Goal: Information Seeking & Learning: Learn about a topic

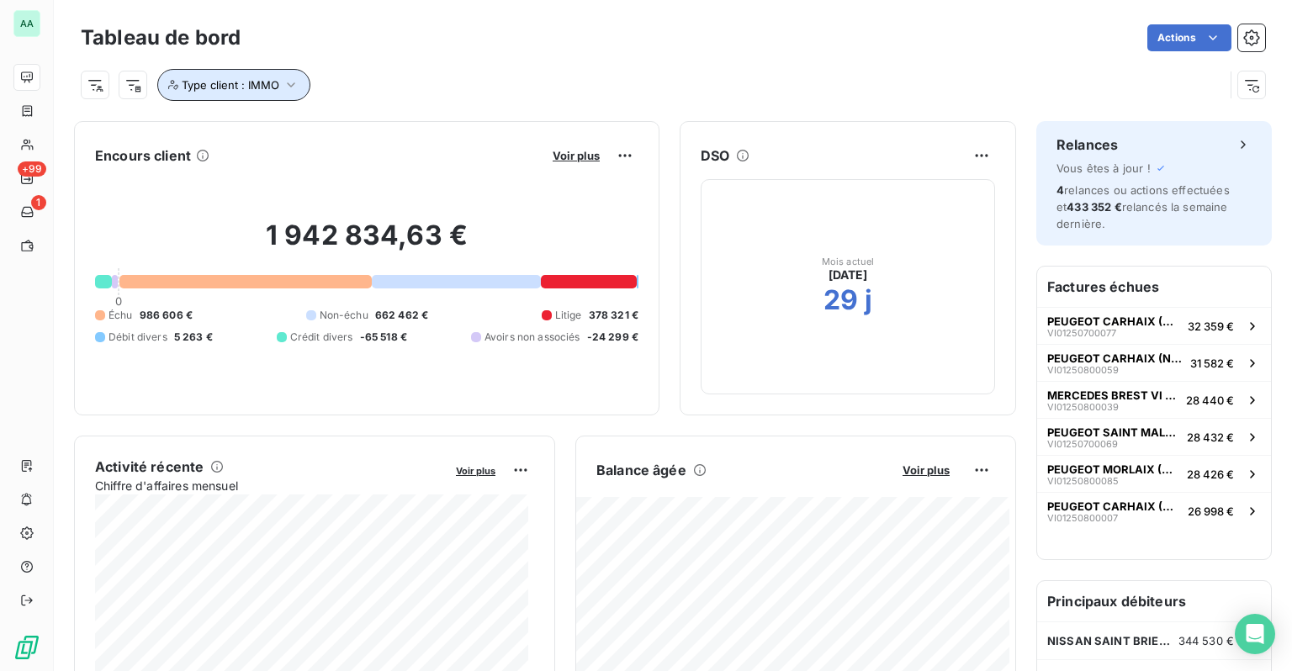
click at [283, 91] on icon "button" at bounding box center [291, 85] width 17 height 17
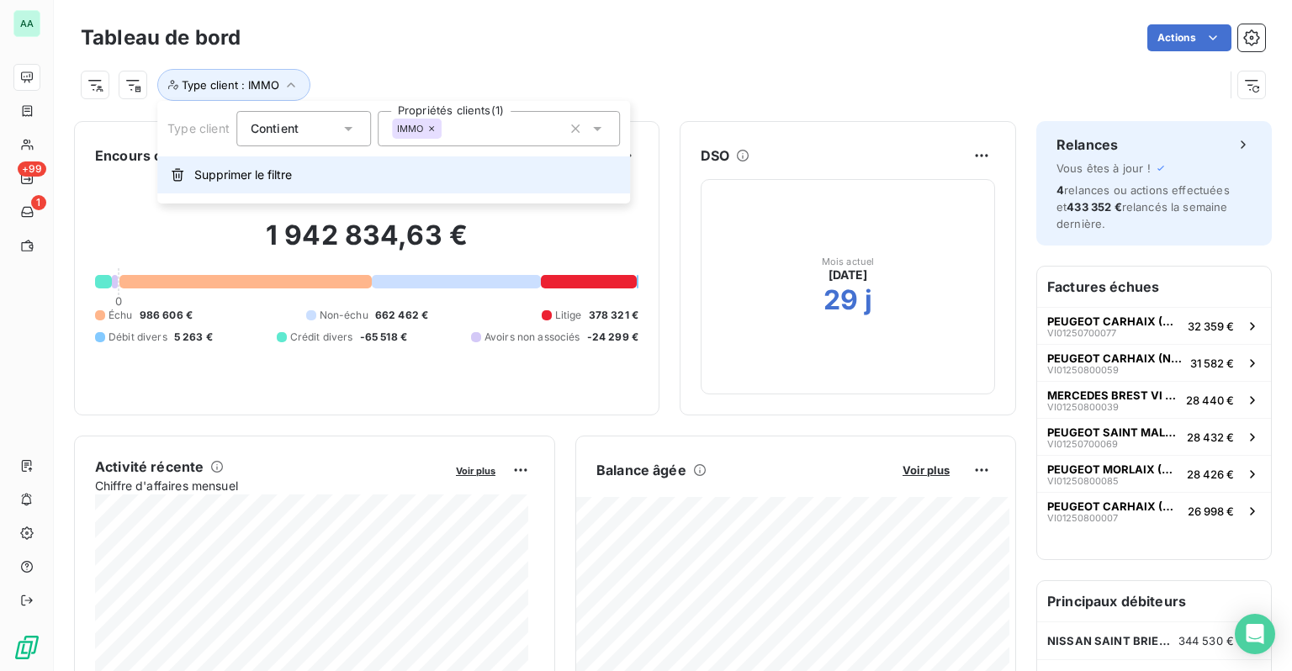
click at [240, 183] on button "Supprimer le filtre" at bounding box center [393, 174] width 473 height 37
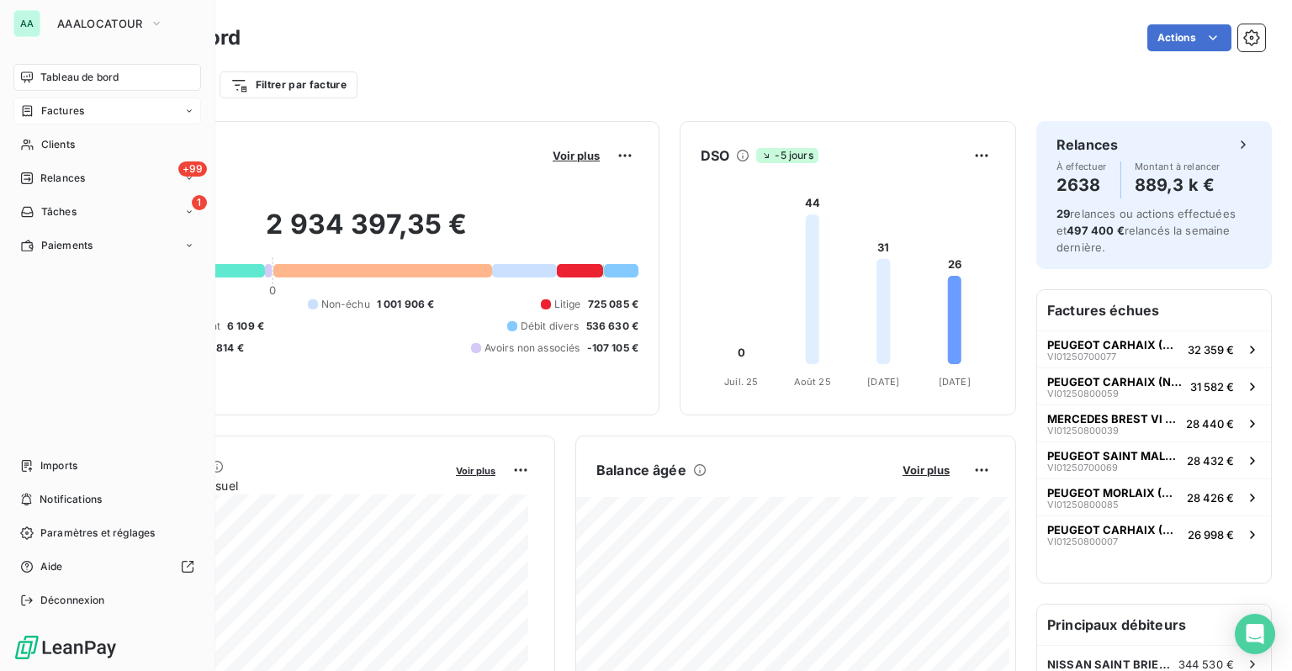
click at [50, 120] on div "Factures" at bounding box center [107, 111] width 188 height 27
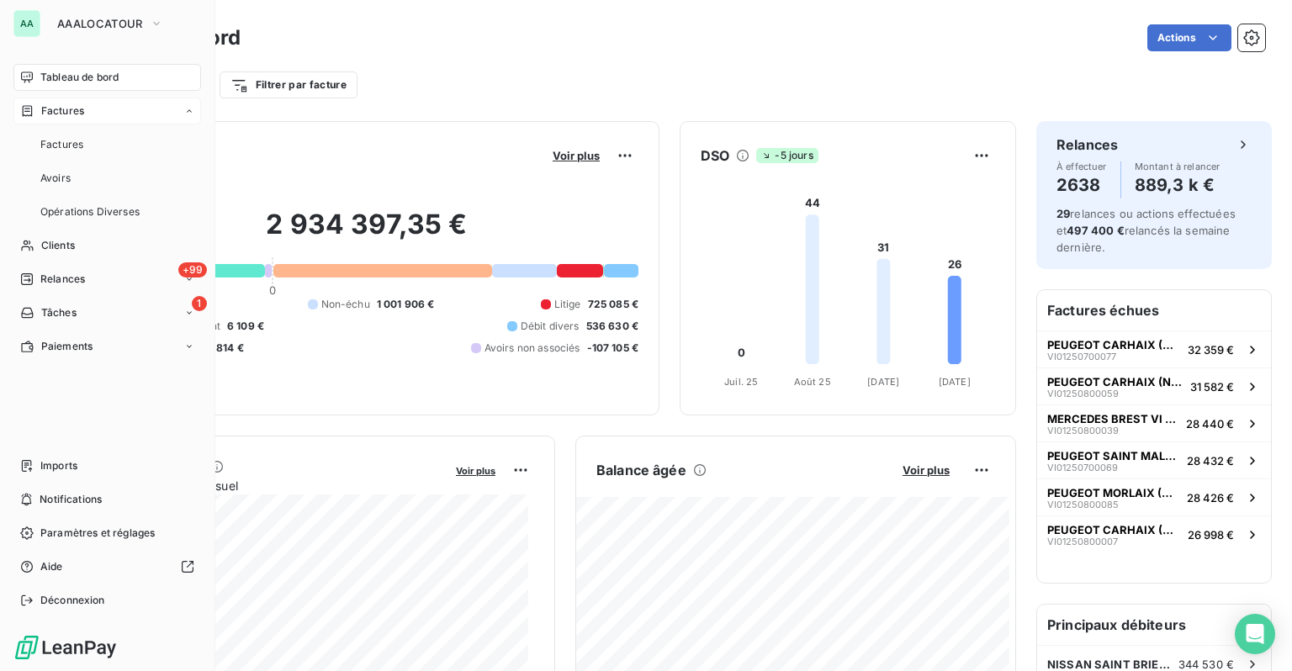
click at [67, 116] on span "Factures" at bounding box center [62, 110] width 43 height 15
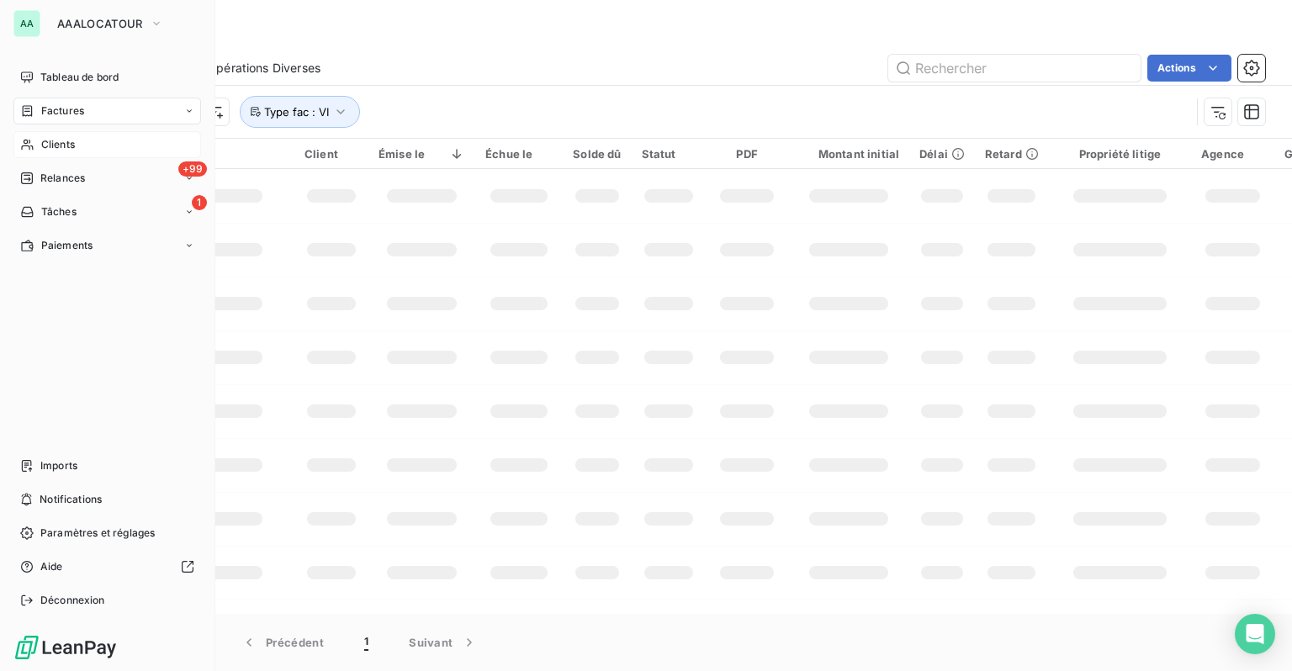
click at [71, 147] on span "Clients" at bounding box center [58, 144] width 34 height 15
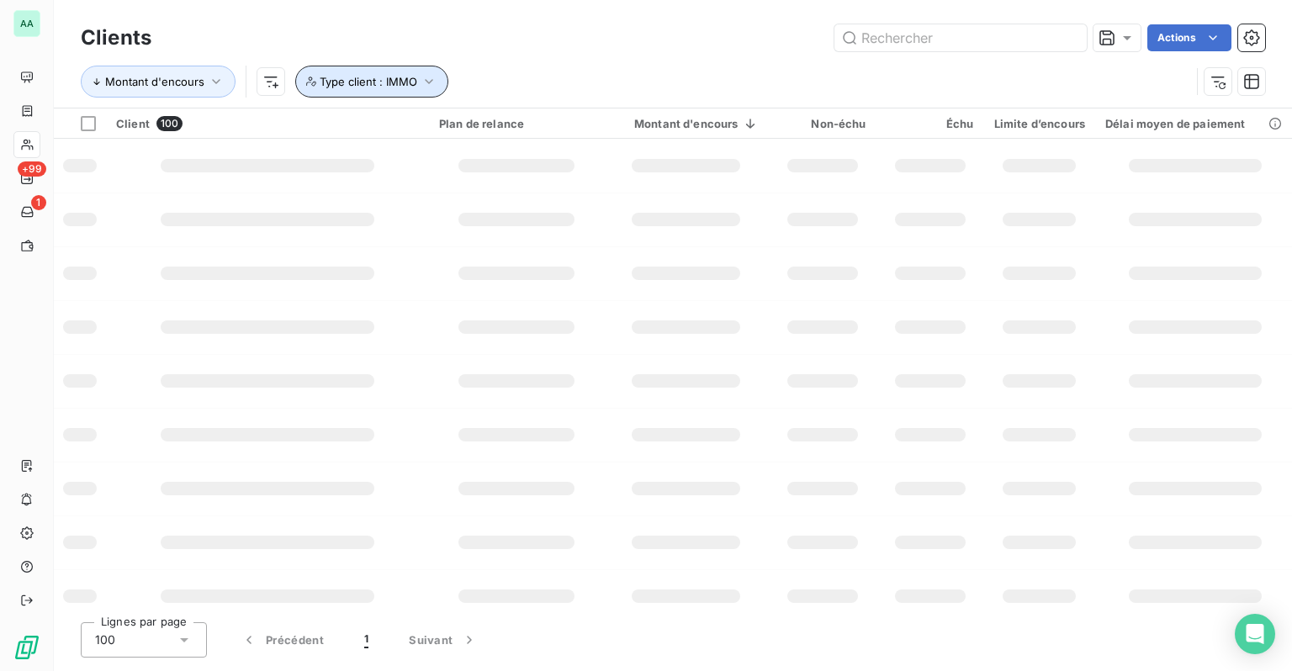
click at [380, 81] on span "Type client : IMMO" at bounding box center [369, 81] width 98 height 13
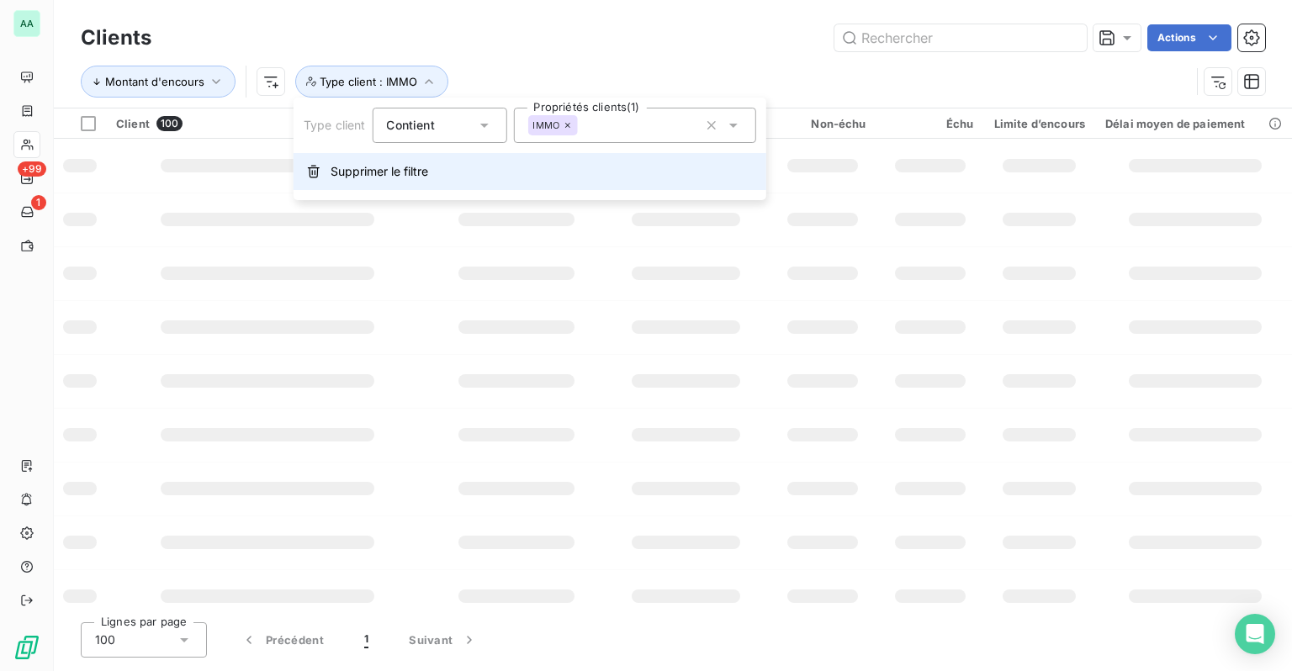
click at [378, 184] on button "Supprimer le filtre" at bounding box center [530, 171] width 473 height 37
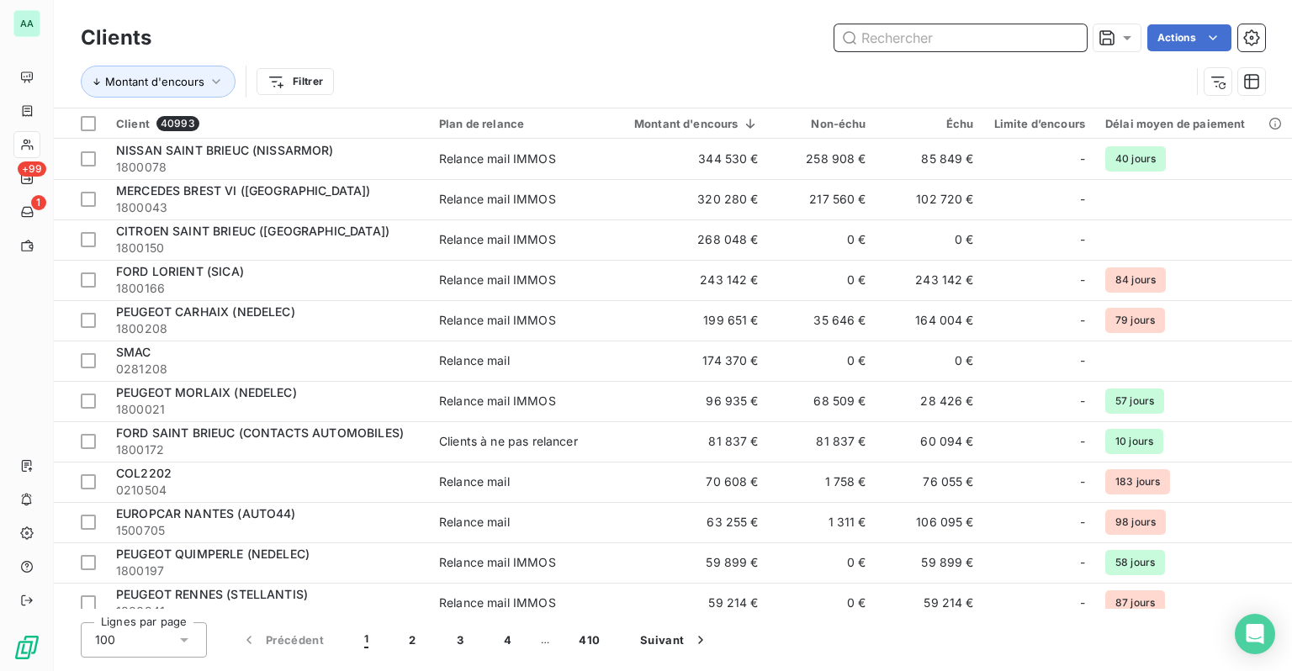
click at [976, 40] on input "text" at bounding box center [960, 37] width 252 height 27
paste input "P910891"
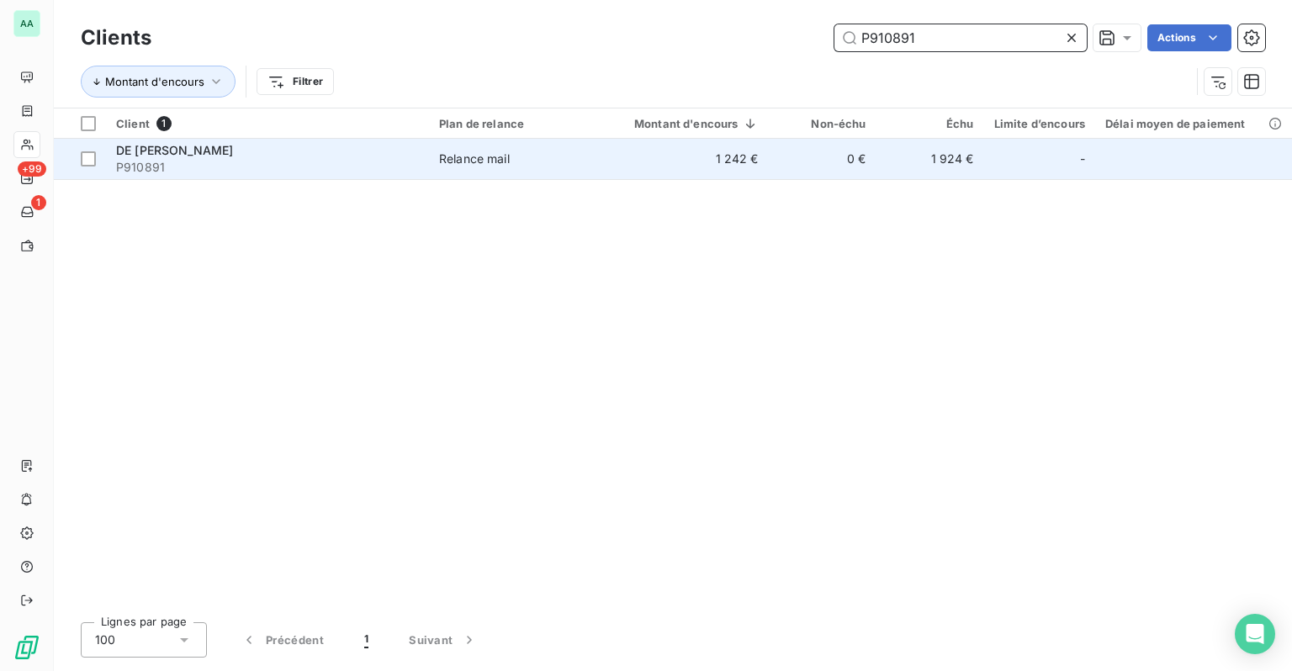
type input "P910891"
click at [322, 151] on div "DE [PERSON_NAME]" at bounding box center [267, 150] width 303 height 17
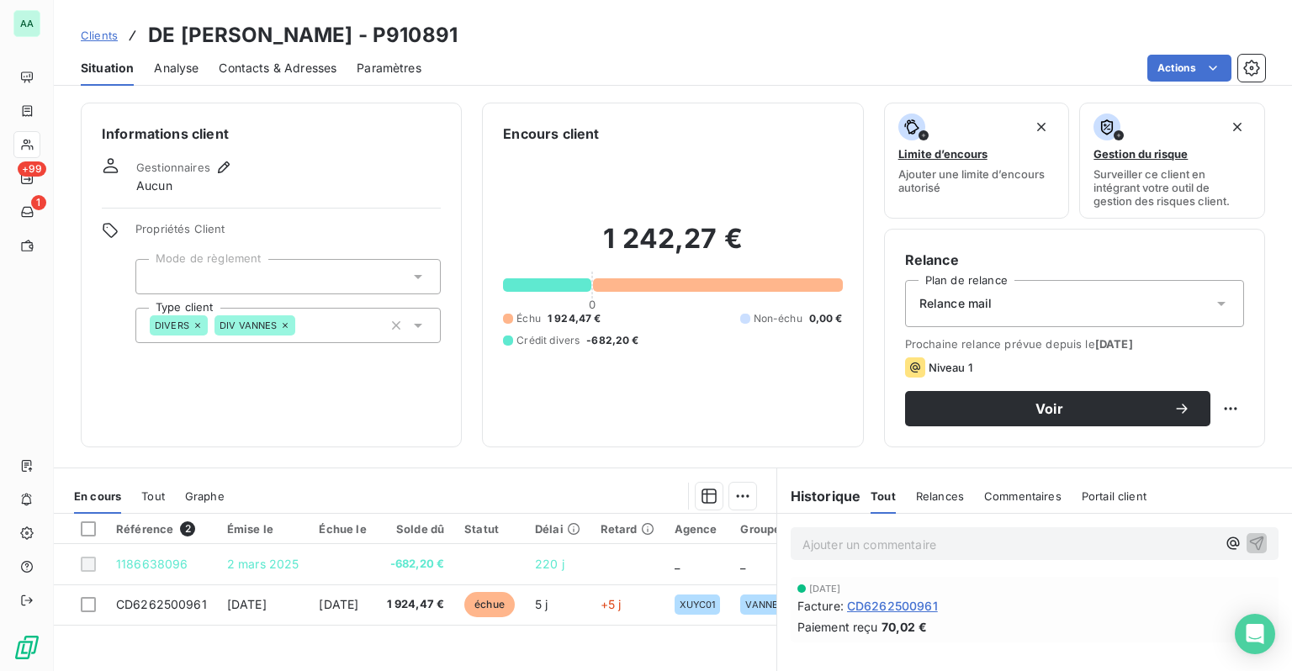
click at [235, 72] on span "Contacts & Adresses" at bounding box center [278, 68] width 118 height 17
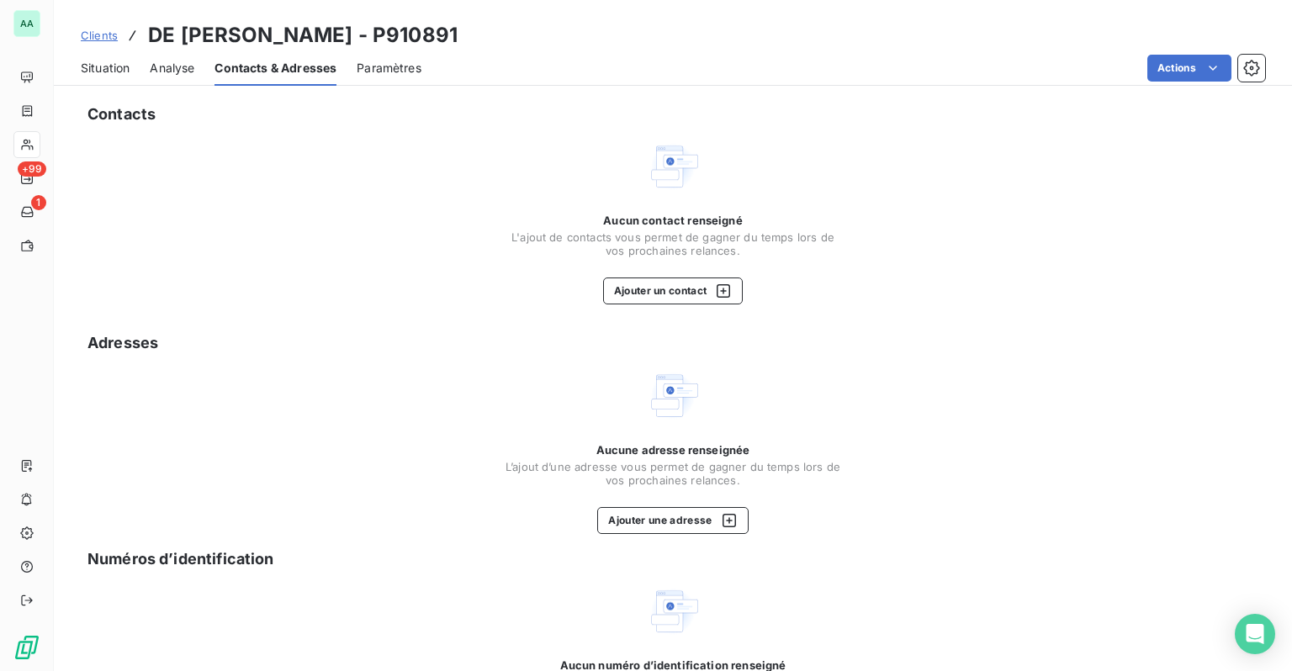
click at [113, 62] on span "Situation" at bounding box center [105, 68] width 49 height 17
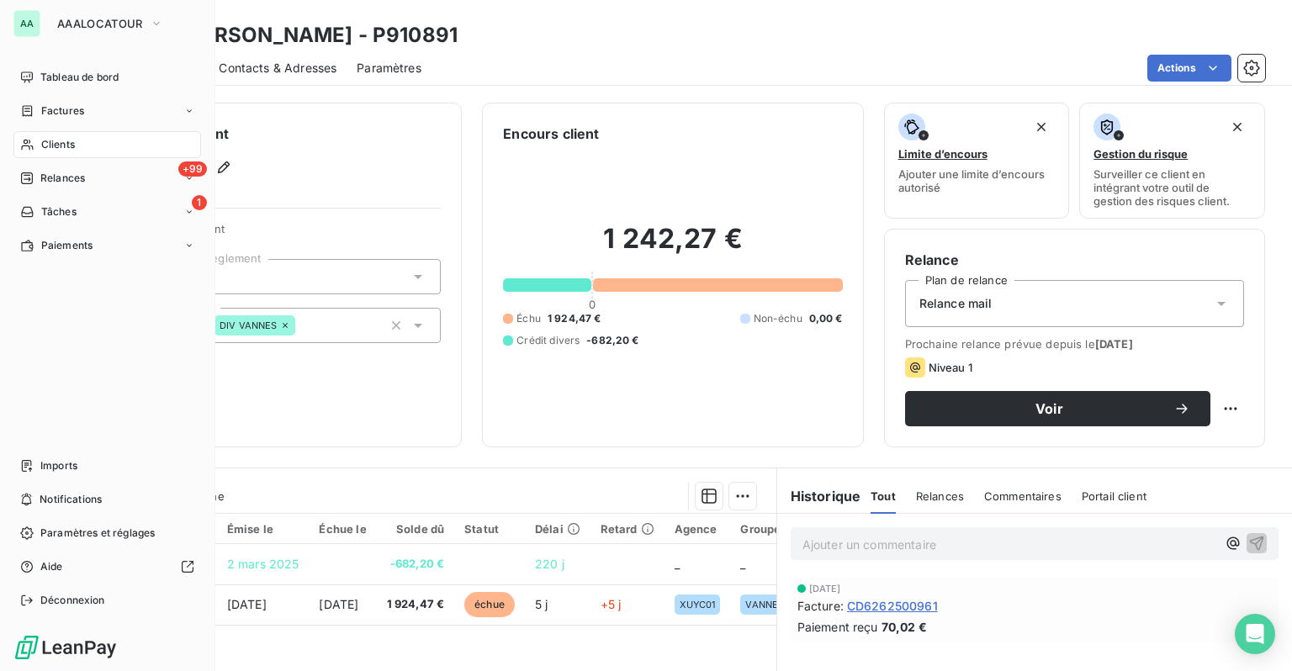
click at [48, 142] on span "Clients" at bounding box center [58, 144] width 34 height 15
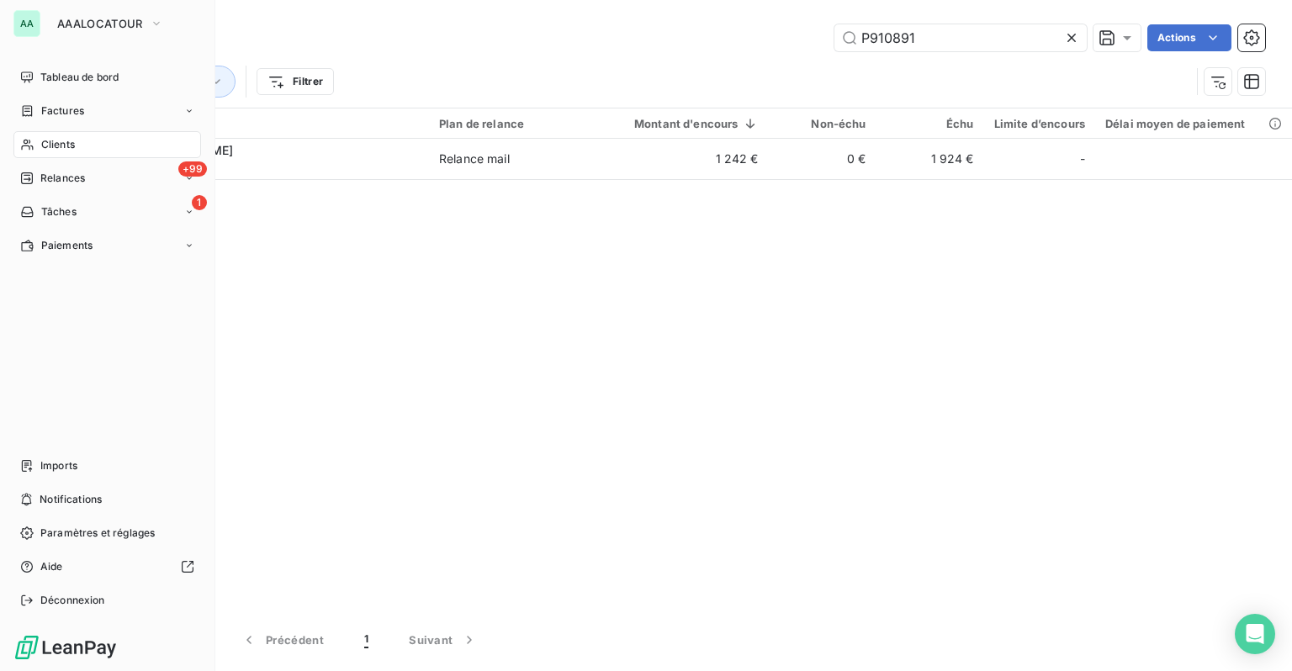
click at [71, 155] on div "Clients" at bounding box center [107, 144] width 188 height 27
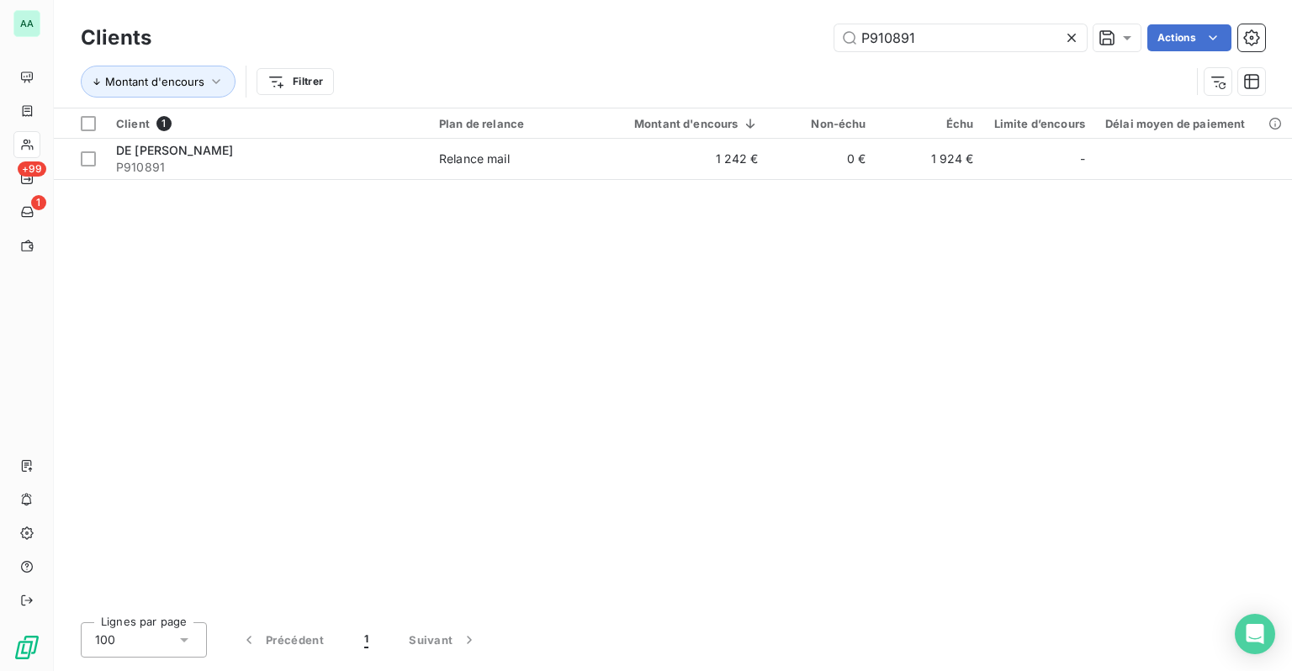
click at [1076, 40] on icon at bounding box center [1071, 37] width 17 height 17
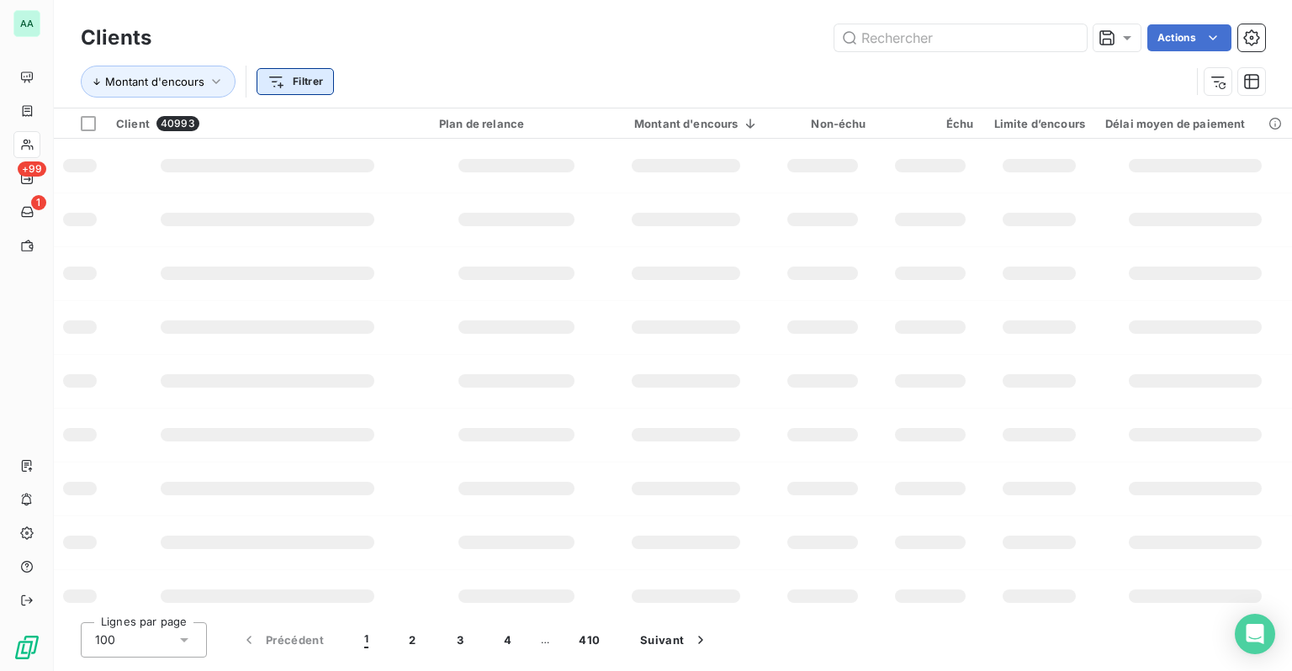
click at [281, 82] on html "AA +99 1 Clients Actions Montant d'encours Filtrer Client 40993 Plan de relance…" at bounding box center [646, 335] width 1292 height 671
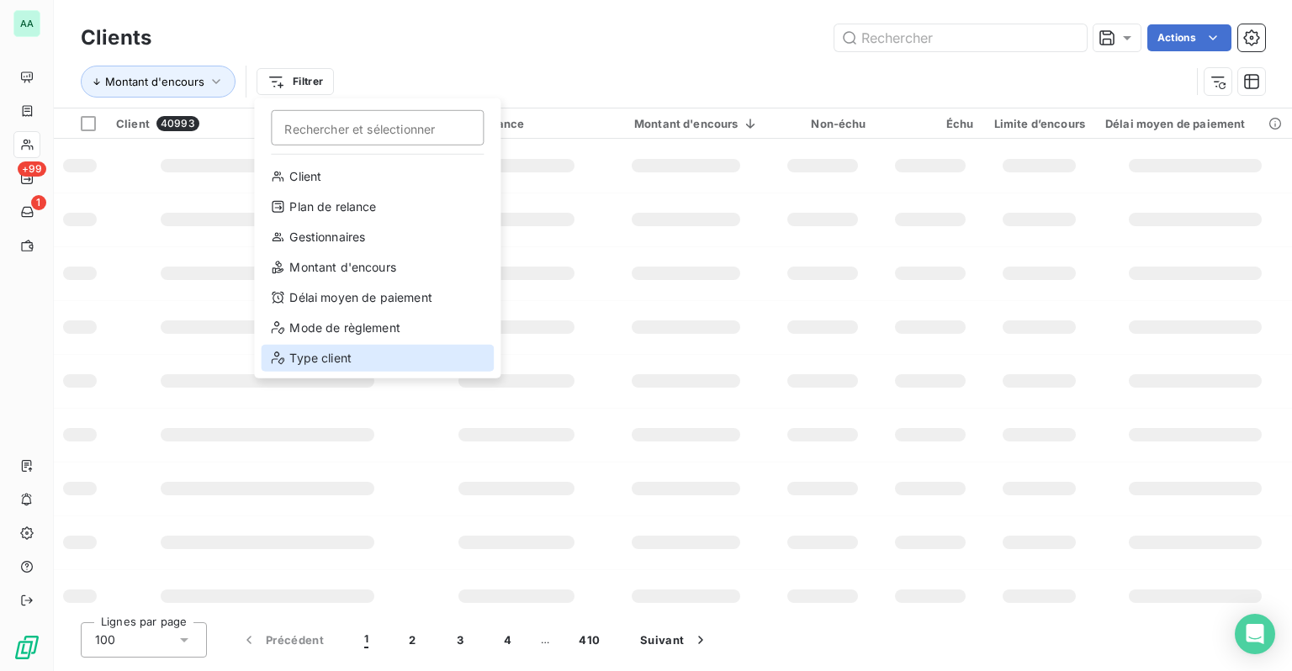
click at [337, 363] on div "Type client" at bounding box center [377, 358] width 233 height 27
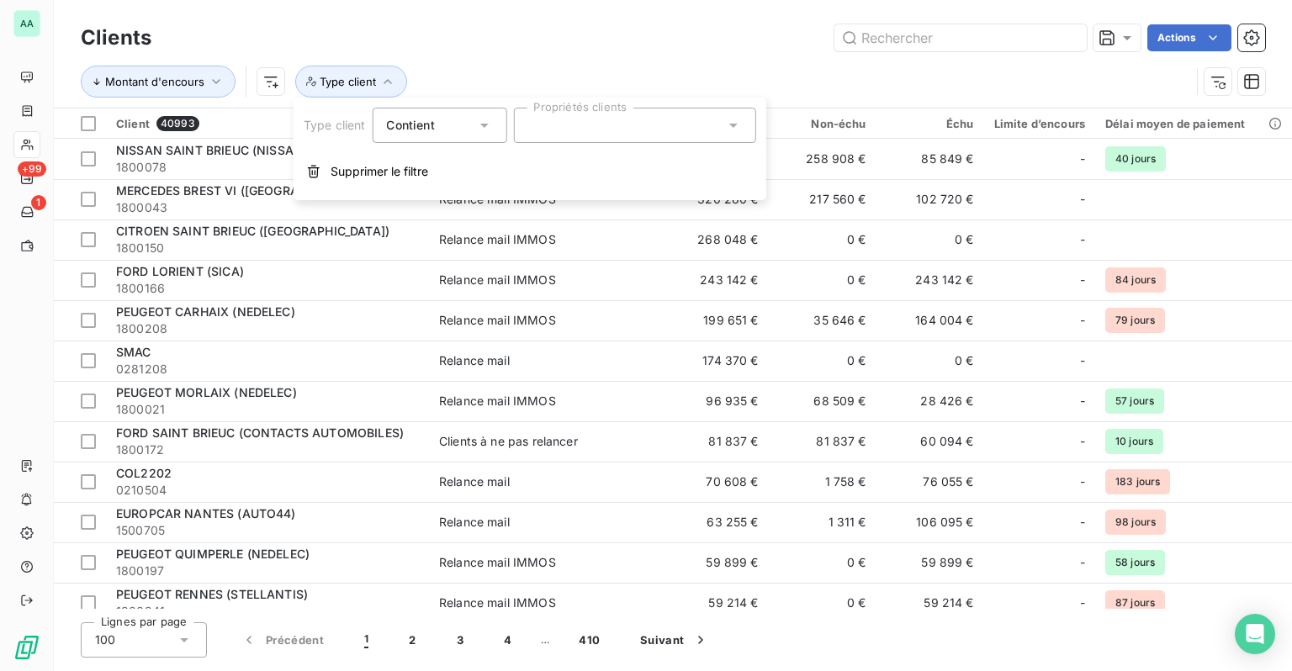
click at [542, 134] on div at bounding box center [634, 125] width 242 height 35
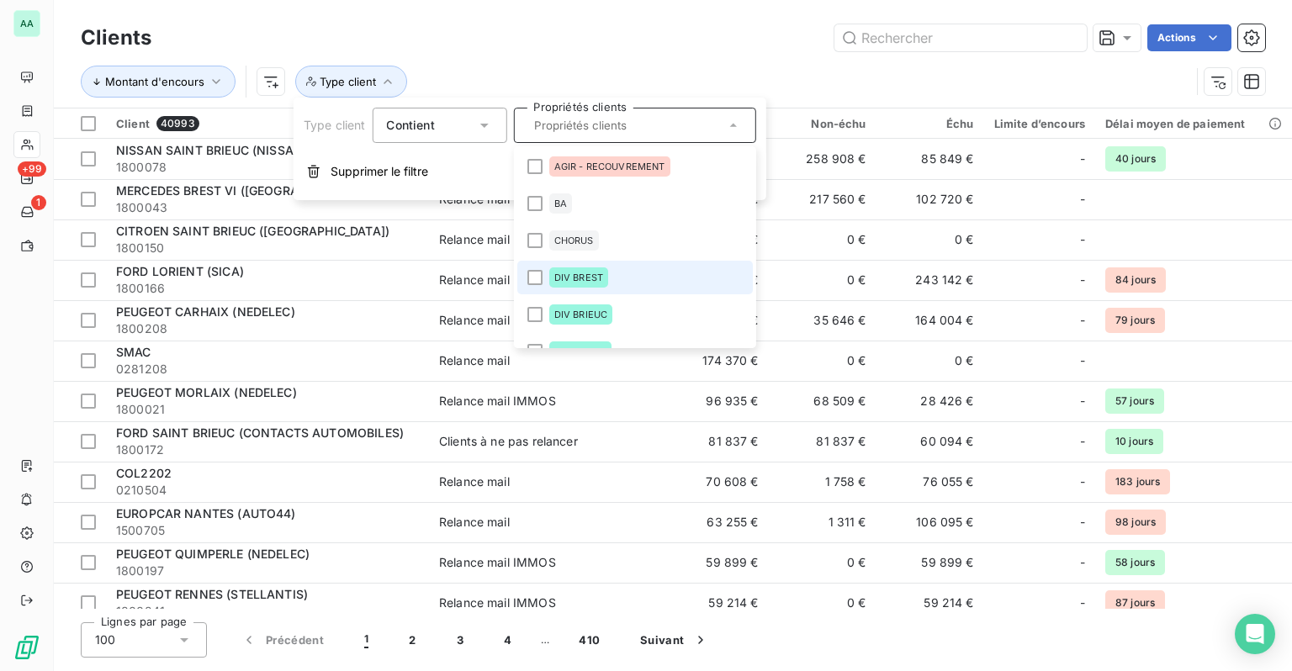
click at [583, 281] on span "DIV BREST" at bounding box center [577, 277] width 49 height 10
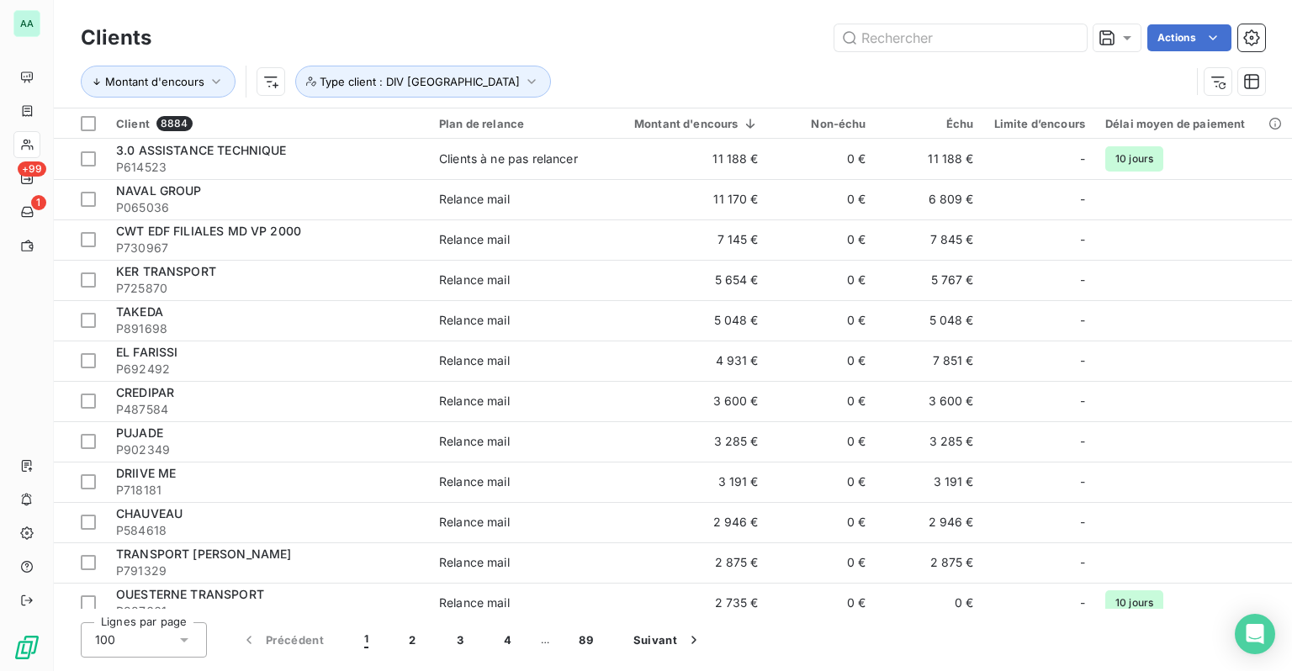
click at [601, 55] on div "Clients Actions" at bounding box center [673, 37] width 1184 height 35
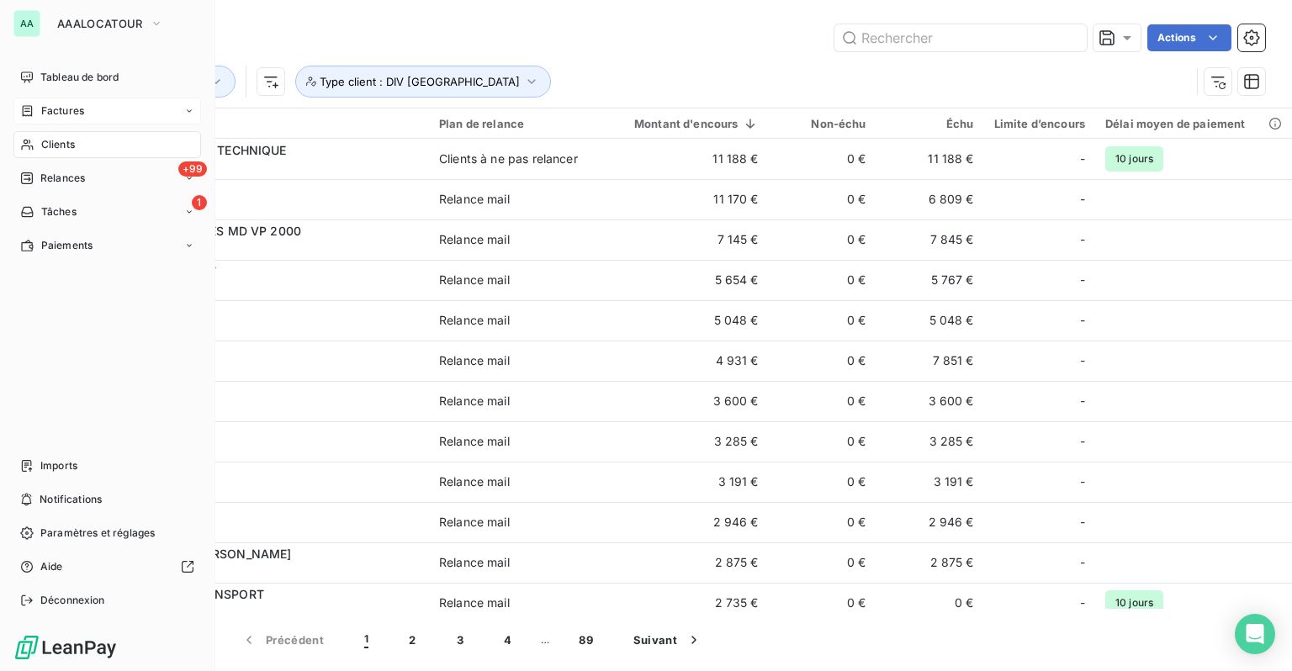
click at [34, 114] on div "Factures" at bounding box center [52, 110] width 64 height 15
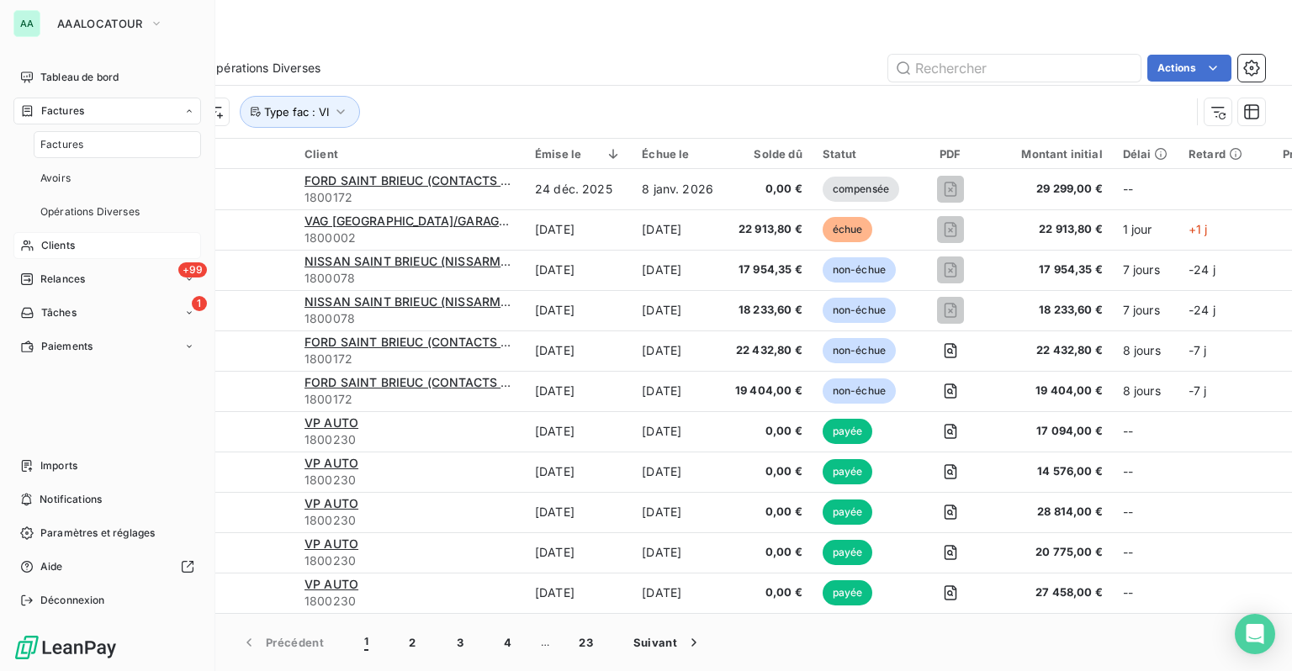
click at [77, 251] on div "Clients" at bounding box center [107, 245] width 188 height 27
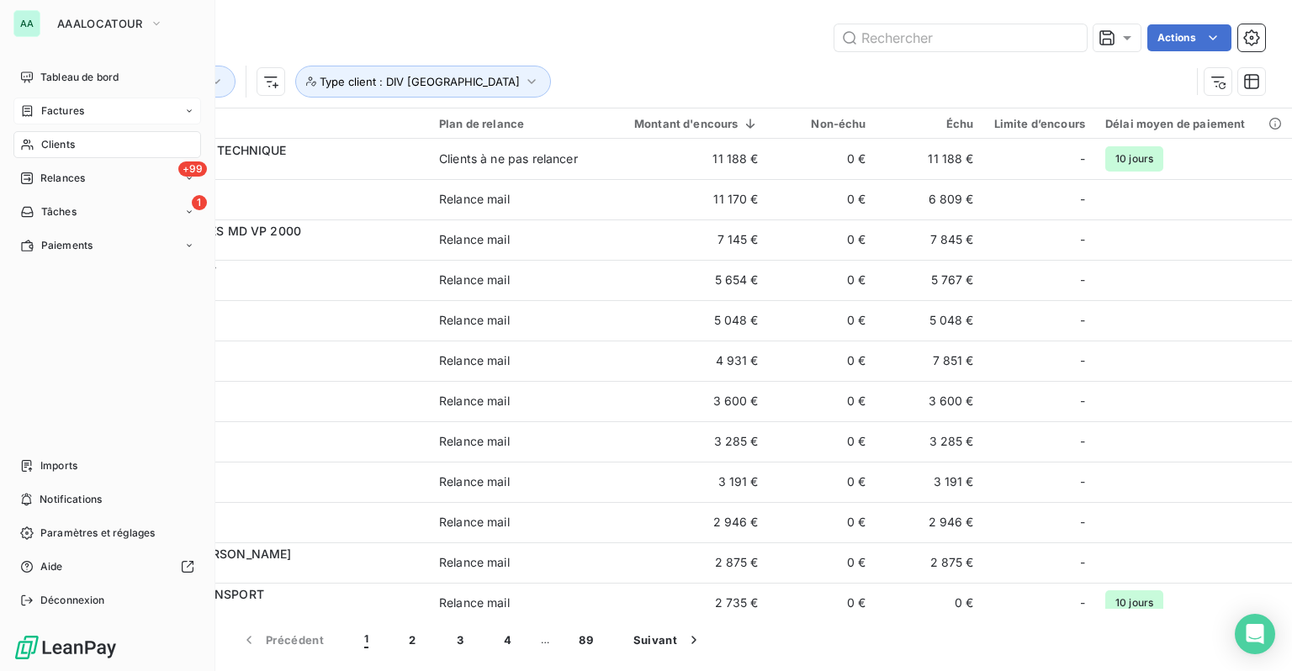
click at [54, 114] on span "Factures" at bounding box center [62, 110] width 43 height 15
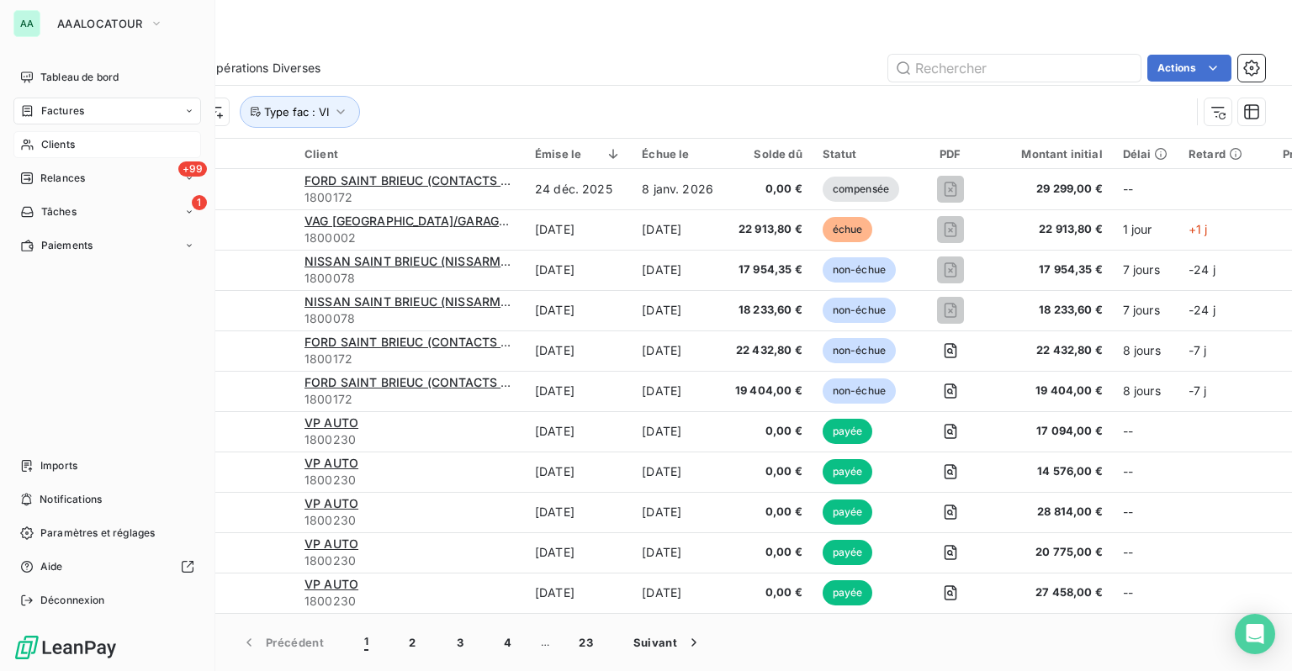
click at [30, 151] on icon at bounding box center [27, 144] width 14 height 13
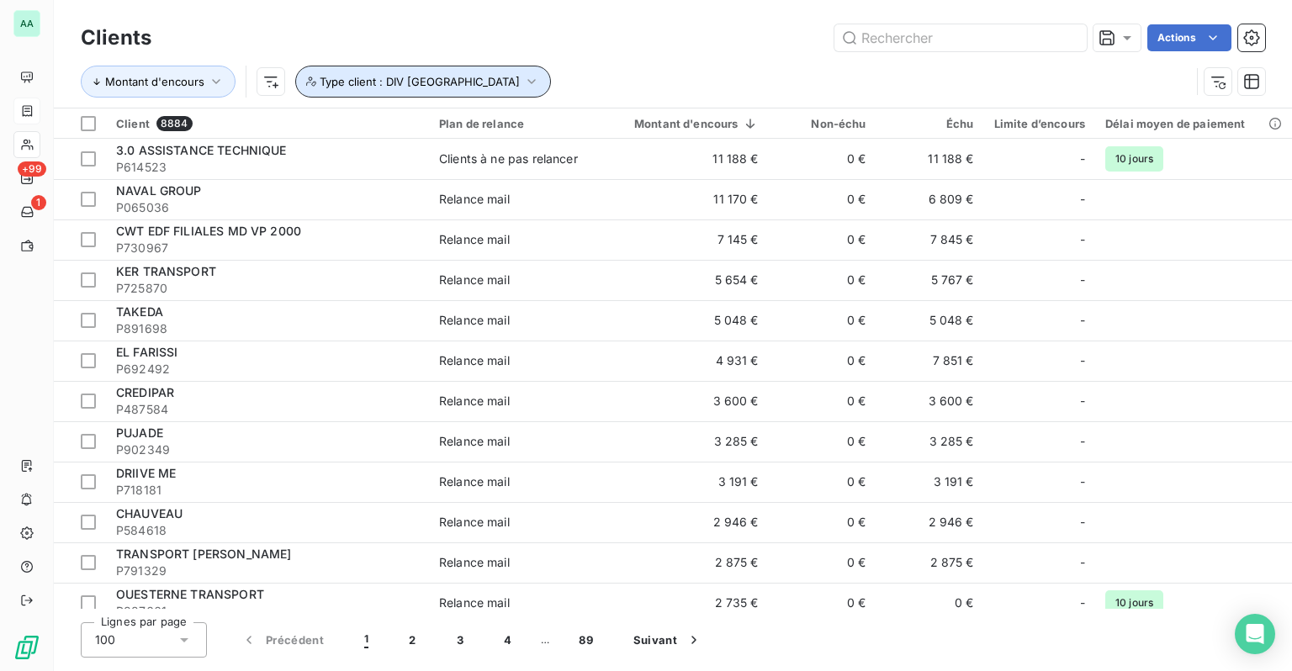
click at [523, 83] on icon "button" at bounding box center [531, 81] width 17 height 17
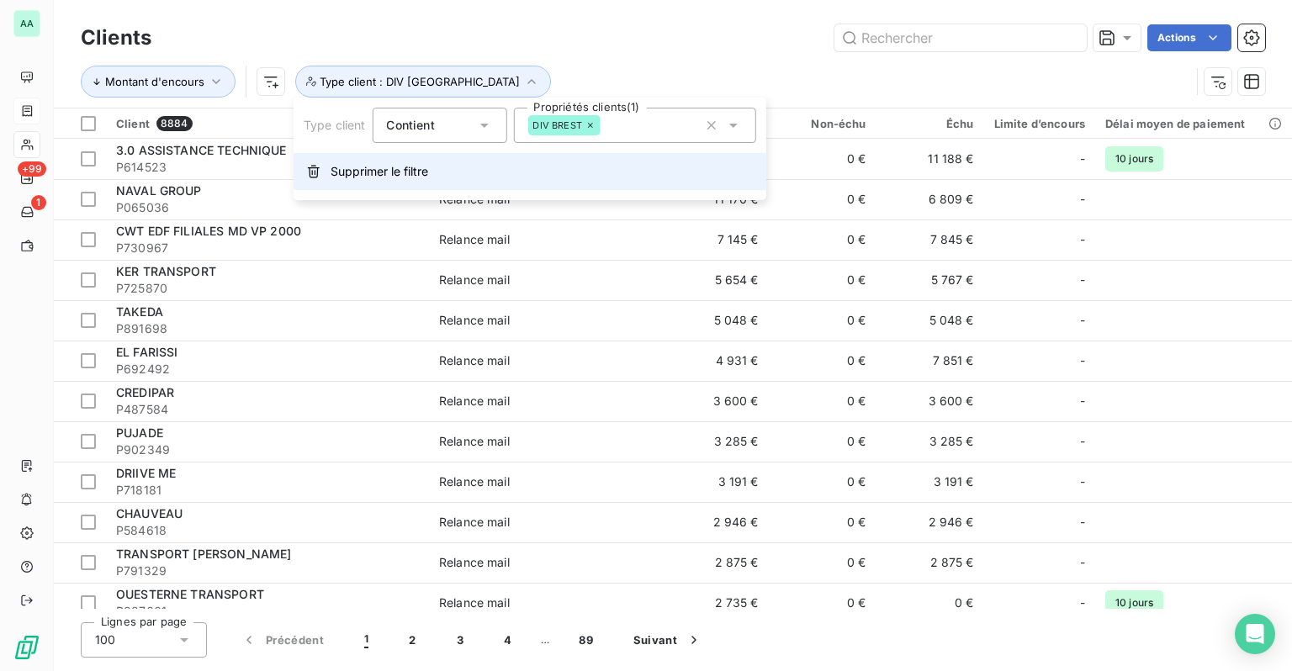
click at [399, 170] on span "Supprimer le filtre" at bounding box center [380, 171] width 98 height 17
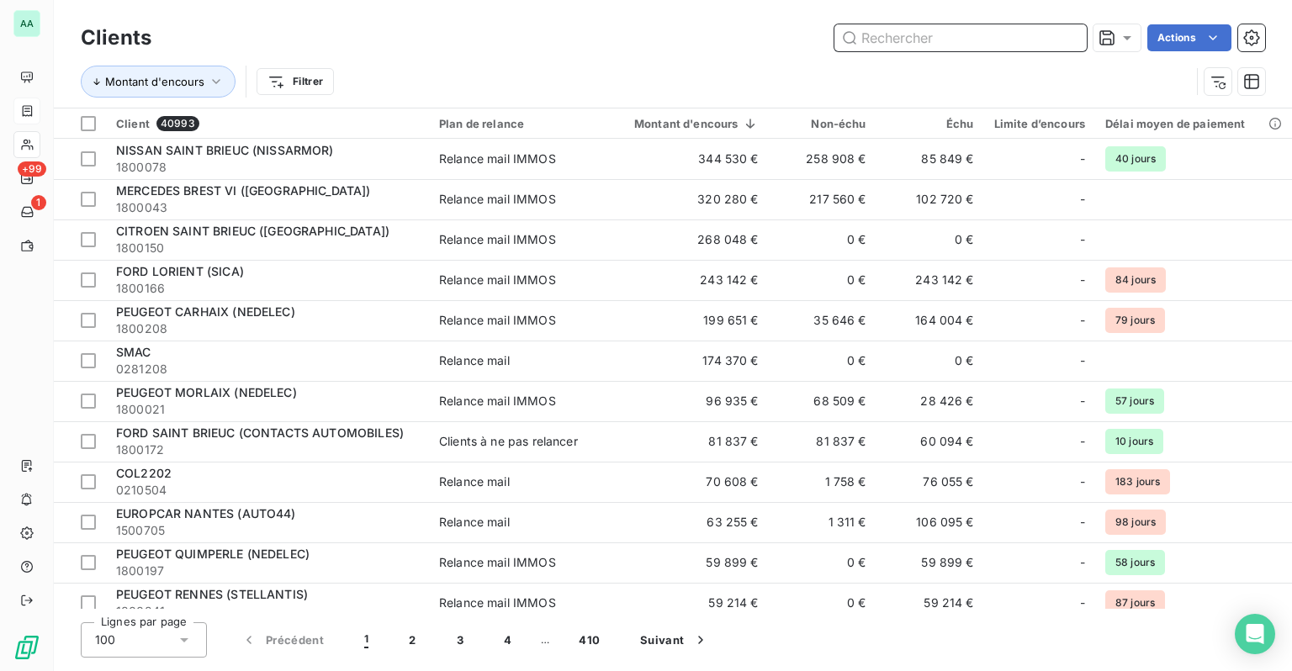
click at [1030, 42] on input "text" at bounding box center [960, 37] width 252 height 27
paste input "P910891"
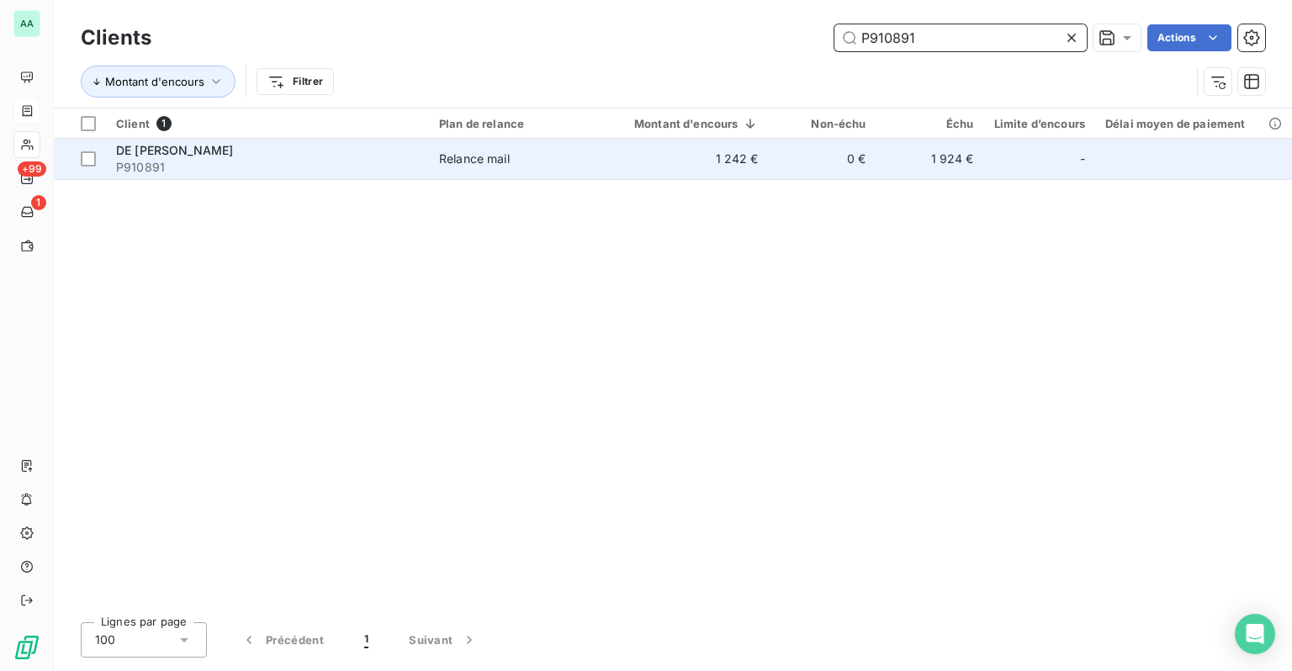
type input "P910891"
click at [192, 163] on span "P910891" at bounding box center [267, 167] width 303 height 17
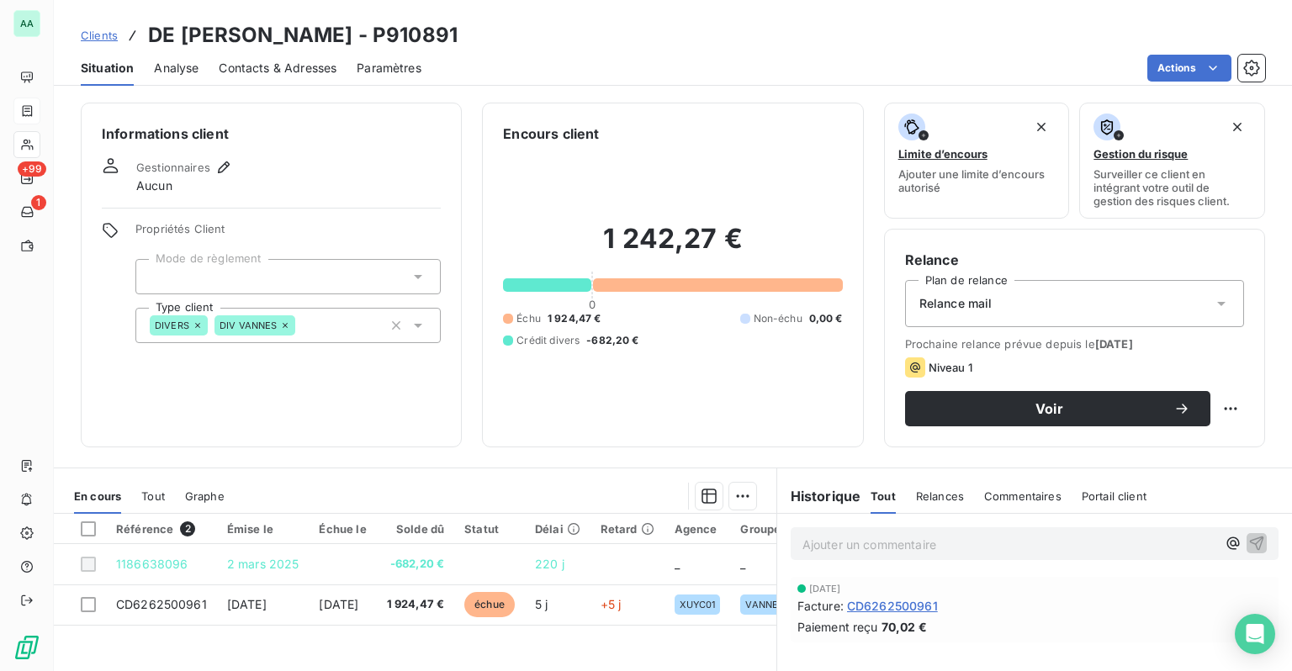
click at [211, 500] on span "Graphe" at bounding box center [205, 495] width 40 height 13
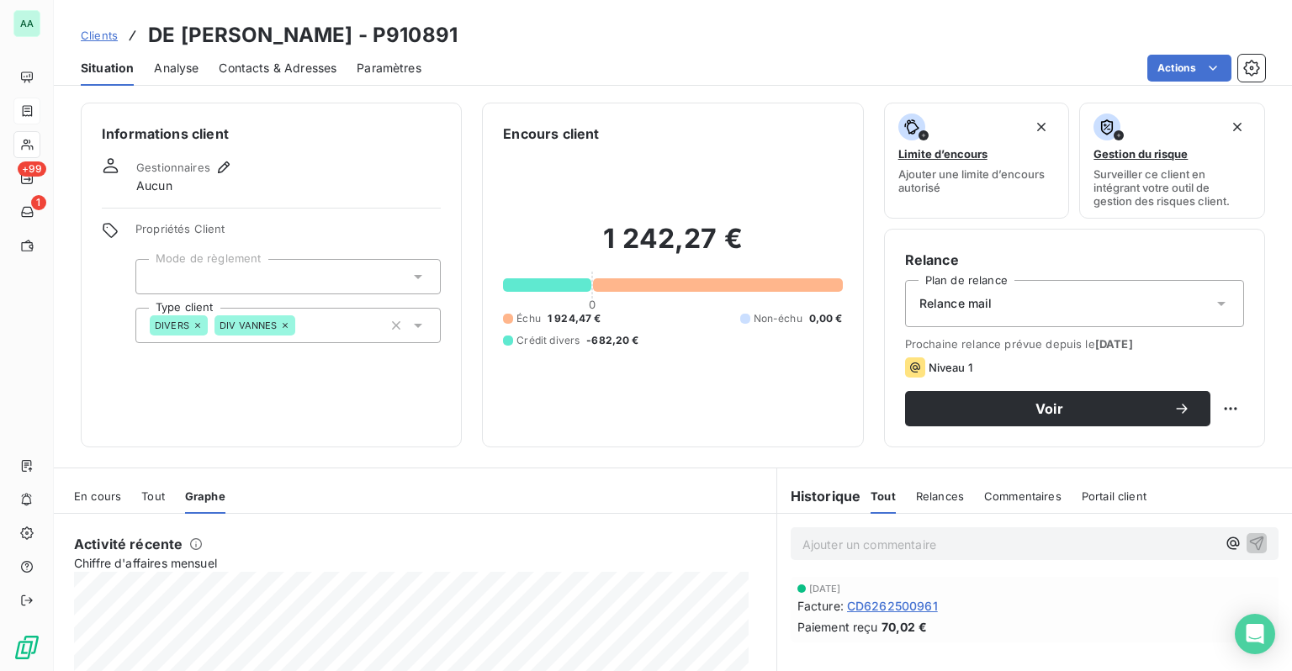
click at [156, 500] on span "Tout" at bounding box center [153, 495] width 24 height 13
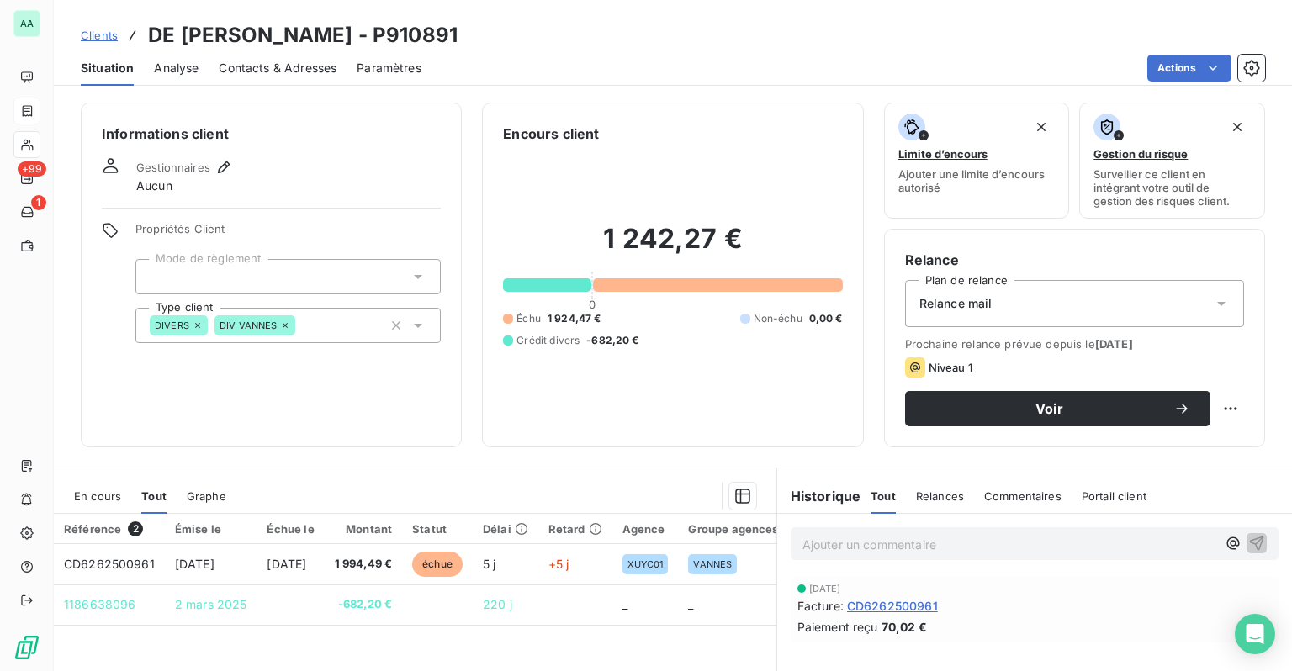
click at [128, 492] on div "En cours Tout Graphe" at bounding box center [415, 496] width 722 height 35
click at [159, 72] on span "Analyse" at bounding box center [176, 68] width 45 height 17
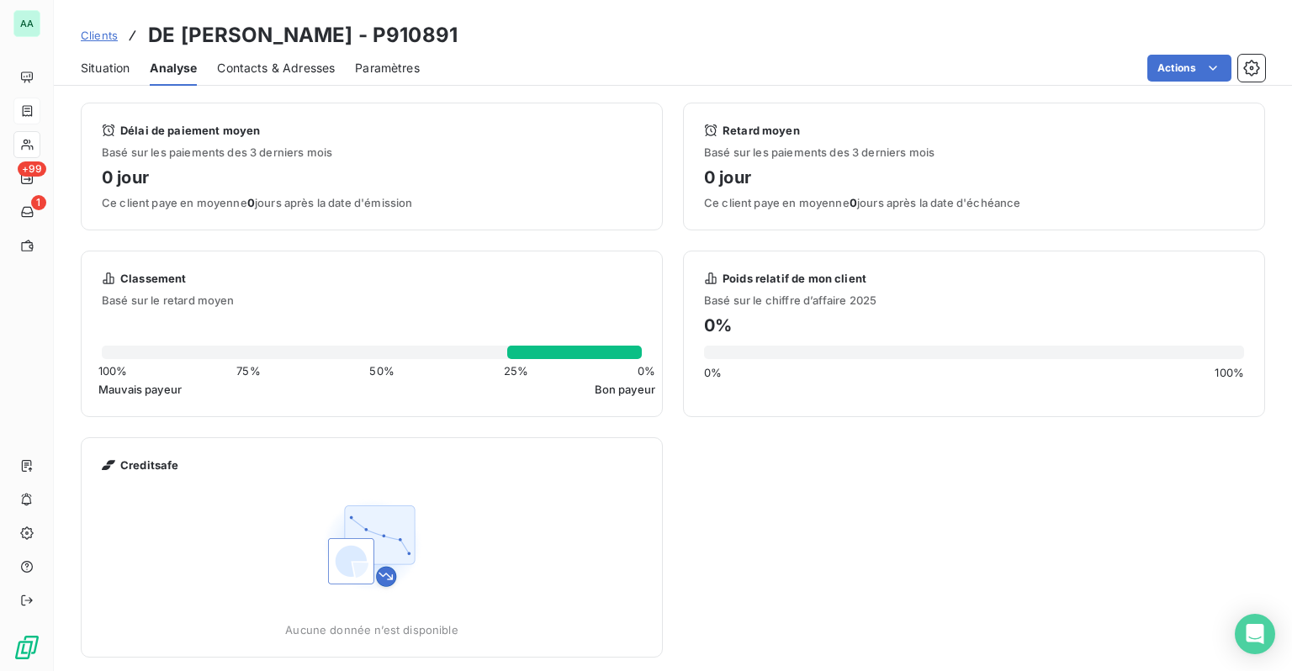
click at [104, 66] on span "Situation" at bounding box center [105, 68] width 49 height 17
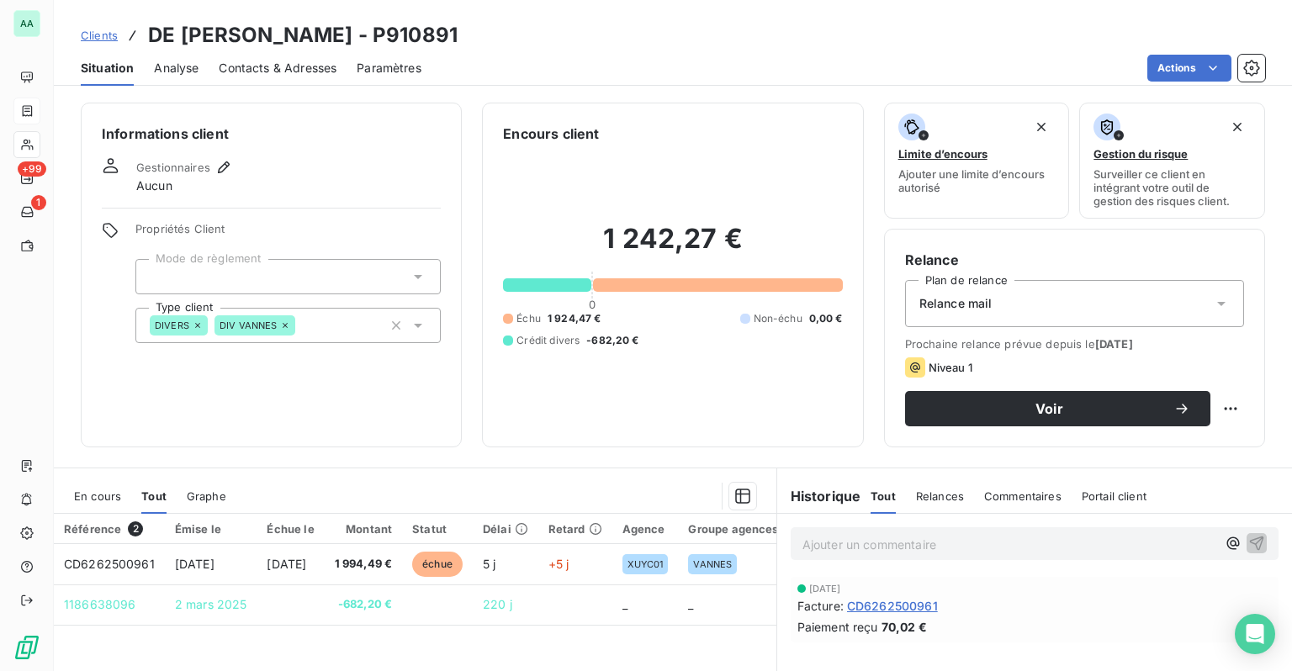
click at [168, 65] on span "Analyse" at bounding box center [176, 68] width 45 height 17
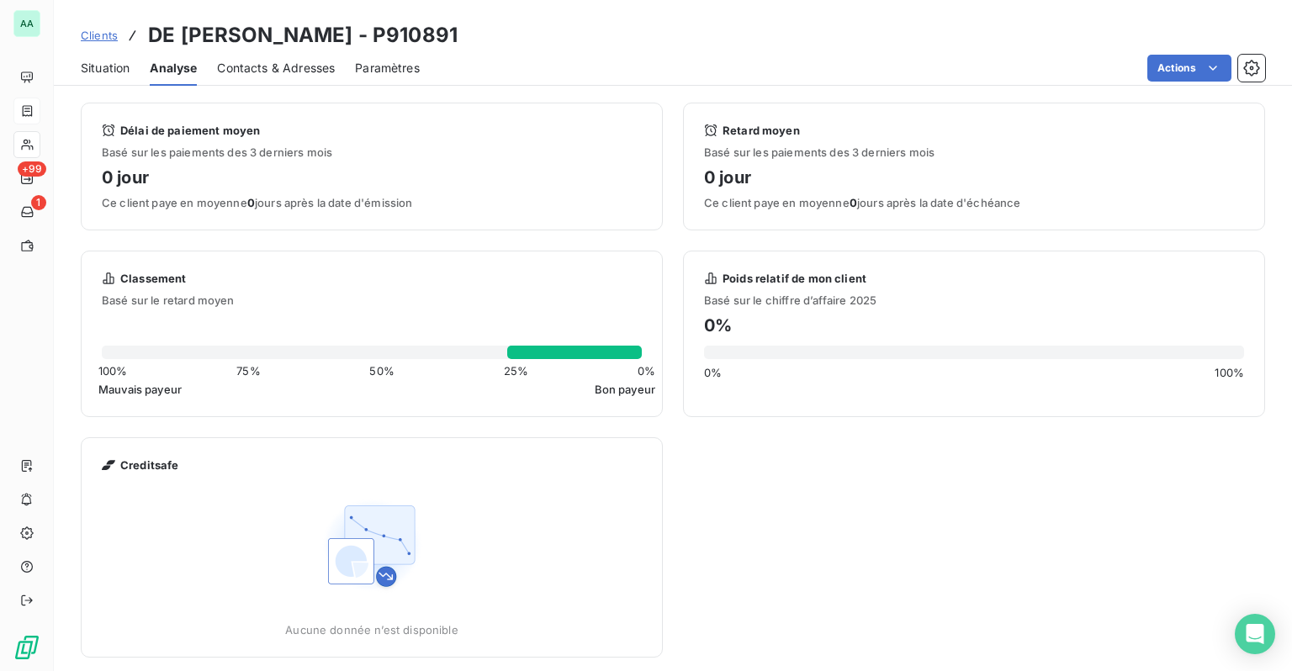
click at [114, 76] on span "Situation" at bounding box center [105, 68] width 49 height 17
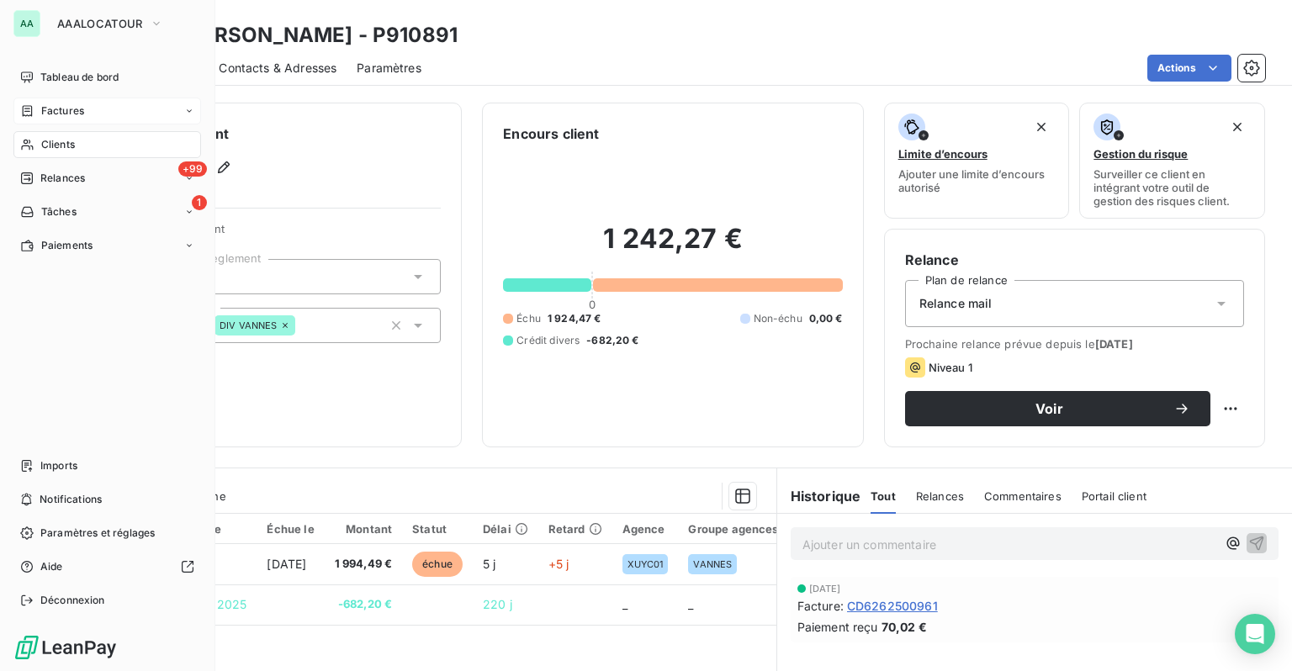
click at [51, 151] on span "Clients" at bounding box center [58, 144] width 34 height 15
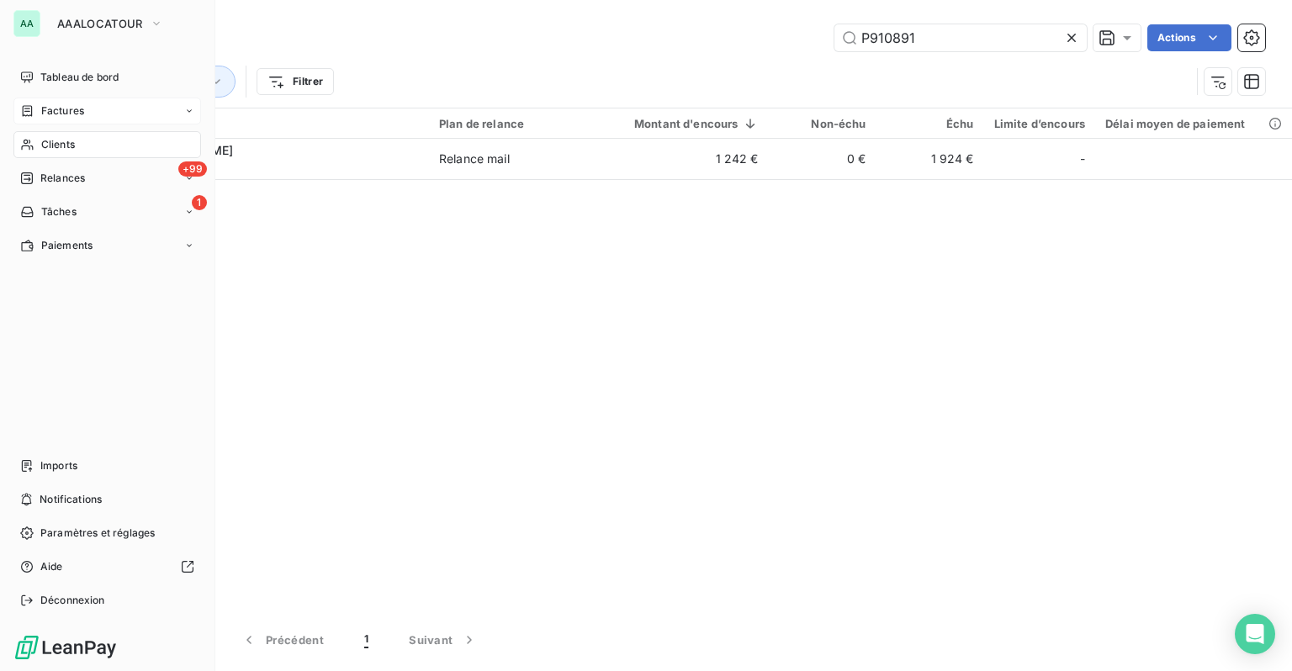
click at [41, 105] on span "Factures" at bounding box center [62, 110] width 43 height 15
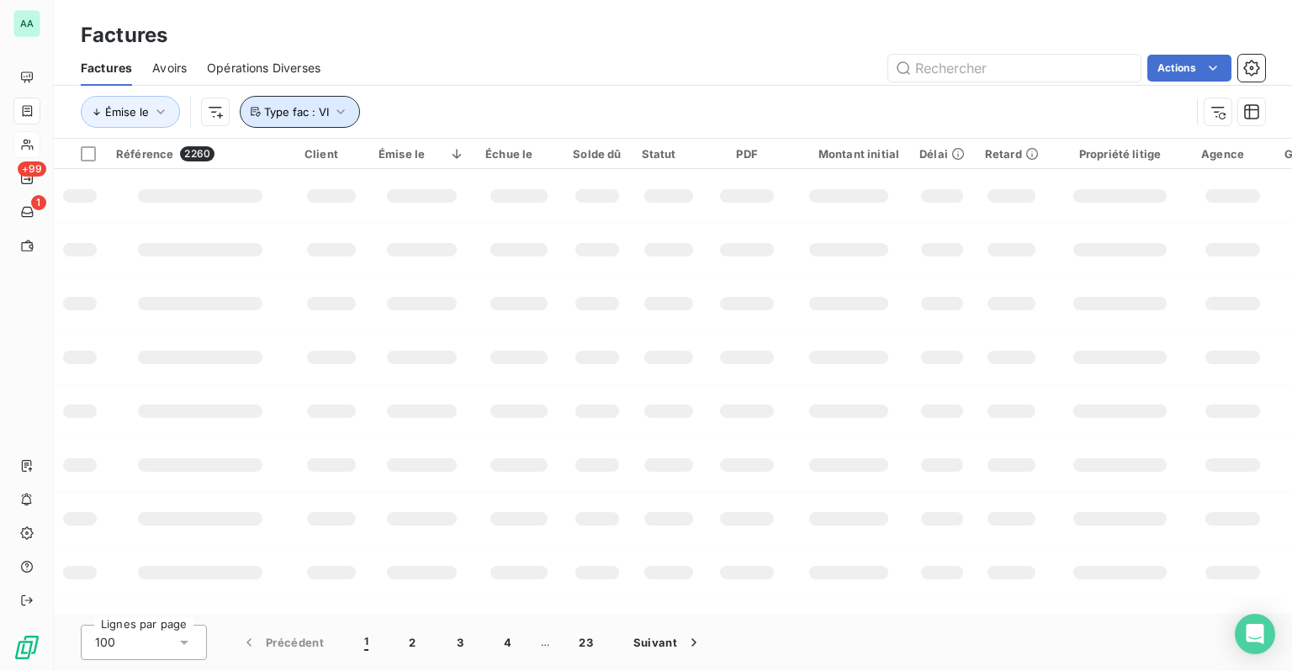
click at [332, 109] on icon "button" at bounding box center [340, 111] width 17 height 17
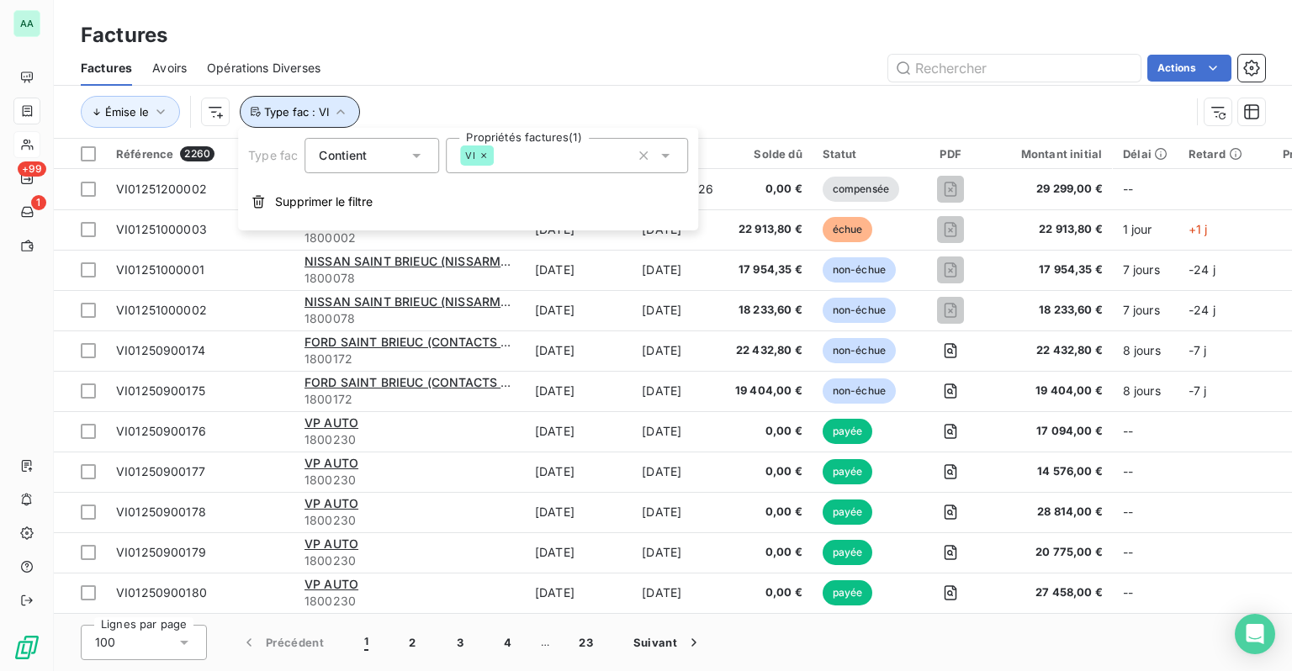
click at [346, 115] on icon "button" at bounding box center [340, 111] width 17 height 17
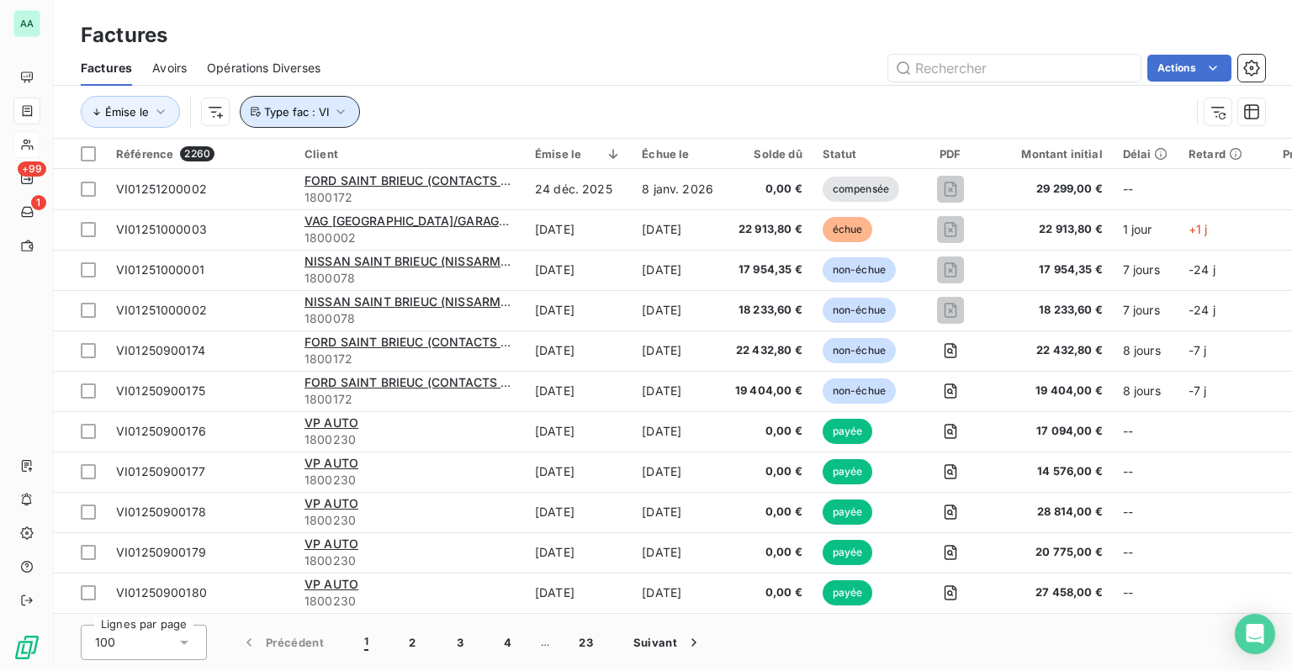
click at [325, 109] on span "Type fac : VI" at bounding box center [296, 111] width 65 height 13
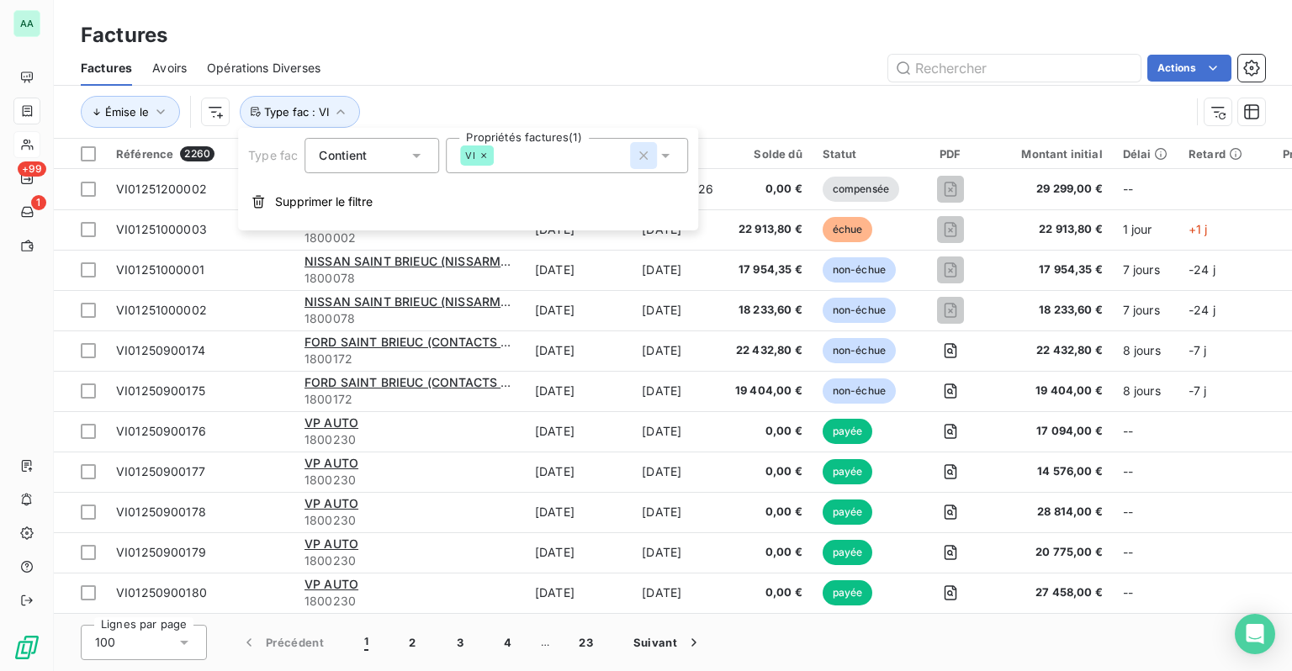
click at [643, 153] on icon "button" at bounding box center [643, 155] width 17 height 17
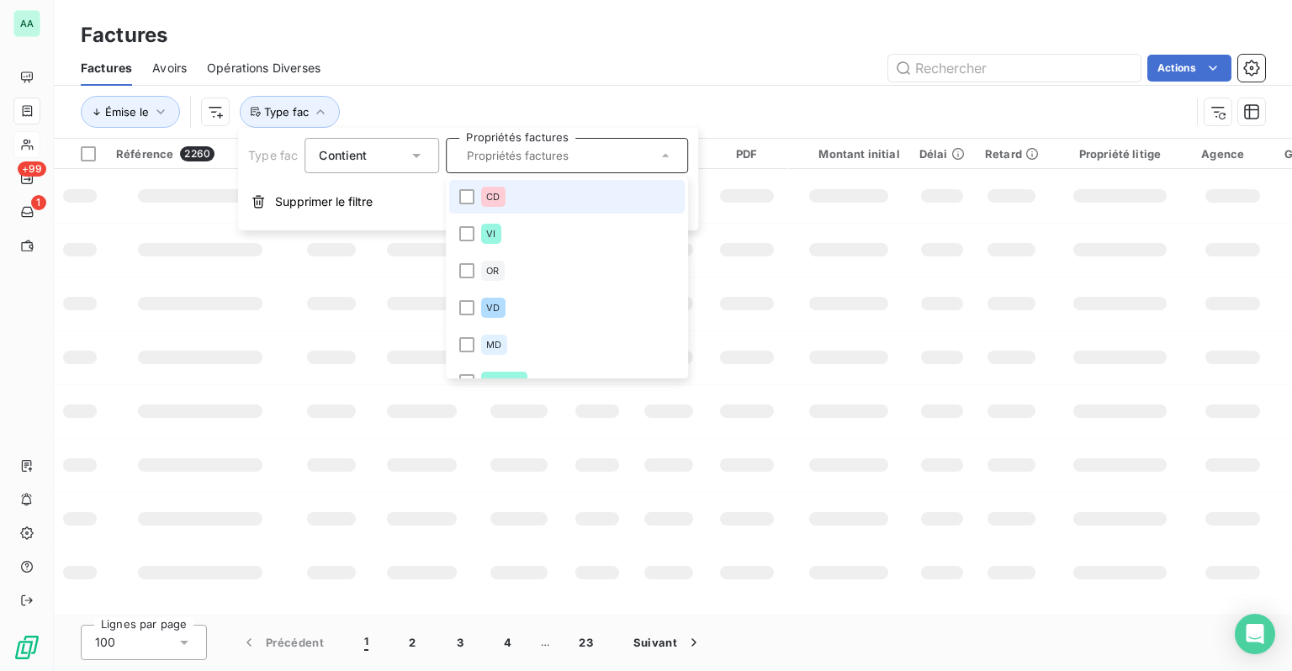
click at [533, 156] on input "text" at bounding box center [558, 155] width 197 height 15
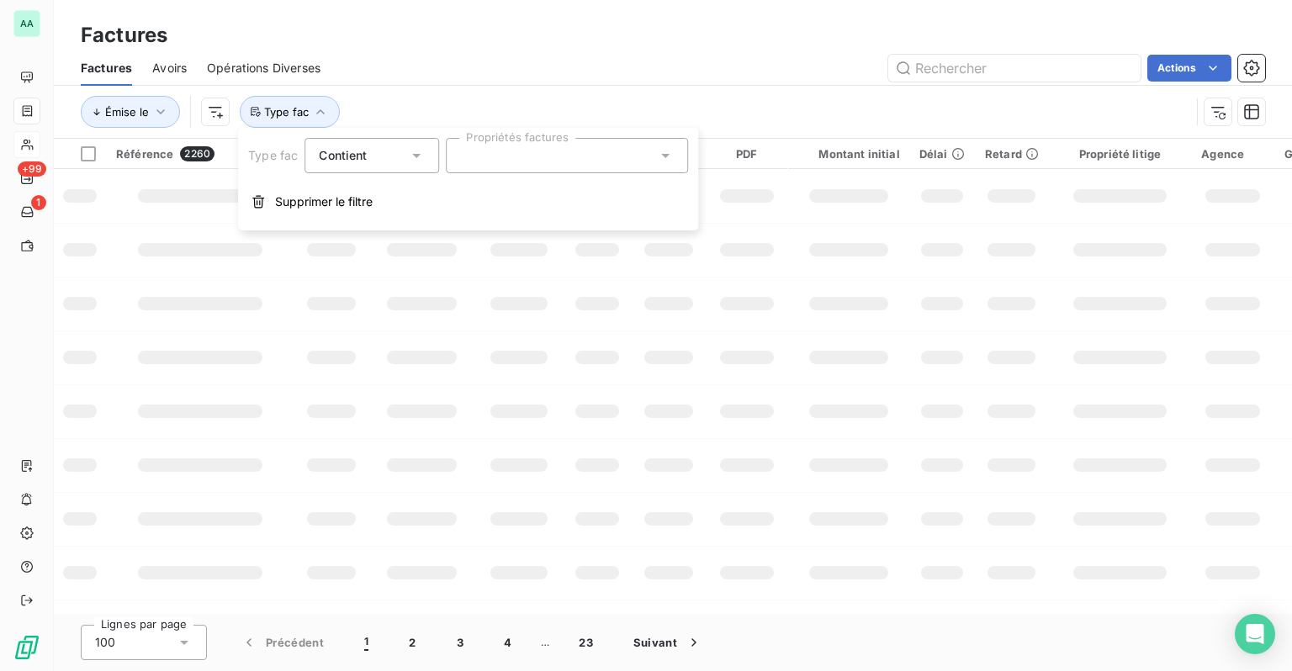
click at [518, 158] on div at bounding box center [567, 155] width 242 height 35
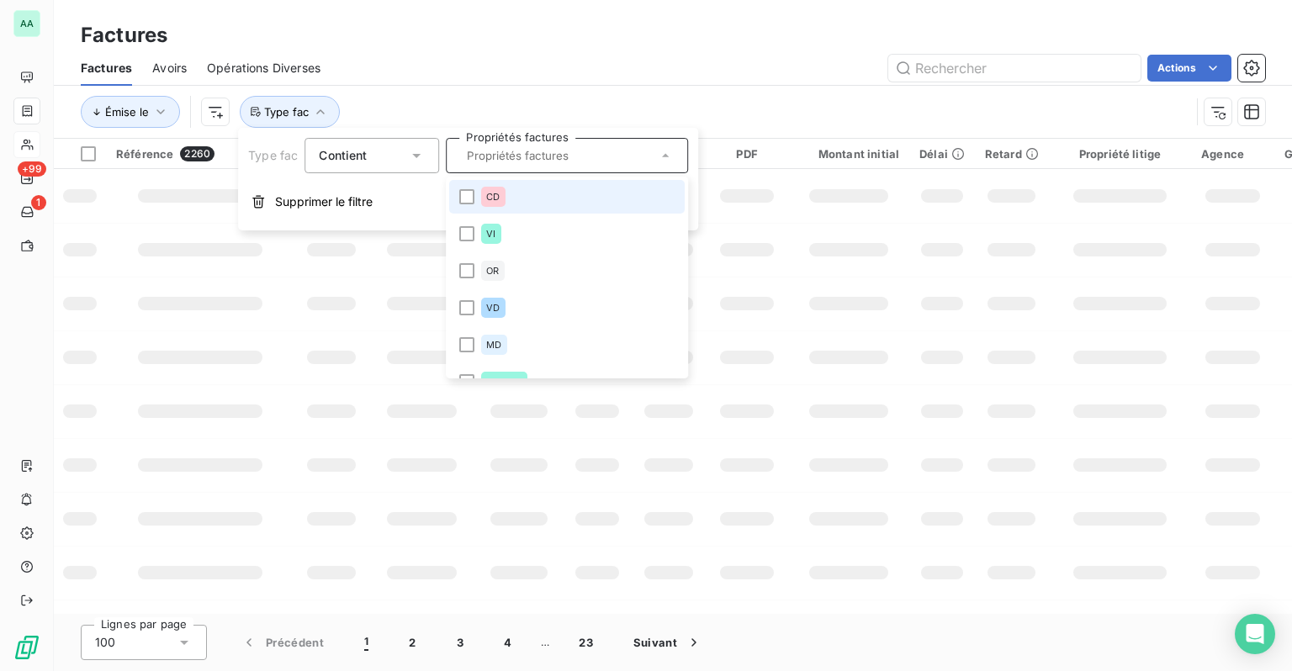
click at [503, 199] on div "CD" at bounding box center [493, 197] width 24 height 20
click at [538, 81] on div "Actions" at bounding box center [803, 68] width 924 height 27
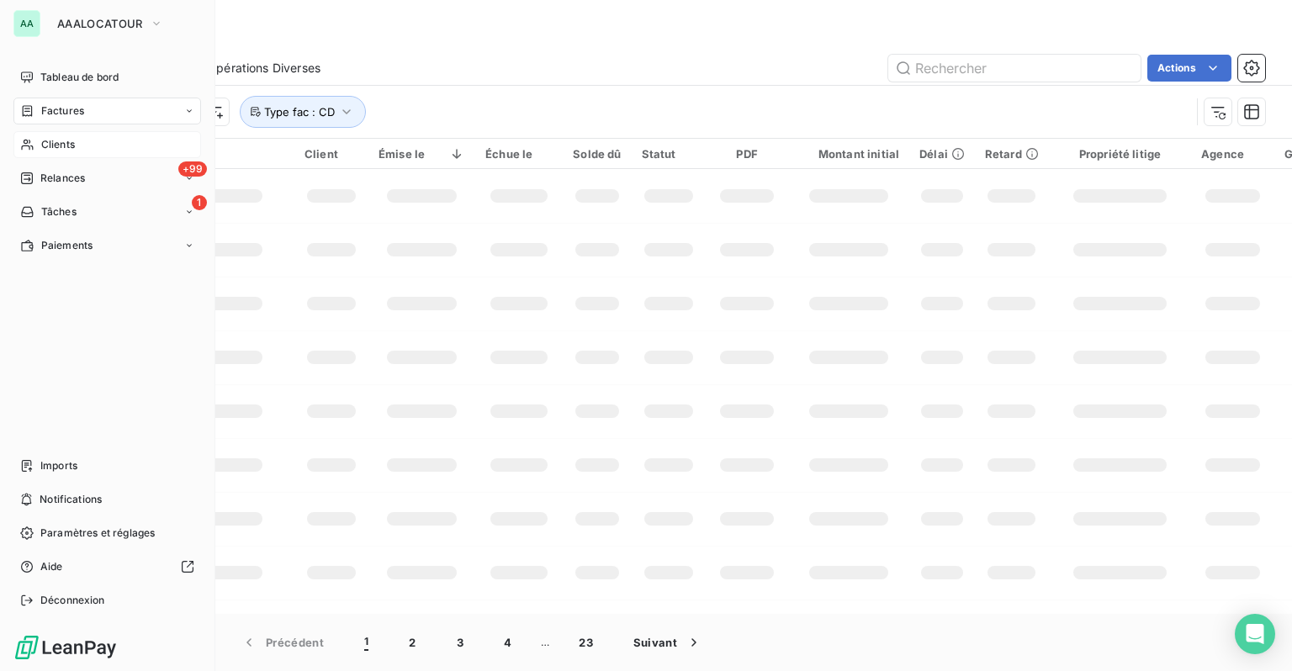
click at [61, 140] on span "Clients" at bounding box center [58, 144] width 34 height 15
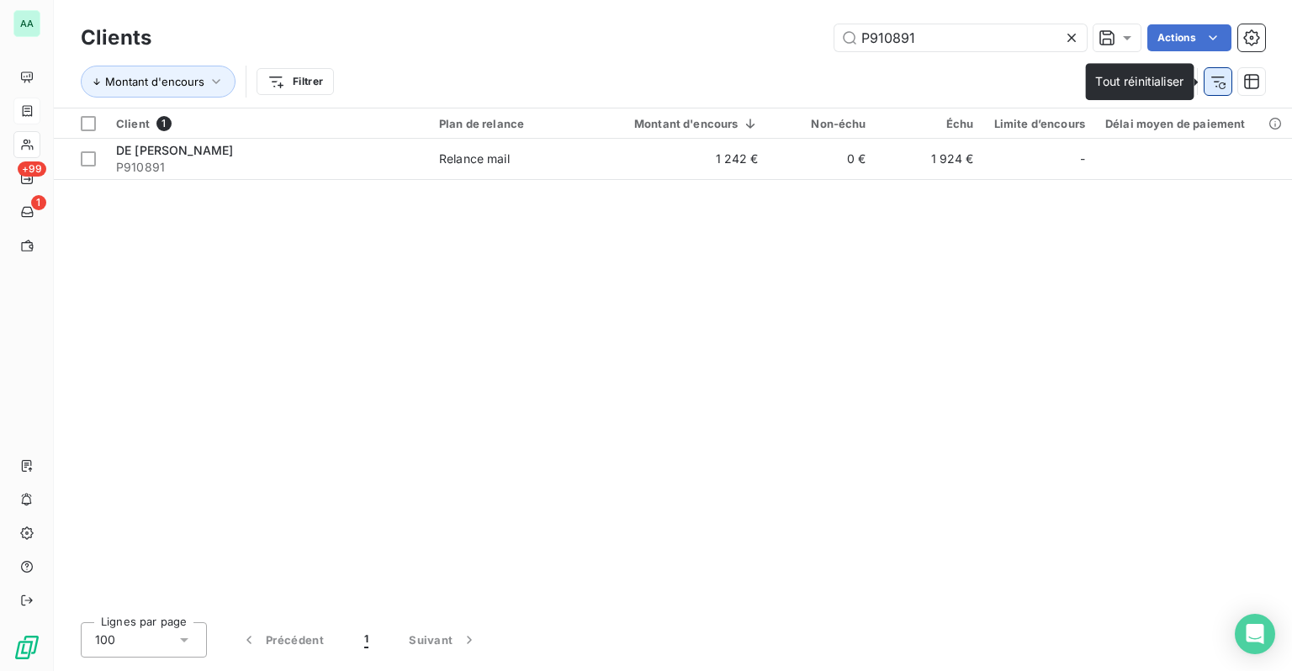
click at [1227, 89] on button "button" at bounding box center [1217, 81] width 27 height 27
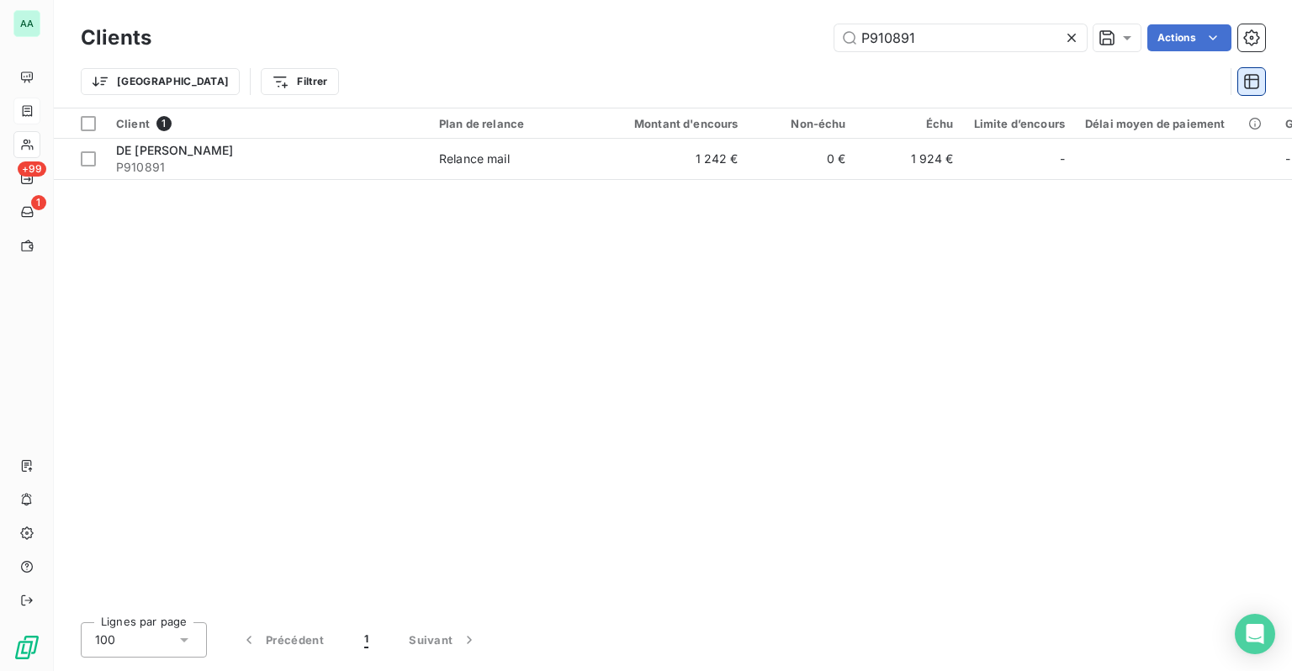
click at [1252, 81] on icon "button" at bounding box center [1251, 81] width 17 height 17
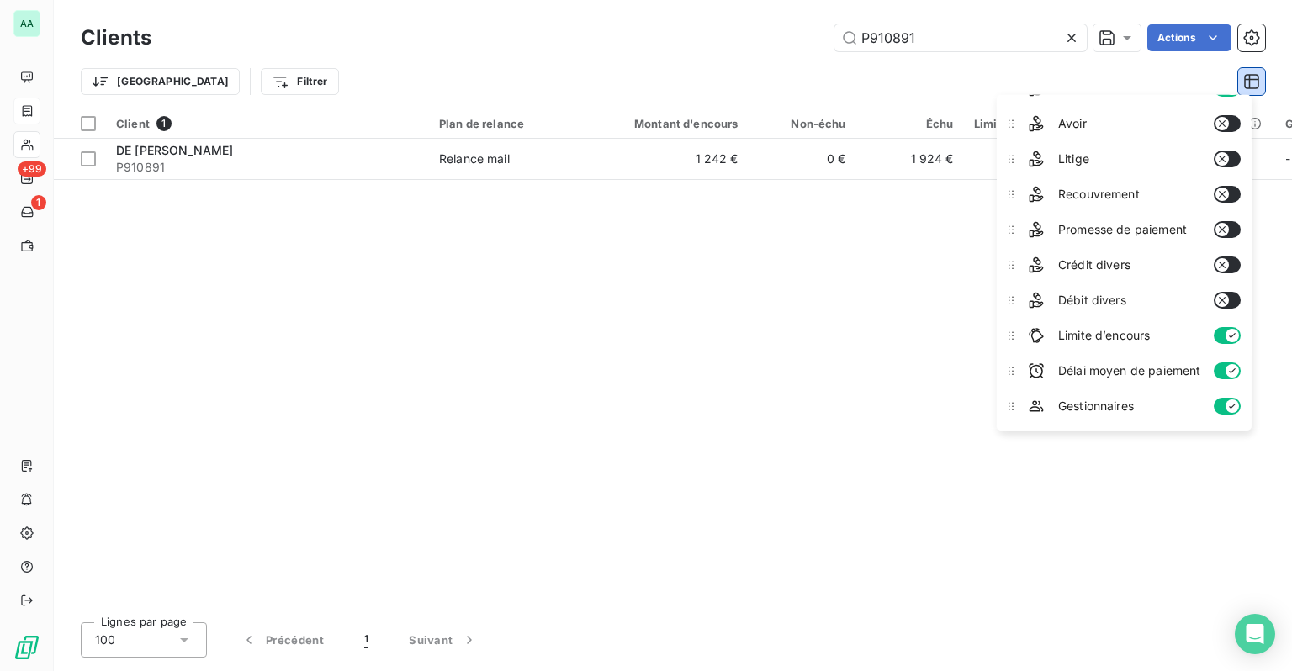
scroll to position [264, 0]
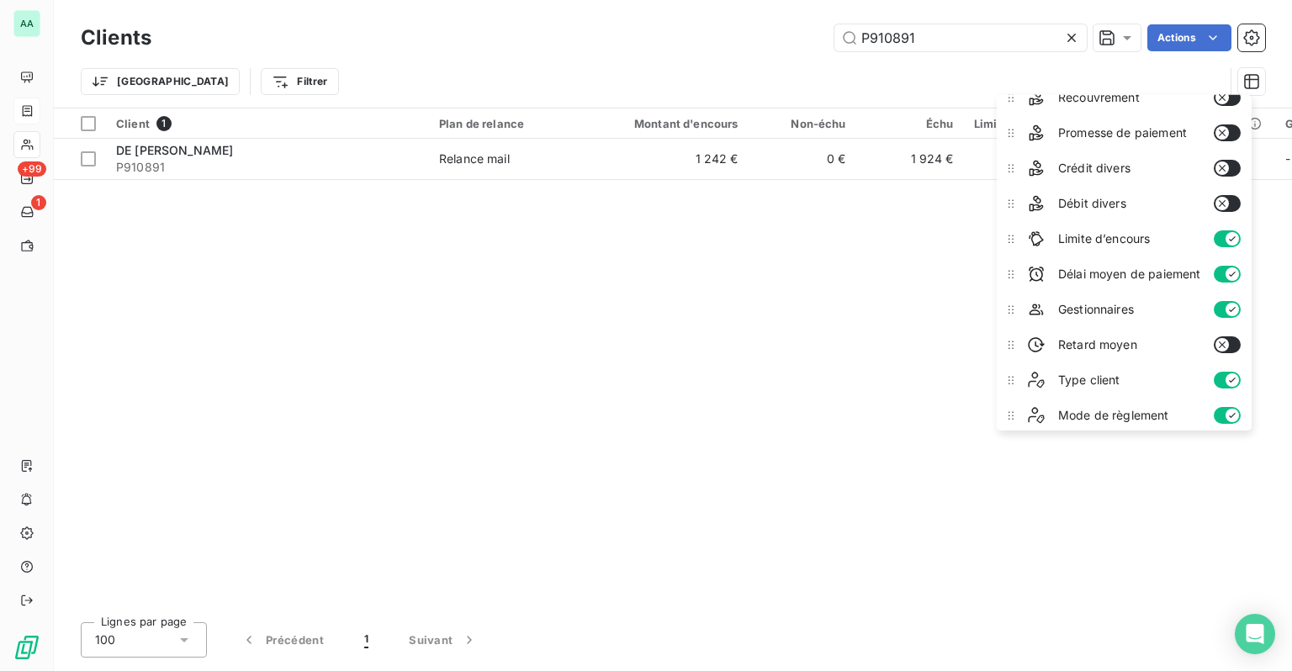
click at [1235, 345] on button "button" at bounding box center [1227, 344] width 27 height 17
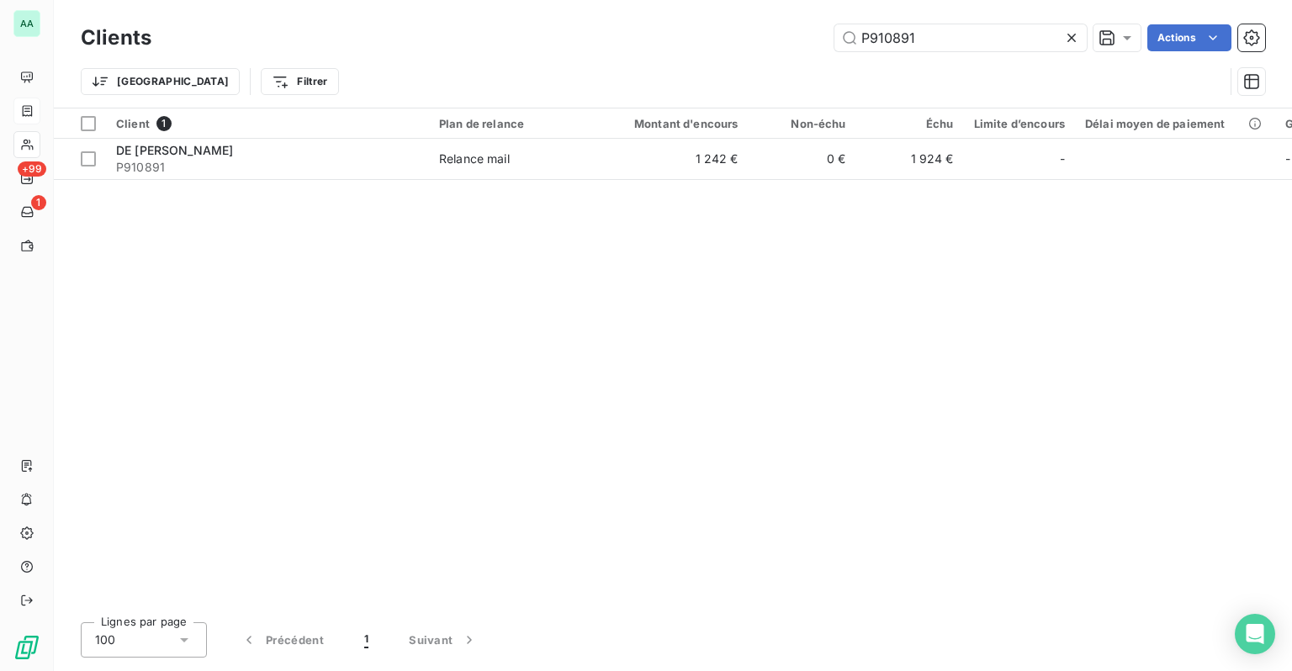
click at [895, 507] on div "Client 1 Plan de relance Montant d'encours Non-échu Échu Limite d’encours Délai…" at bounding box center [673, 358] width 1238 height 500
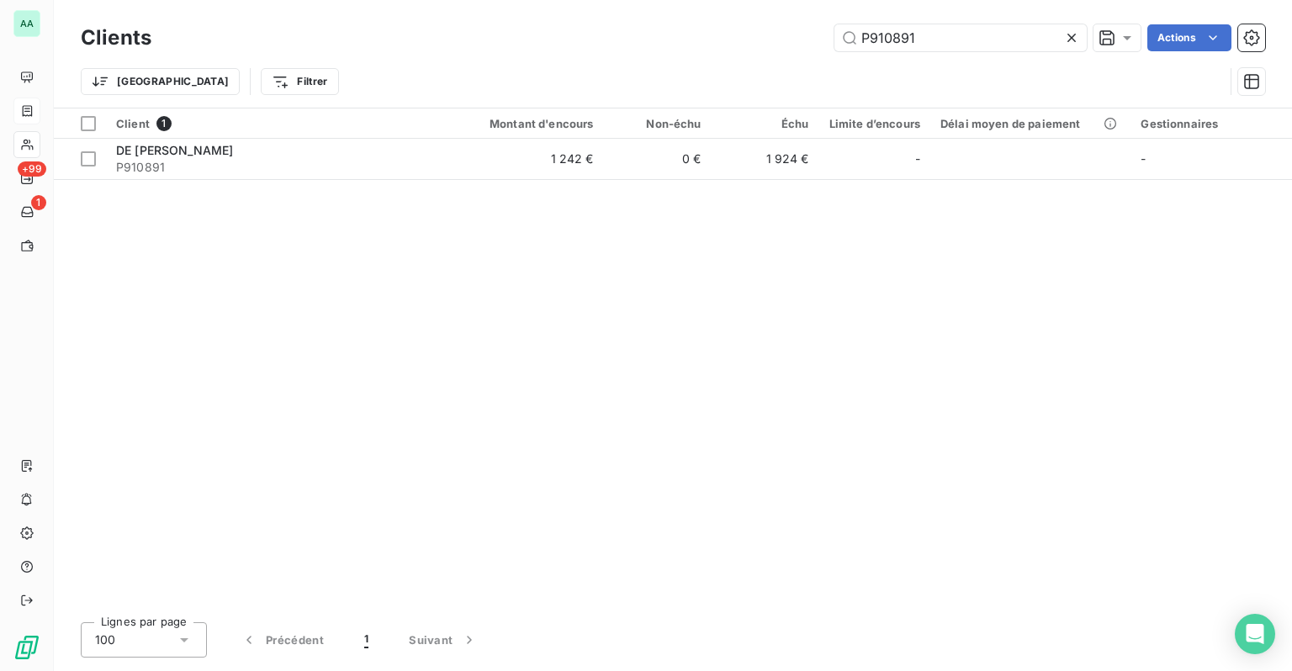
scroll to position [0, 0]
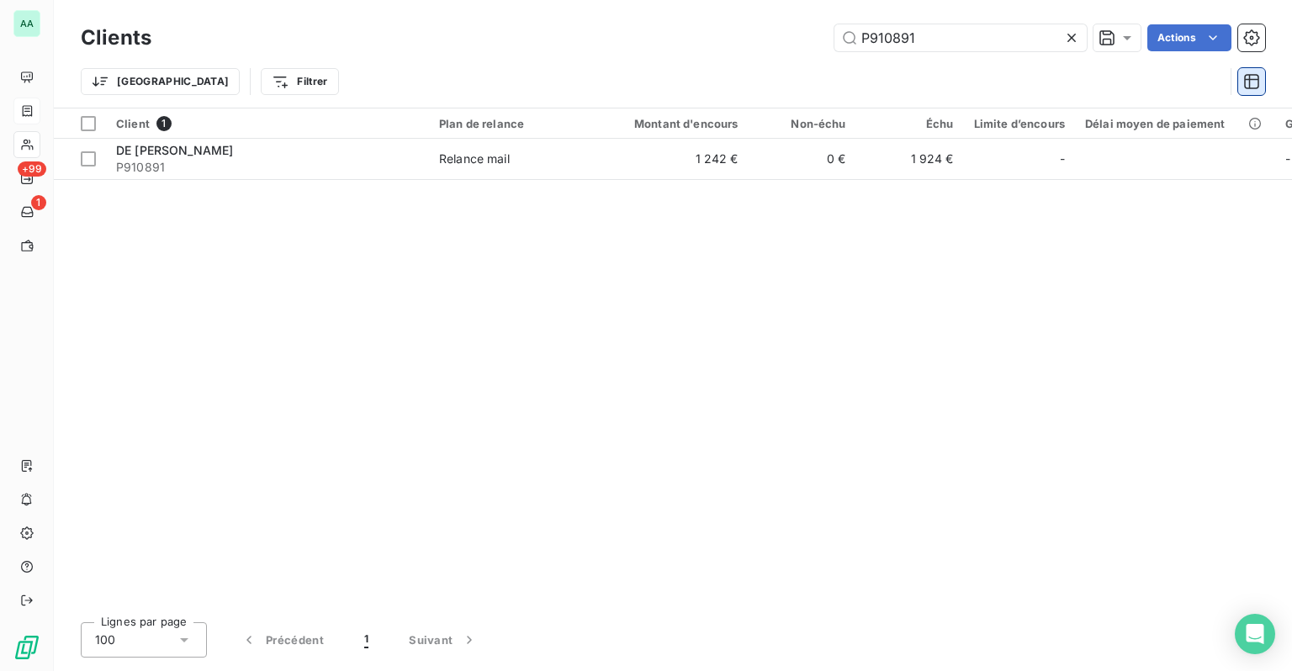
click at [1258, 78] on icon "button" at bounding box center [1251, 81] width 17 height 17
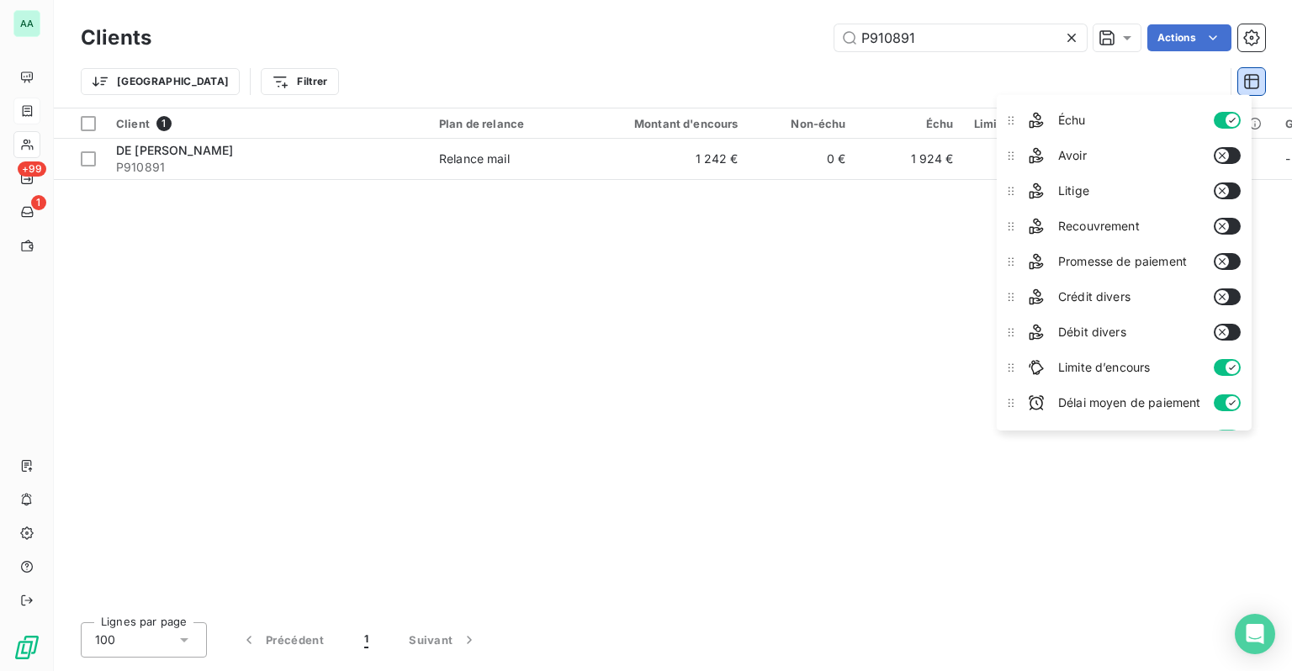
scroll to position [264, 0]
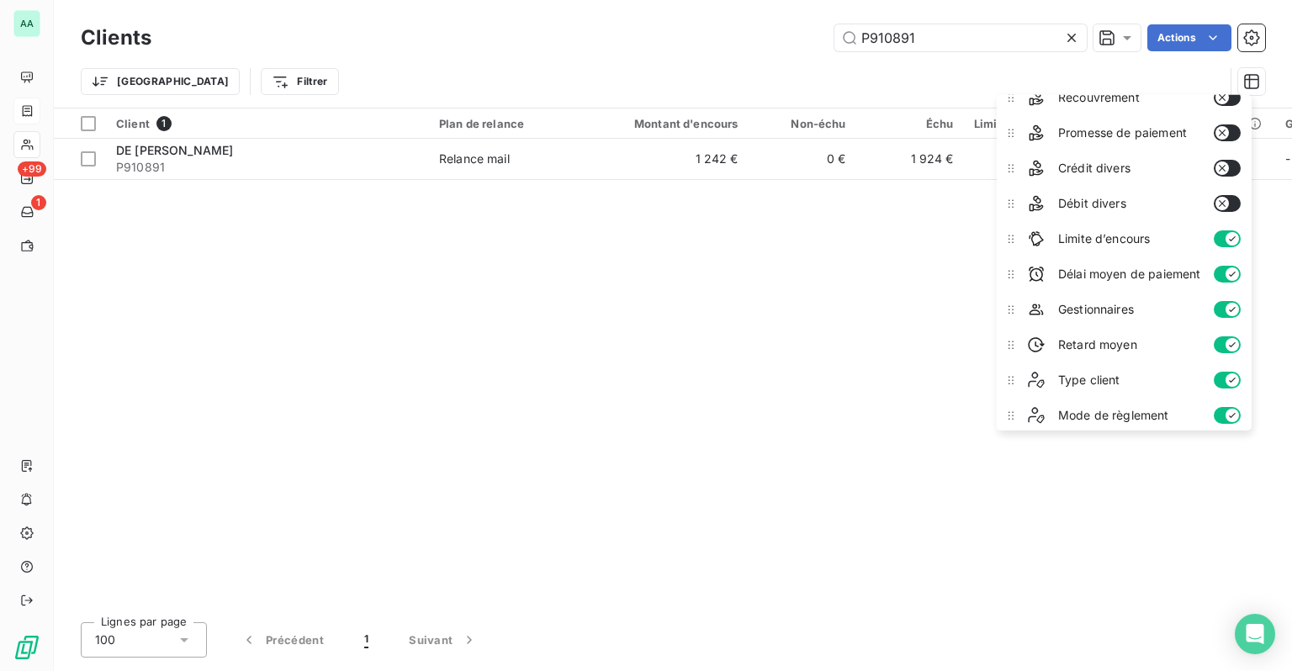
click at [1229, 338] on icon "button" at bounding box center [1231, 344] width 13 height 13
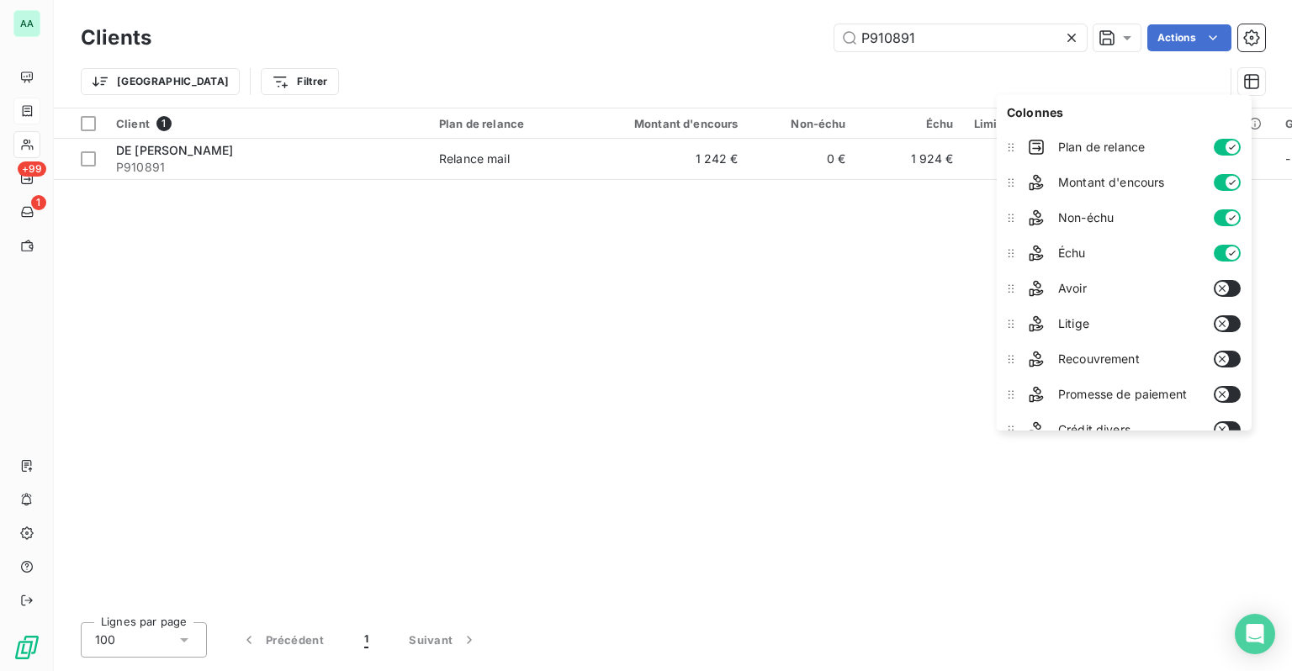
scroll to position [0, 0]
click at [782, 341] on div "Client 1 Plan de relance Montant d'encours Non-échu Échu Limite d’encours Délai…" at bounding box center [673, 358] width 1238 height 500
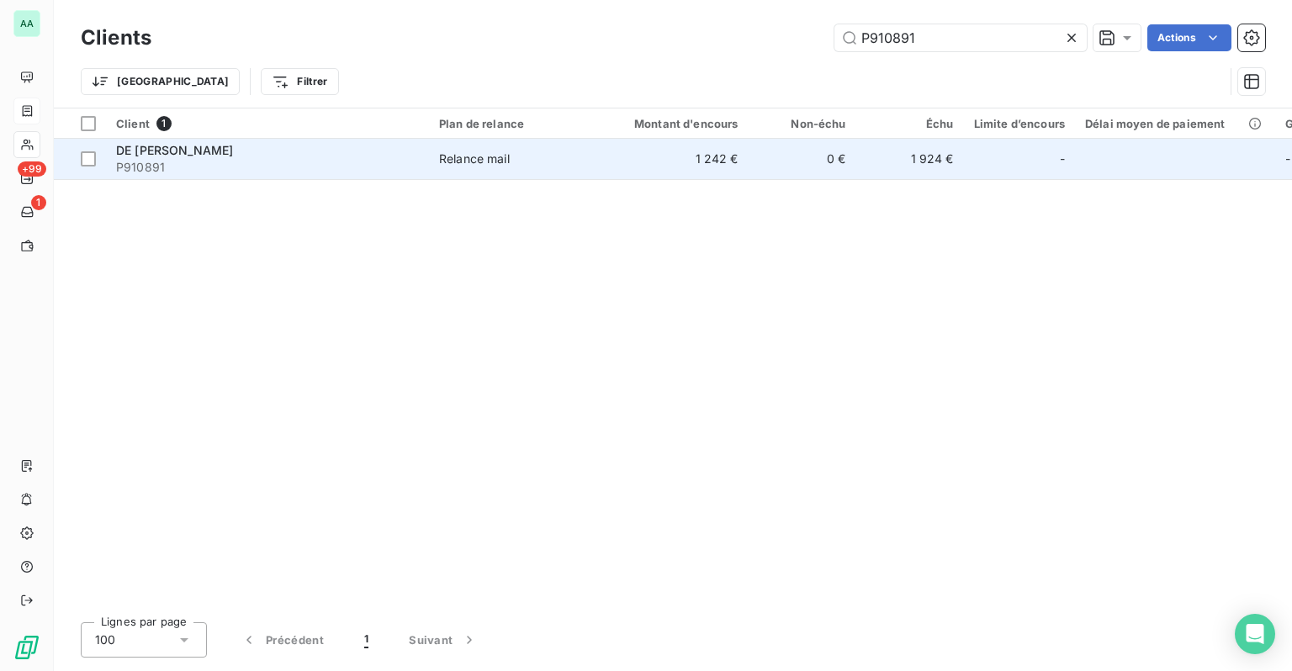
click at [212, 164] on span "P910891" at bounding box center [267, 167] width 303 height 17
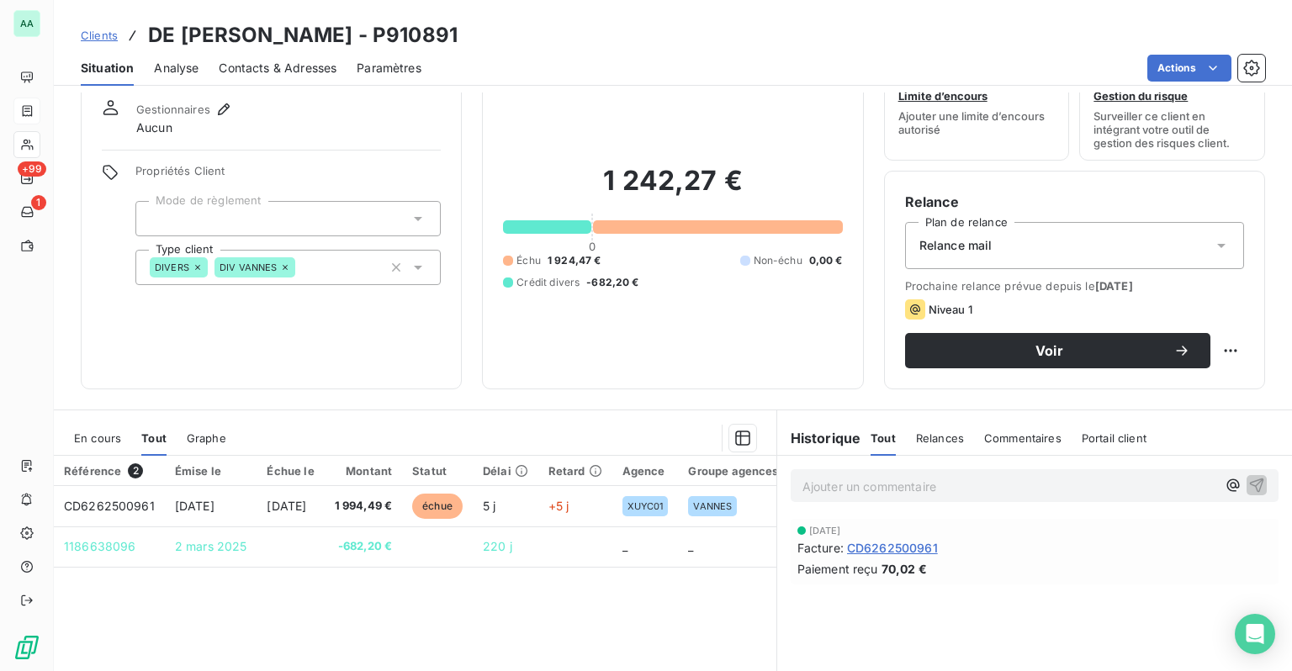
scroll to position [84, 0]
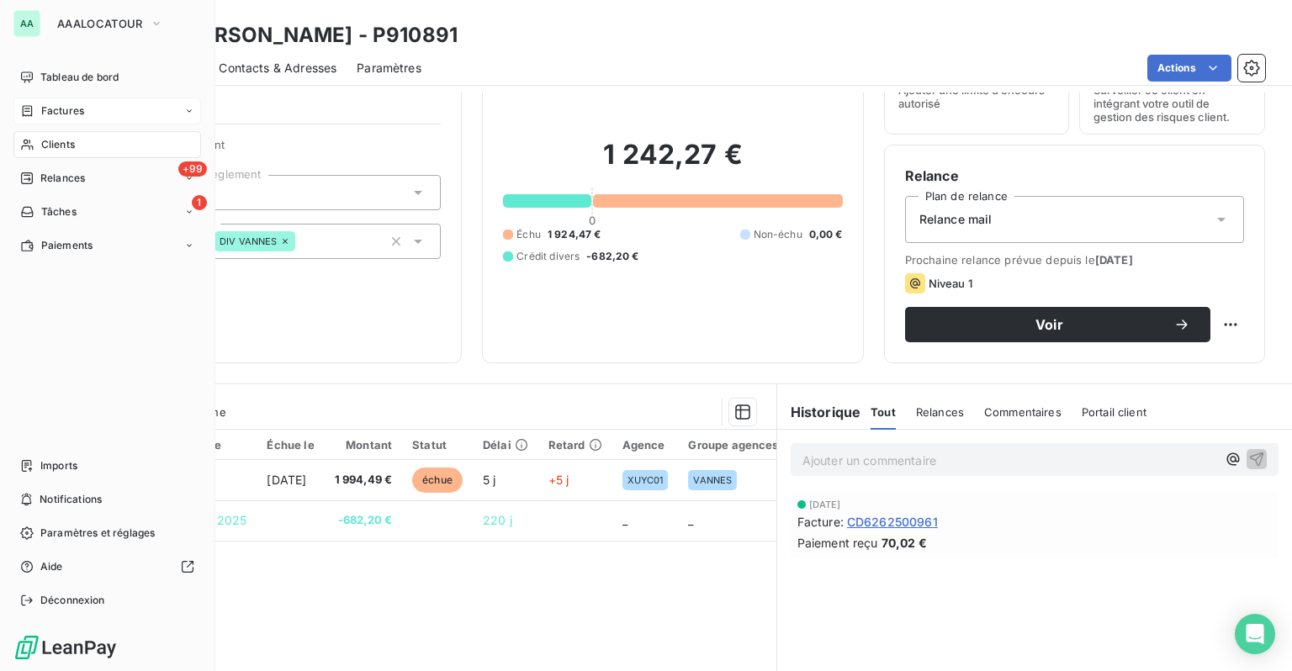
click at [29, 103] on div "Factures" at bounding box center [52, 110] width 64 height 15
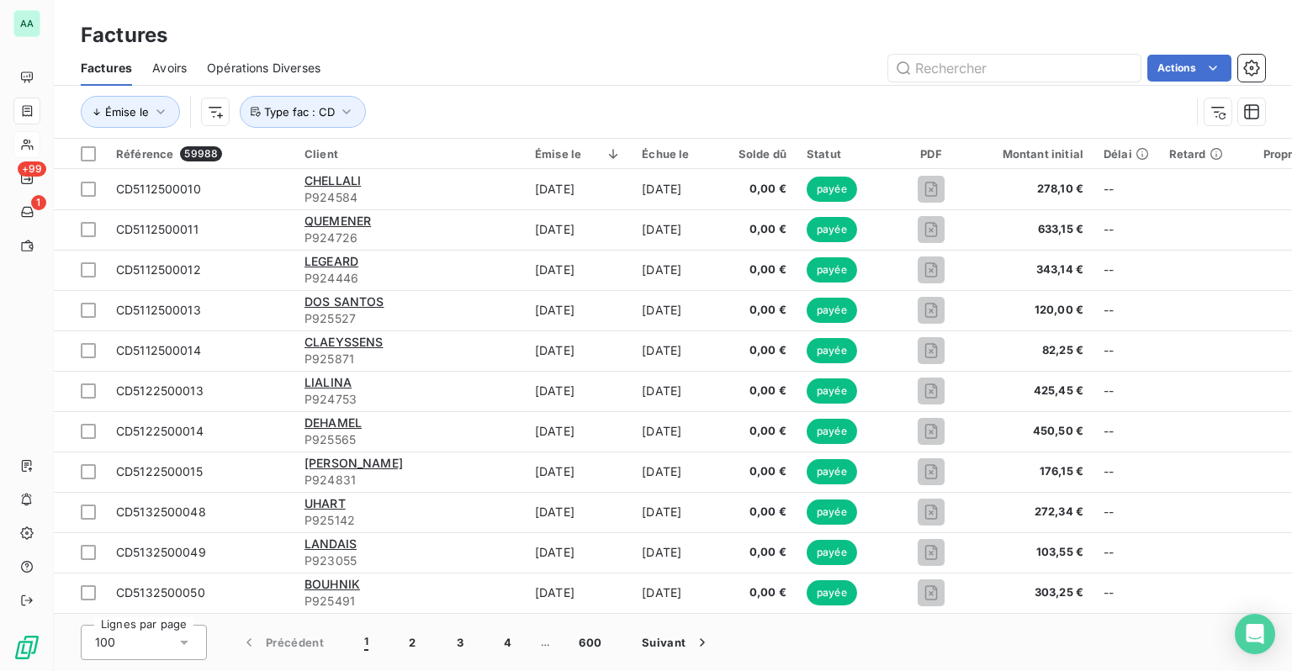
click at [1177, 154] on div "Retard" at bounding box center [1196, 153] width 54 height 13
click at [1191, 147] on div "Retard" at bounding box center [1196, 153] width 54 height 13
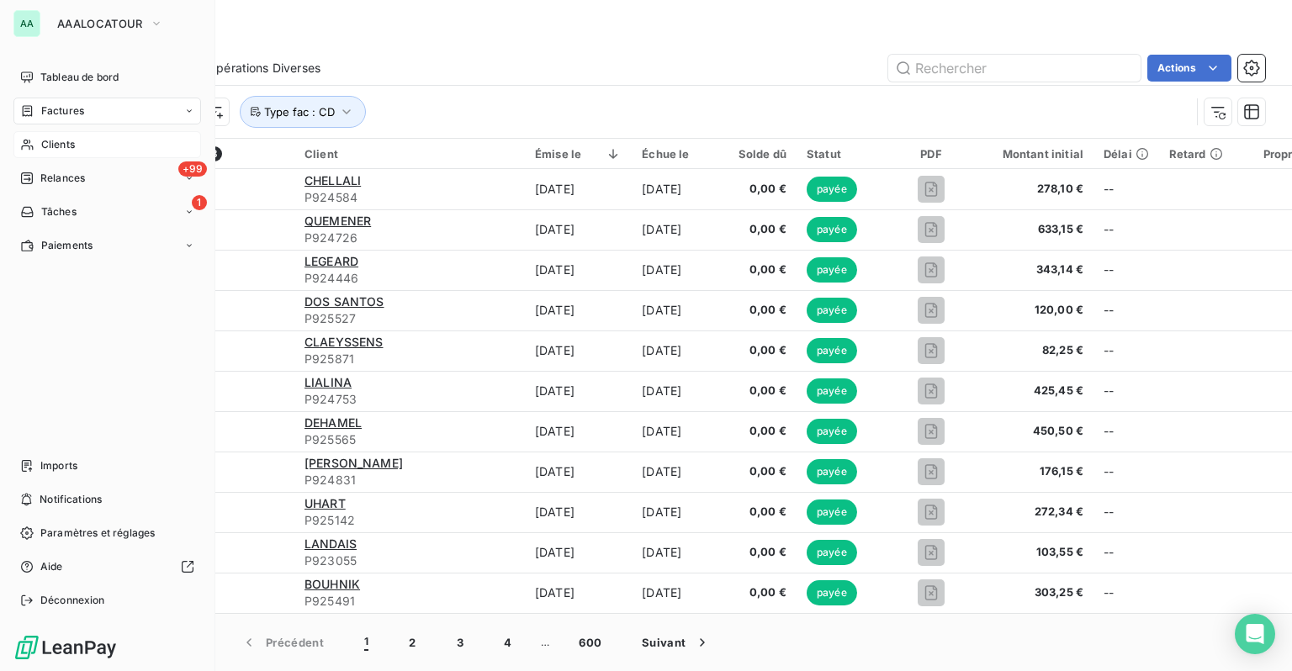
click at [47, 142] on span "Clients" at bounding box center [58, 144] width 34 height 15
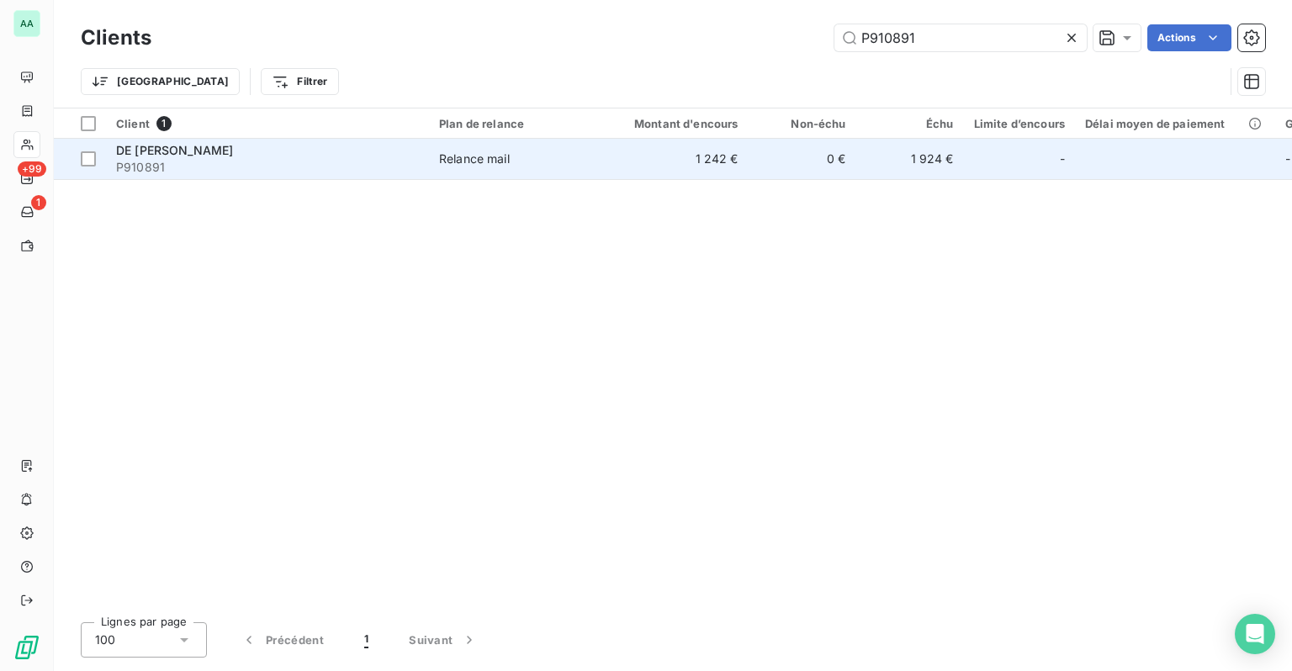
click at [381, 150] on div "DE [PERSON_NAME]" at bounding box center [267, 150] width 303 height 17
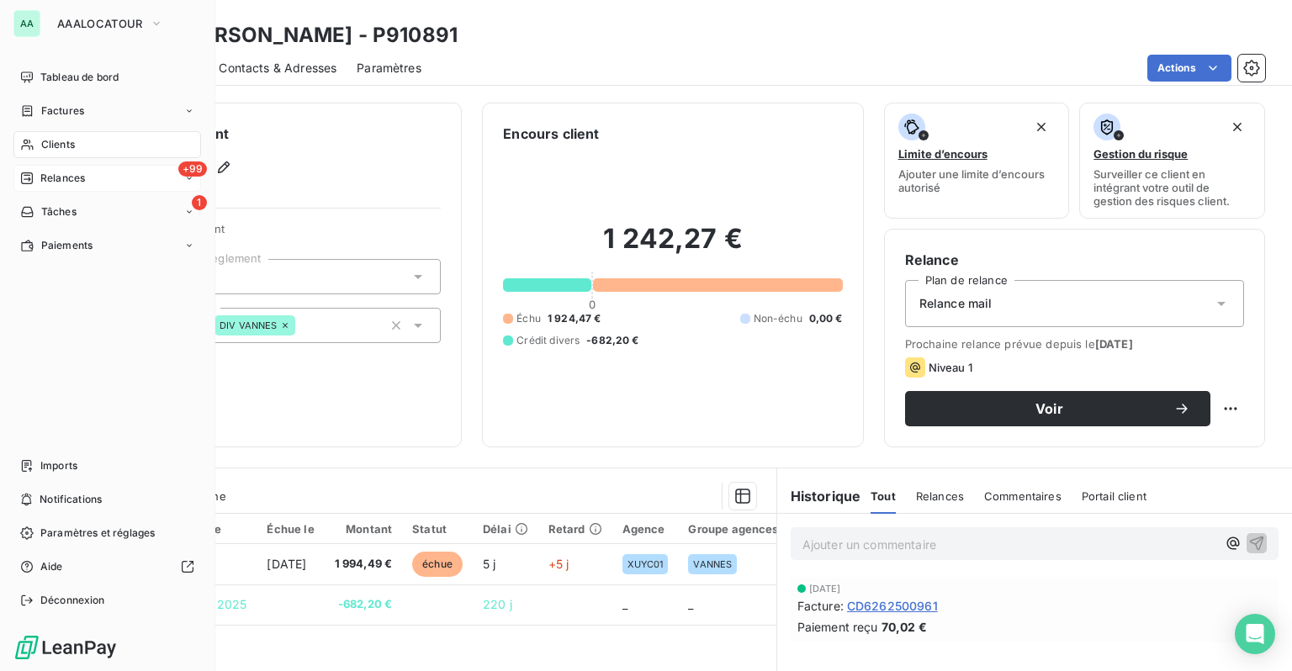
click at [77, 183] on span "Relances" at bounding box center [62, 178] width 45 height 15
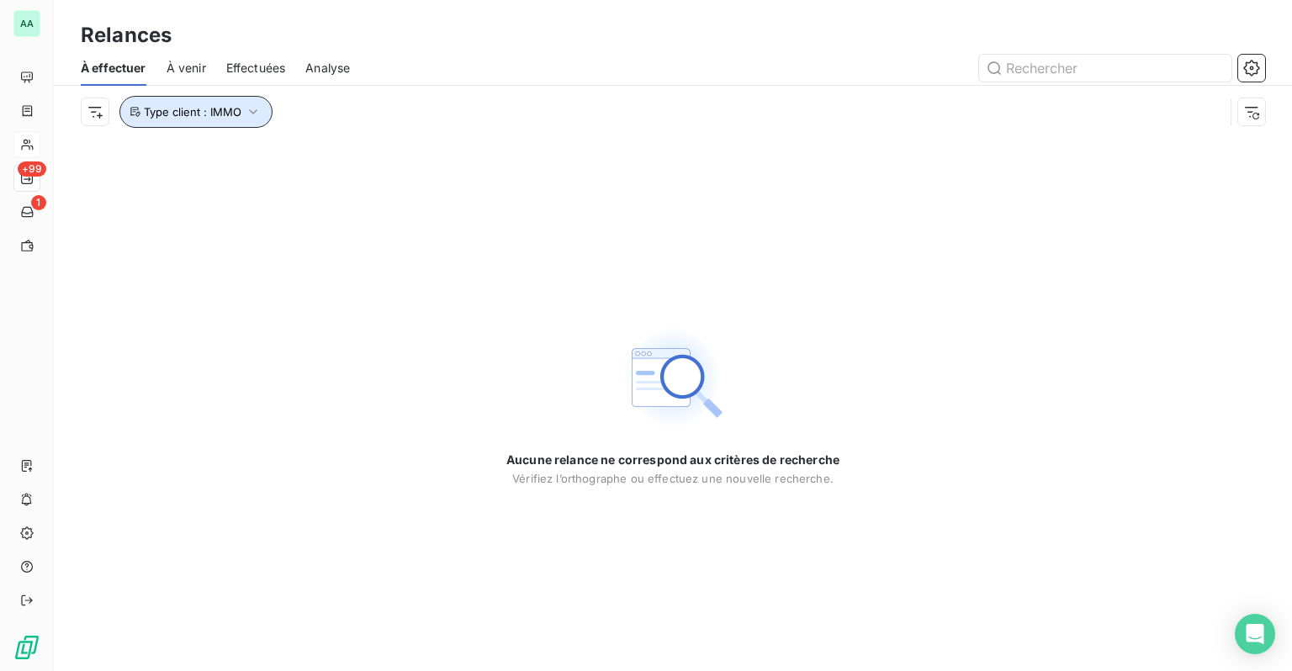
click at [255, 123] on button "Type client : IMMO" at bounding box center [195, 112] width 153 height 32
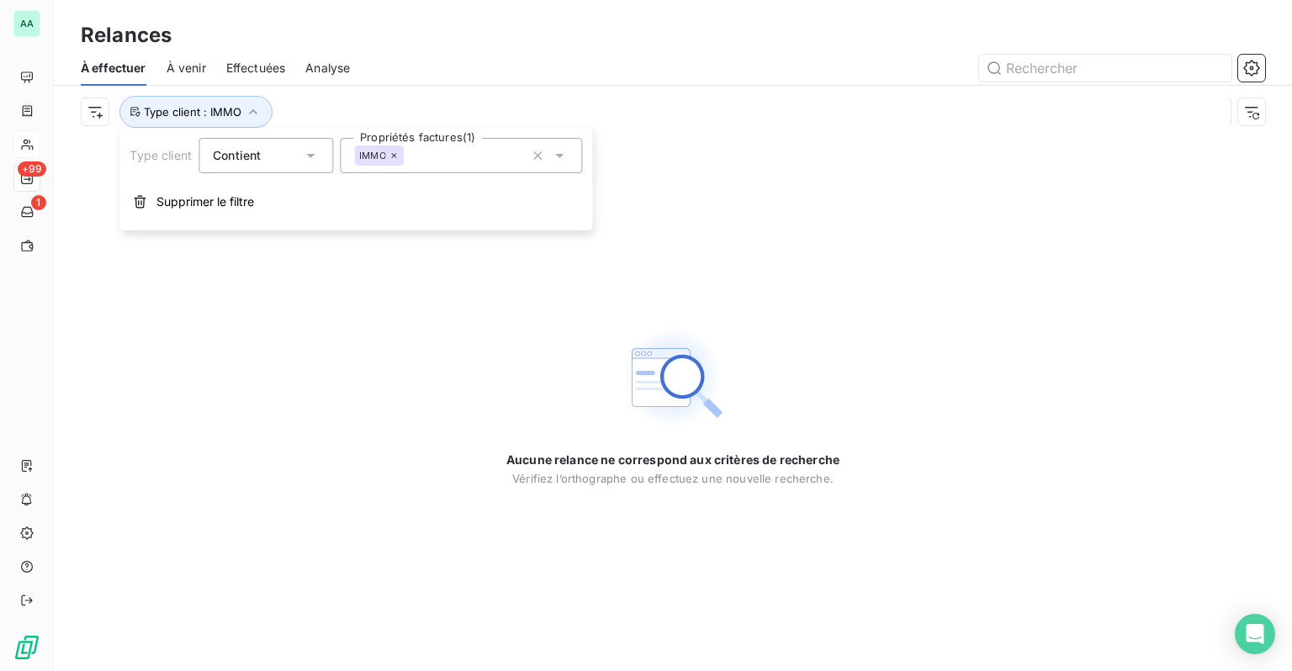
click at [397, 157] on icon at bounding box center [394, 156] width 10 height 10
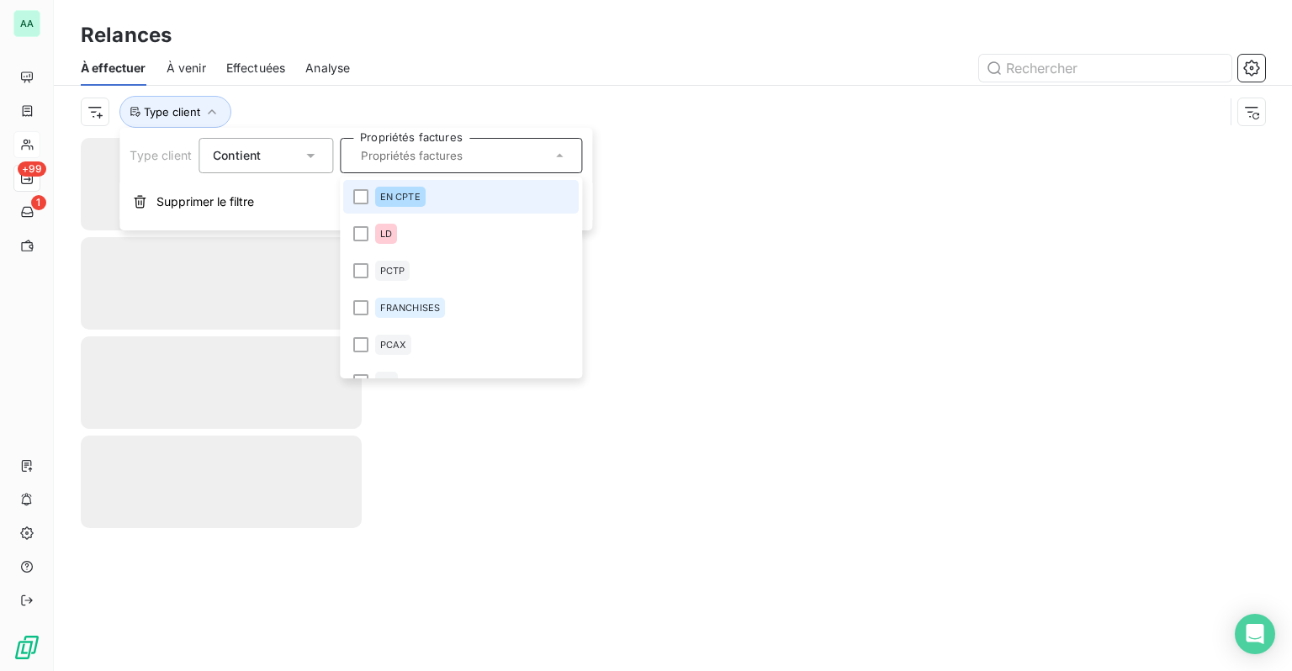
click at [420, 156] on input "text" at bounding box center [452, 155] width 197 height 15
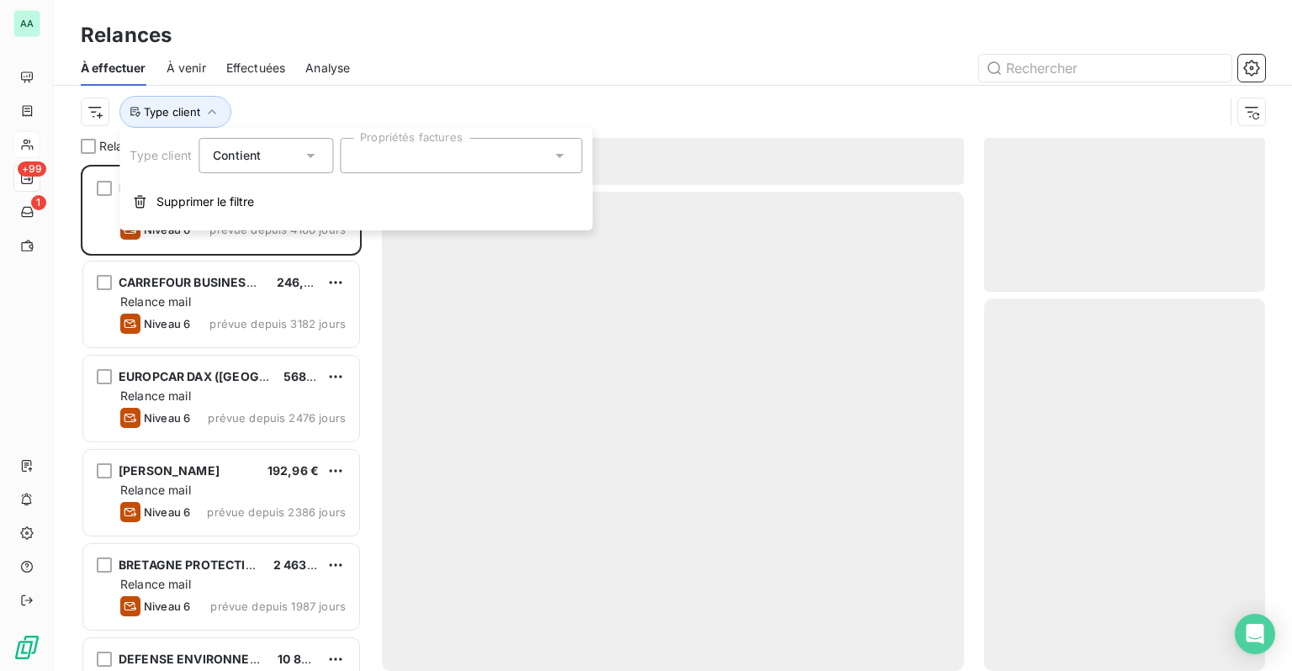
scroll to position [494, 267]
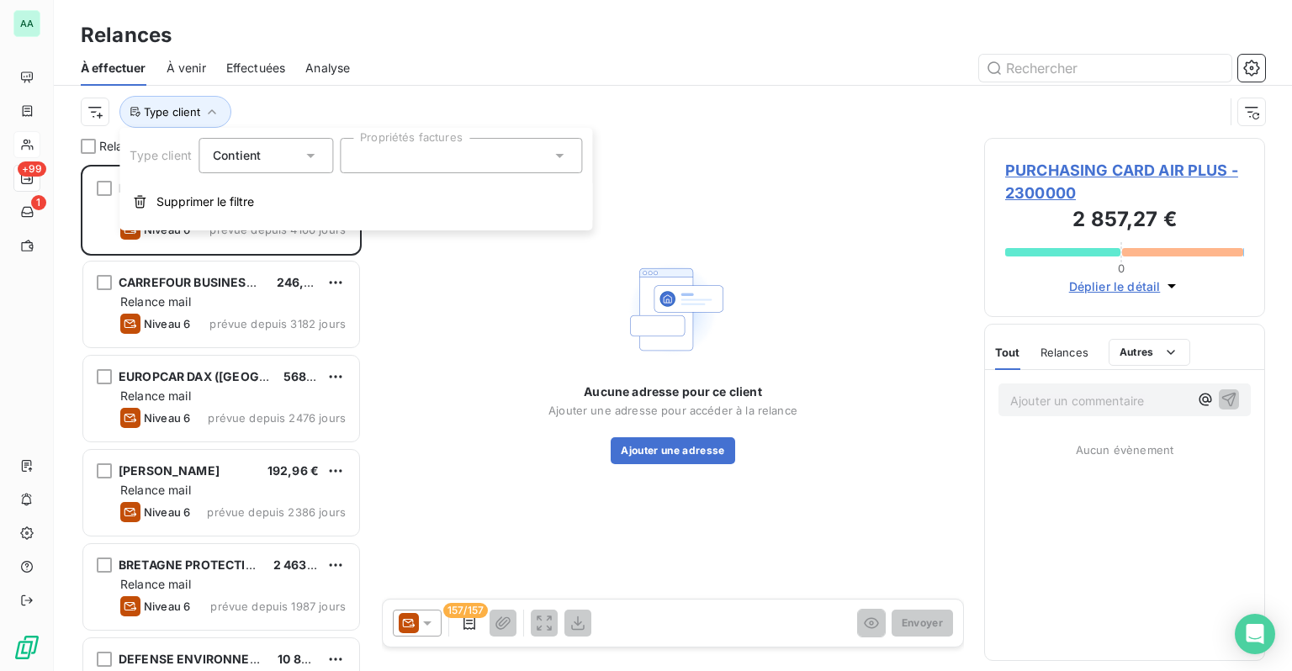
click at [420, 156] on div at bounding box center [461, 155] width 242 height 35
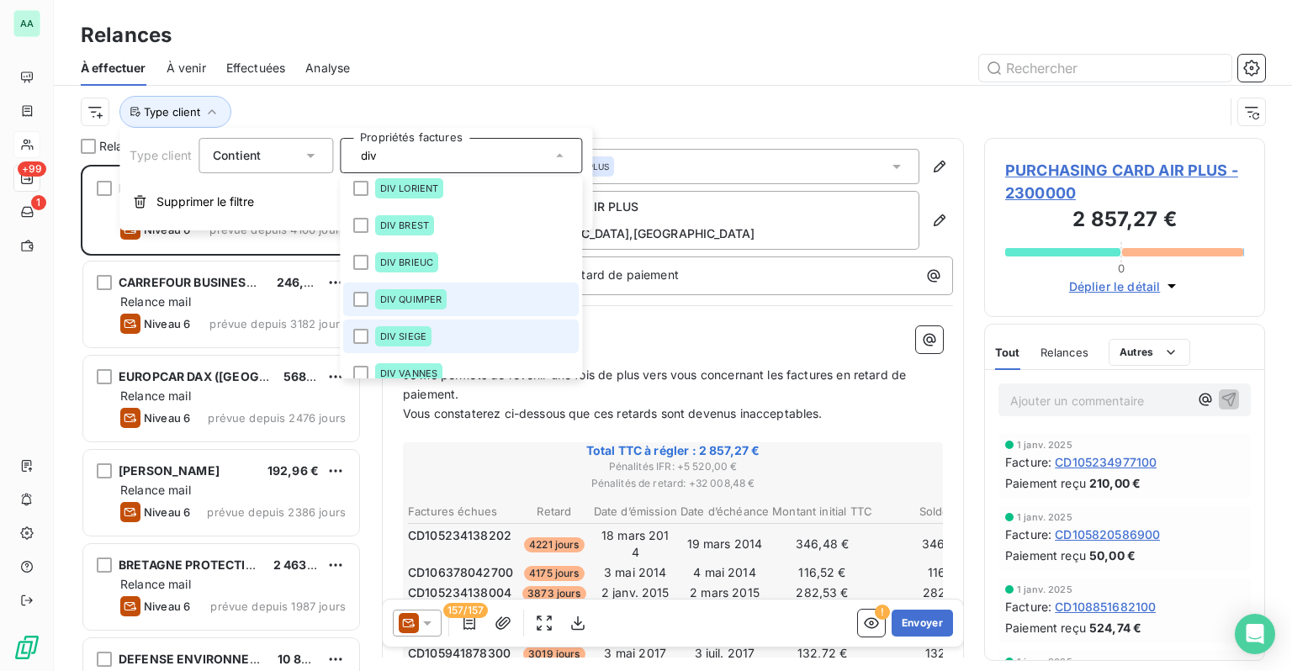
scroll to position [84, 0]
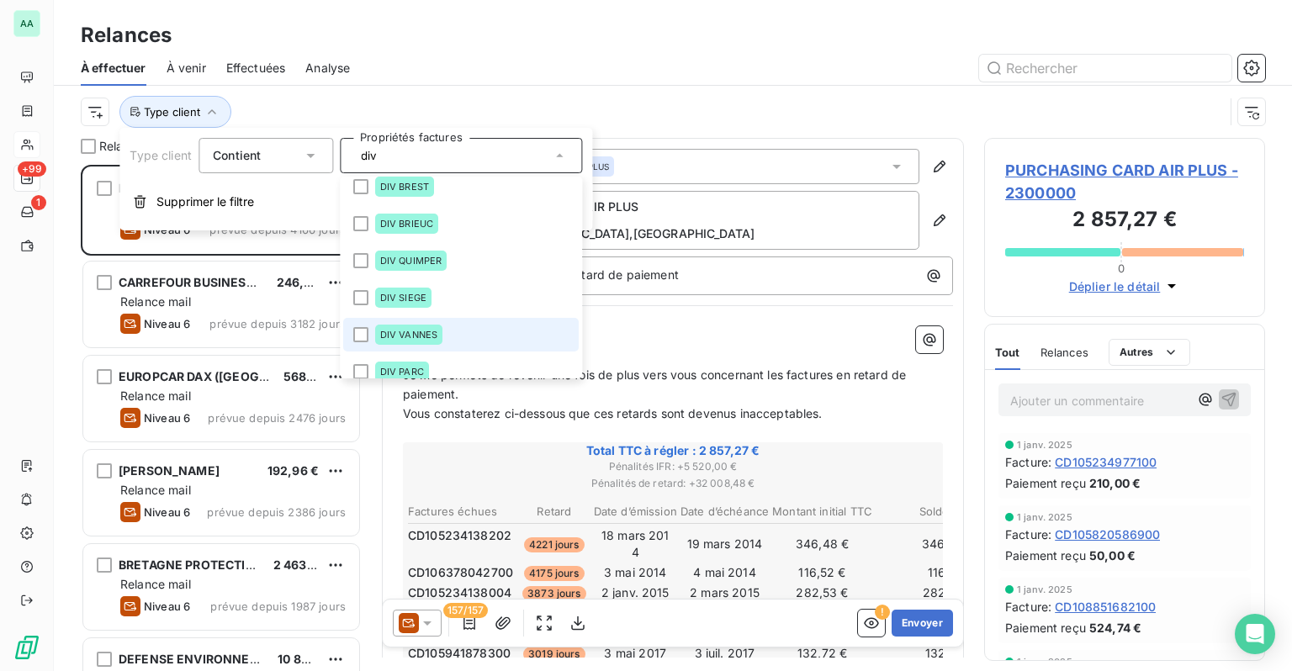
type input "div"
click at [427, 341] on div "DIV VANNES" at bounding box center [409, 335] width 68 height 20
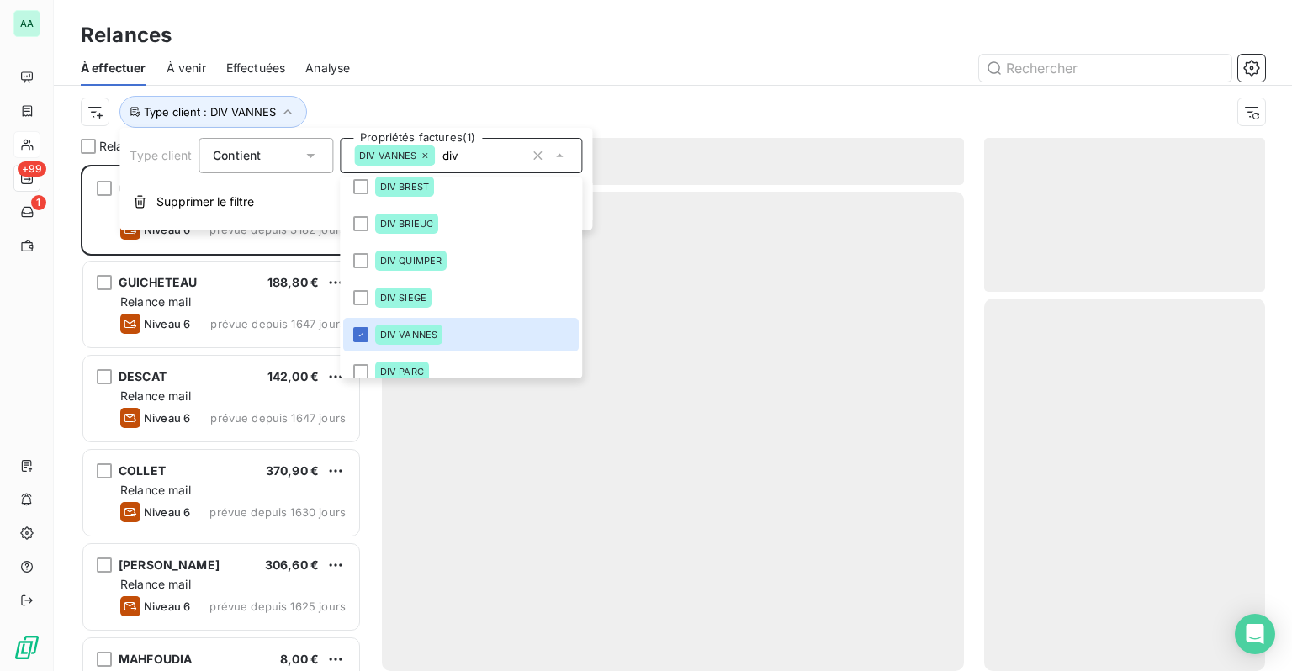
scroll to position [494, 267]
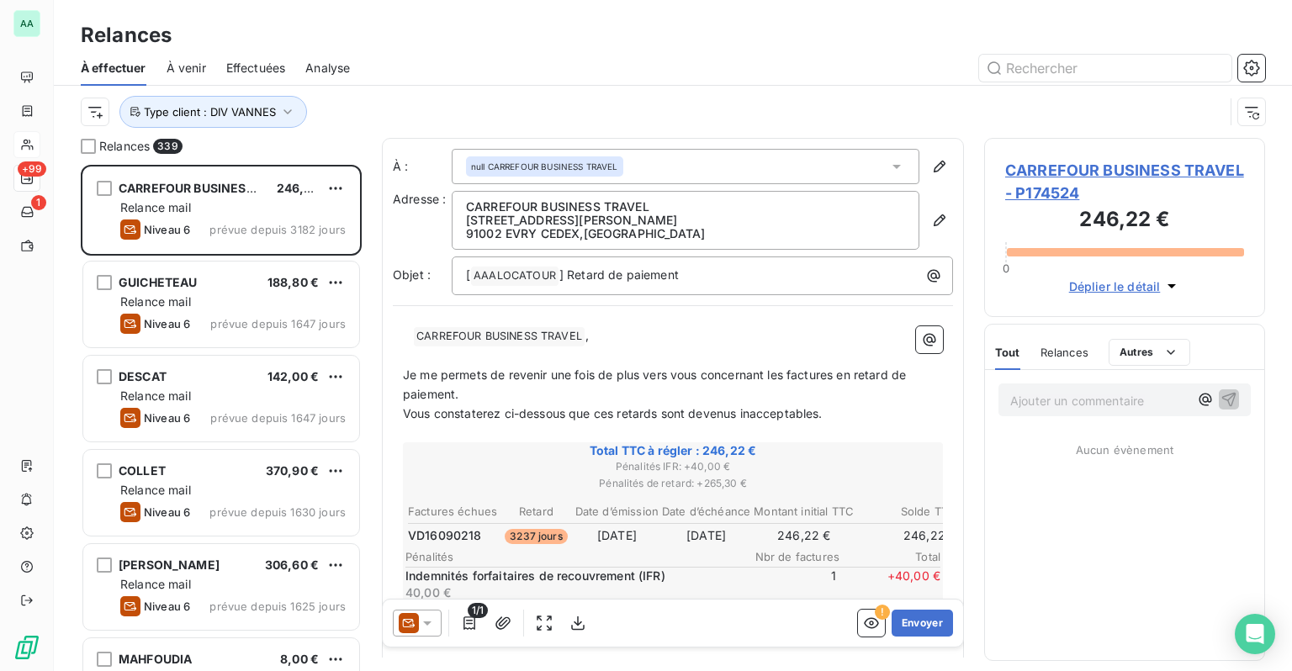
click at [566, 77] on div at bounding box center [817, 68] width 895 height 27
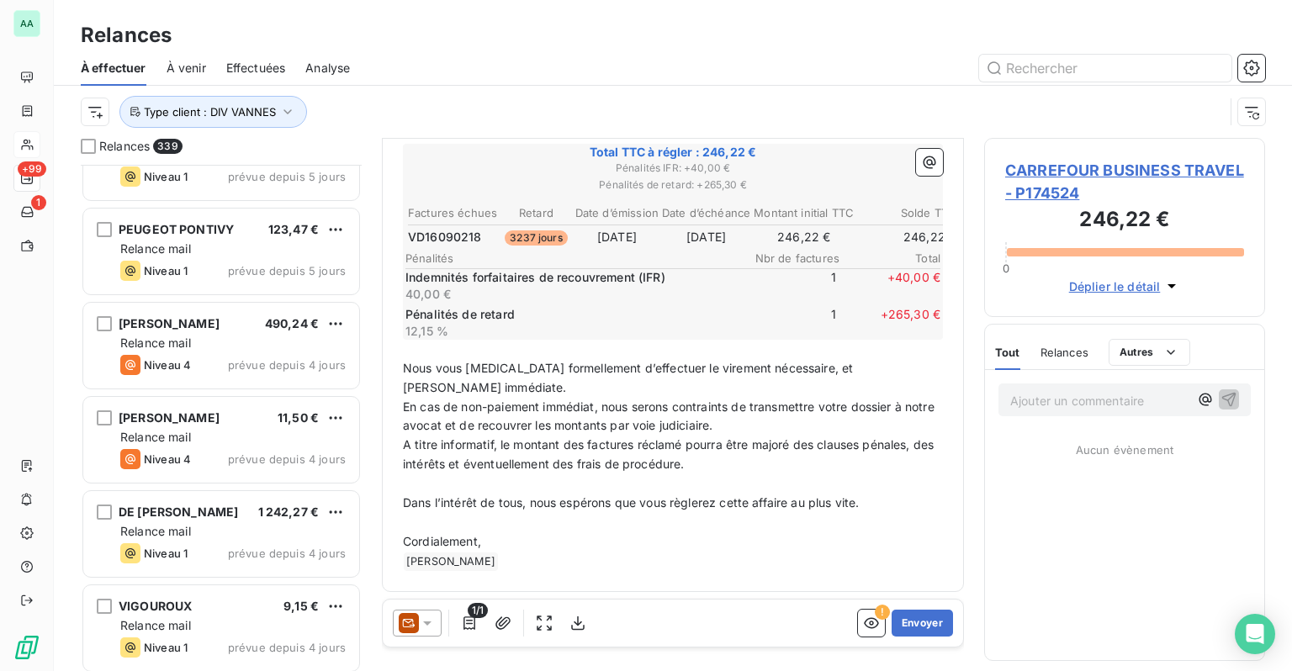
scroll to position [31425, 0]
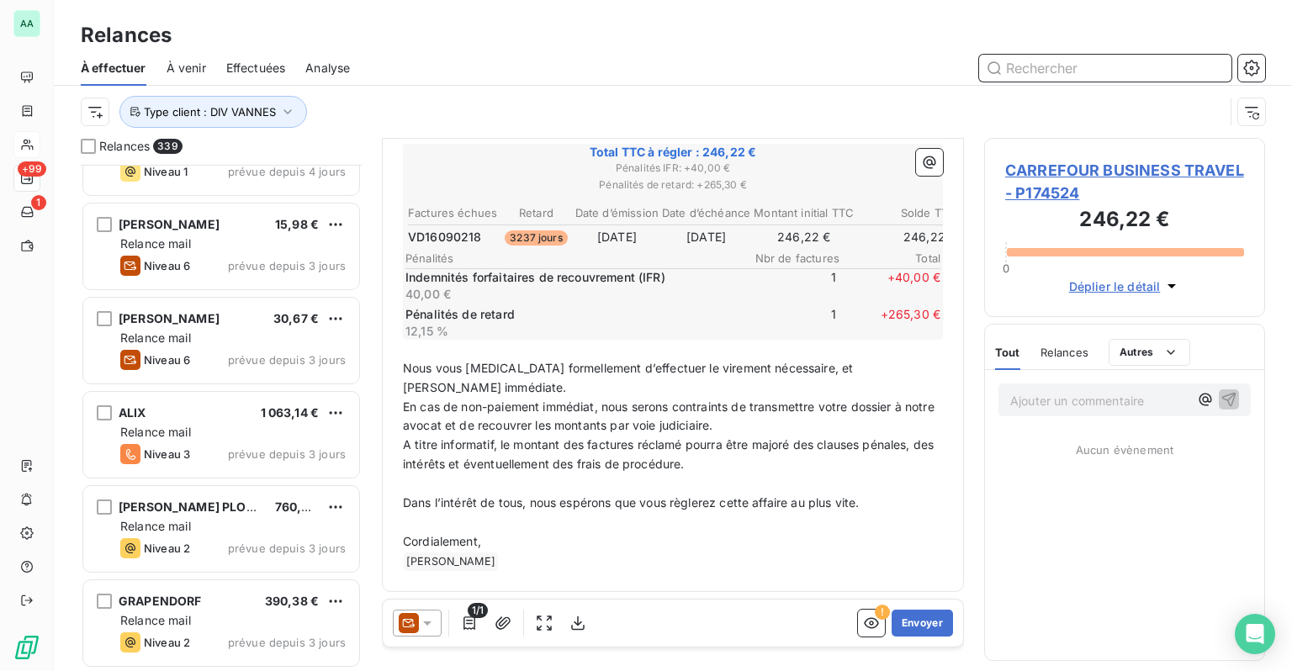
click at [1125, 66] on input "text" at bounding box center [1105, 68] width 252 height 27
paste input "P910891"
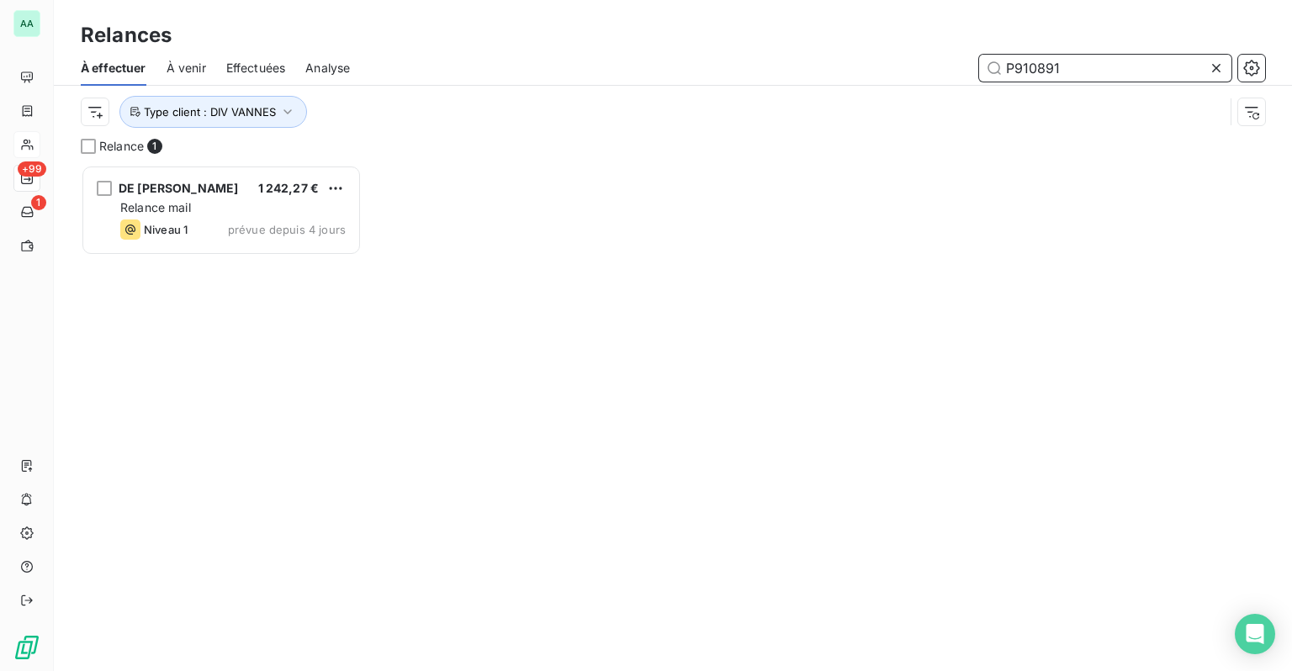
scroll to position [494, 267]
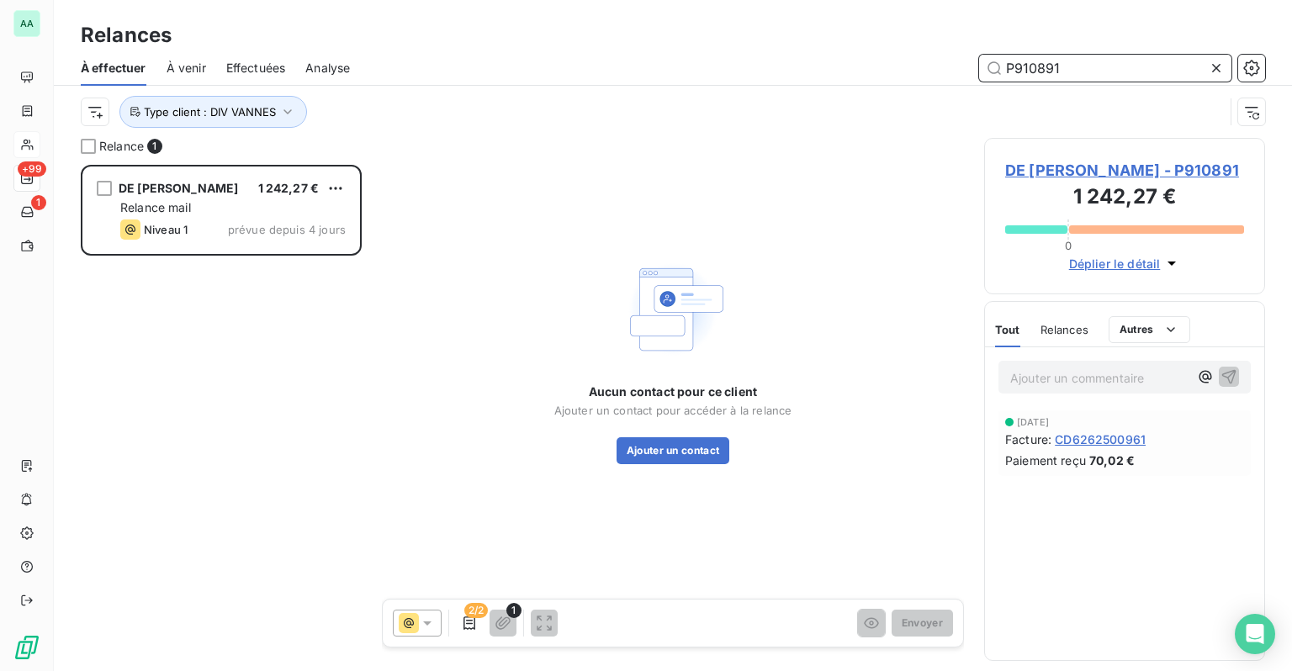
type input "P910891"
click at [1221, 66] on icon at bounding box center [1216, 68] width 17 height 17
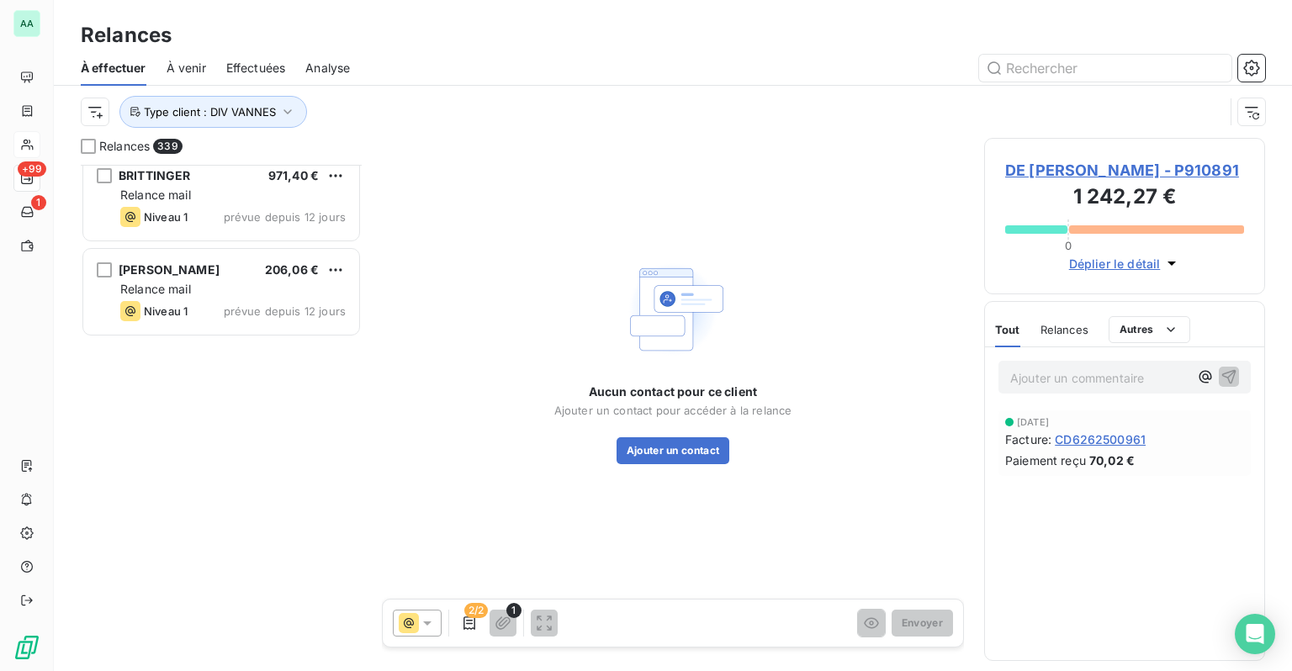
scroll to position [28426, 0]
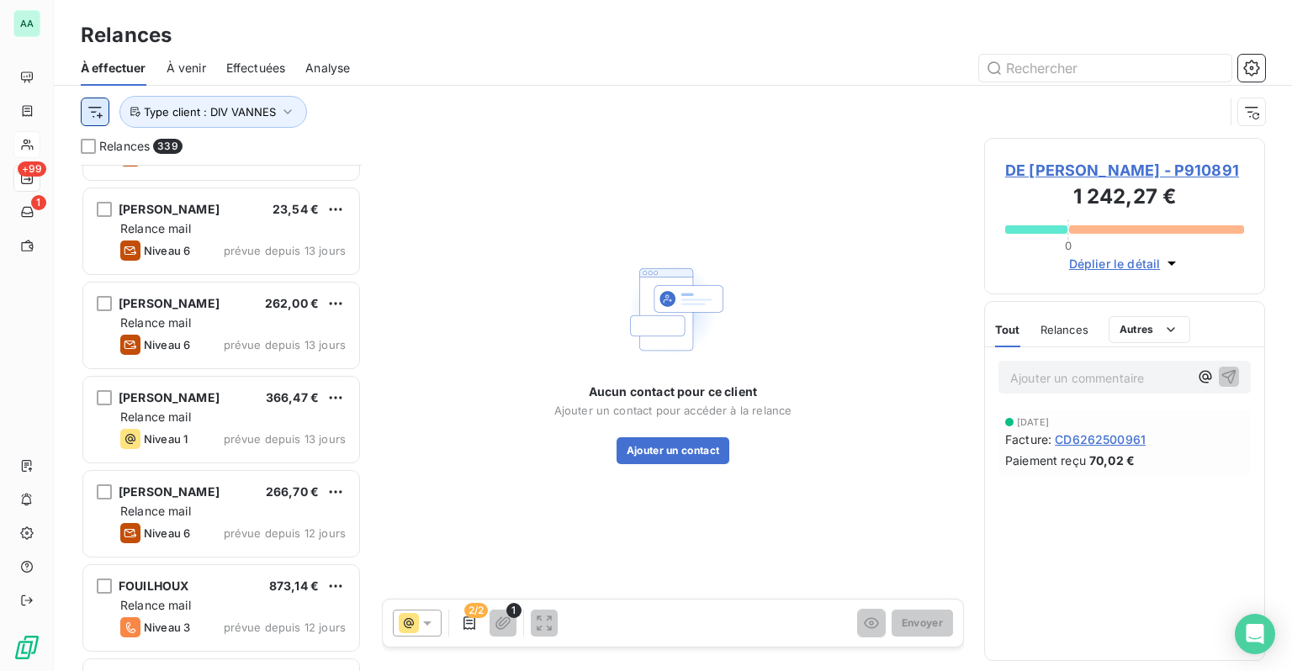
click at [93, 108] on html "AA +99 1 Relances À effectuer À venir Effectuées Analyse Type client : DIV VANN…" at bounding box center [646, 335] width 1292 height 671
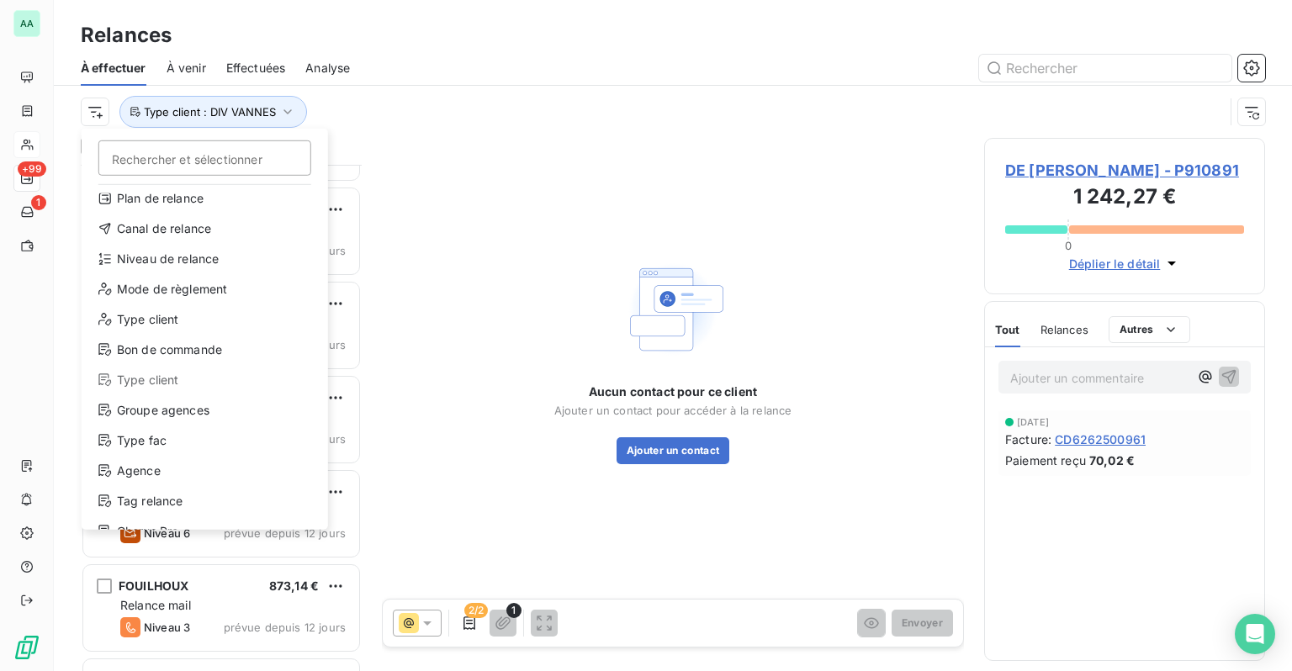
scroll to position [61, 0]
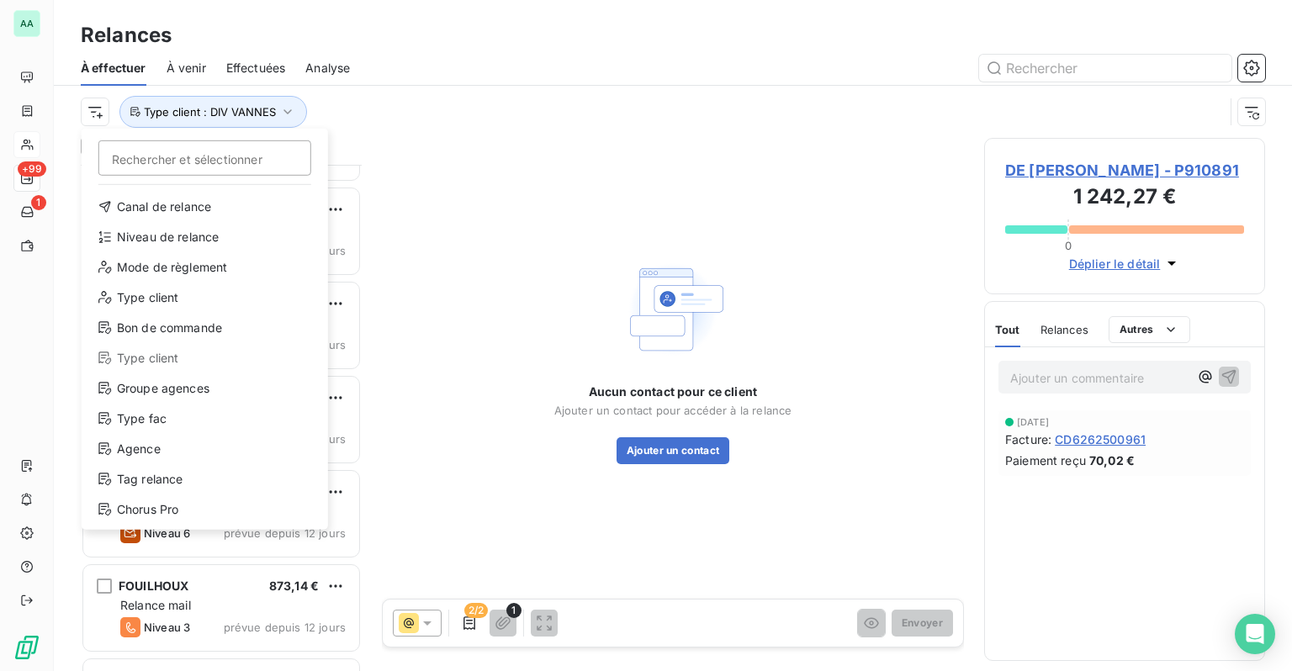
click at [532, 124] on html "AA +99 1 Relances À effectuer À venir Effectuées Analyse Rechercher et sélectio…" at bounding box center [646, 335] width 1292 height 671
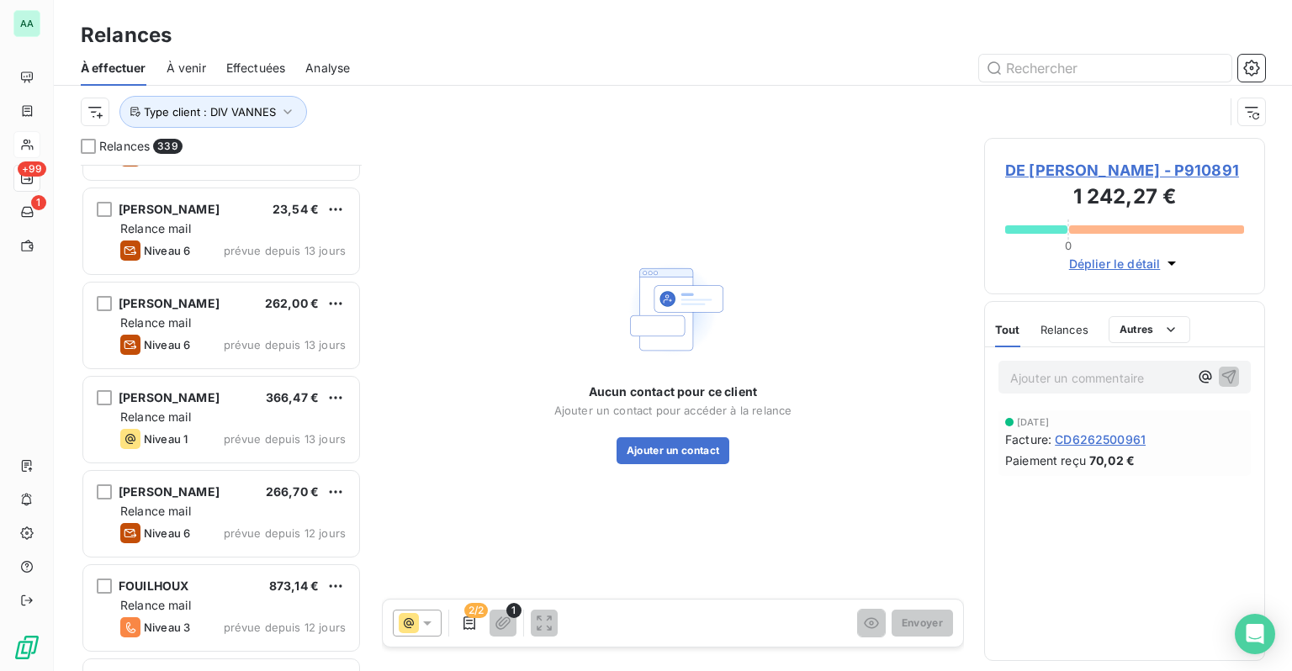
click at [1171, 356] on html "AA +99 1 Relances À effectuer À venir Effectuées Analyse Type client : DIV VANN…" at bounding box center [646, 335] width 1292 height 671
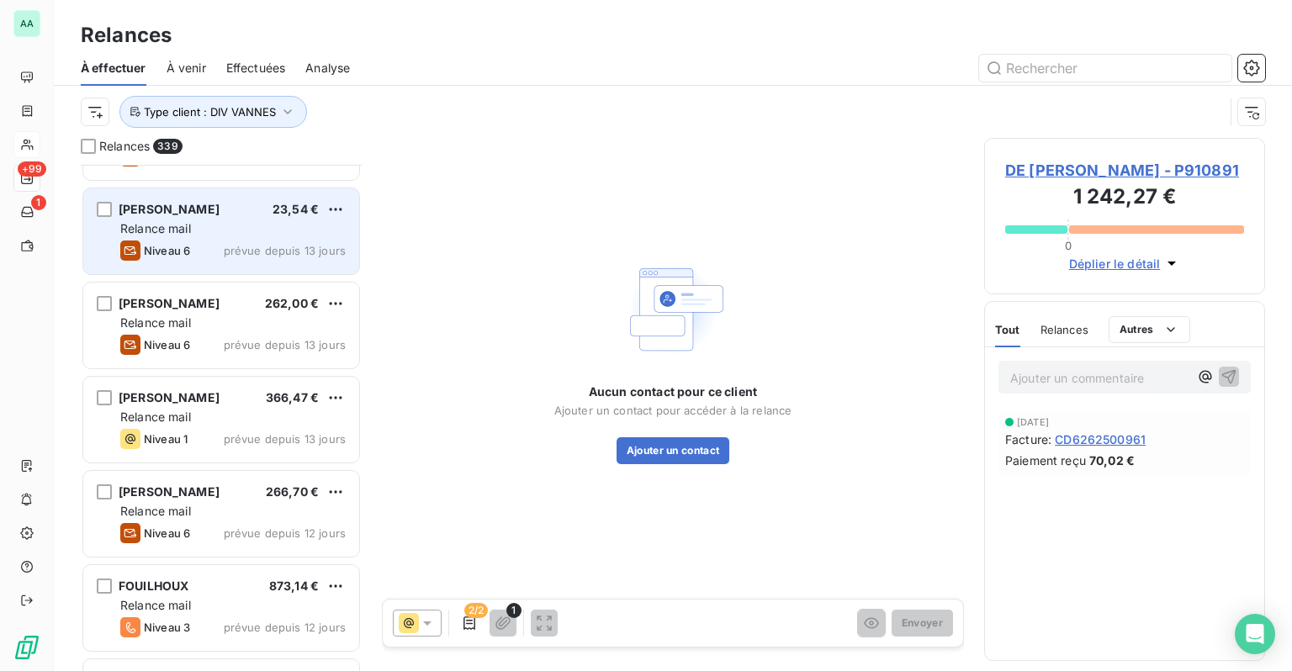
click at [196, 225] on div "Relance mail" at bounding box center [232, 228] width 225 height 17
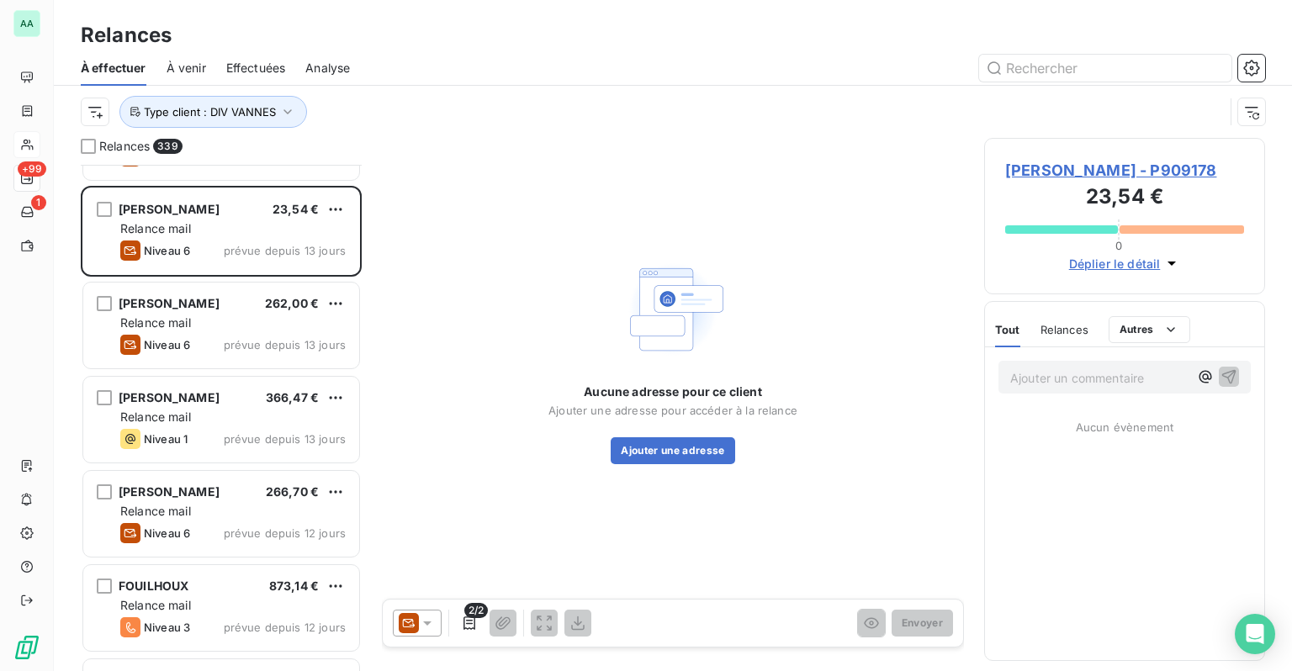
click at [1137, 170] on span "[PERSON_NAME] - P909178" at bounding box center [1124, 170] width 239 height 23
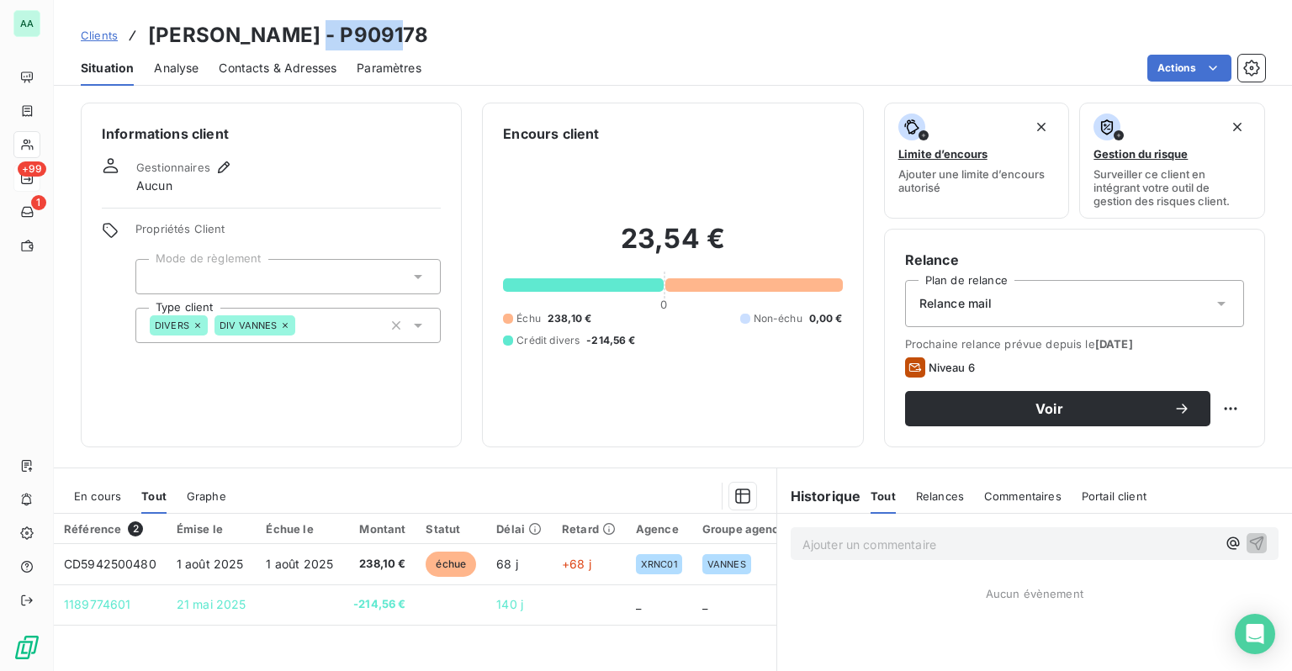
drag, startPoint x: 313, startPoint y: 35, endPoint x: 408, endPoint y: 35, distance: 95.0
click at [408, 35] on div "Clients [PERSON_NAME] - P909178" at bounding box center [673, 35] width 1238 height 30
copy h3 "P909178"
click at [98, 42] on span "Clients" at bounding box center [99, 35] width 37 height 13
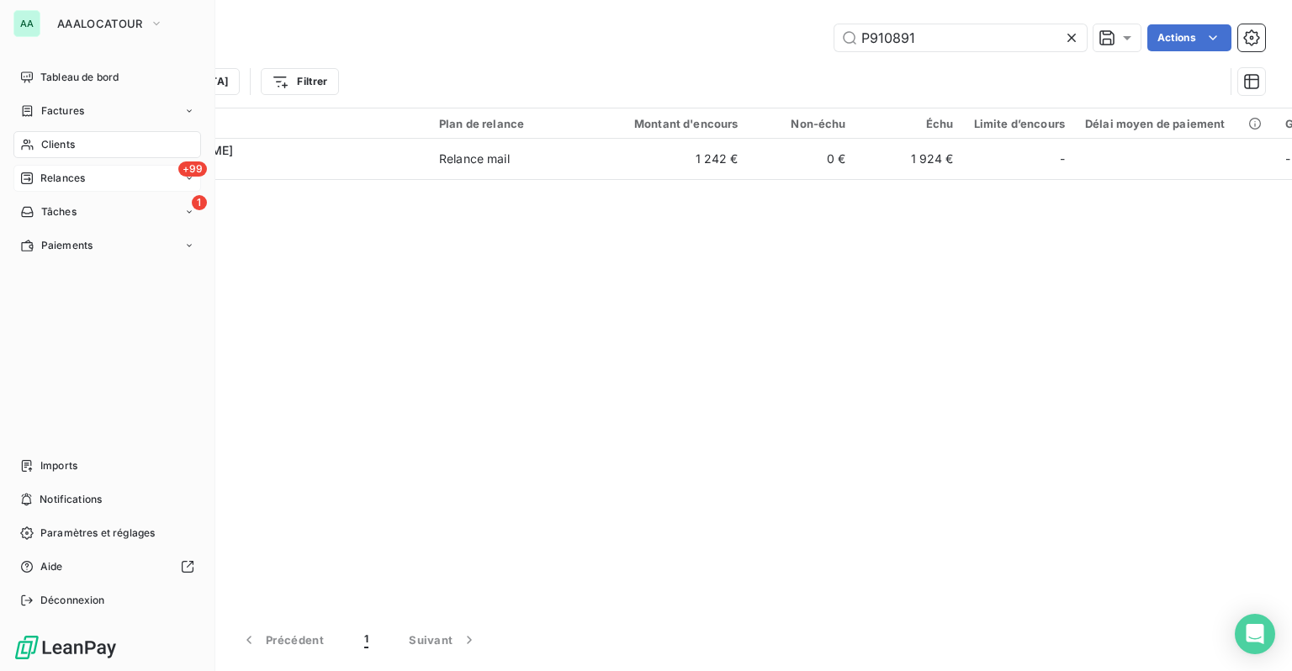
click at [27, 180] on icon at bounding box center [26, 178] width 13 height 13
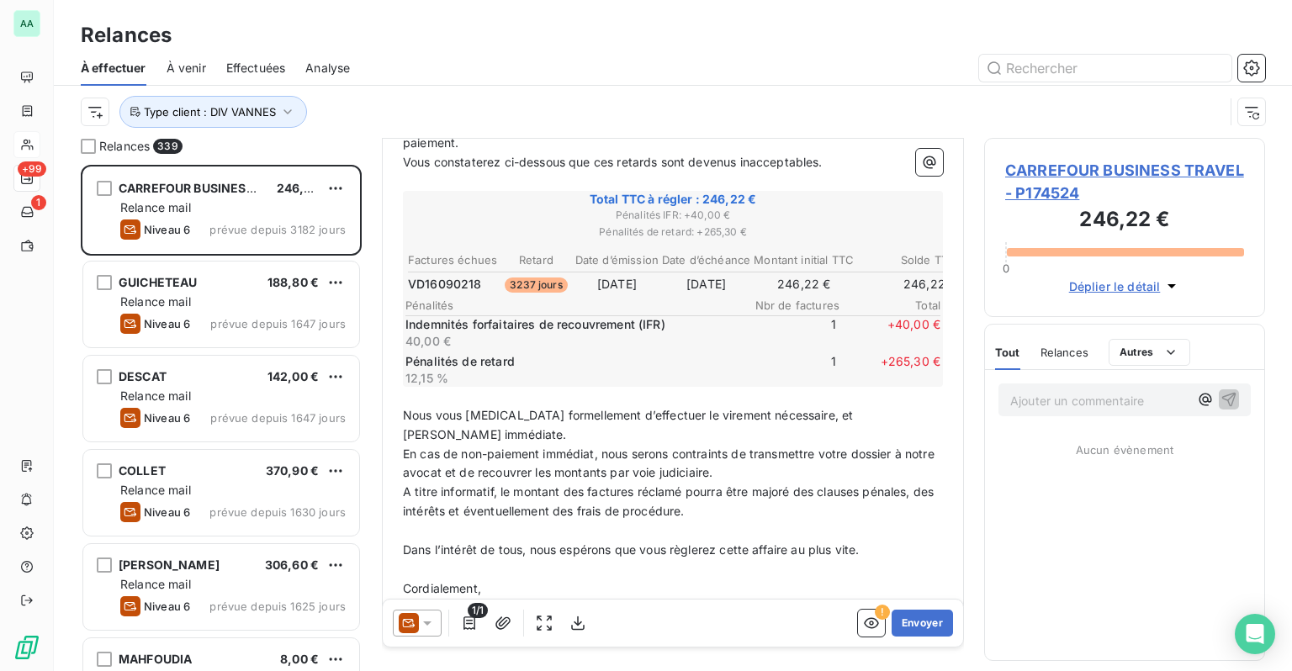
scroll to position [168, 0]
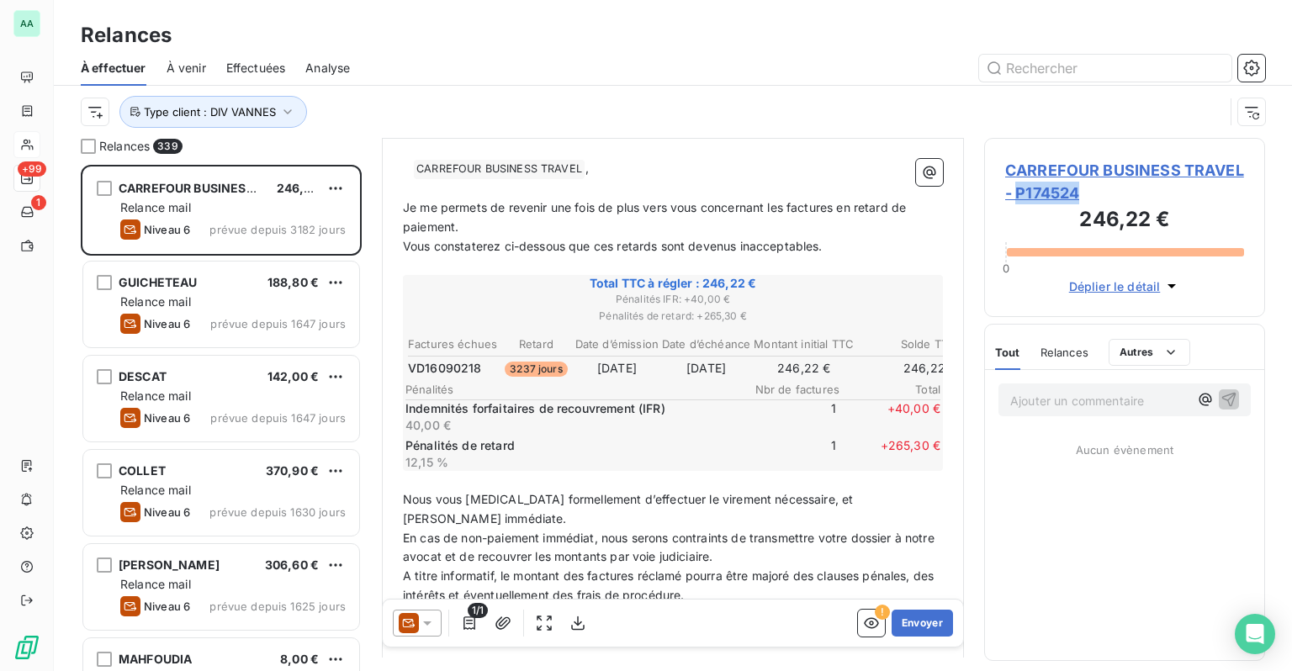
drag, startPoint x: 1086, startPoint y: 198, endPoint x: 1019, endPoint y: 196, distance: 66.5
click at [1019, 196] on span "CARREFOUR BUSINESS TRAVEL - P174524" at bounding box center [1124, 181] width 239 height 45
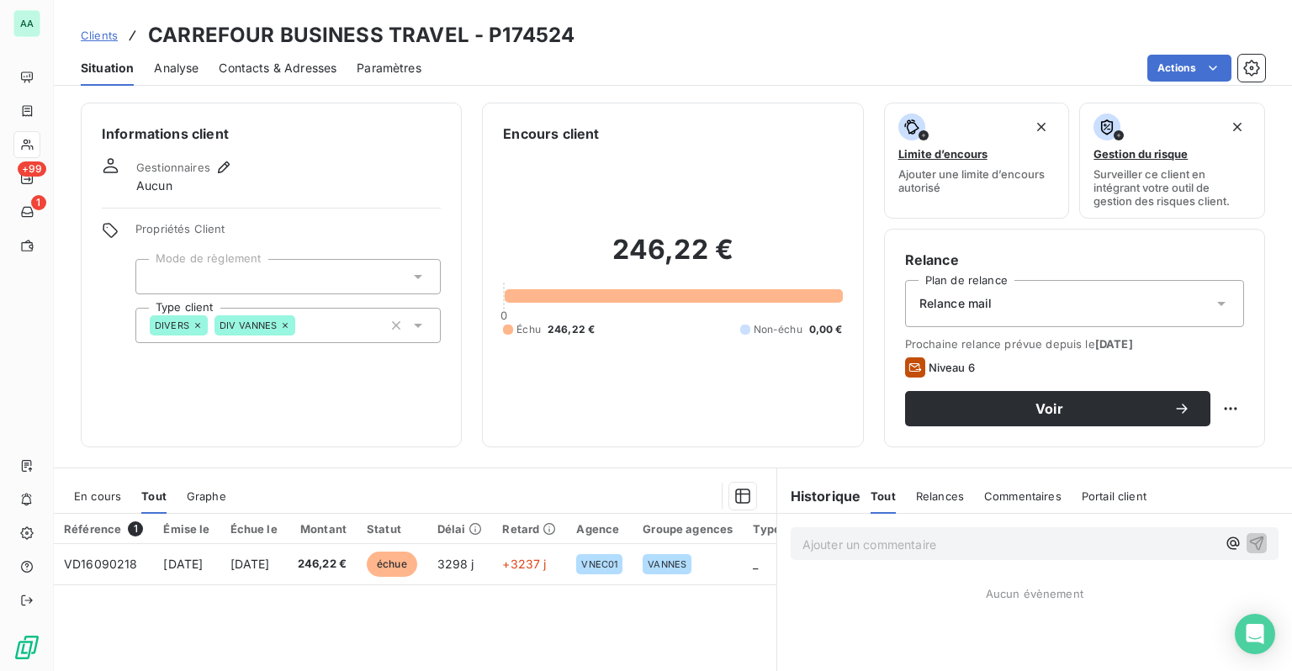
drag, startPoint x: 1019, startPoint y: 196, endPoint x: 501, endPoint y: 42, distance: 540.4
click at [501, 42] on h3 "CARREFOUR BUSINESS TRAVEL - P174524" at bounding box center [361, 35] width 426 height 30
drag, startPoint x: 484, startPoint y: 32, endPoint x: 567, endPoint y: 36, distance: 82.5
click at [567, 36] on h3 "CARREFOUR BUSINESS TRAVEL - P174524" at bounding box center [361, 35] width 426 height 30
copy h3 "P174524"
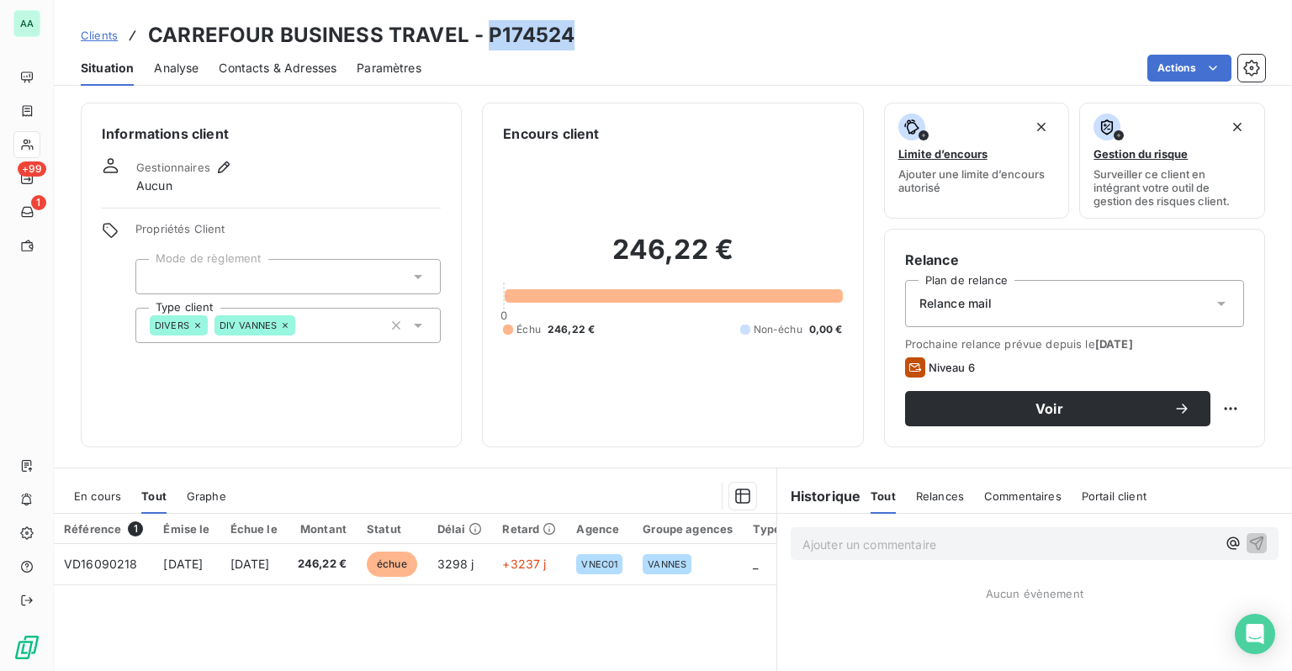
click at [88, 39] on span "Clients" at bounding box center [99, 35] width 37 height 13
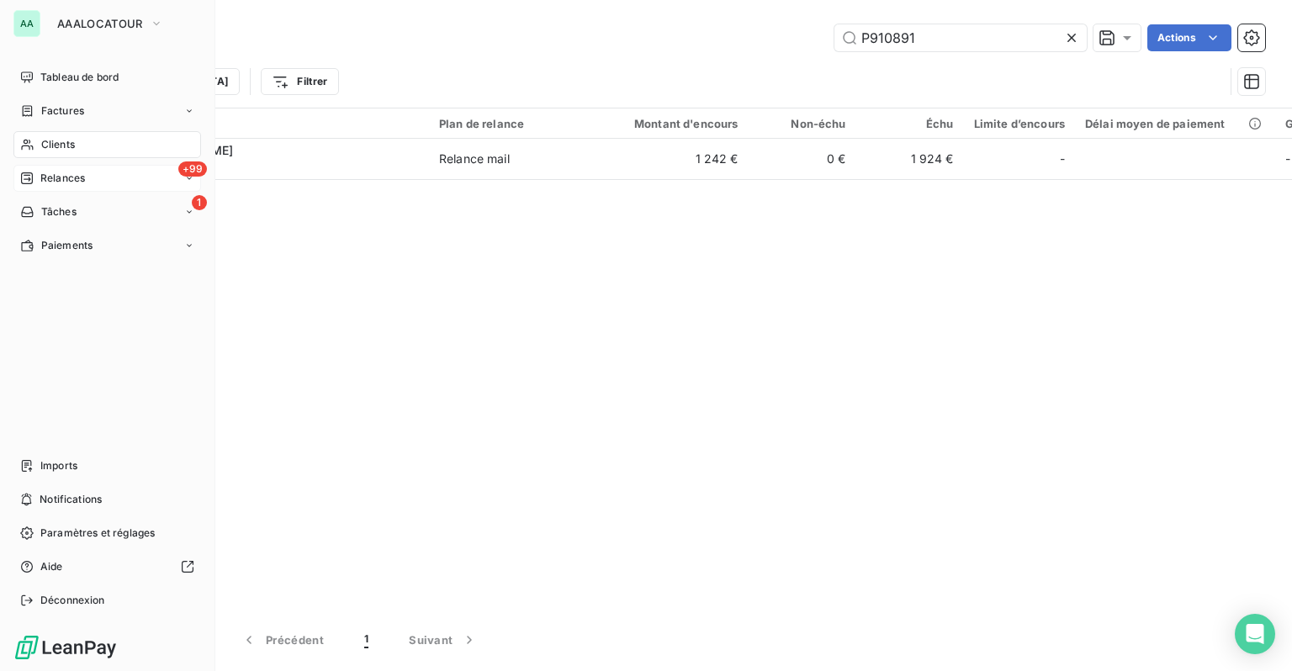
click at [55, 180] on span "Relances" at bounding box center [62, 178] width 45 height 15
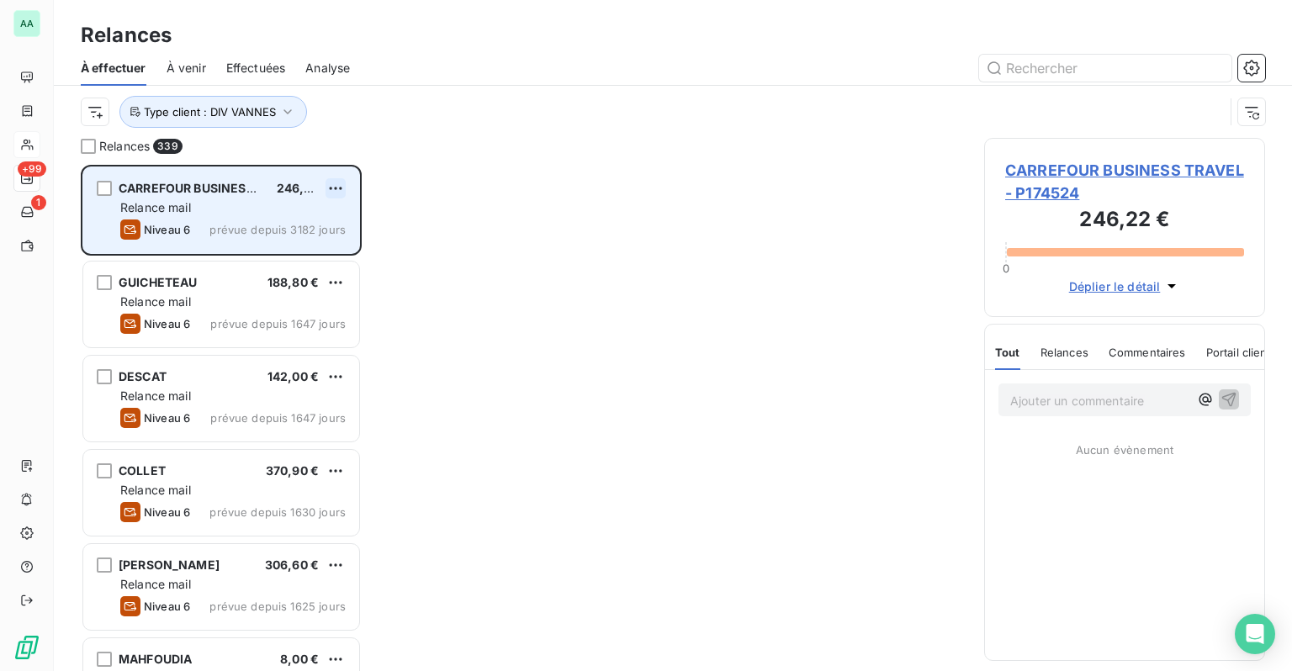
scroll to position [494, 267]
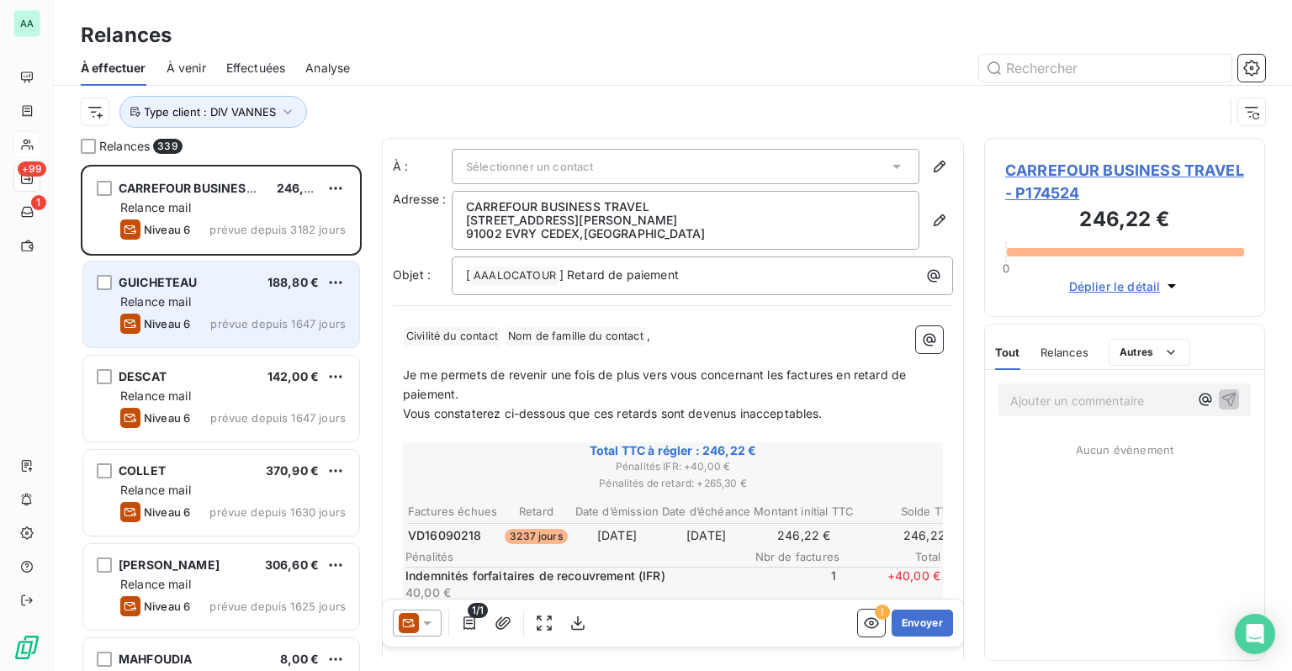
click at [200, 284] on div "GUICHETEAU 188,80 €" at bounding box center [232, 282] width 225 height 15
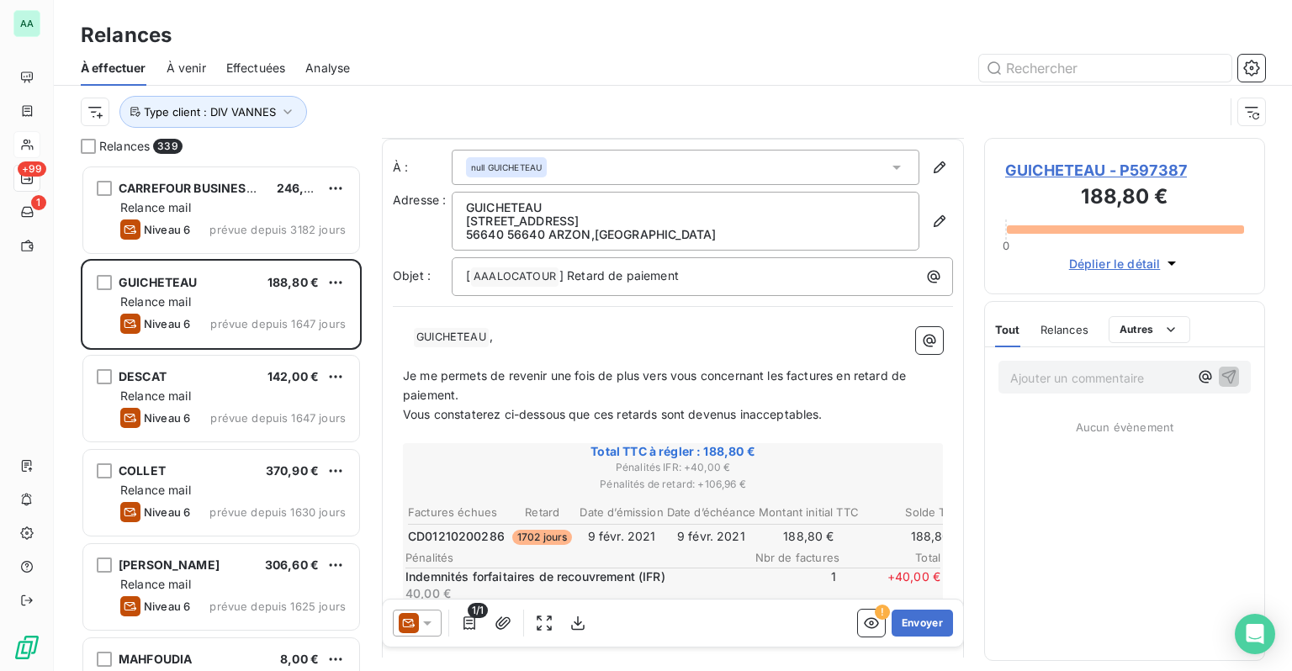
scroll to position [84, 0]
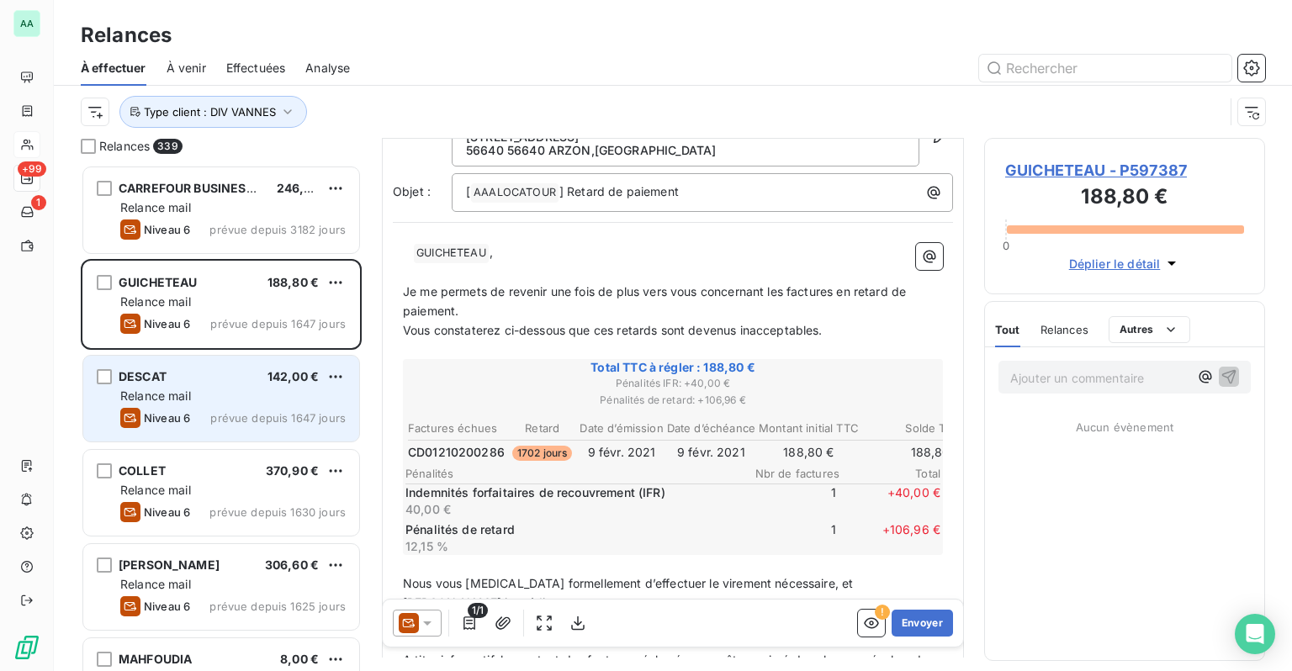
click at [235, 392] on div "Relance mail" at bounding box center [232, 396] width 225 height 17
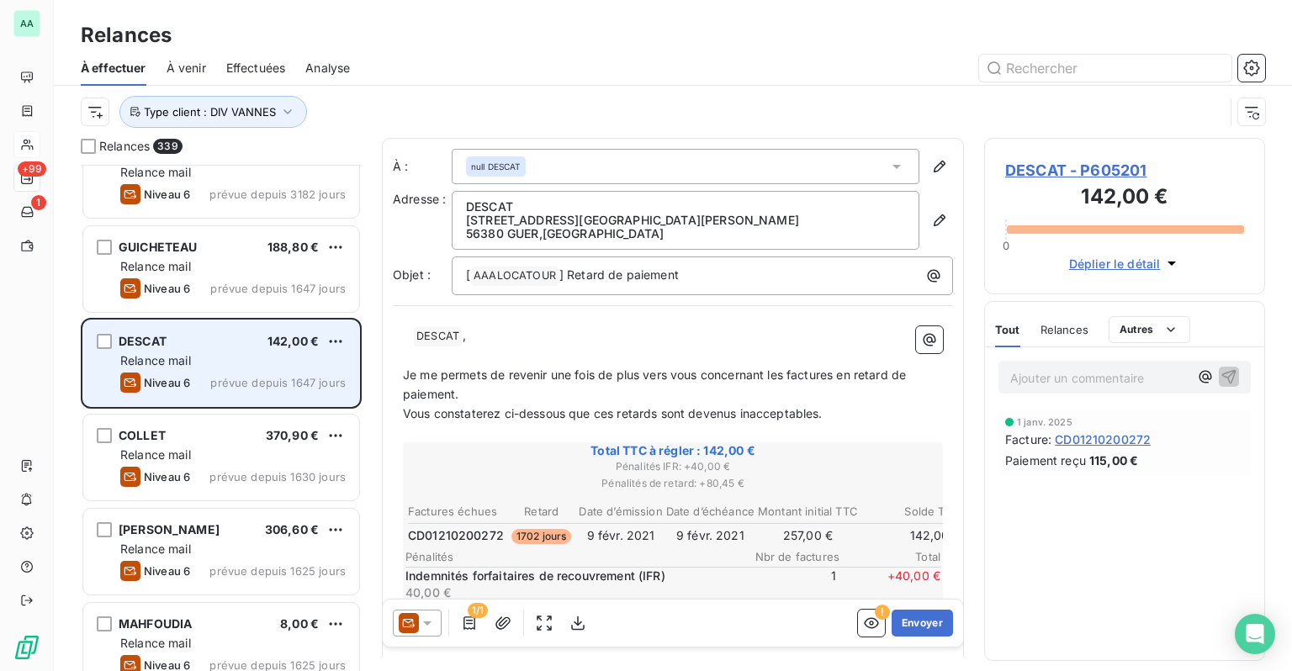
scroll to position [84, 0]
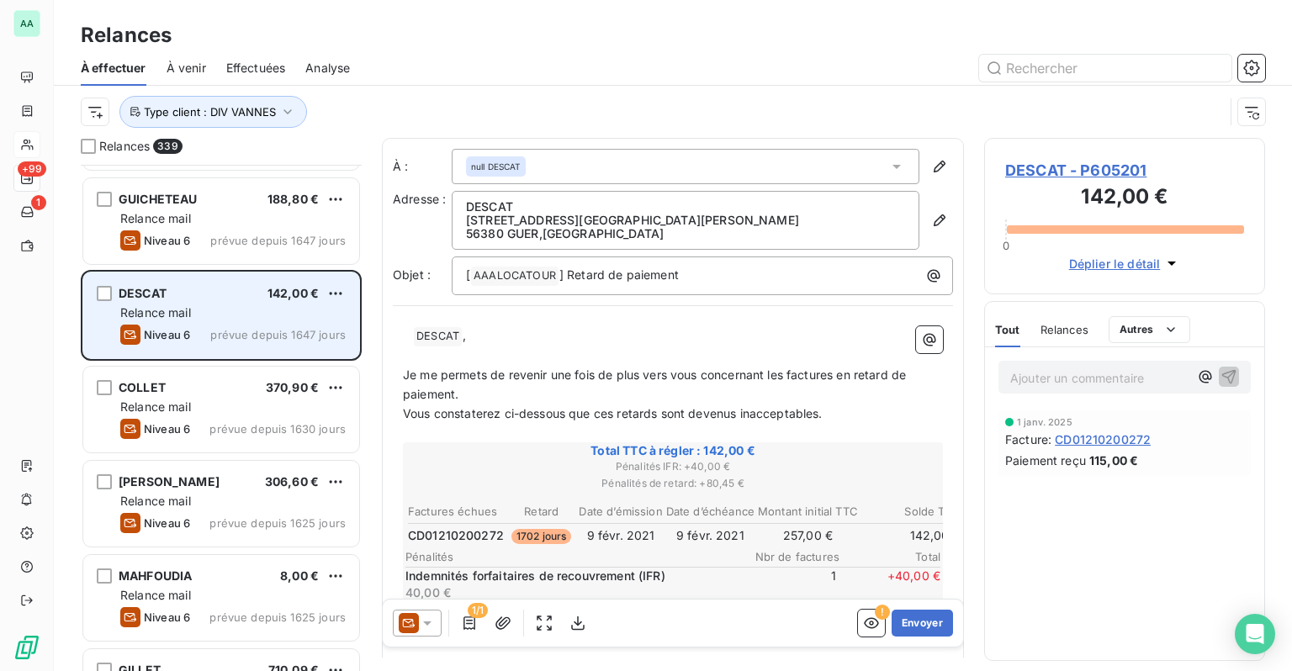
click at [235, 392] on div "COLLET 370,90 €" at bounding box center [232, 387] width 225 height 15
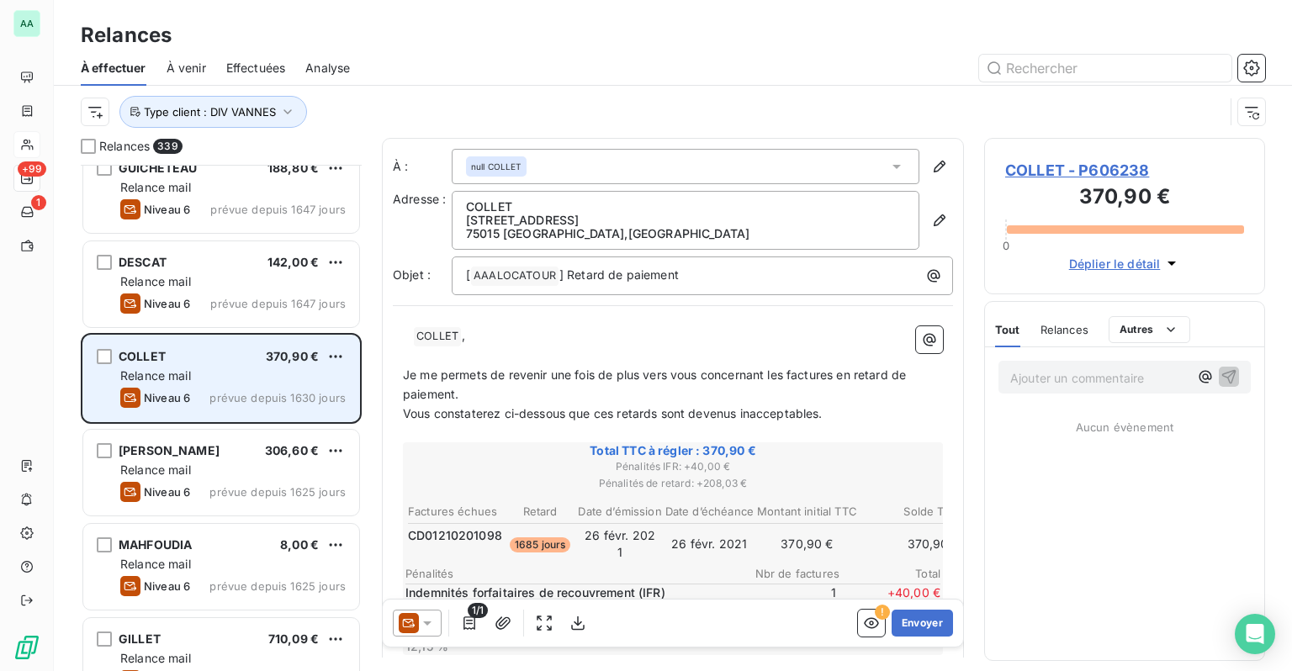
scroll to position [168, 0]
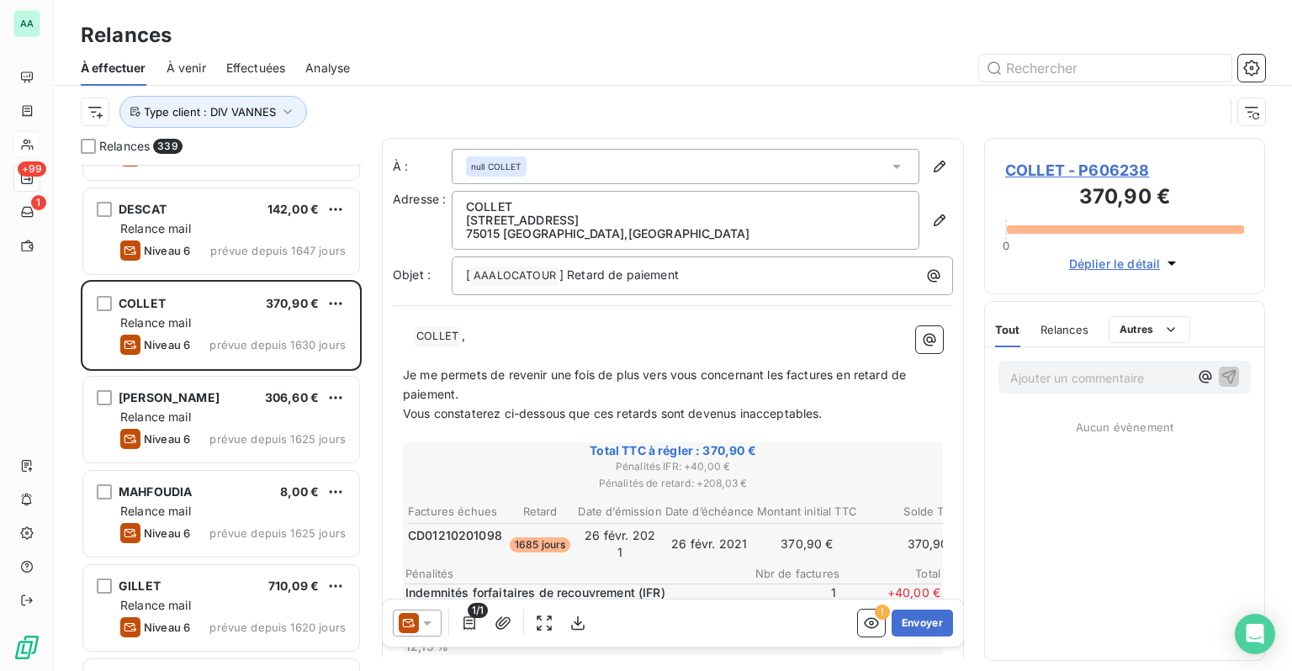
click at [233, 410] on div "Relance mail" at bounding box center [232, 417] width 225 height 17
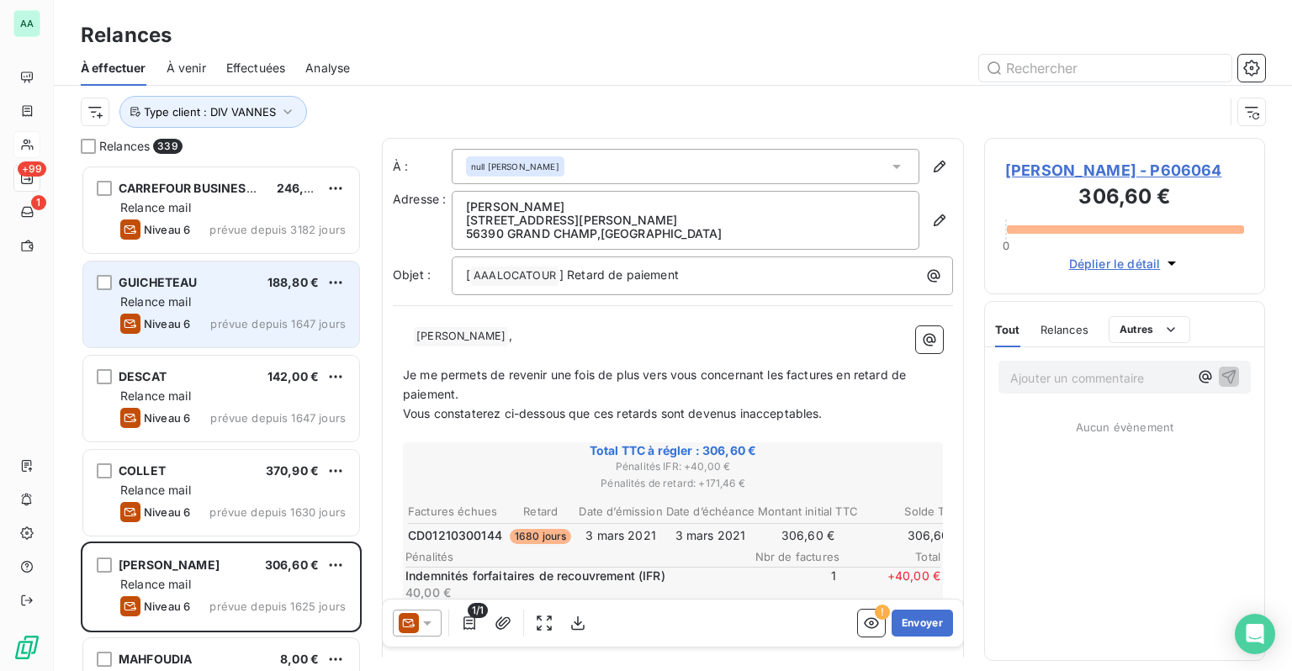
click at [199, 323] on div "Niveau 6 prévue depuis 1647 jours" at bounding box center [232, 324] width 225 height 20
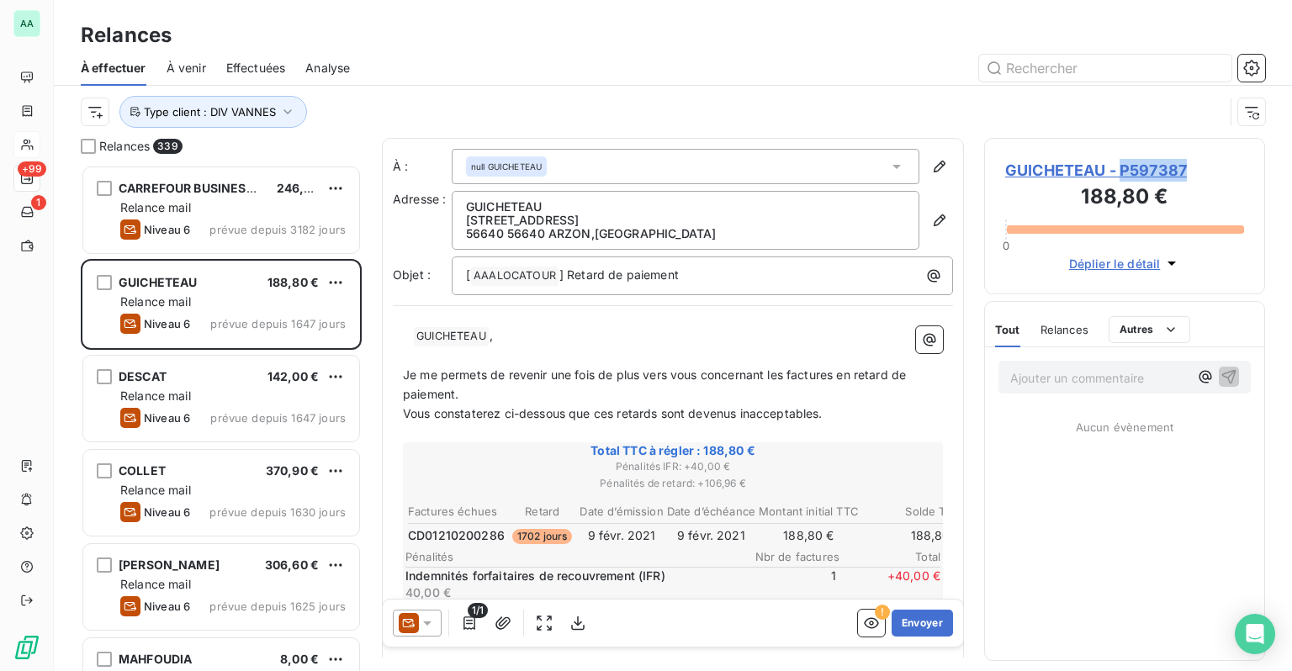
drag, startPoint x: 1214, startPoint y: 166, endPoint x: 1124, endPoint y: 172, distance: 90.2
click at [1124, 172] on span "GUICHETEAU - P597387" at bounding box center [1124, 170] width 239 height 23
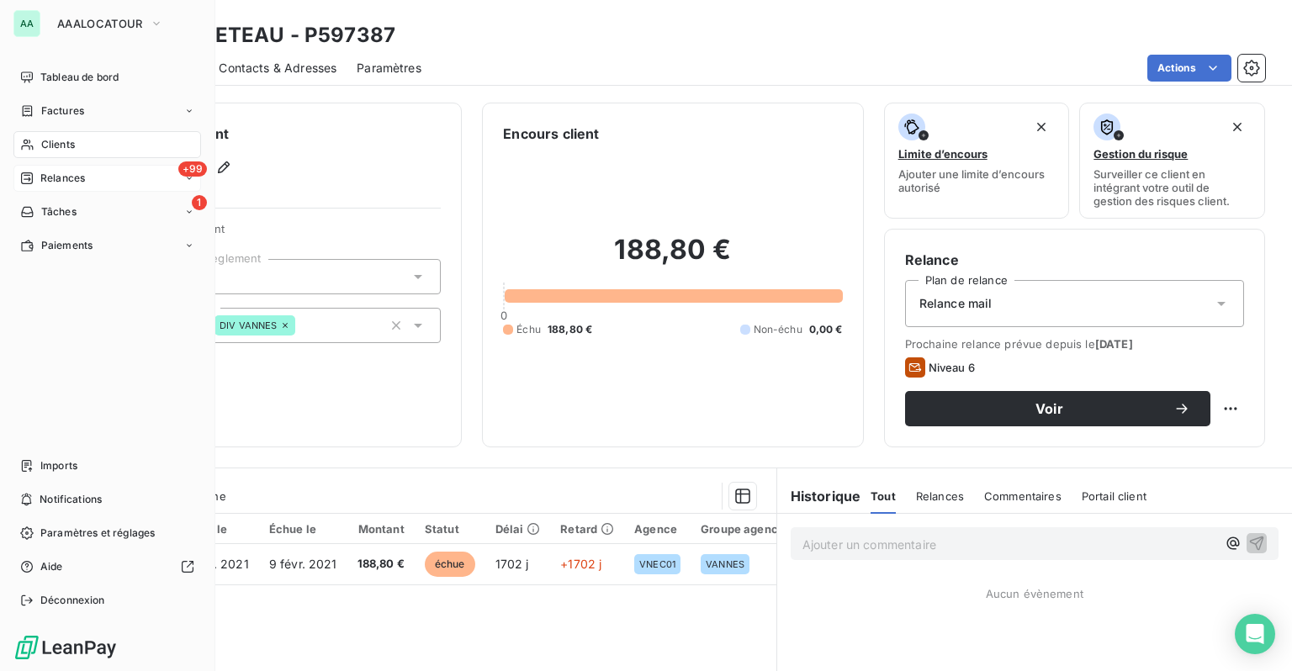
click at [41, 151] on span "Clients" at bounding box center [58, 144] width 34 height 15
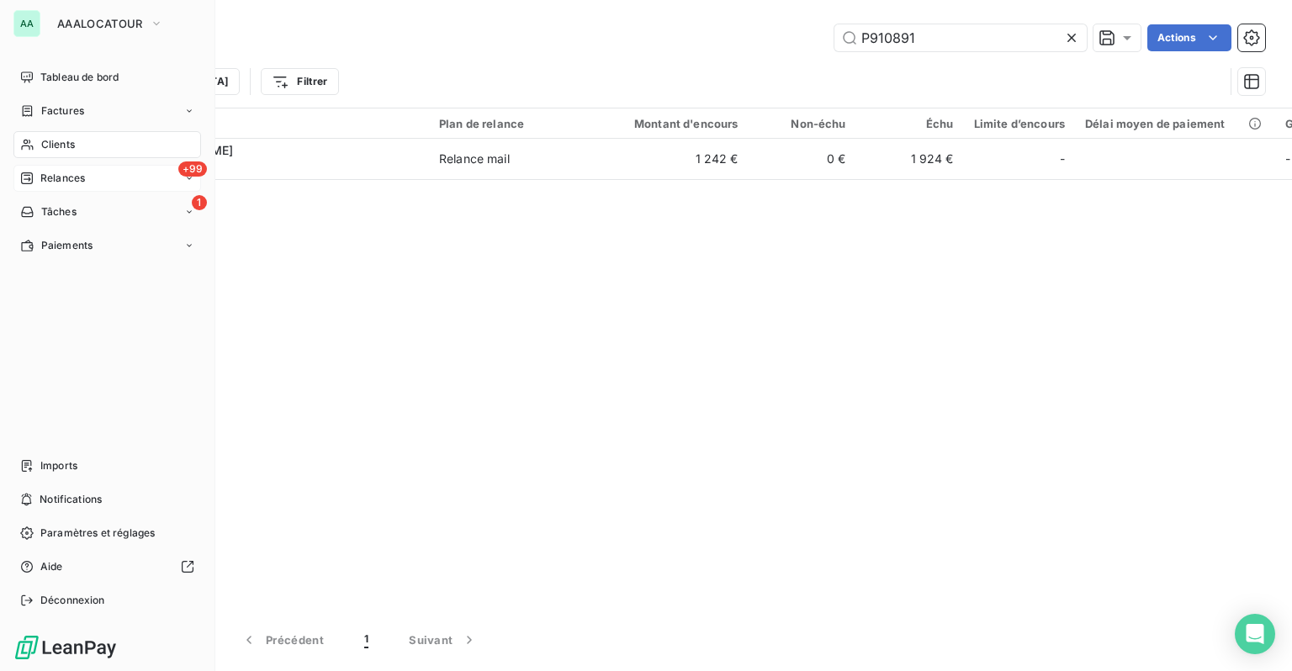
click at [50, 140] on span "Clients" at bounding box center [58, 144] width 34 height 15
click at [67, 182] on span "Relances" at bounding box center [62, 178] width 45 height 15
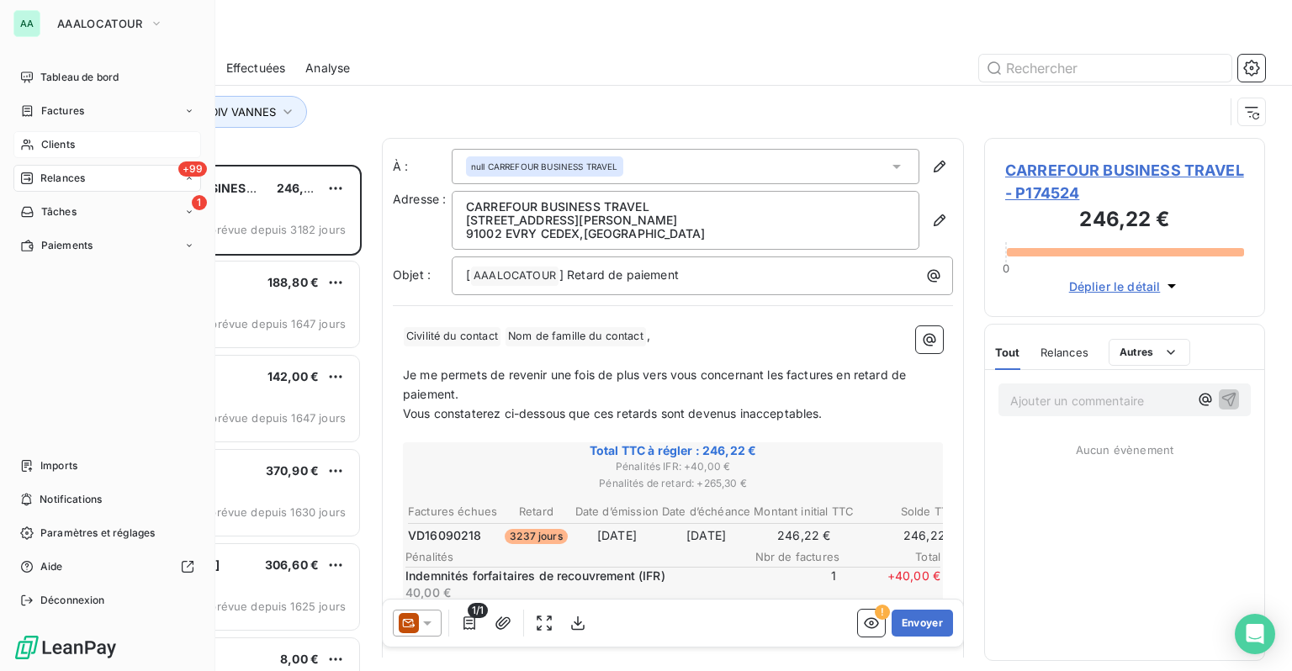
scroll to position [494, 267]
click at [50, 140] on span "Clients" at bounding box center [58, 144] width 34 height 15
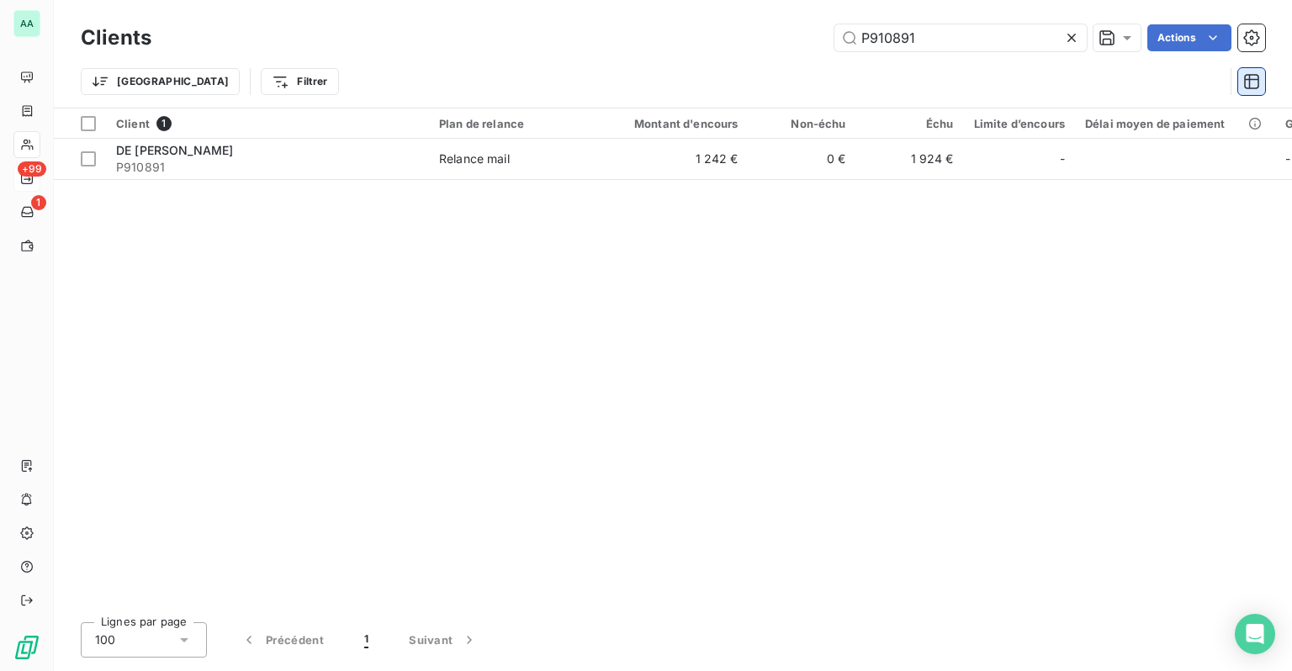
click at [1247, 82] on icon "button" at bounding box center [1251, 81] width 17 height 17
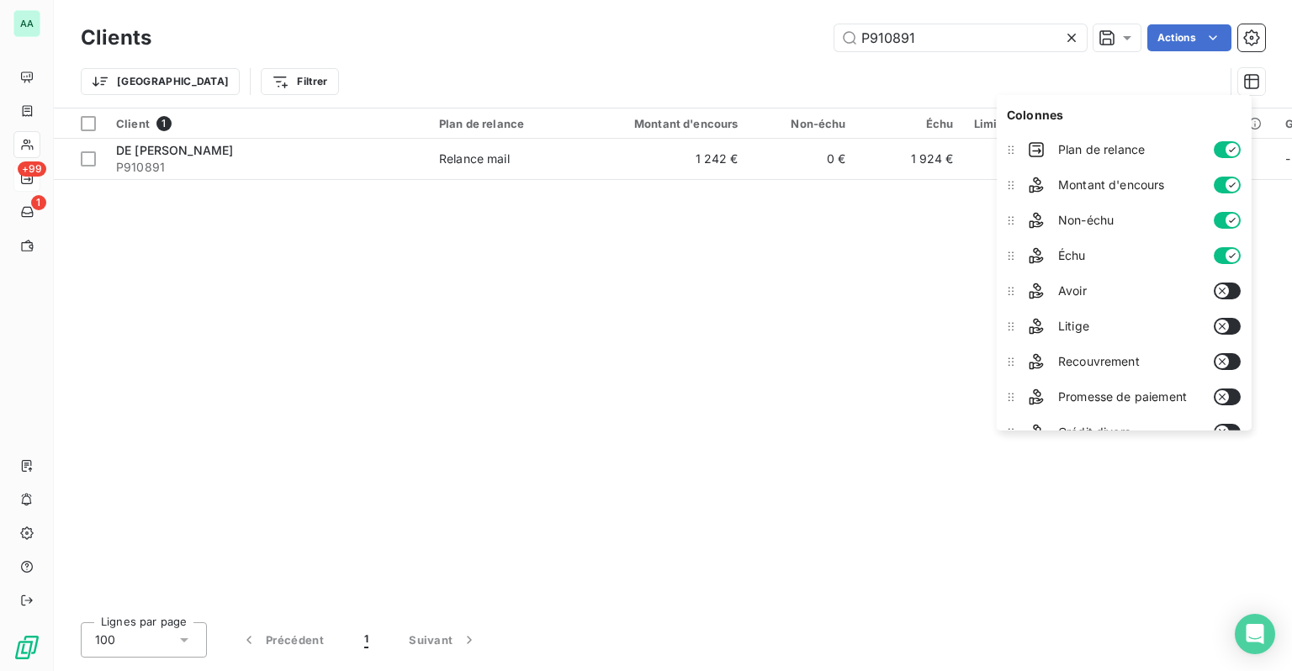
drag, startPoint x: 873, startPoint y: 325, endPoint x: 992, endPoint y: 244, distance: 144.6
click at [875, 323] on div "Client 1 Plan de relance Montant d'encours Non-échu Échu Limite d’encours Délai…" at bounding box center [673, 358] width 1238 height 500
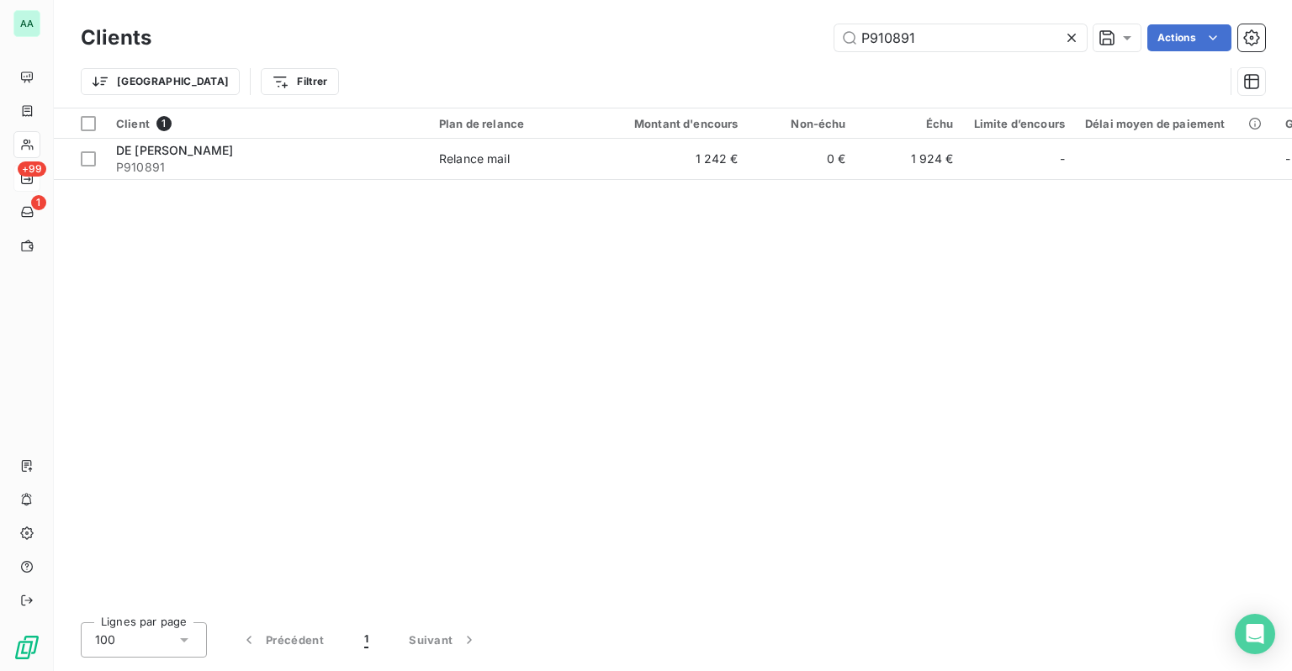
click at [1073, 38] on icon at bounding box center [1071, 37] width 17 height 17
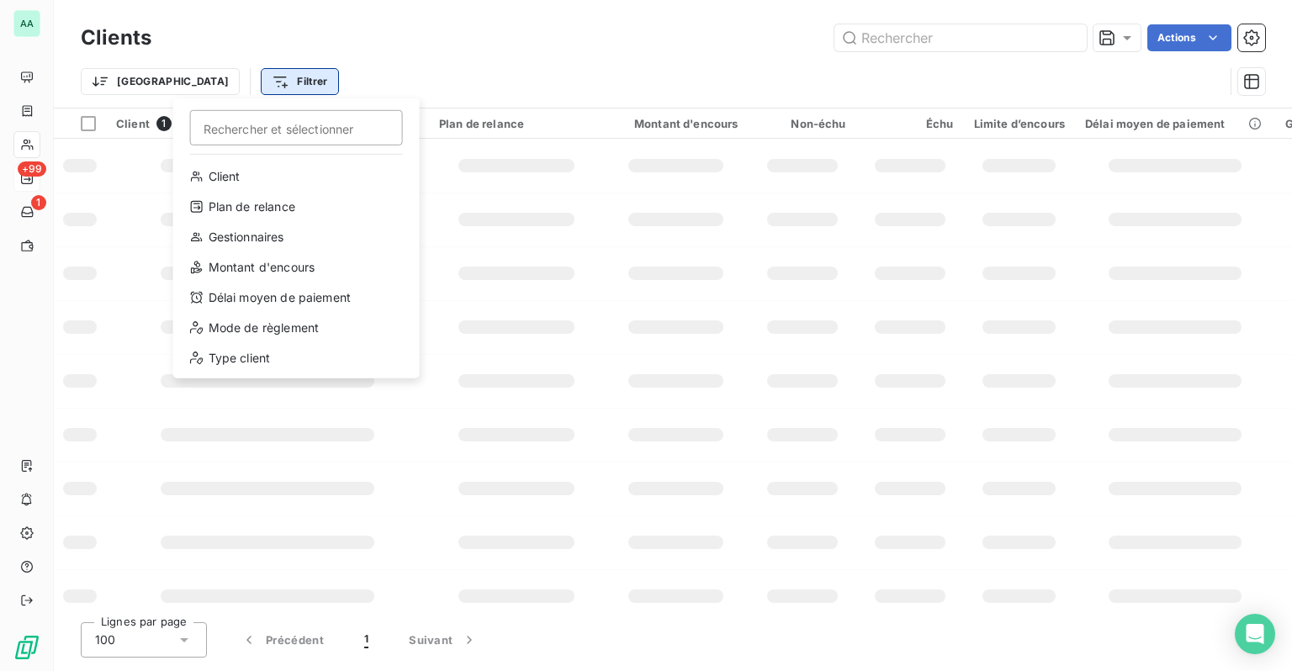
click at [219, 87] on html "AA +99 1 Clients Actions Trier Filtrer Rechercher et sélectionner Client Plan d…" at bounding box center [646, 335] width 1292 height 671
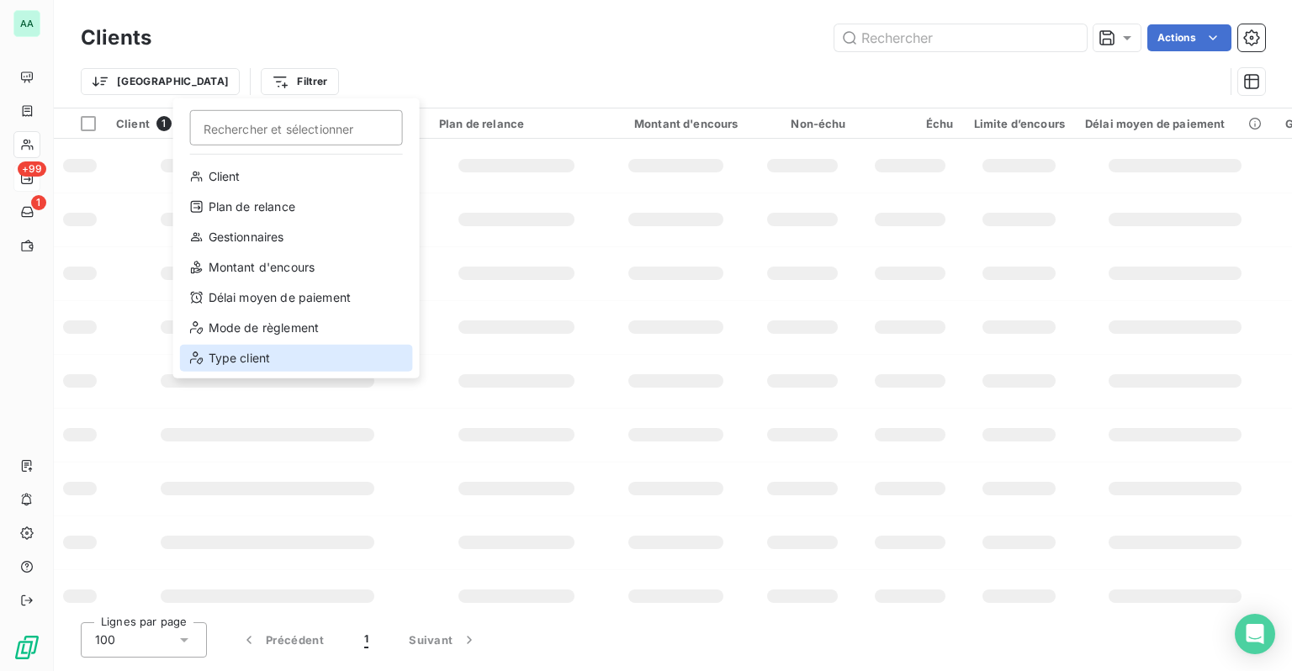
click at [240, 352] on div "Type client" at bounding box center [296, 358] width 233 height 27
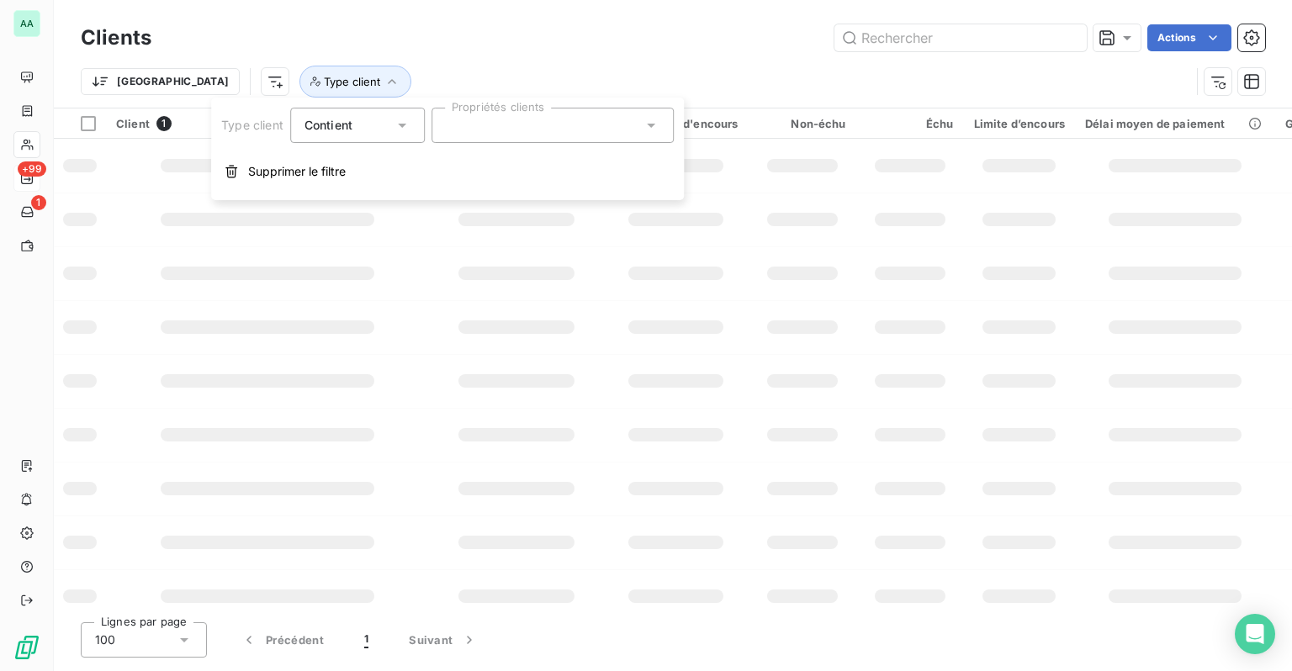
click at [470, 127] on div at bounding box center [552, 125] width 242 height 35
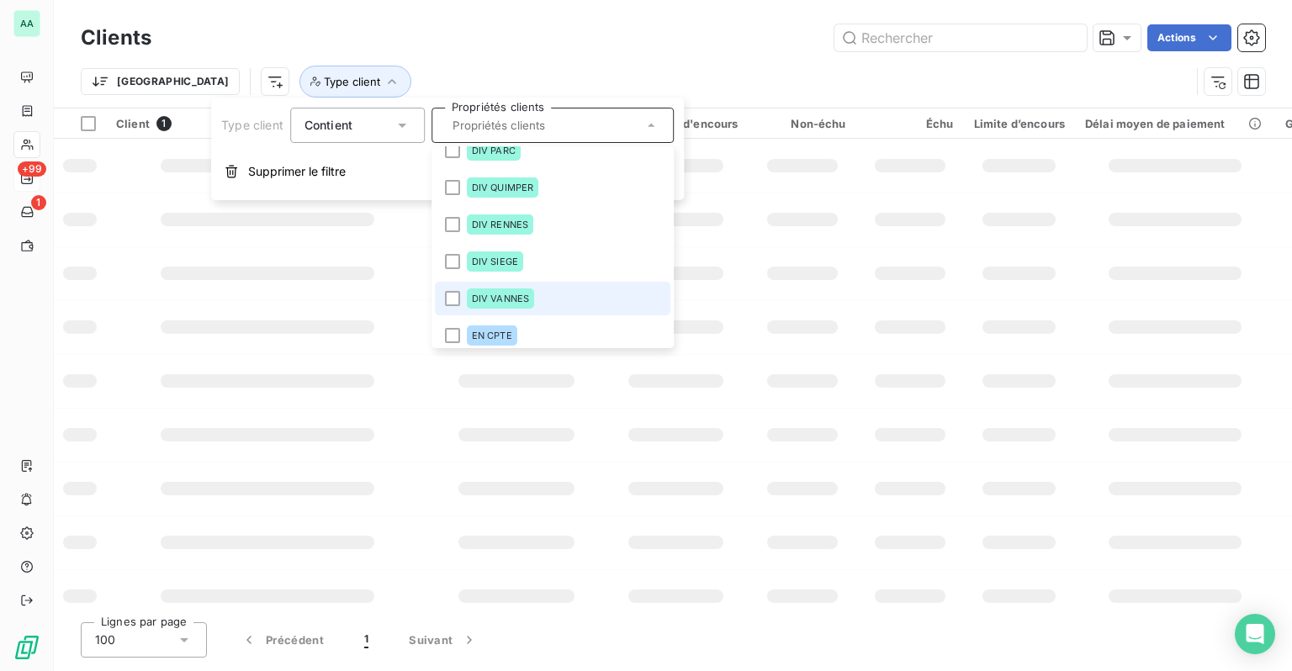
scroll to position [336, 0]
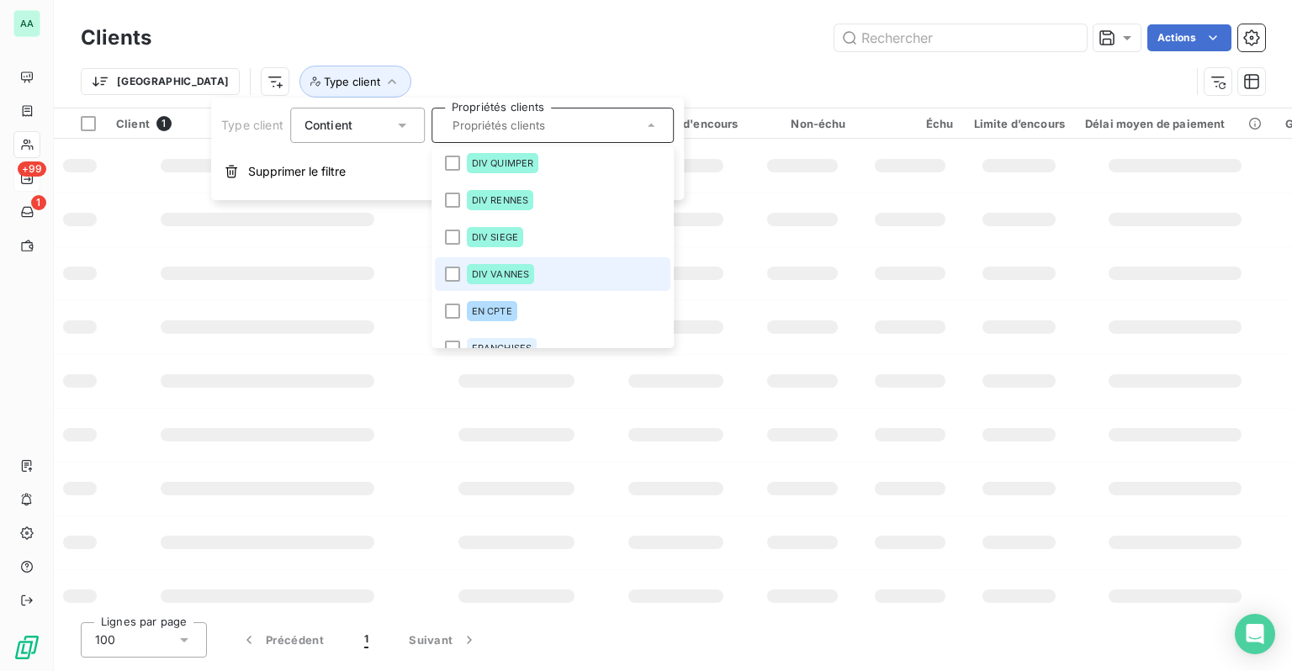
click at [505, 286] on li "DIV VANNES" at bounding box center [552, 274] width 235 height 34
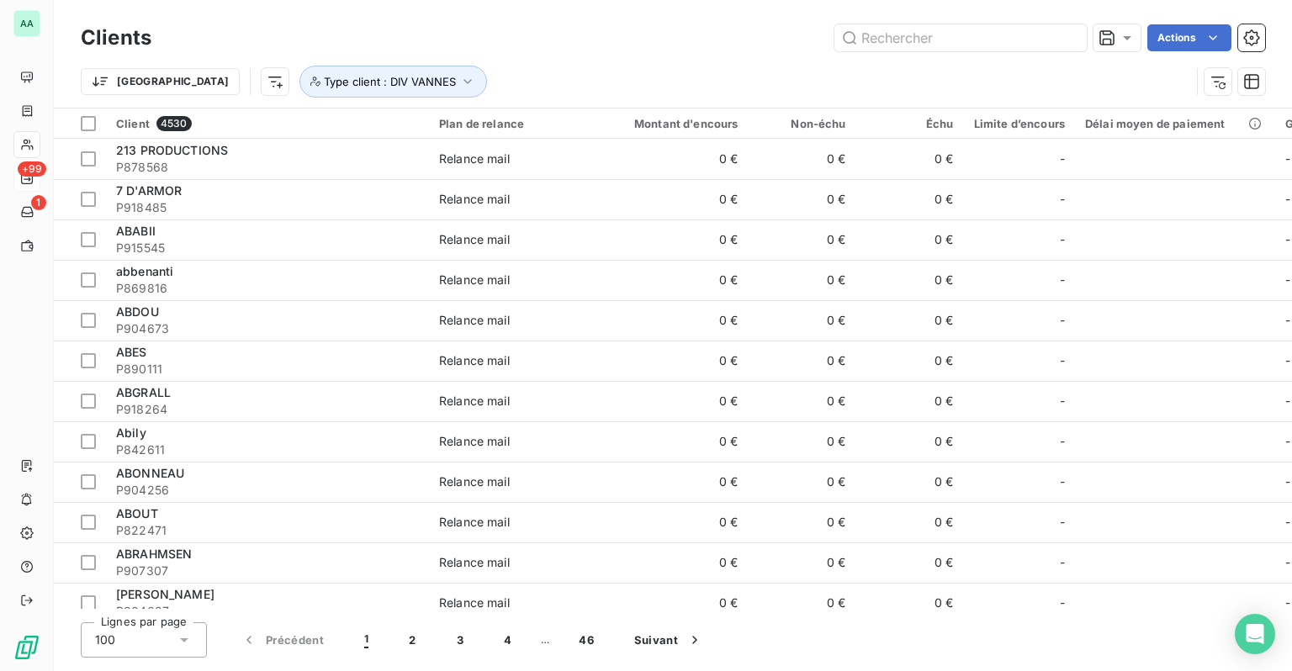
click at [555, 66] on div "Trier Type client : DIV VANNES" at bounding box center [635, 82] width 1109 height 32
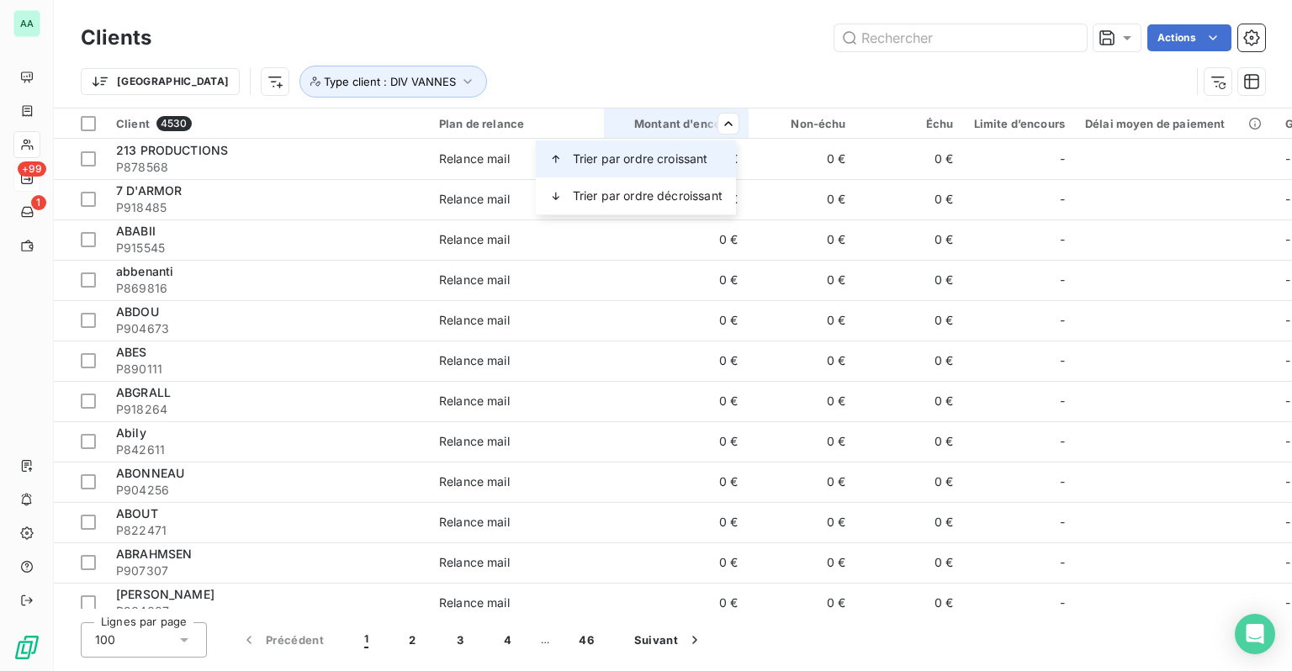
click at [680, 161] on span "Trier par ordre croissant" at bounding box center [640, 159] width 135 height 17
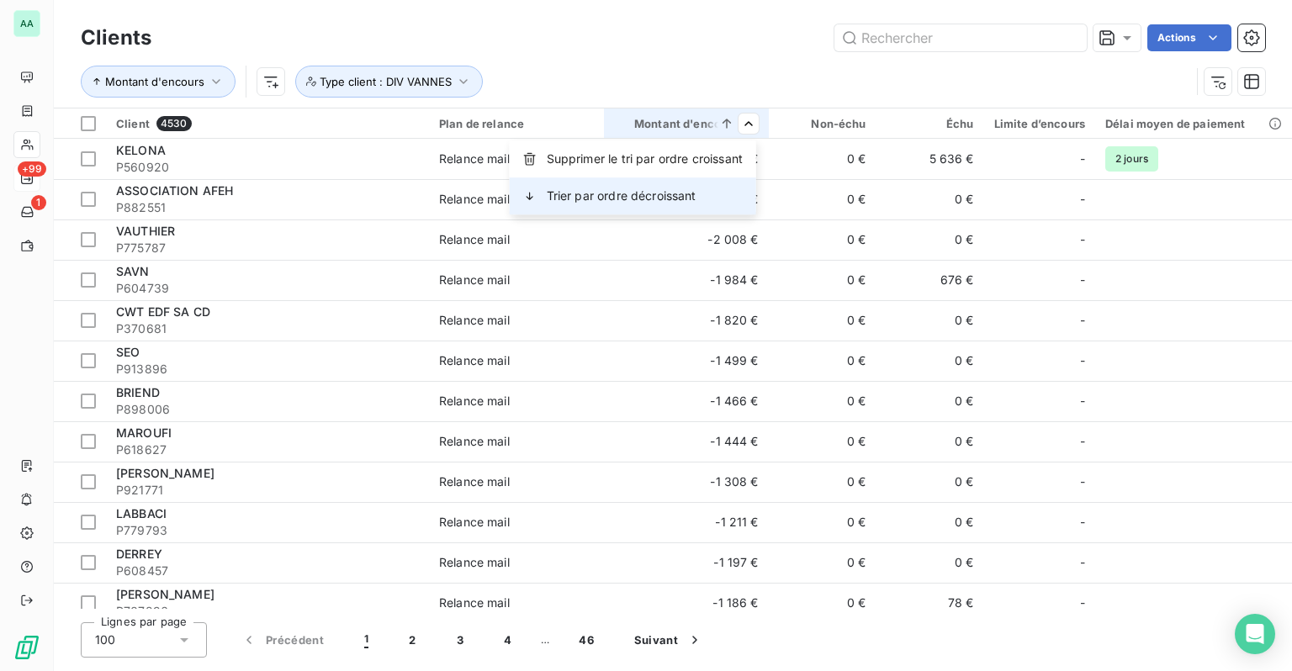
click at [669, 193] on span "Trier par ordre décroissant" at bounding box center [622, 196] width 150 height 17
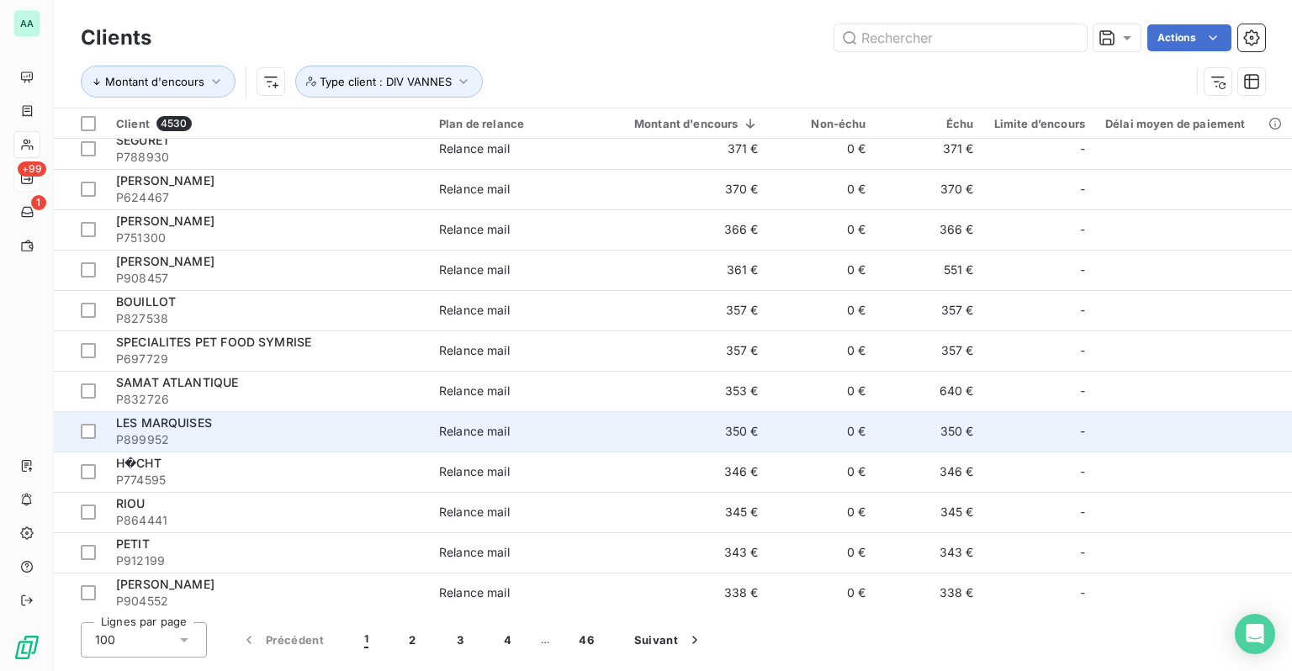
scroll to position [3573, 0]
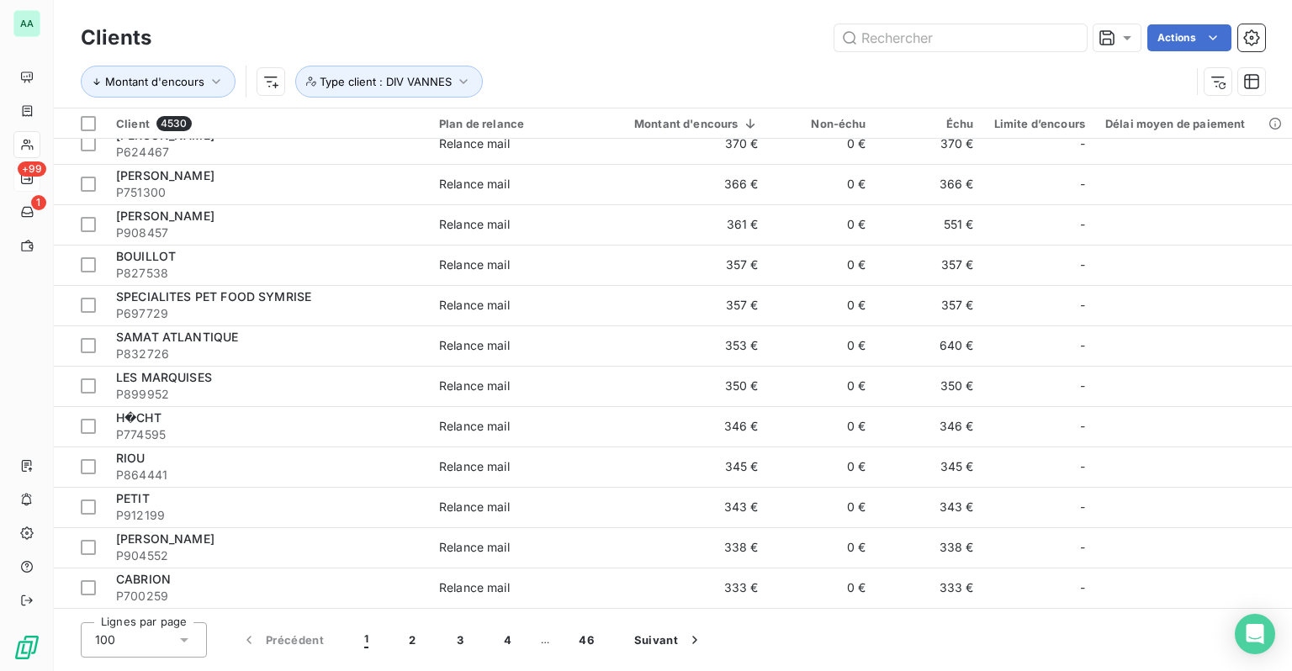
drag, startPoint x: 124, startPoint y: 639, endPoint x: 135, endPoint y: 638, distance: 10.1
click at [135, 639] on div "100" at bounding box center [144, 639] width 126 height 35
click at [161, 637] on div "100" at bounding box center [144, 639] width 126 height 35
click at [585, 643] on button "46" at bounding box center [586, 639] width 56 height 35
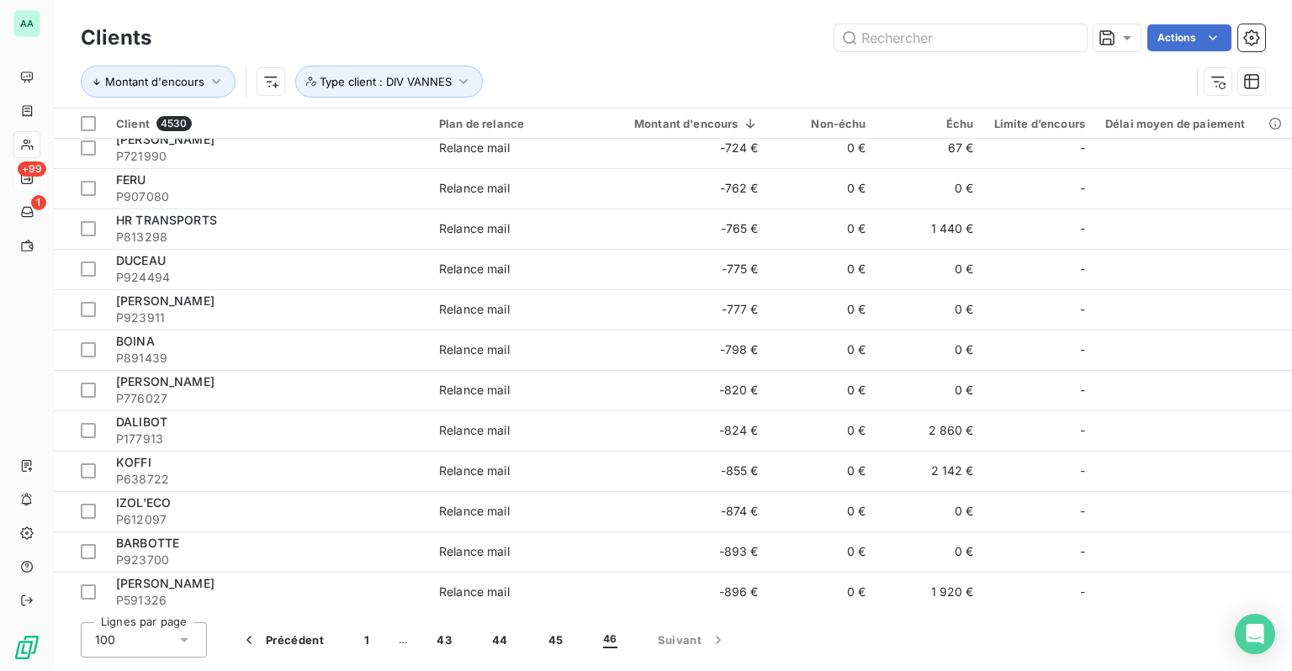
scroll to position [0, 0]
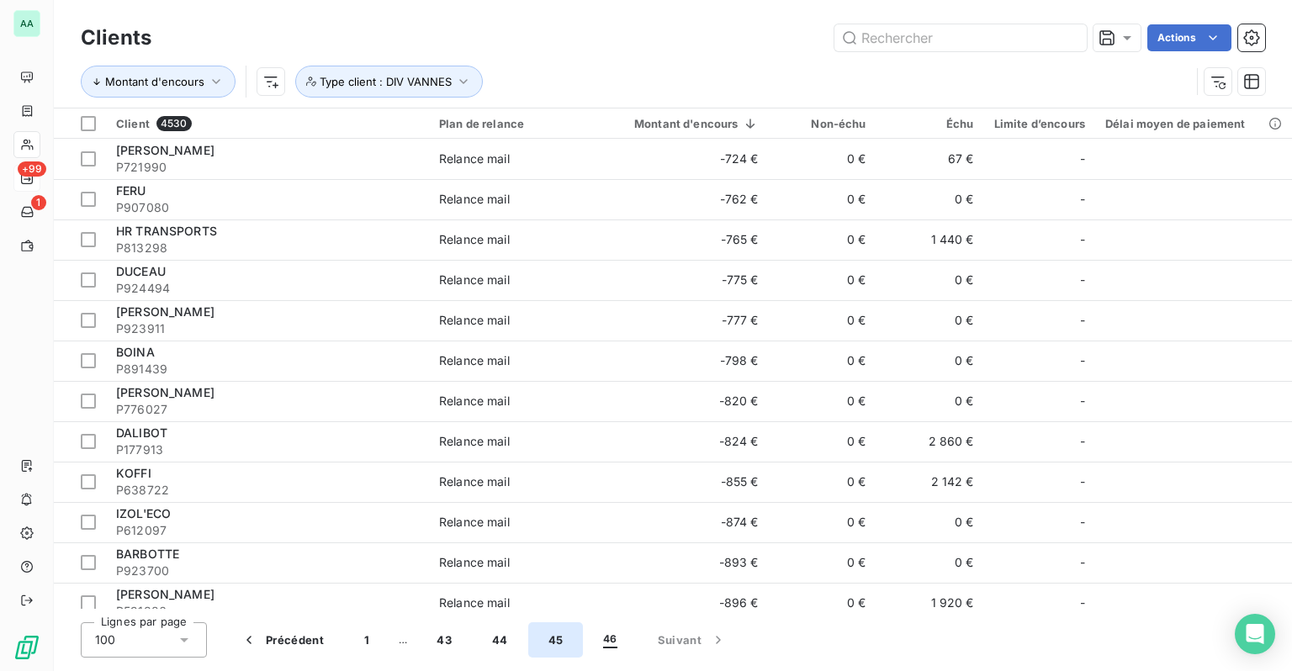
click at [566, 643] on button "45" at bounding box center [556, 639] width 56 height 35
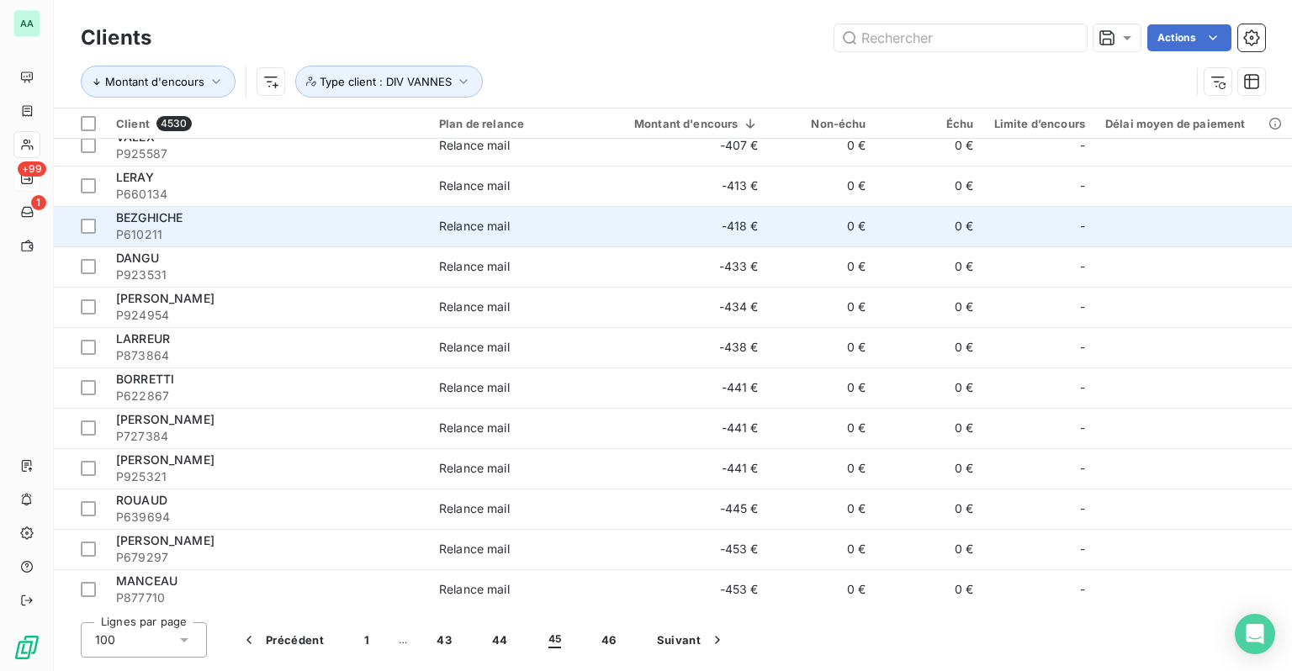
scroll to position [2523, 0]
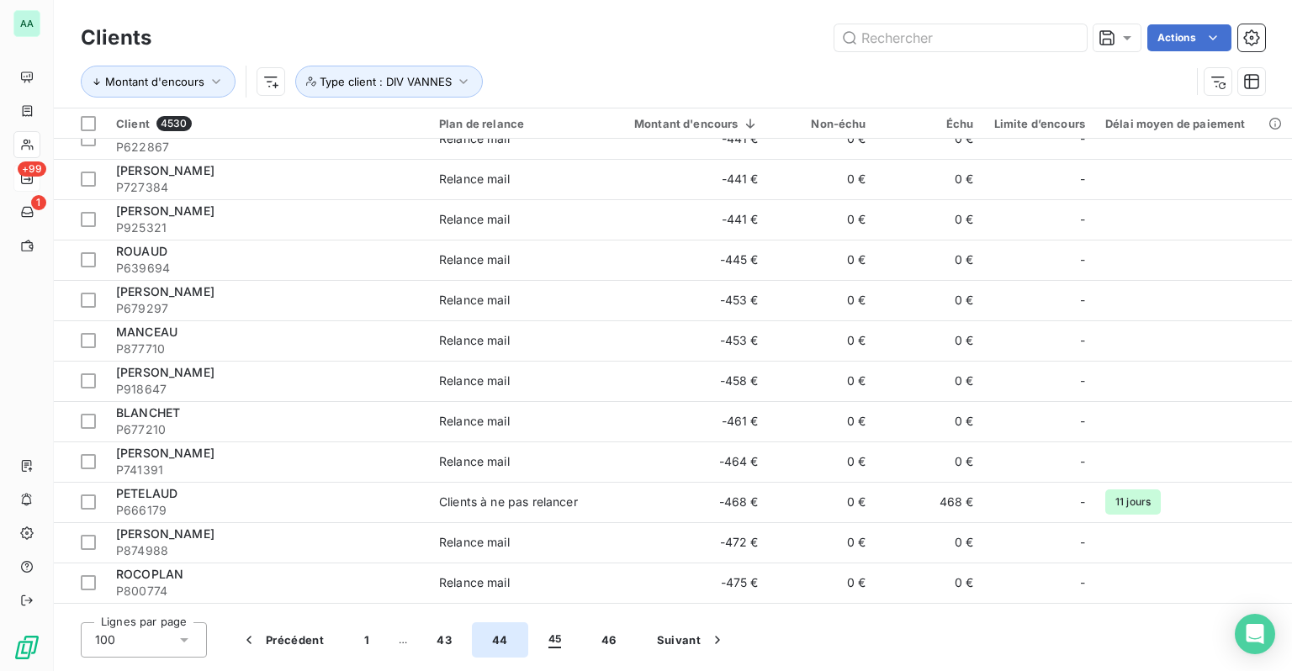
click at [495, 639] on button "44" at bounding box center [500, 639] width 56 height 35
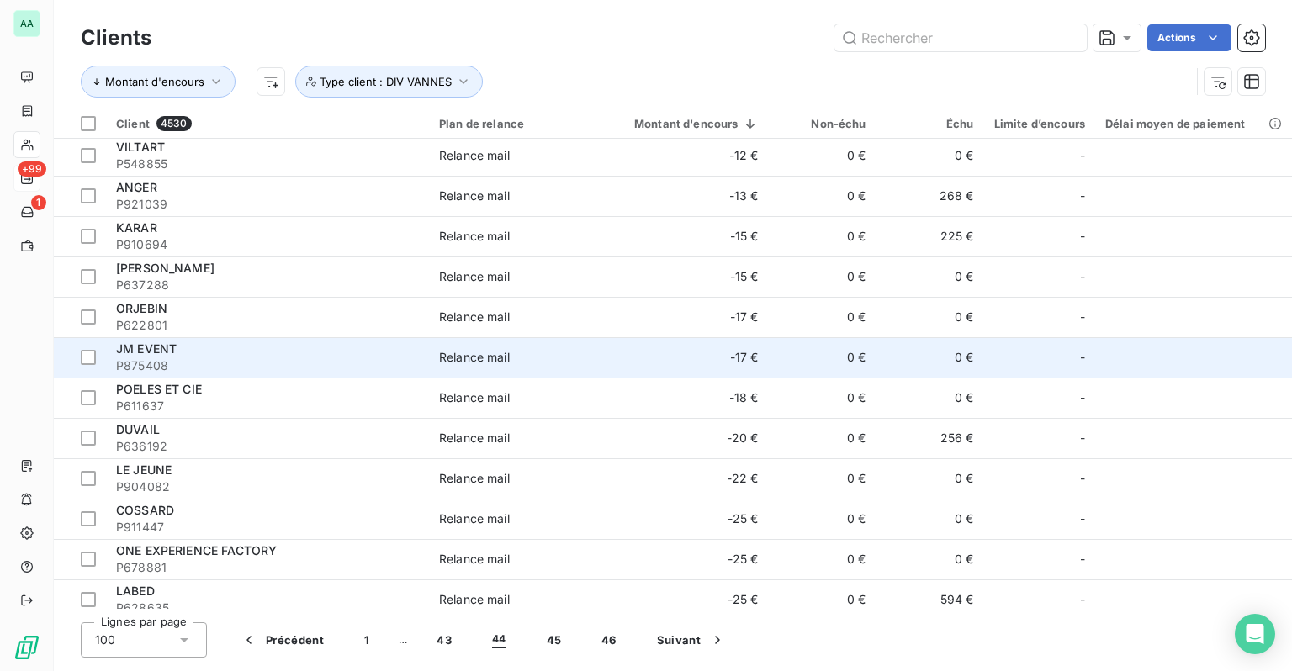
scroll to position [0, 0]
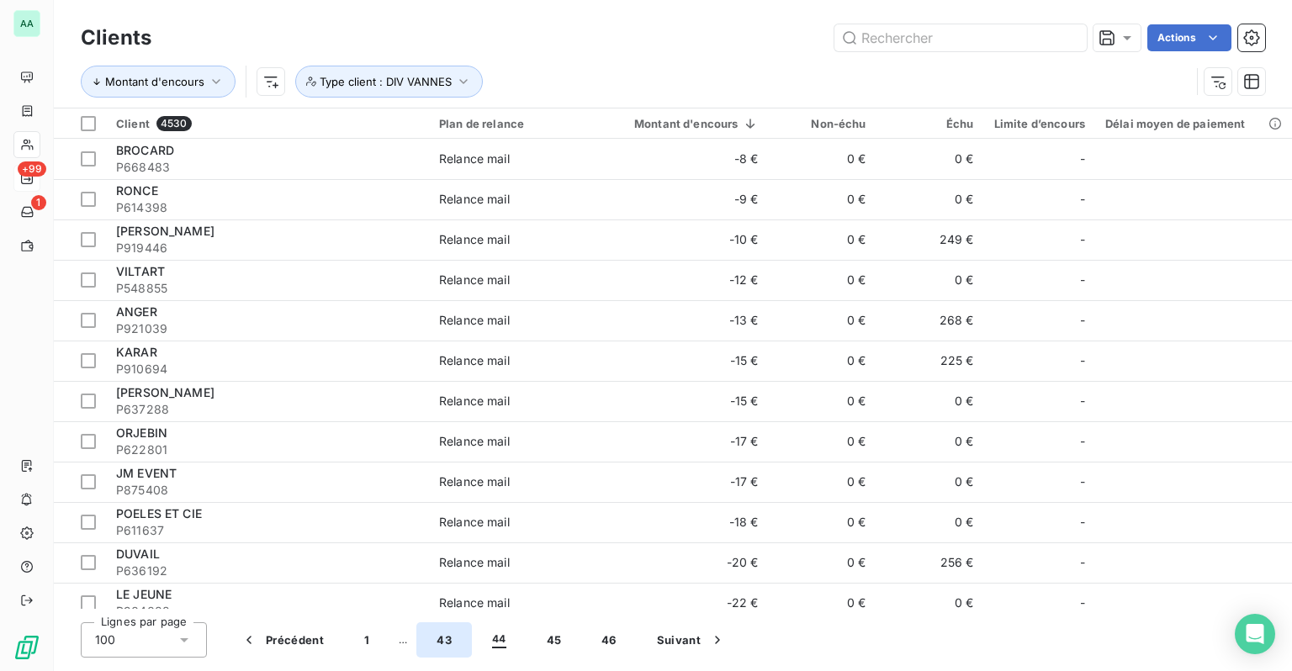
click at [429, 644] on button "43" at bounding box center [444, 639] width 56 height 35
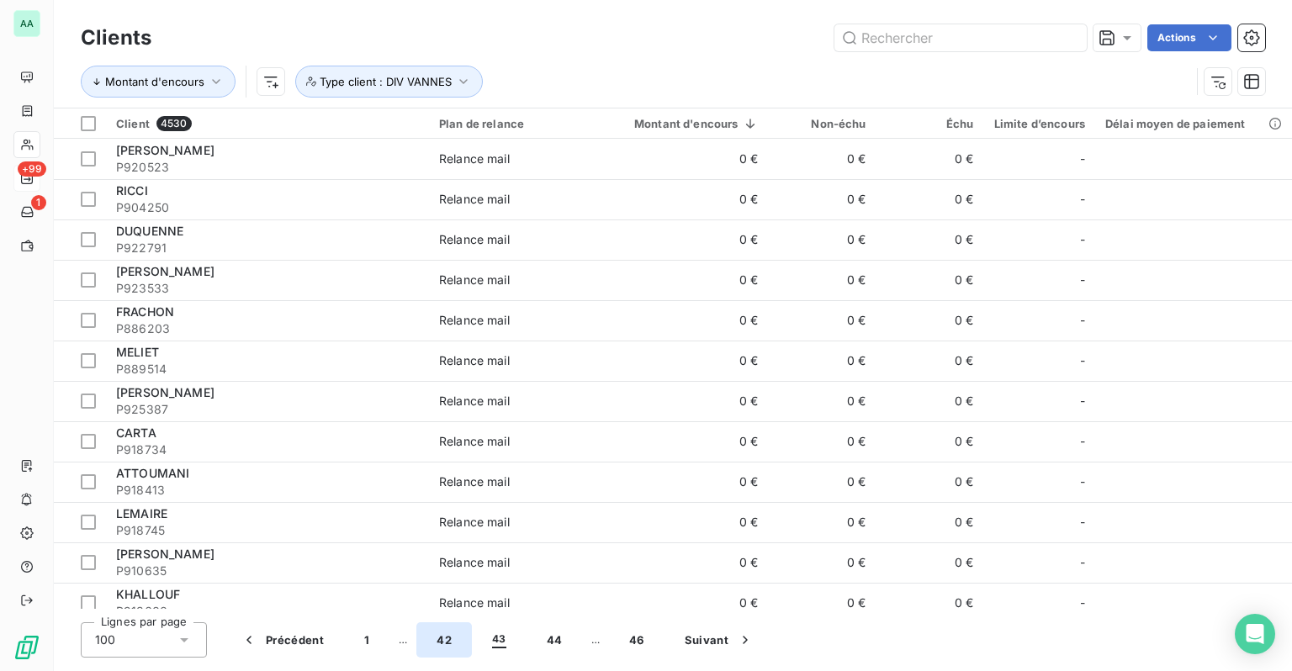
click at [431, 643] on button "42" at bounding box center [444, 639] width 56 height 35
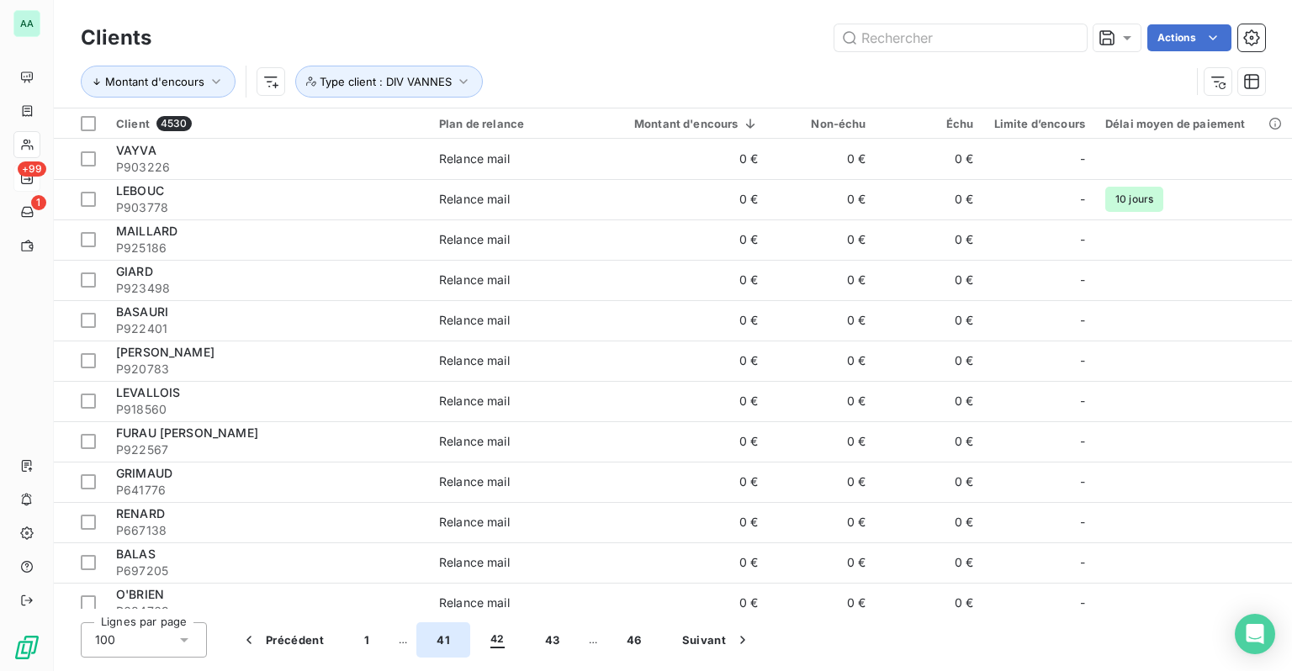
click at [427, 637] on button "41" at bounding box center [443, 639] width 54 height 35
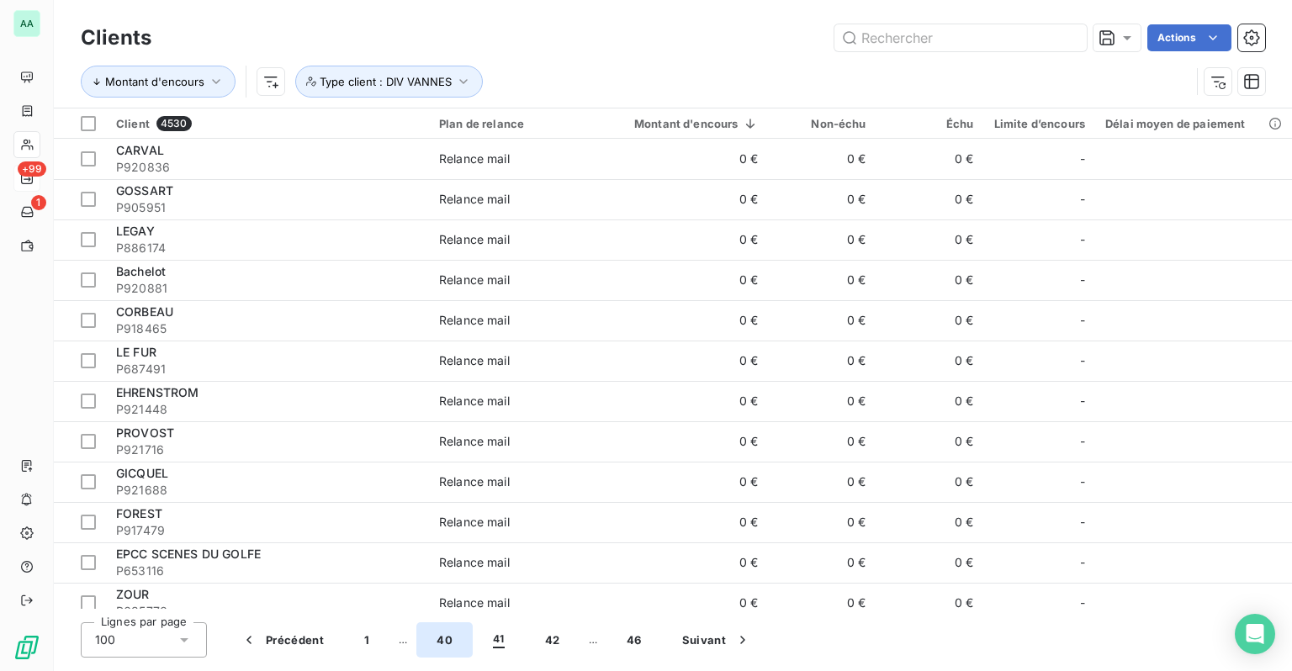
click at [439, 643] on button "40" at bounding box center [444, 639] width 56 height 35
click at [437, 643] on button "39" at bounding box center [443, 639] width 55 height 35
click at [436, 643] on button "38" at bounding box center [443, 639] width 55 height 35
click at [436, 643] on button "37" at bounding box center [443, 639] width 55 height 35
click at [436, 643] on button "36" at bounding box center [443, 639] width 55 height 35
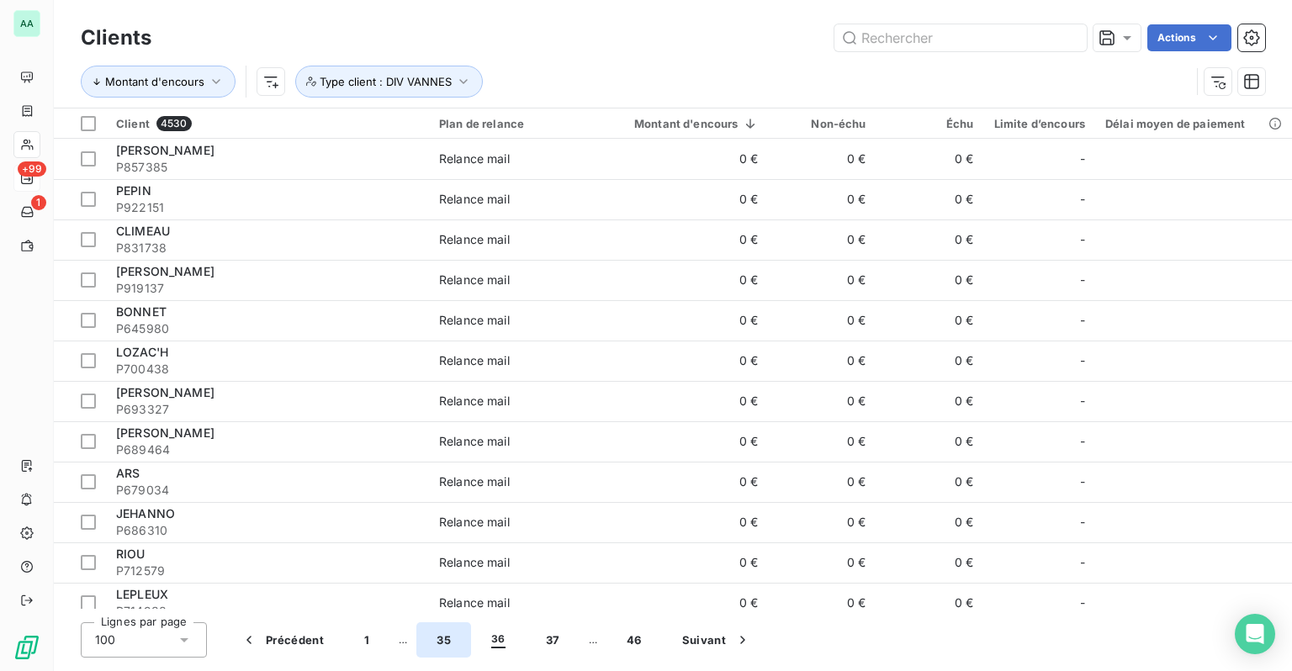
click at [436, 643] on button "35" at bounding box center [443, 639] width 55 height 35
click at [436, 643] on button "34" at bounding box center [444, 639] width 56 height 35
click at [436, 643] on button "33" at bounding box center [443, 639] width 55 height 35
click at [436, 643] on button "32" at bounding box center [443, 639] width 55 height 35
click at [436, 643] on button "31" at bounding box center [442, 639] width 53 height 35
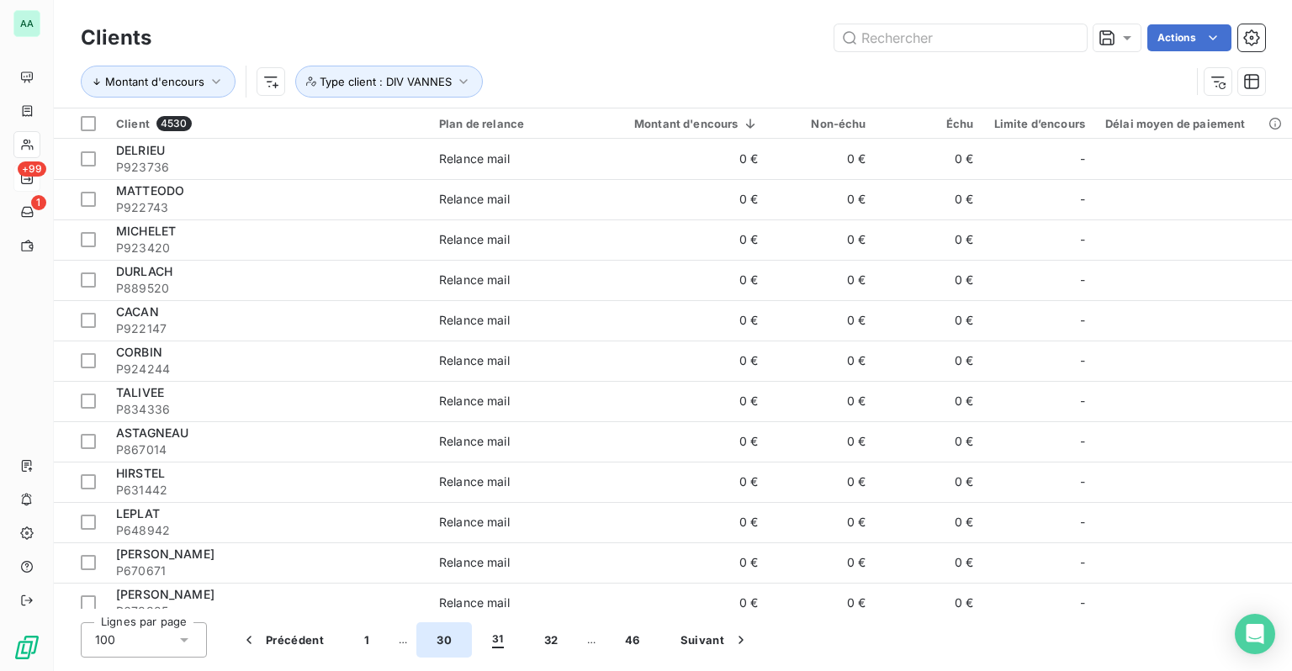
click at [436, 643] on button "30" at bounding box center [444, 639] width 56 height 35
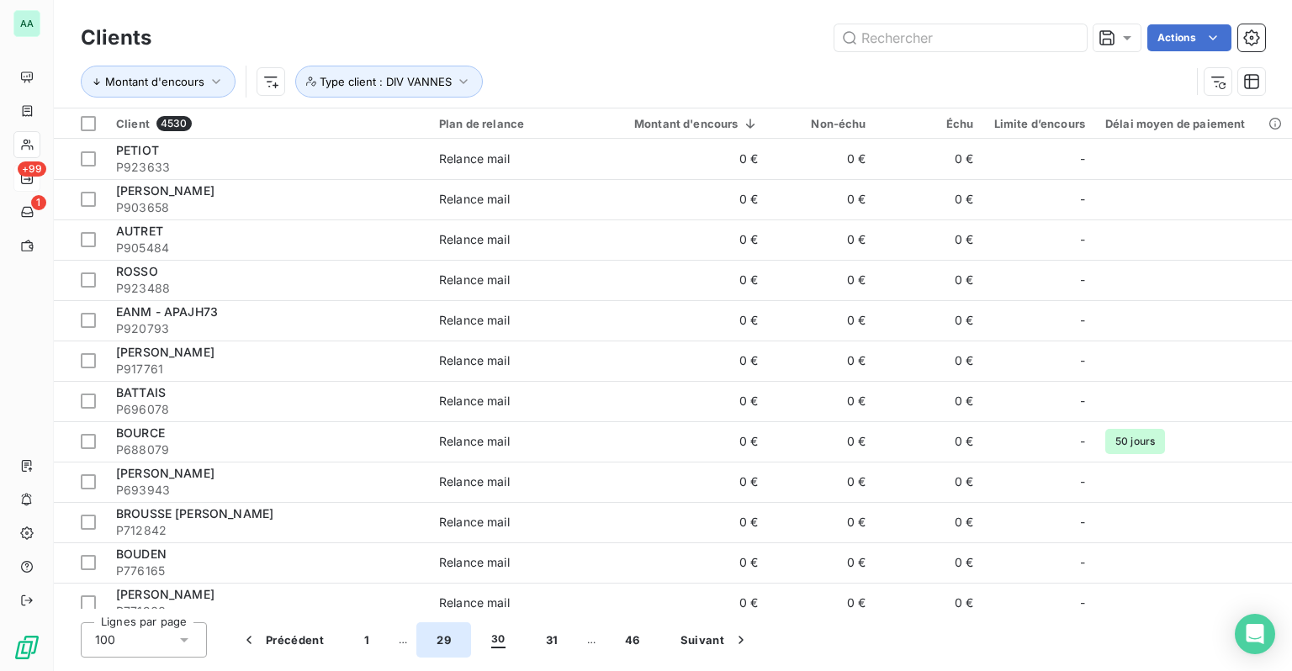
click at [436, 643] on button "29" at bounding box center [443, 639] width 55 height 35
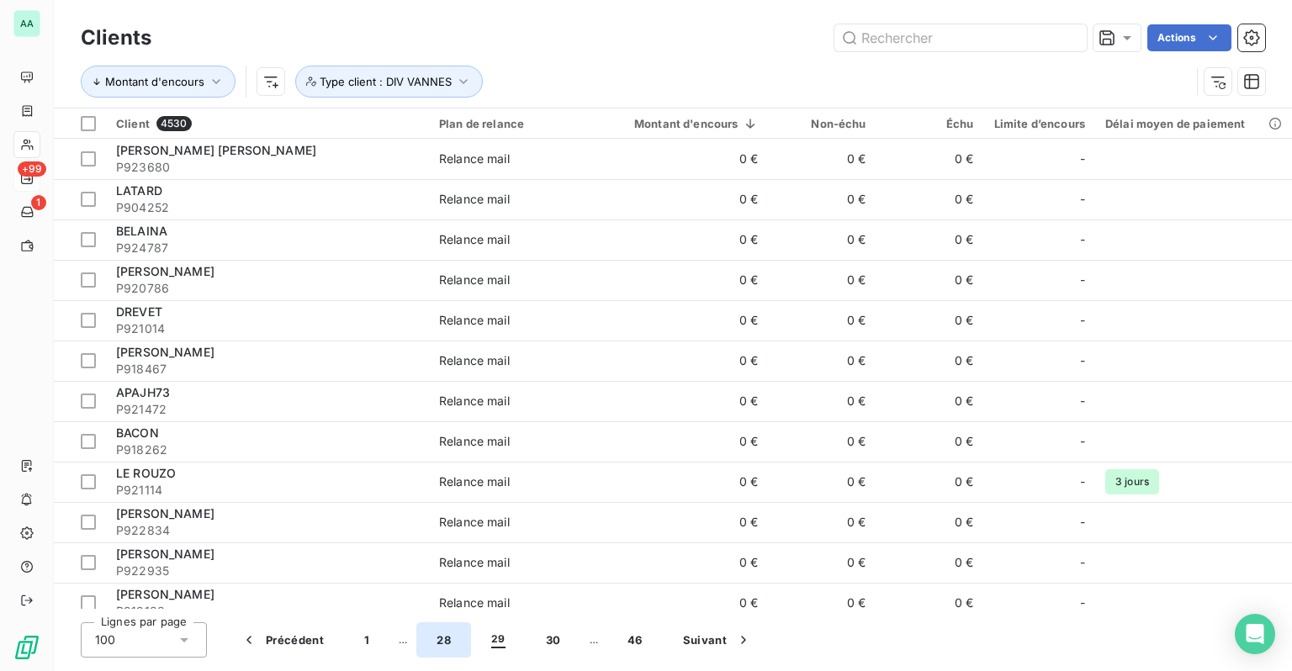
click at [436, 643] on button "28" at bounding box center [443, 639] width 55 height 35
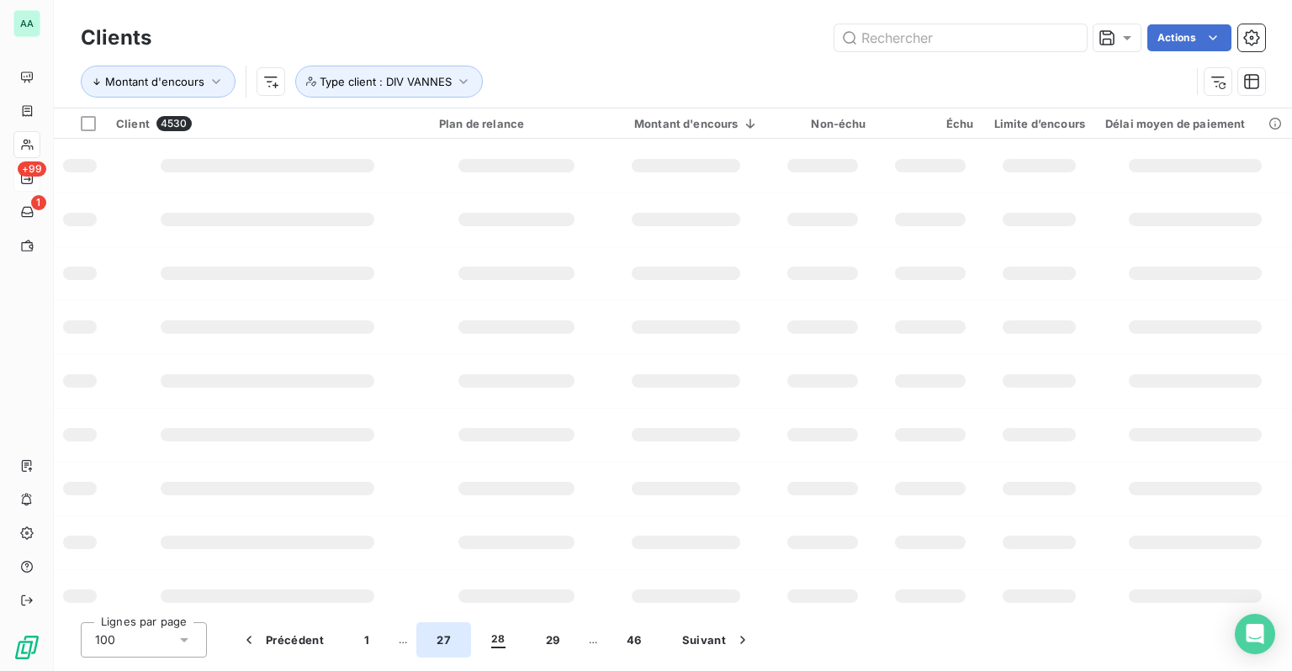
click at [436, 643] on button "27" at bounding box center [443, 639] width 55 height 35
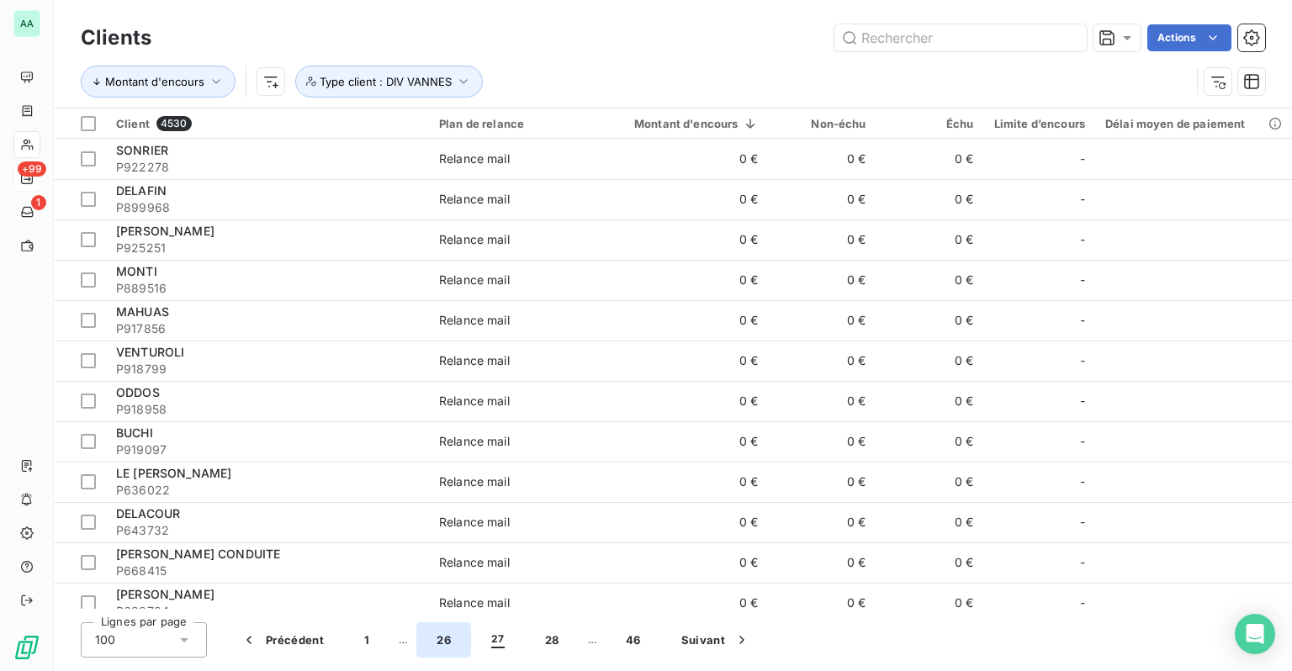
click at [436, 643] on button "26" at bounding box center [443, 639] width 55 height 35
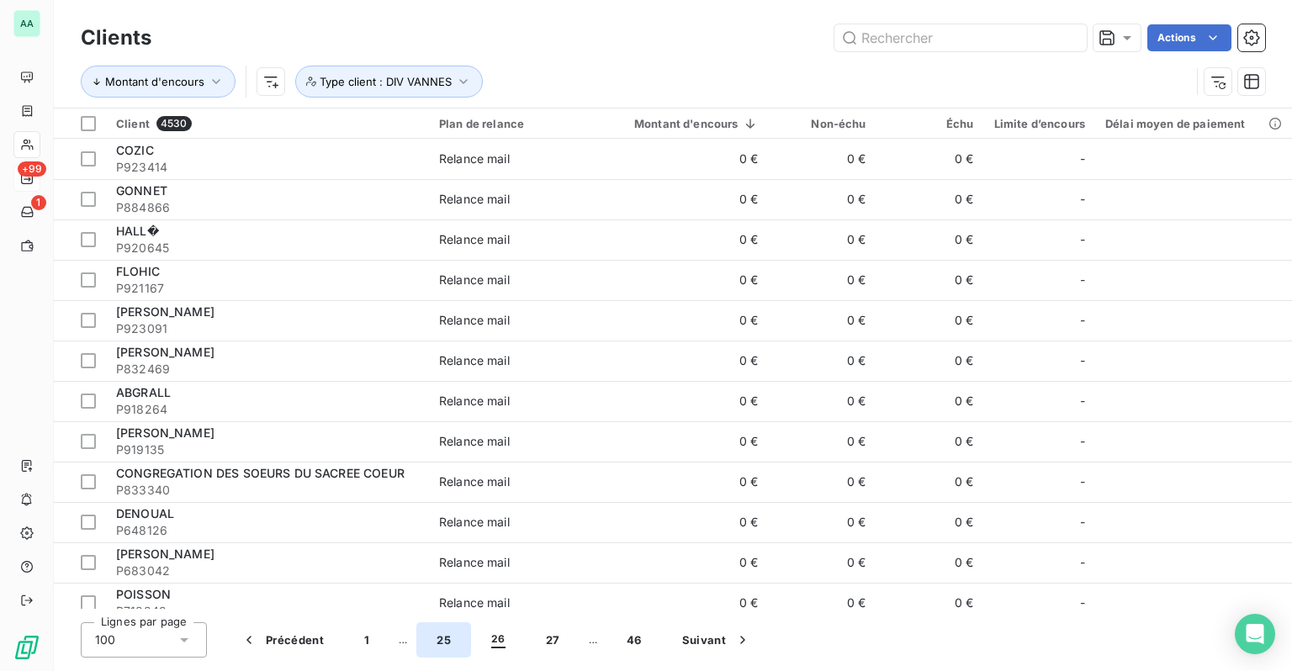
click at [436, 643] on button "25" at bounding box center [443, 639] width 55 height 35
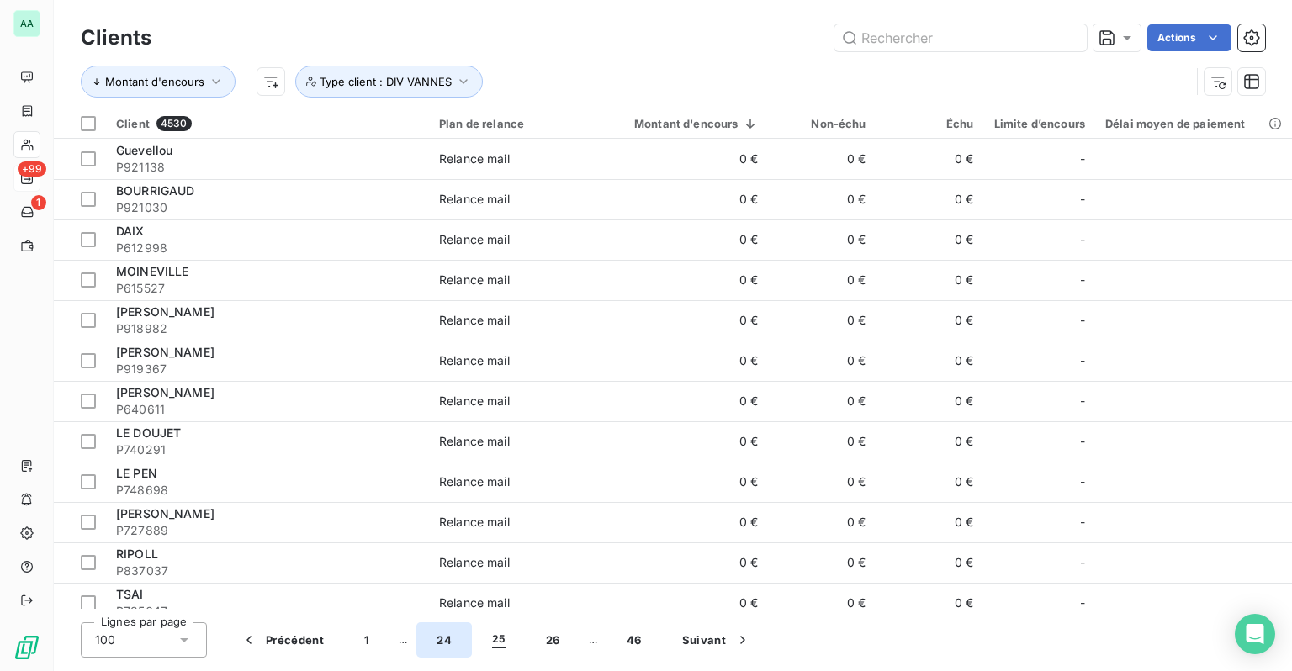
click at [436, 643] on button "24" at bounding box center [444, 639] width 56 height 35
click at [436, 643] on button "23" at bounding box center [443, 639] width 55 height 35
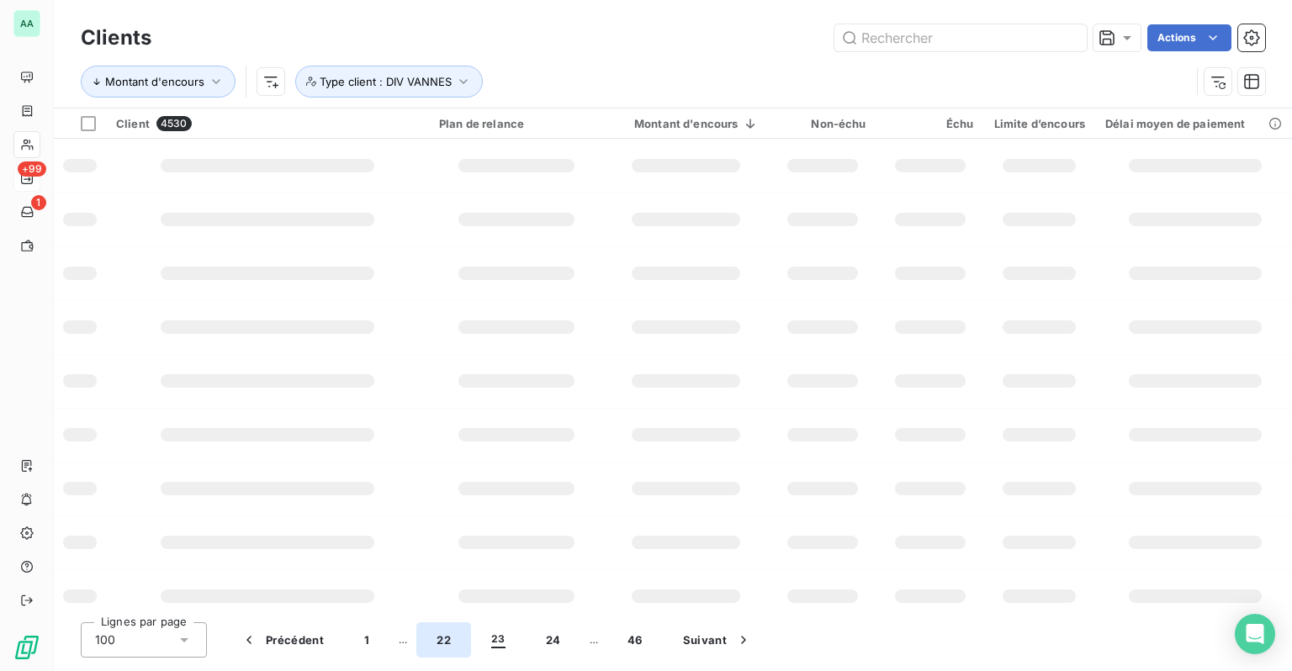
click at [436, 643] on button "22" at bounding box center [443, 639] width 55 height 35
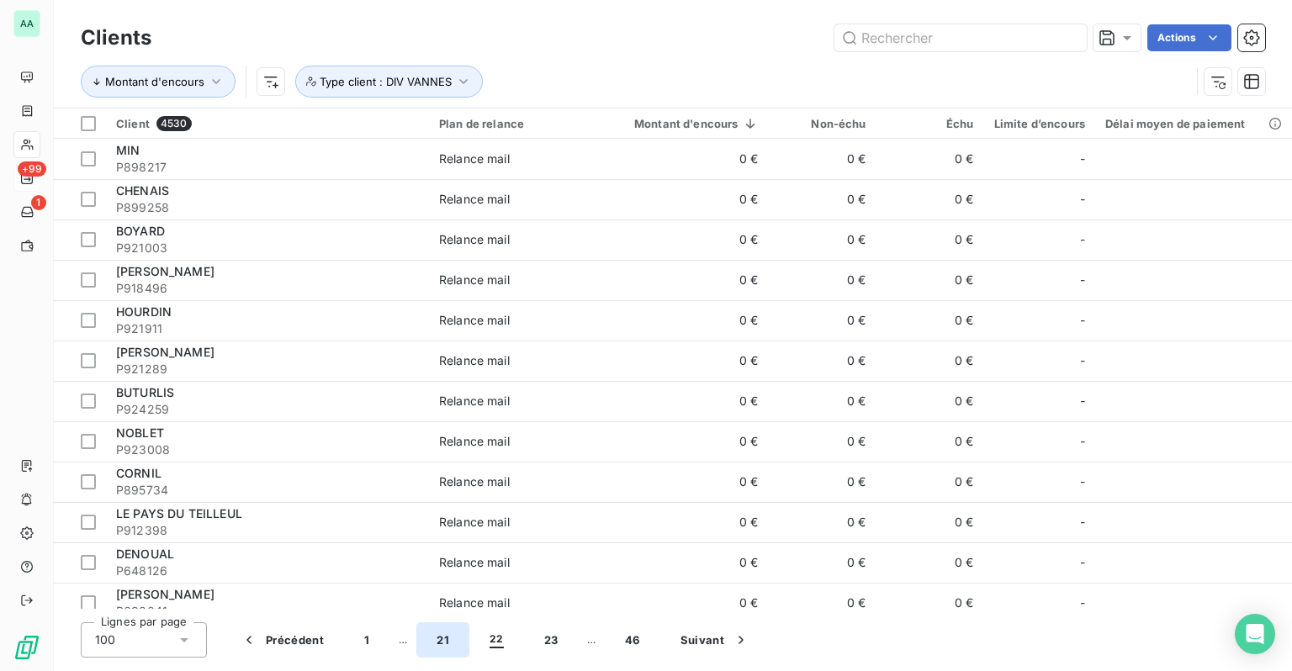
click at [436, 643] on button "21" at bounding box center [442, 639] width 53 height 35
click at [436, 643] on button "20" at bounding box center [444, 639] width 56 height 35
click at [436, 643] on button "19" at bounding box center [442, 639] width 53 height 35
click at [436, 643] on button "18" at bounding box center [442, 639] width 53 height 35
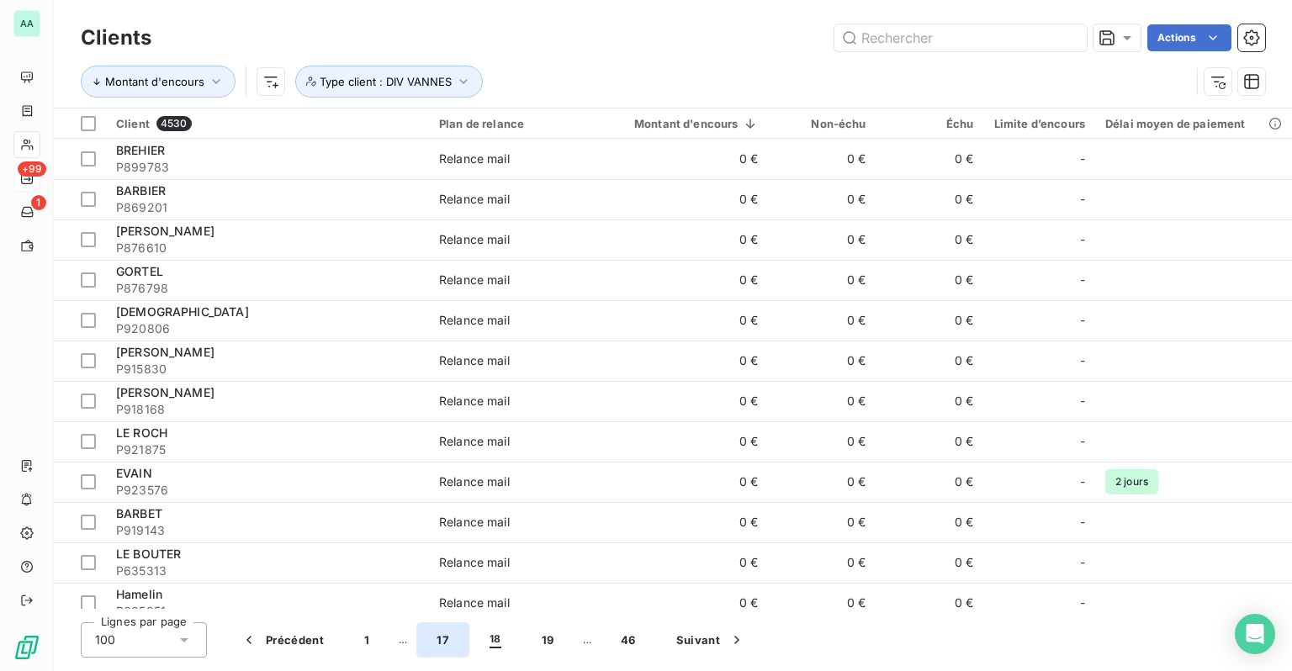
click at [436, 643] on button "17" at bounding box center [442, 639] width 53 height 35
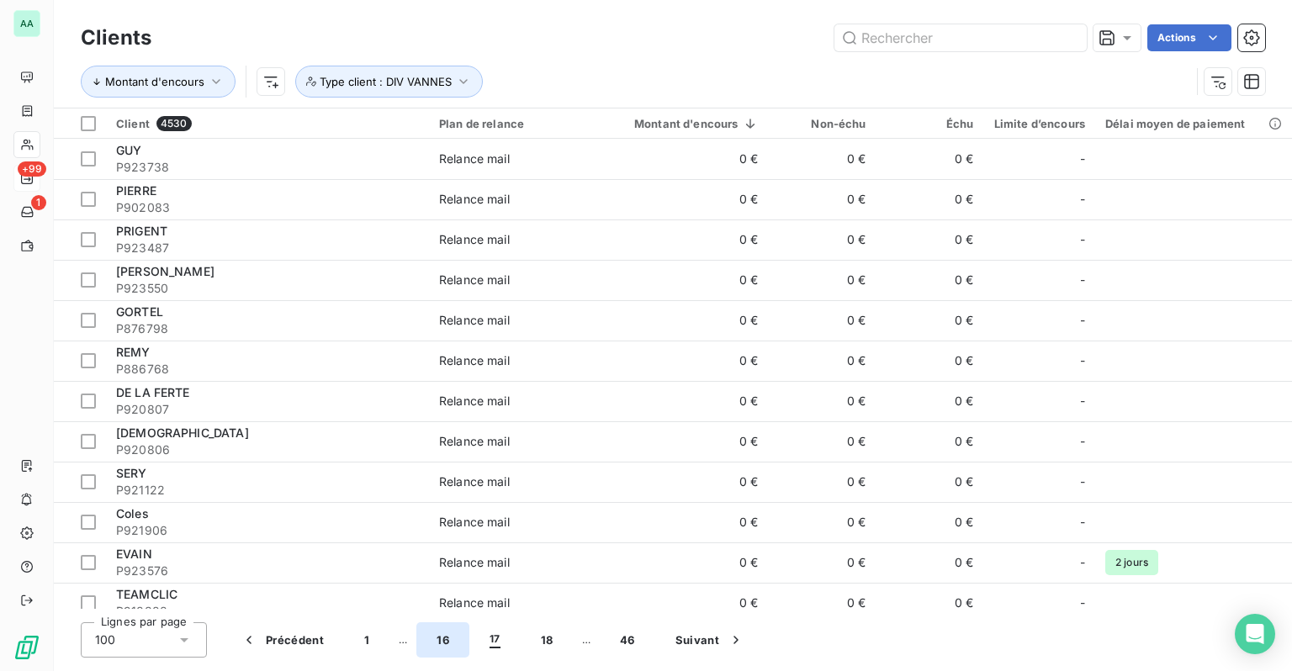
click at [436, 643] on button "16" at bounding box center [442, 639] width 53 height 35
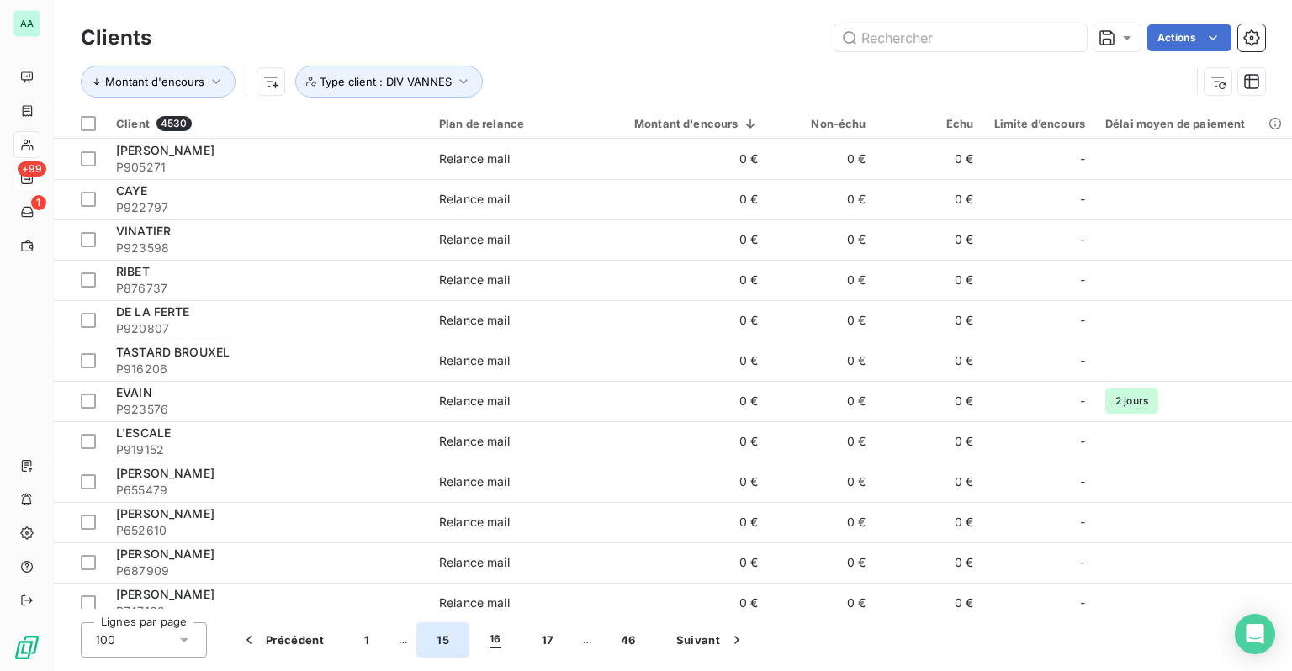
click at [436, 643] on button "15" at bounding box center [442, 639] width 53 height 35
click at [436, 643] on button "14" at bounding box center [443, 639] width 54 height 35
click at [436, 643] on button "13" at bounding box center [442, 639] width 53 height 35
click at [436, 643] on button "12" at bounding box center [442, 639] width 53 height 35
click at [443, 641] on button "11" at bounding box center [441, 639] width 51 height 35
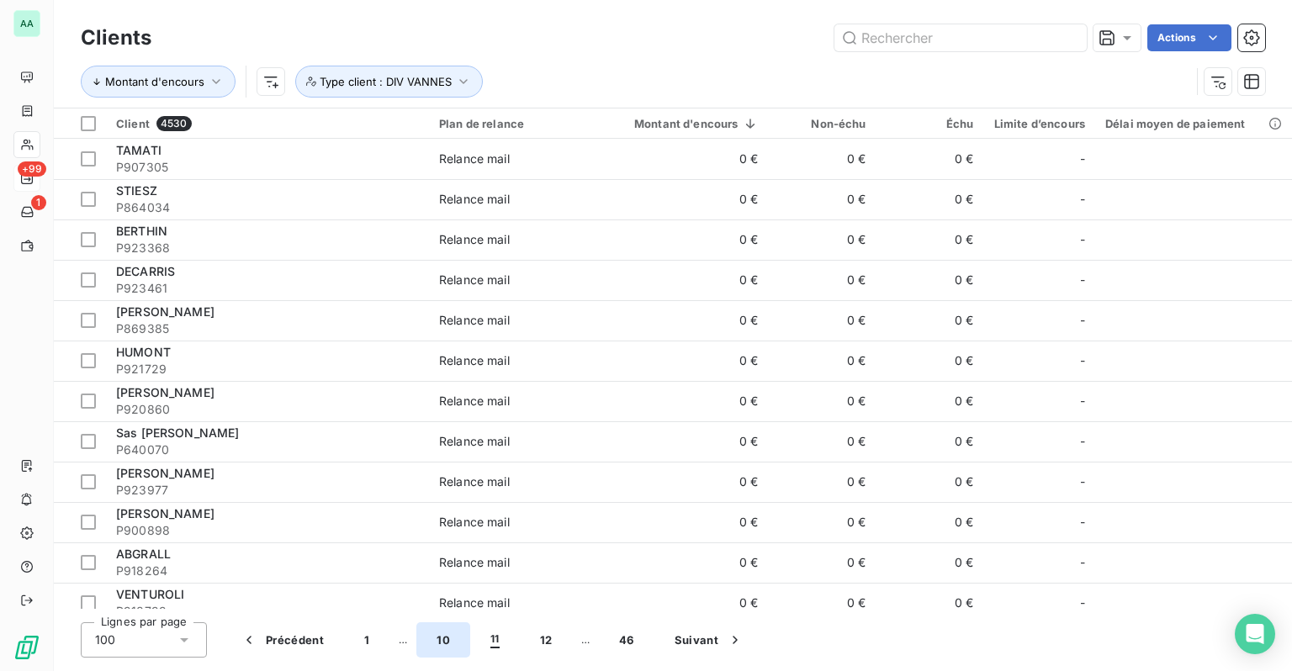
click at [452, 641] on button "10" at bounding box center [443, 639] width 54 height 35
click at [440, 640] on button "9" at bounding box center [439, 639] width 47 height 35
click at [438, 641] on button "8" at bounding box center [439, 639] width 47 height 35
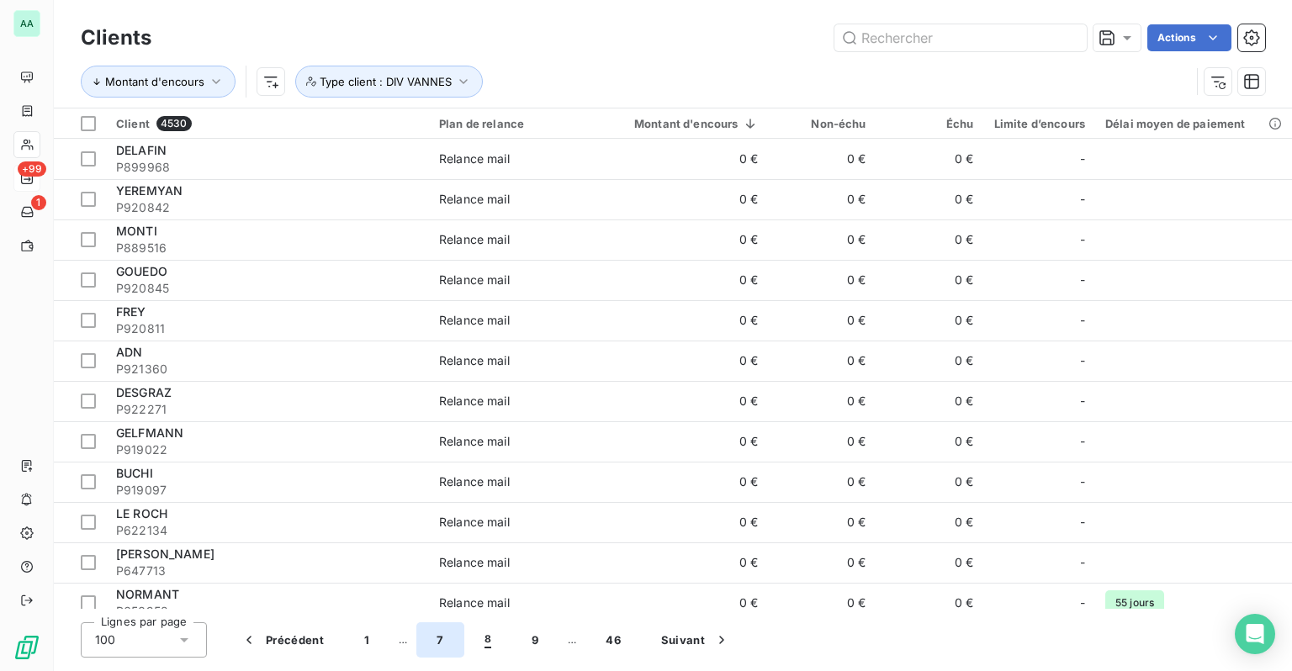
click at [438, 641] on button "7" at bounding box center [439, 639] width 47 height 35
click at [438, 641] on button "6" at bounding box center [439, 639] width 47 height 35
click at [438, 641] on button "5" at bounding box center [439, 639] width 47 height 35
click at [438, 641] on button "4" at bounding box center [440, 639] width 48 height 35
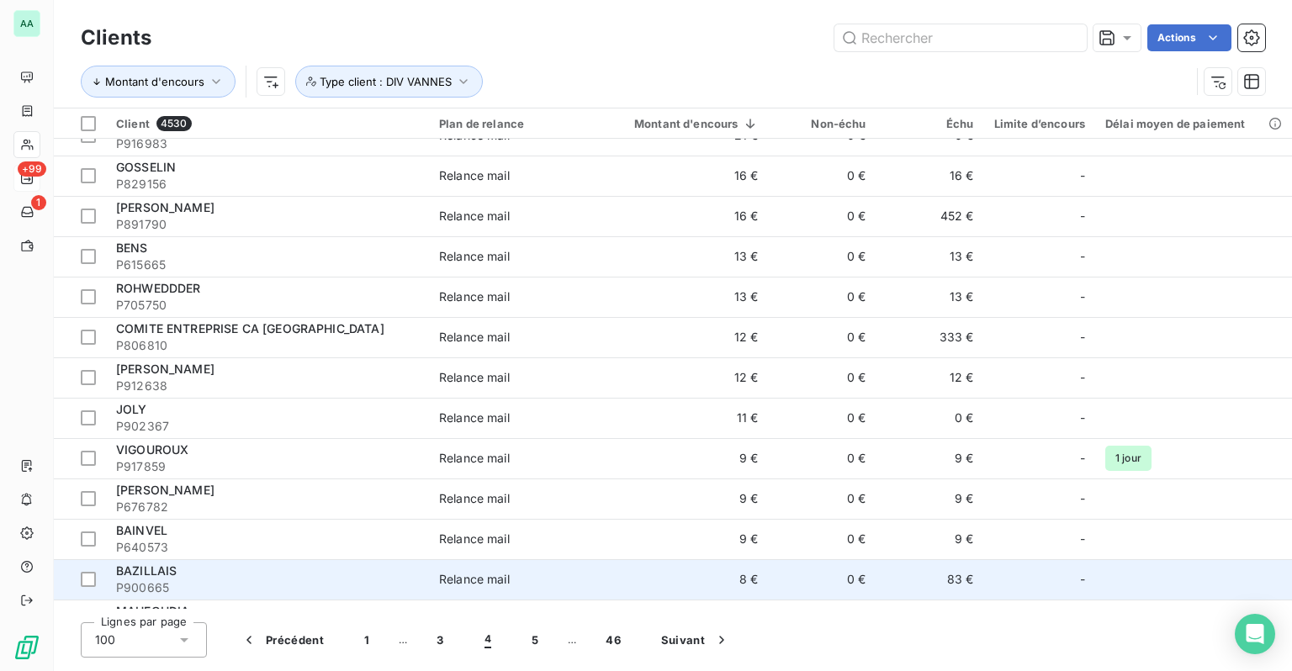
scroll to position [3068, 0]
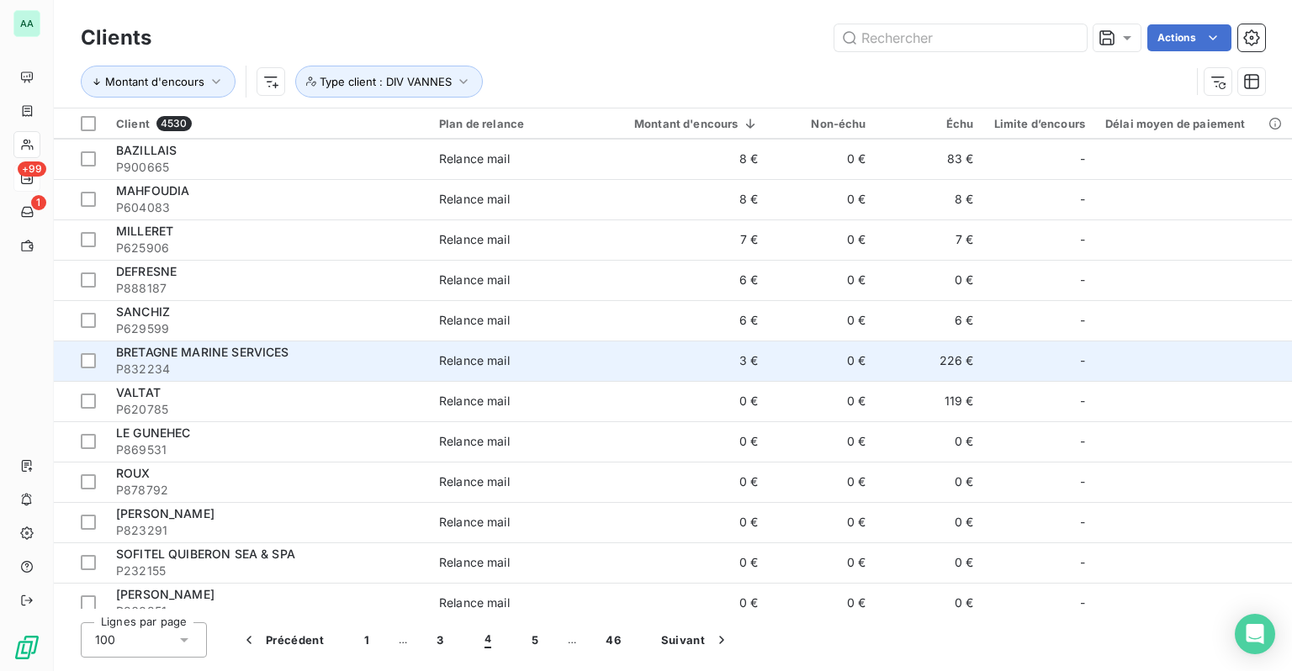
click at [333, 357] on div "BRETAGNE MARINE SERVICES" at bounding box center [267, 352] width 303 height 17
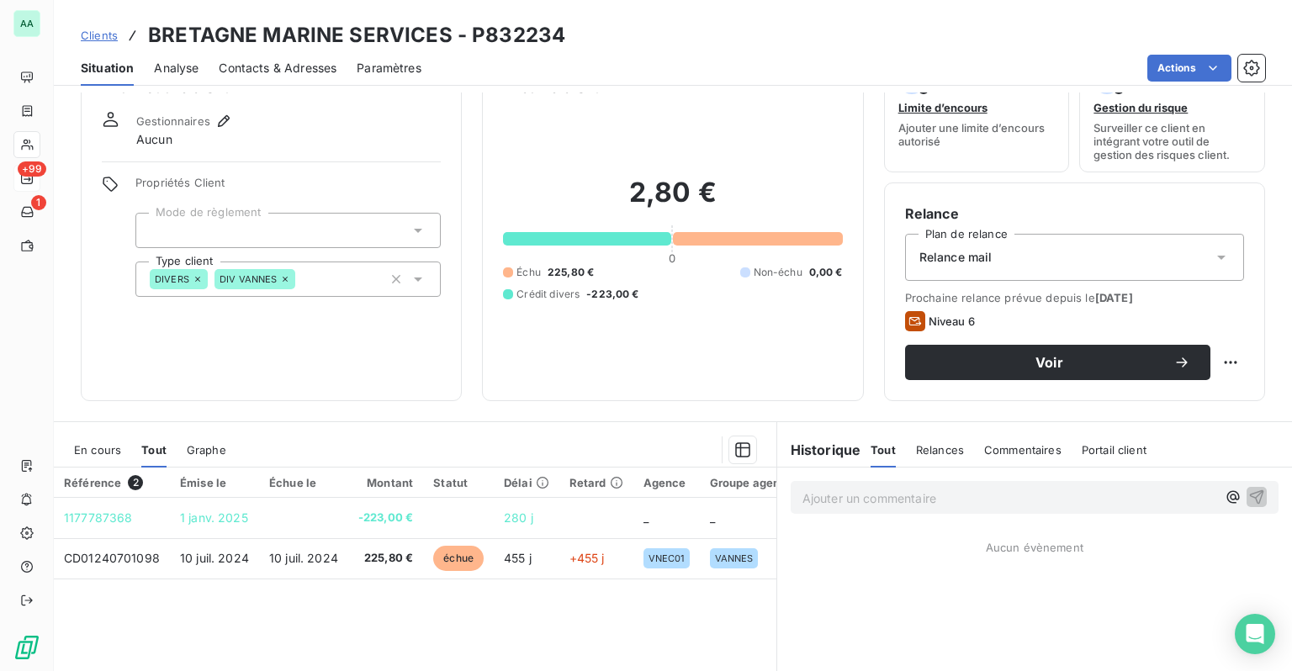
scroll to position [84, 0]
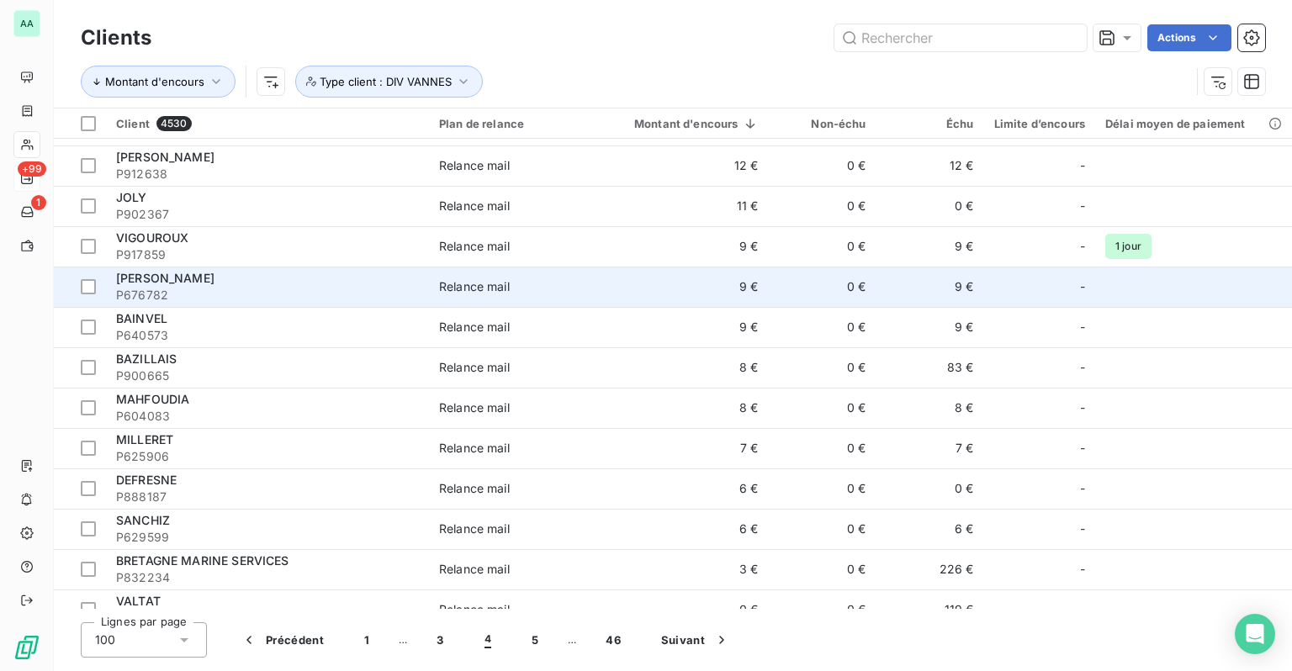
scroll to position [2775, 0]
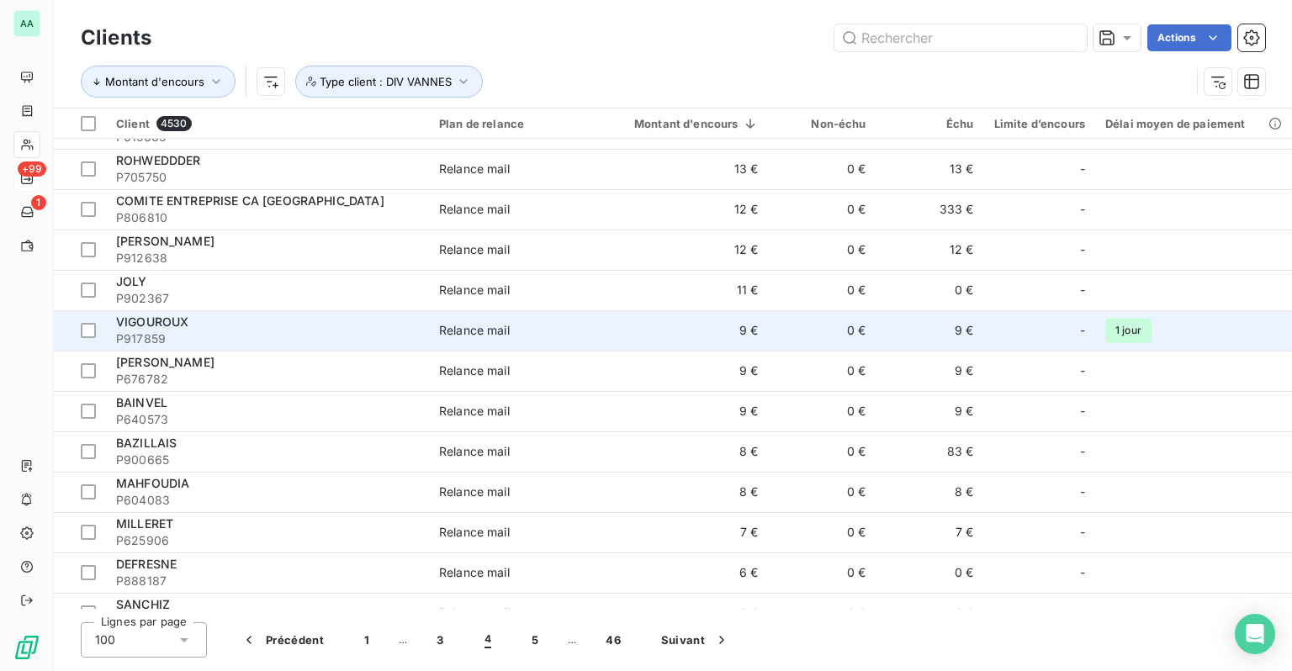
click at [341, 336] on span "P917859" at bounding box center [267, 339] width 303 height 17
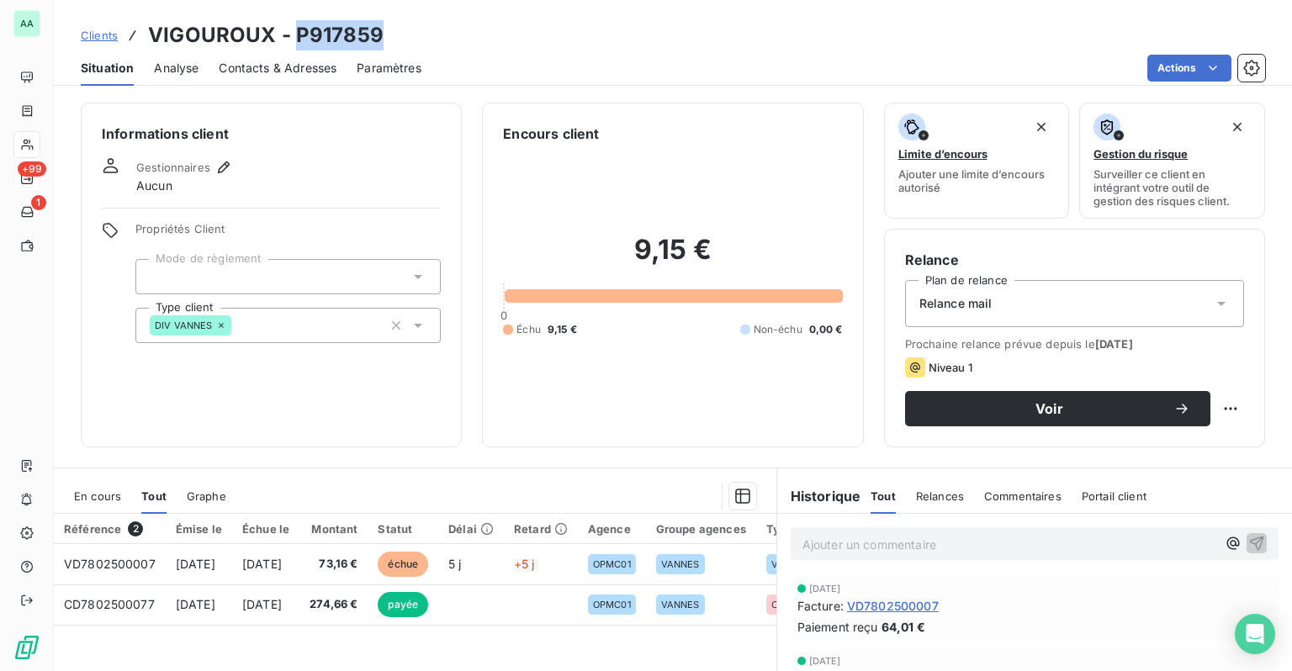
drag, startPoint x: 398, startPoint y: 34, endPoint x: 294, endPoint y: 34, distance: 103.4
click at [294, 34] on div "Clients VIGOUROUX - P917859" at bounding box center [673, 35] width 1238 height 30
copy h3 "P917859"
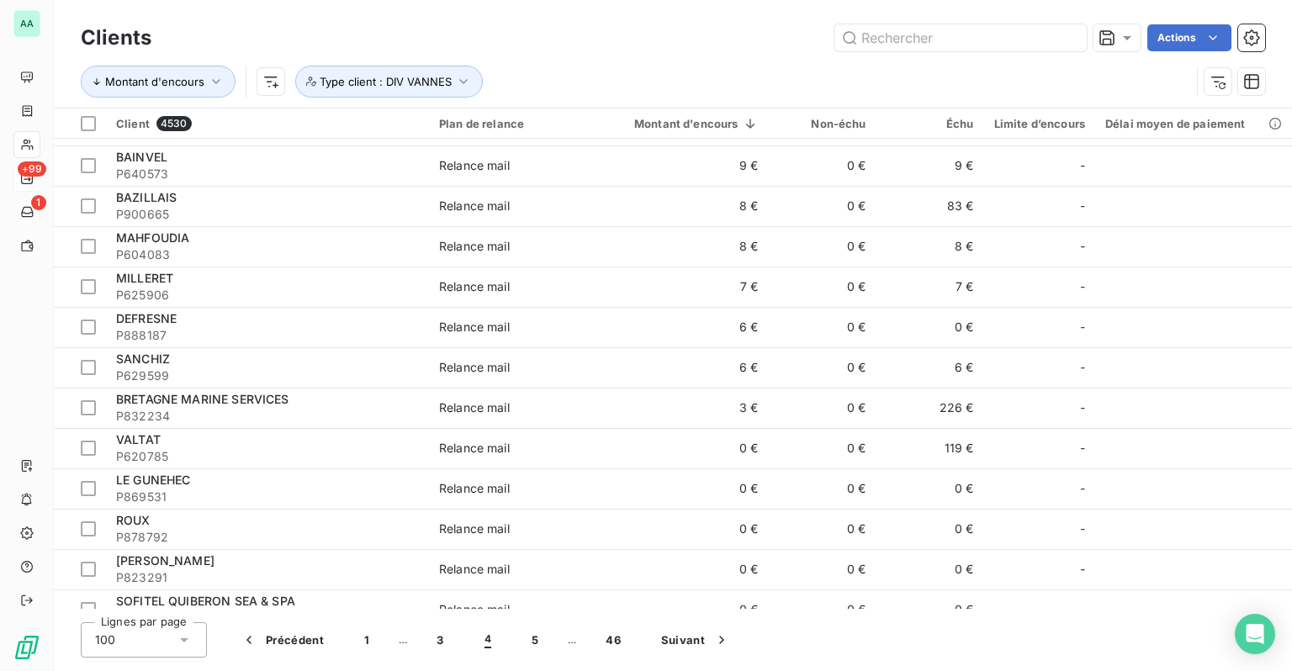
scroll to position [2900, 0]
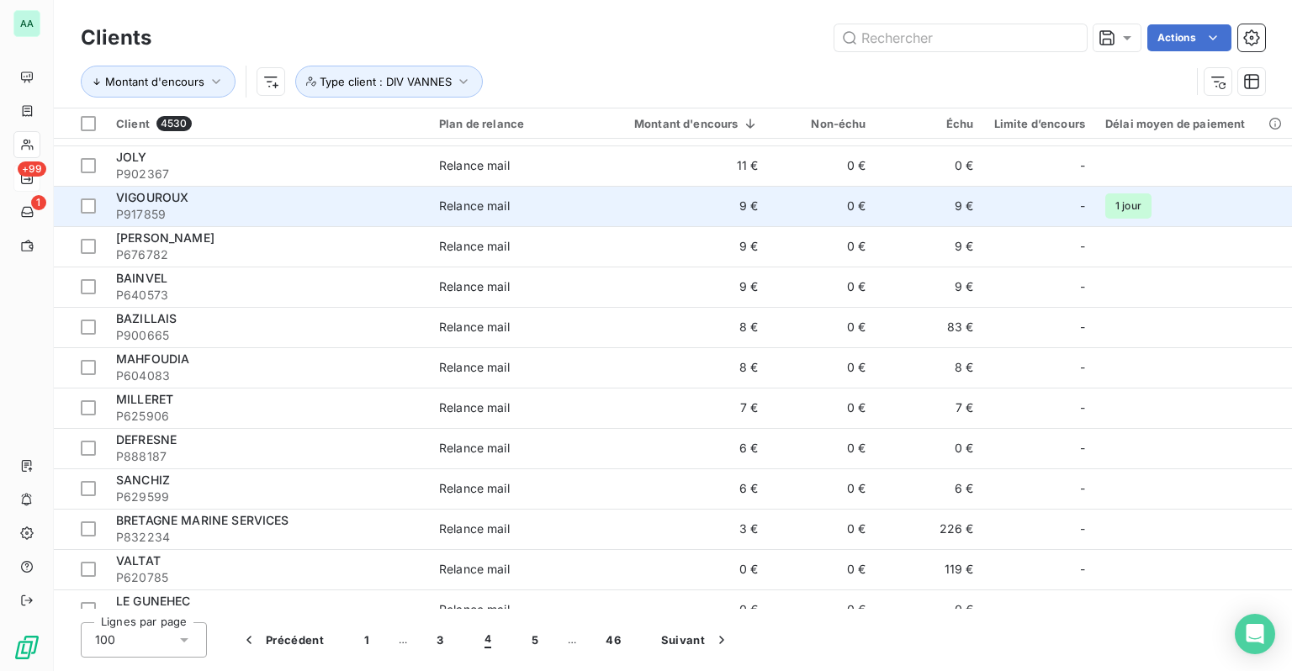
click at [713, 197] on td "9 €" at bounding box center [686, 206] width 165 height 40
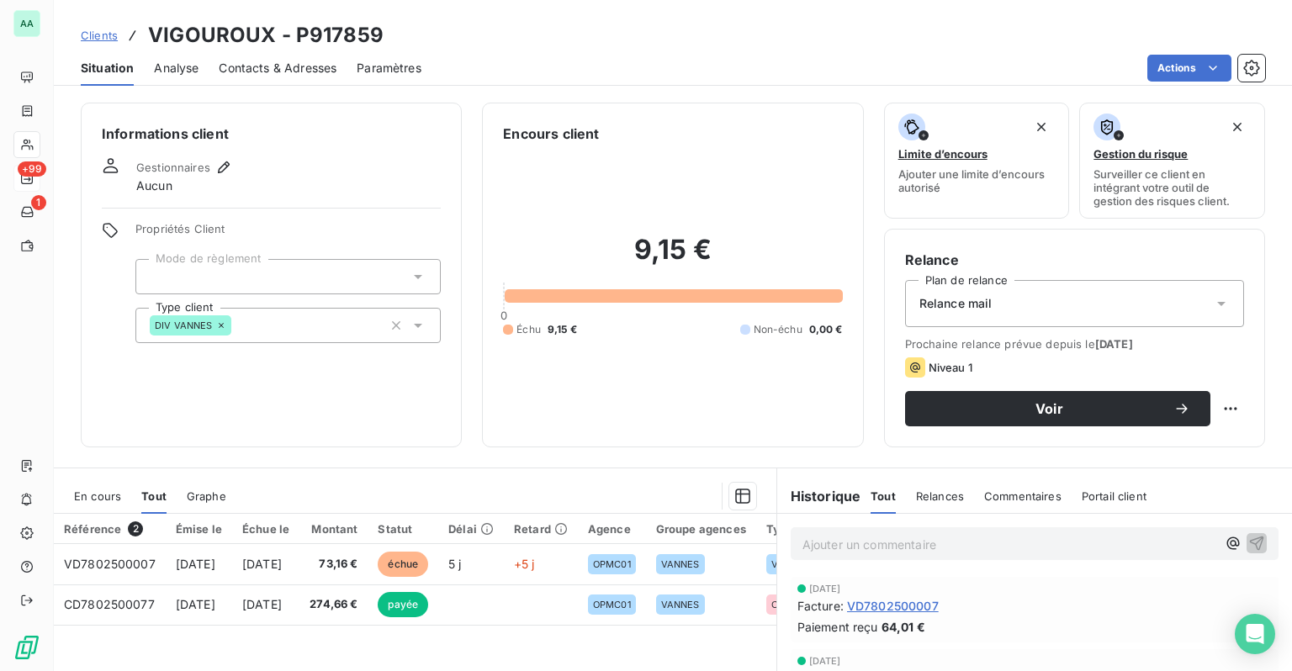
click at [95, 42] on span "Clients" at bounding box center [99, 35] width 37 height 13
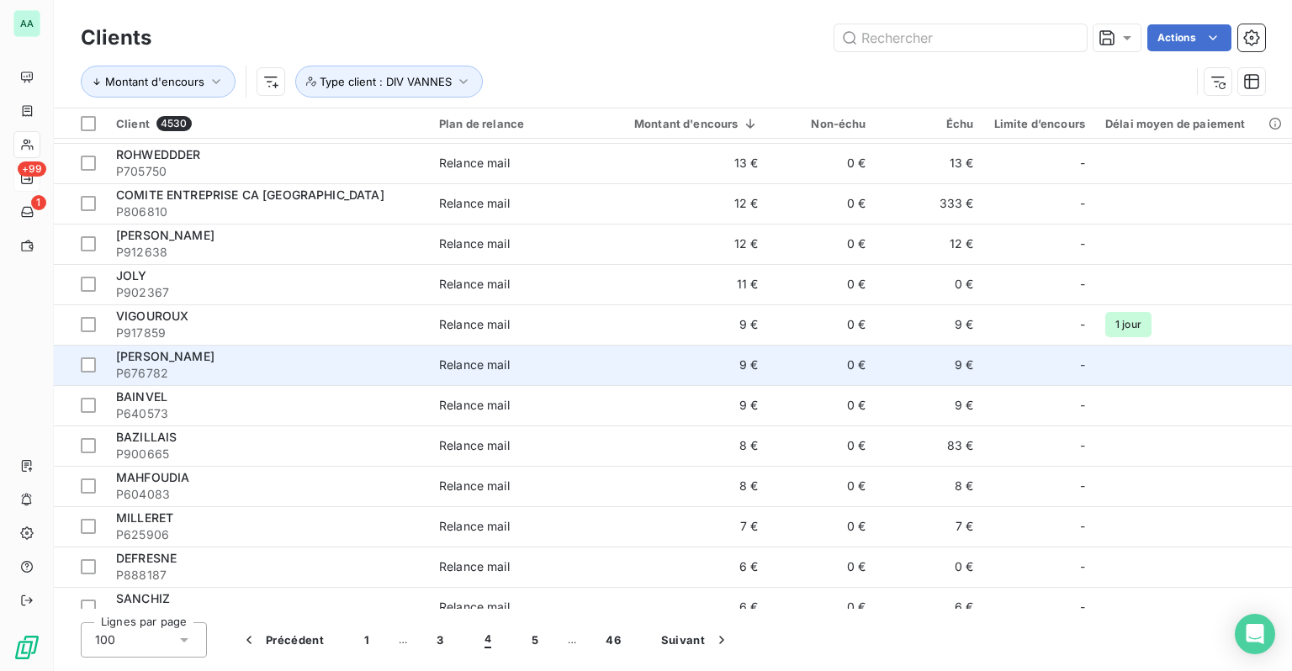
scroll to position [2775, 0]
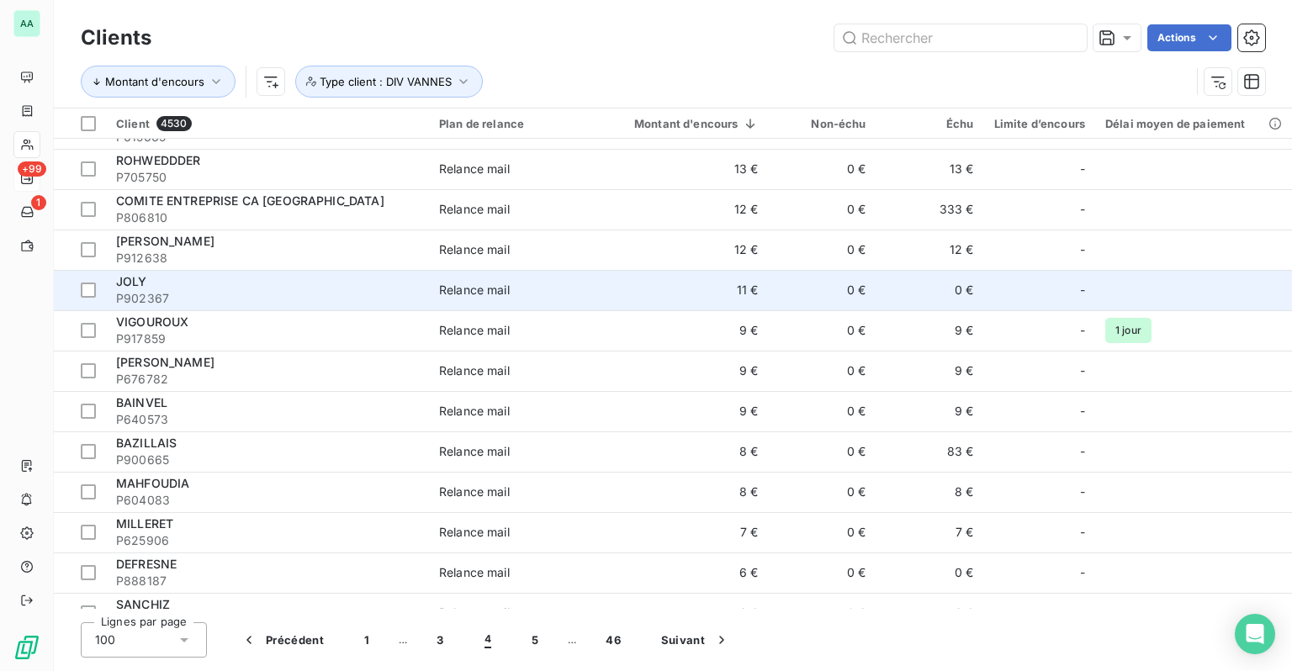
click at [743, 288] on td "11 €" at bounding box center [686, 290] width 165 height 40
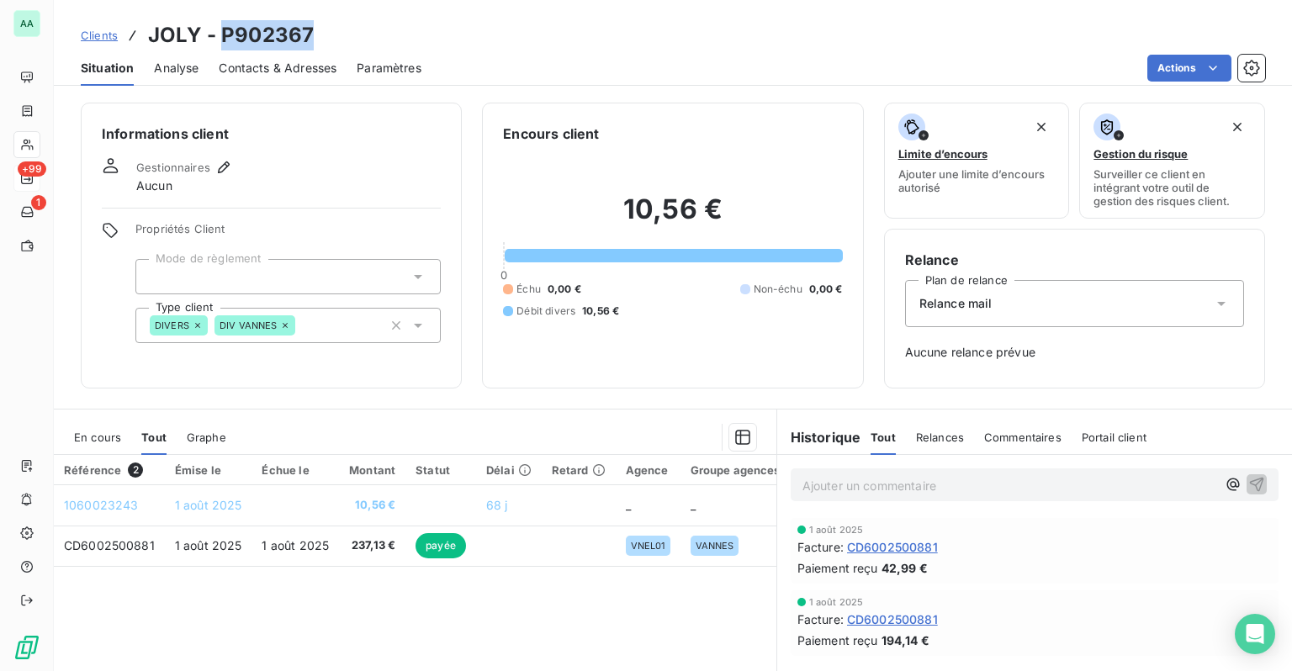
drag, startPoint x: 221, startPoint y: 39, endPoint x: 306, endPoint y: 34, distance: 85.0
click at [306, 34] on h3 "JOLY - P902367" at bounding box center [231, 35] width 166 height 30
copy h3 "P902367"
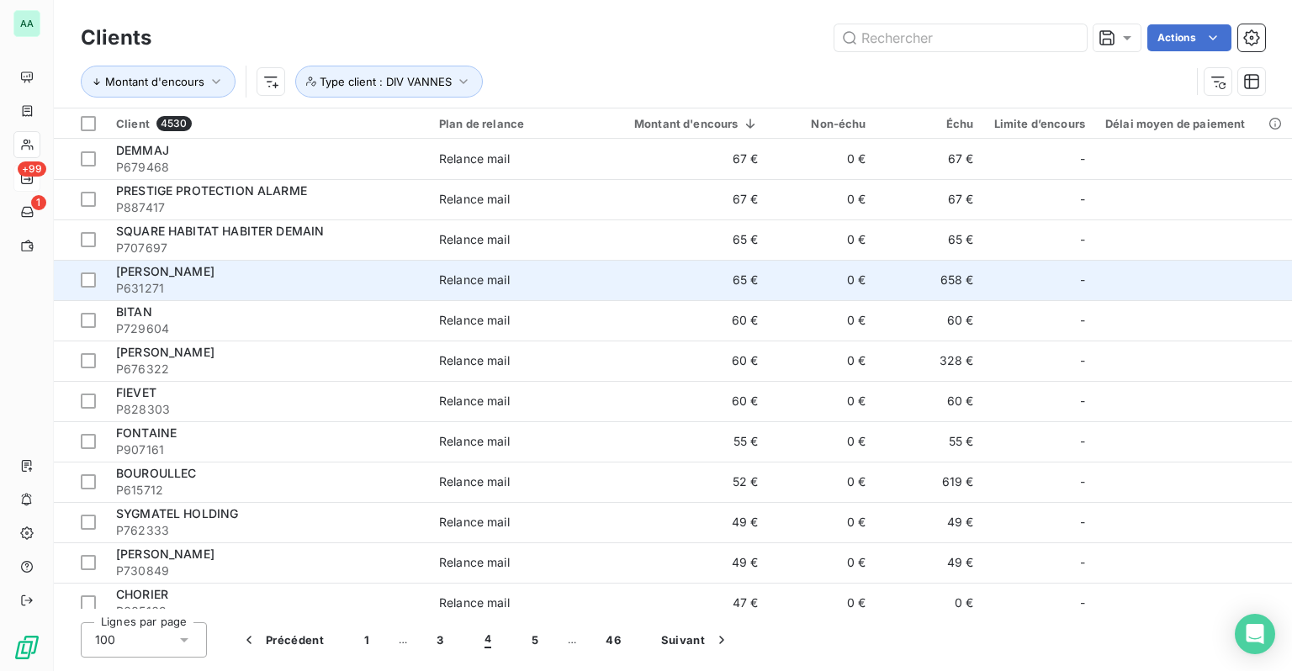
click at [725, 279] on td "65 €" at bounding box center [686, 280] width 165 height 40
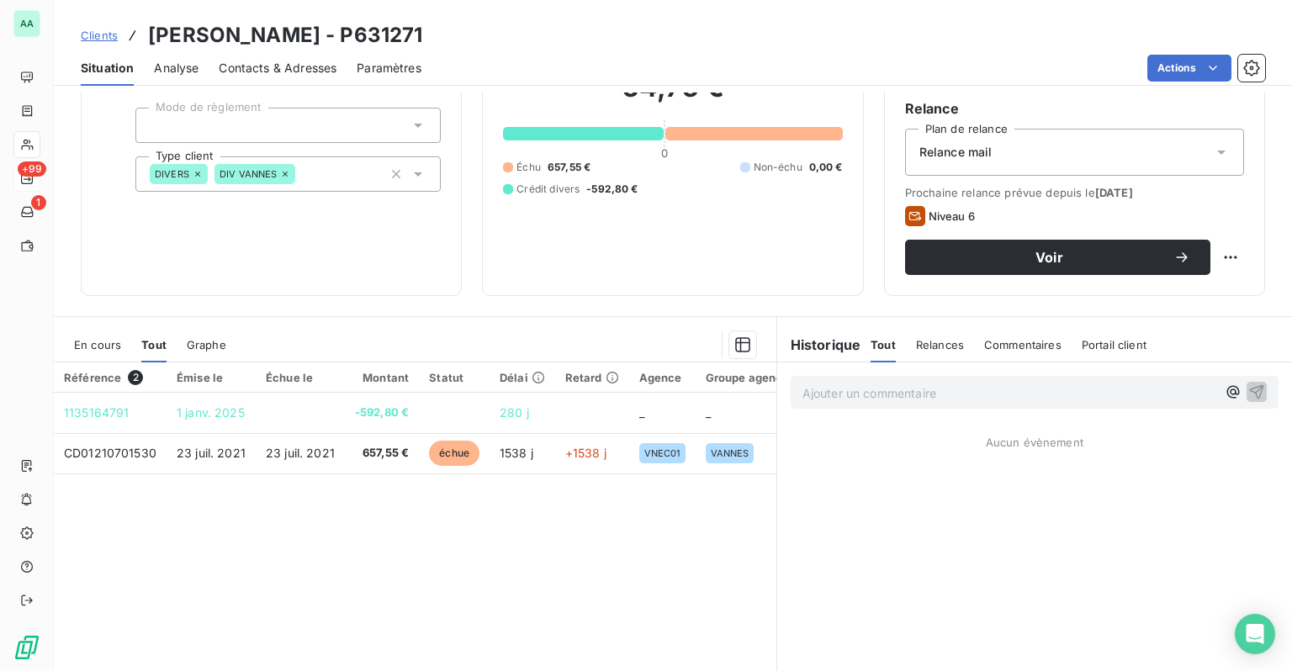
scroll to position [168, 0]
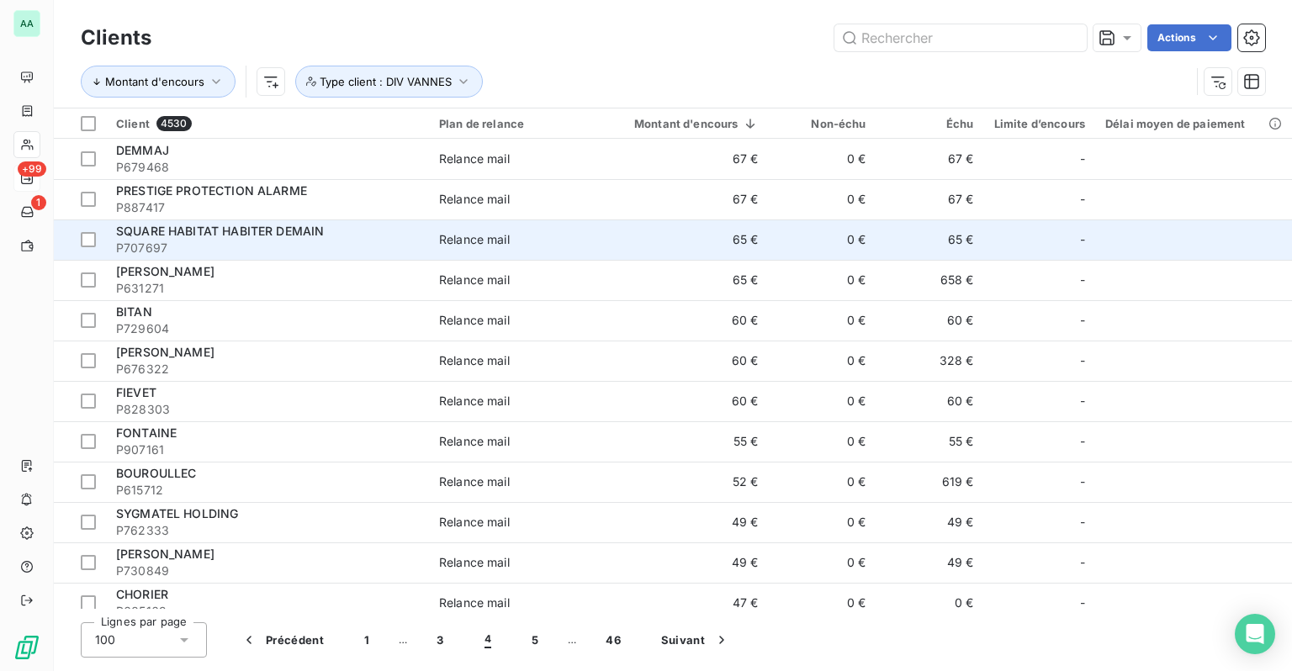
click at [464, 238] on div "Relance mail" at bounding box center [474, 239] width 71 height 17
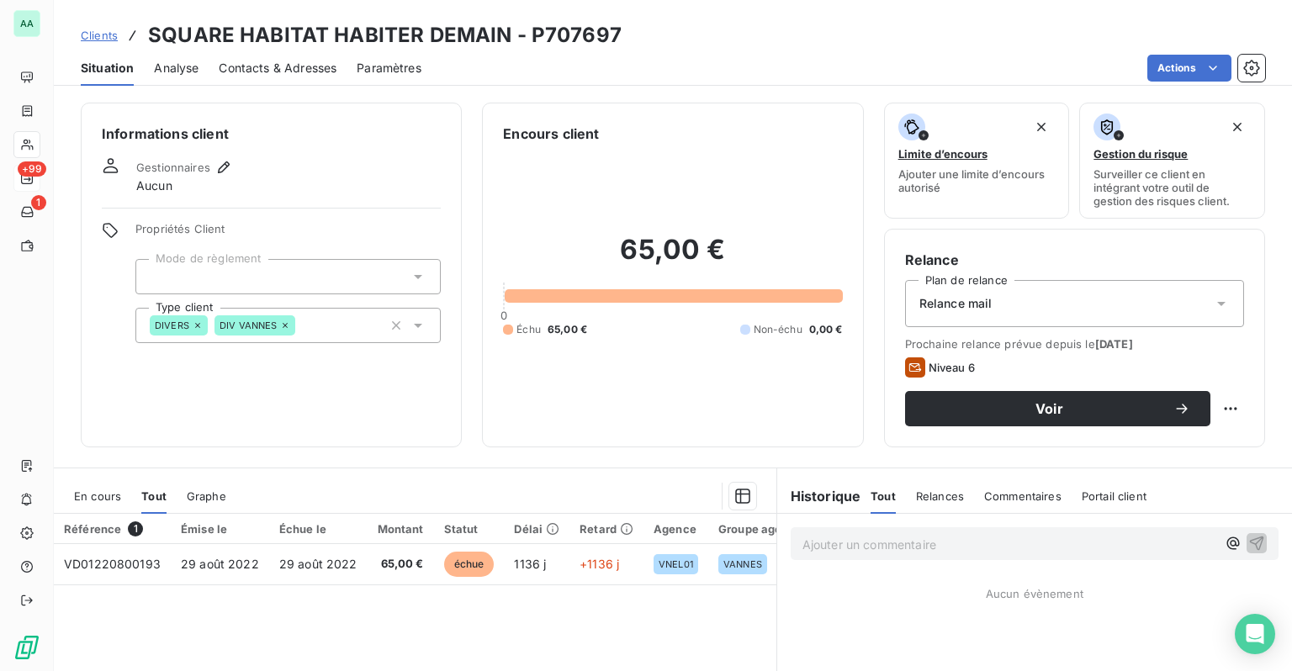
click at [276, 71] on span "Contacts & Adresses" at bounding box center [278, 68] width 118 height 17
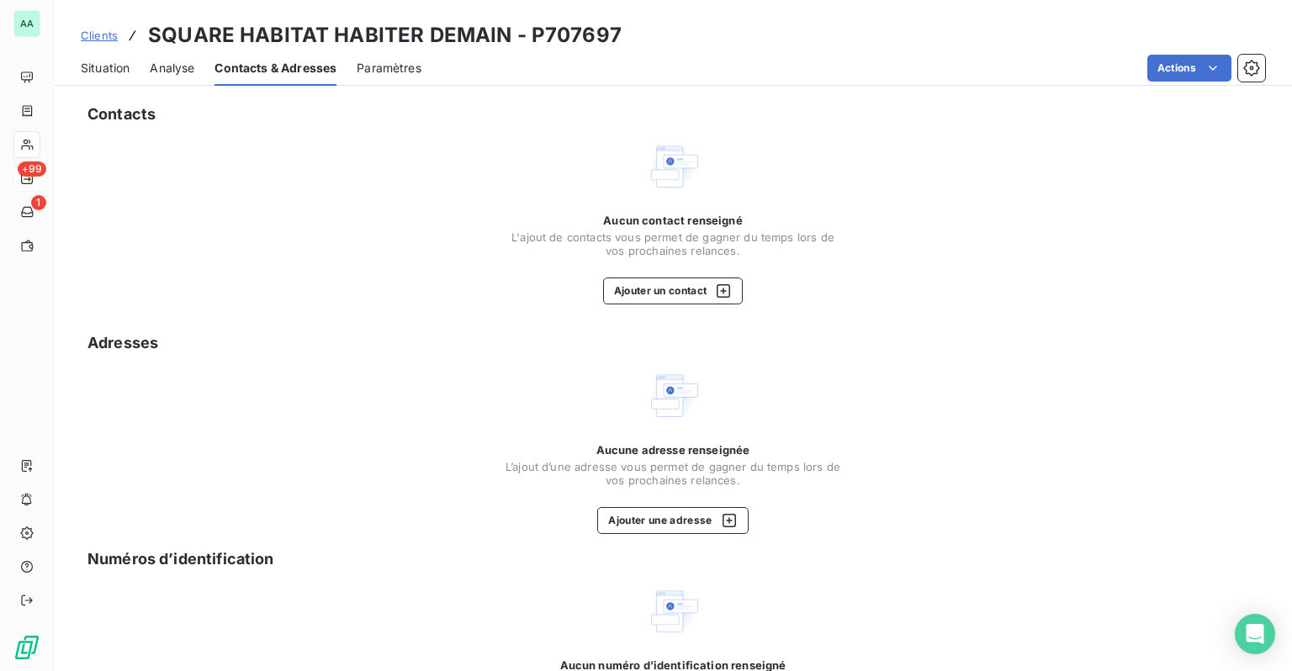
click at [104, 66] on span "Situation" at bounding box center [105, 68] width 49 height 17
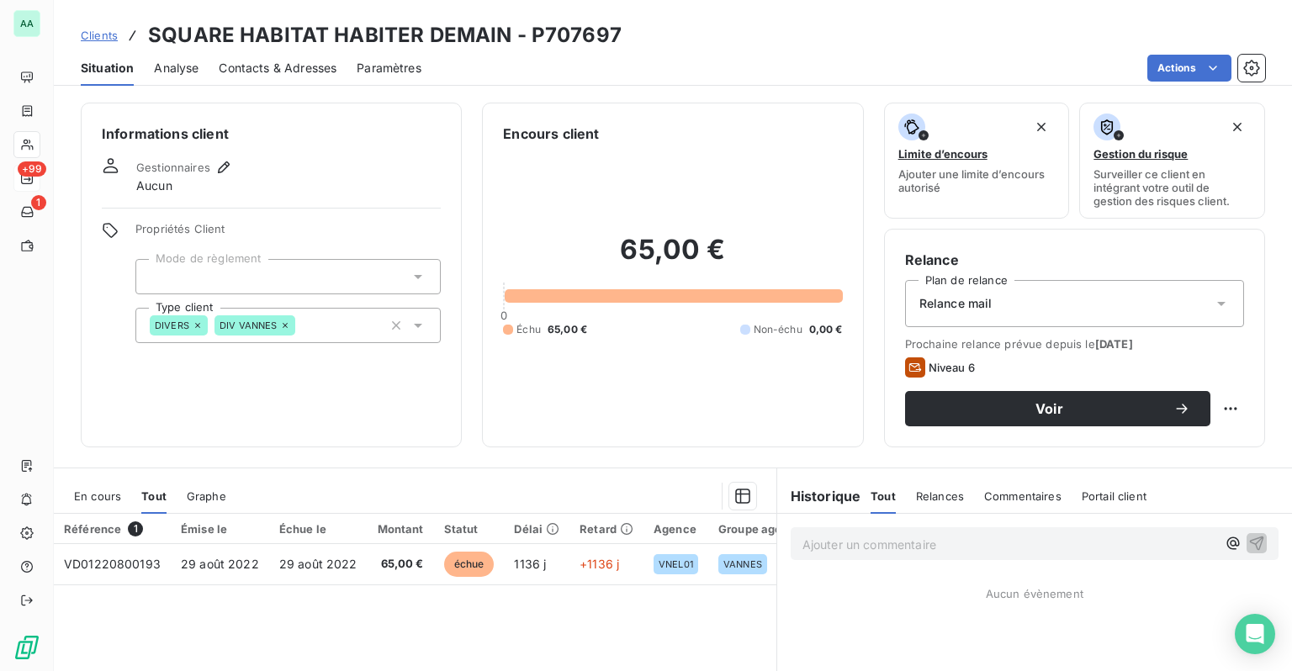
click at [99, 35] on span "Clients" at bounding box center [99, 35] width 37 height 13
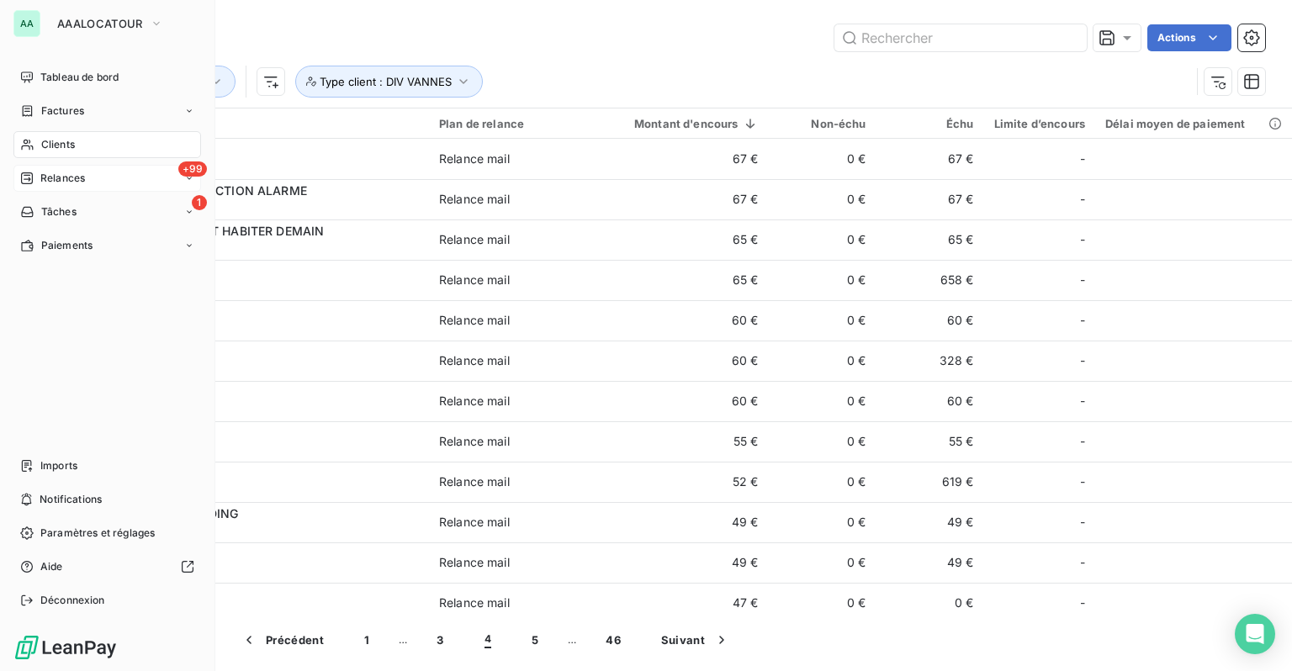
click at [46, 176] on span "Relances" at bounding box center [62, 178] width 45 height 15
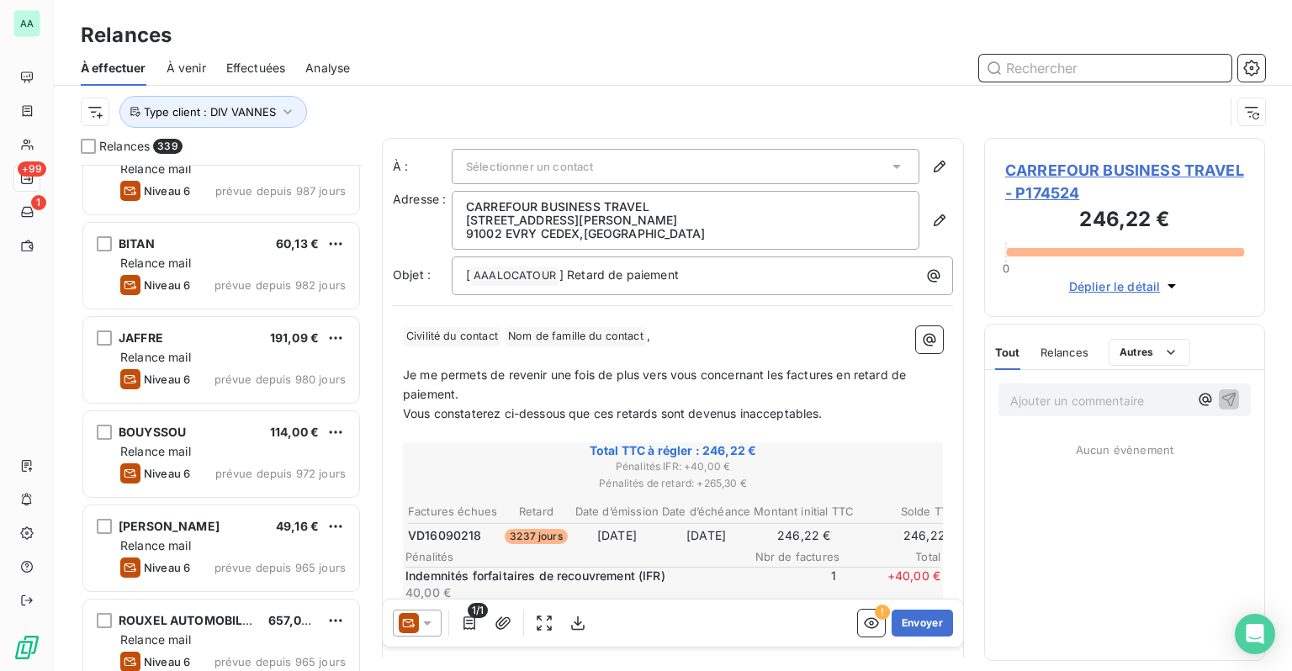
scroll to position [9840, 0]
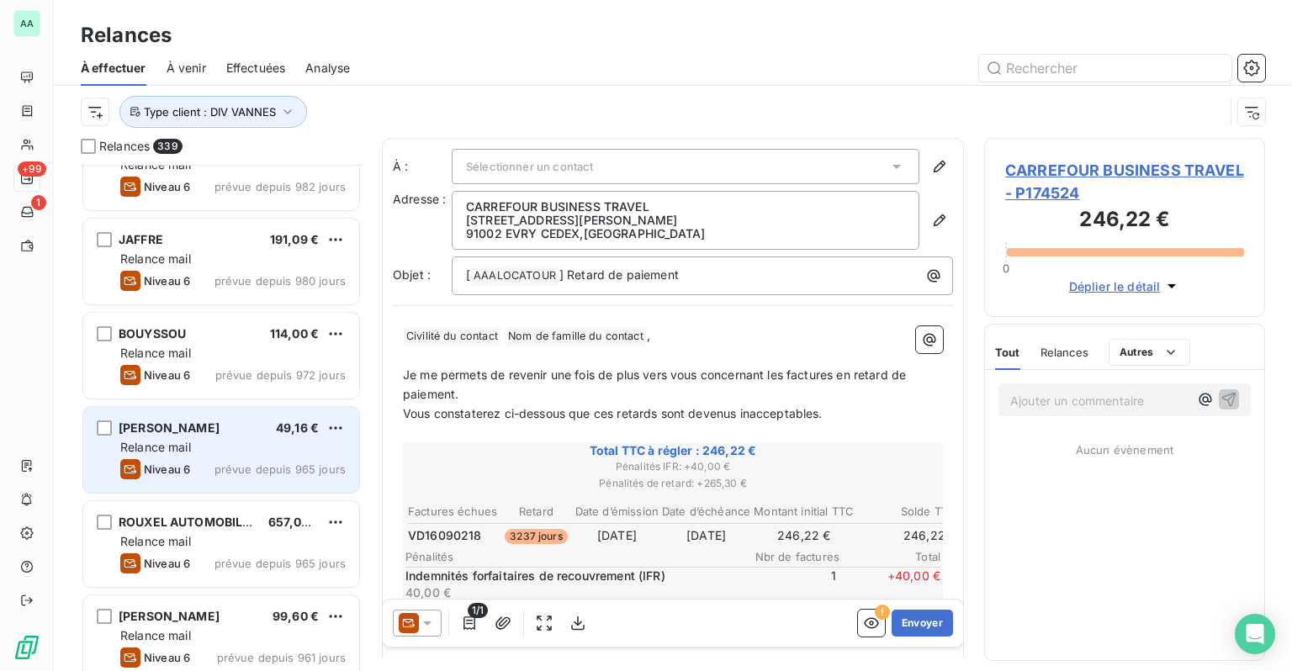
click at [230, 459] on div "Niveau 6 prévue depuis 965 jours" at bounding box center [232, 469] width 225 height 20
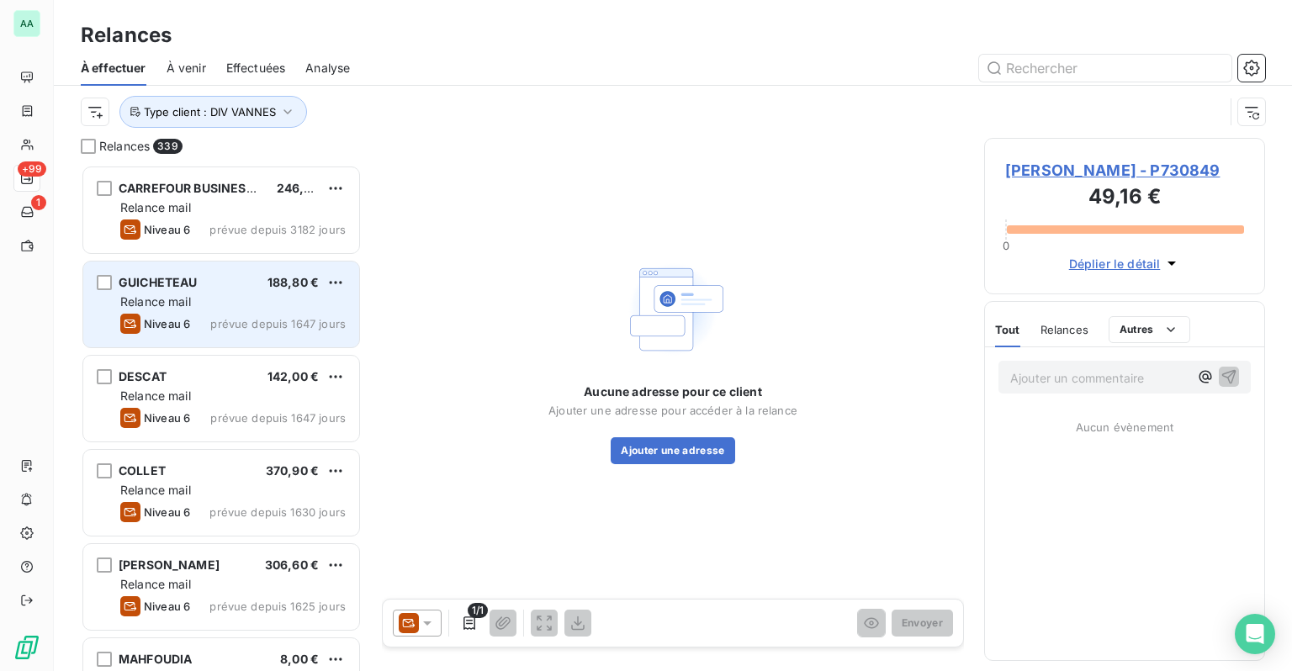
click at [270, 304] on div "Relance mail" at bounding box center [232, 302] width 225 height 17
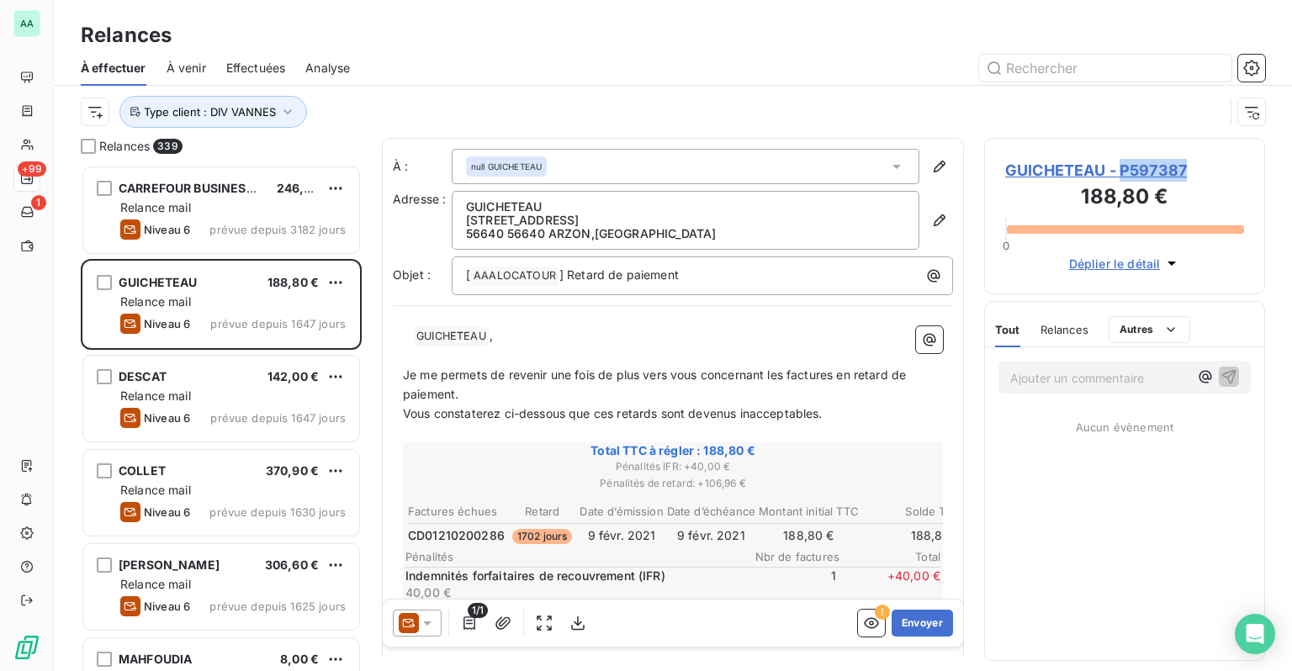
drag, startPoint x: 1194, startPoint y: 174, endPoint x: 1123, endPoint y: 167, distance: 71.9
click at [1123, 167] on span "GUICHETEAU - P597387" at bounding box center [1124, 170] width 239 height 23
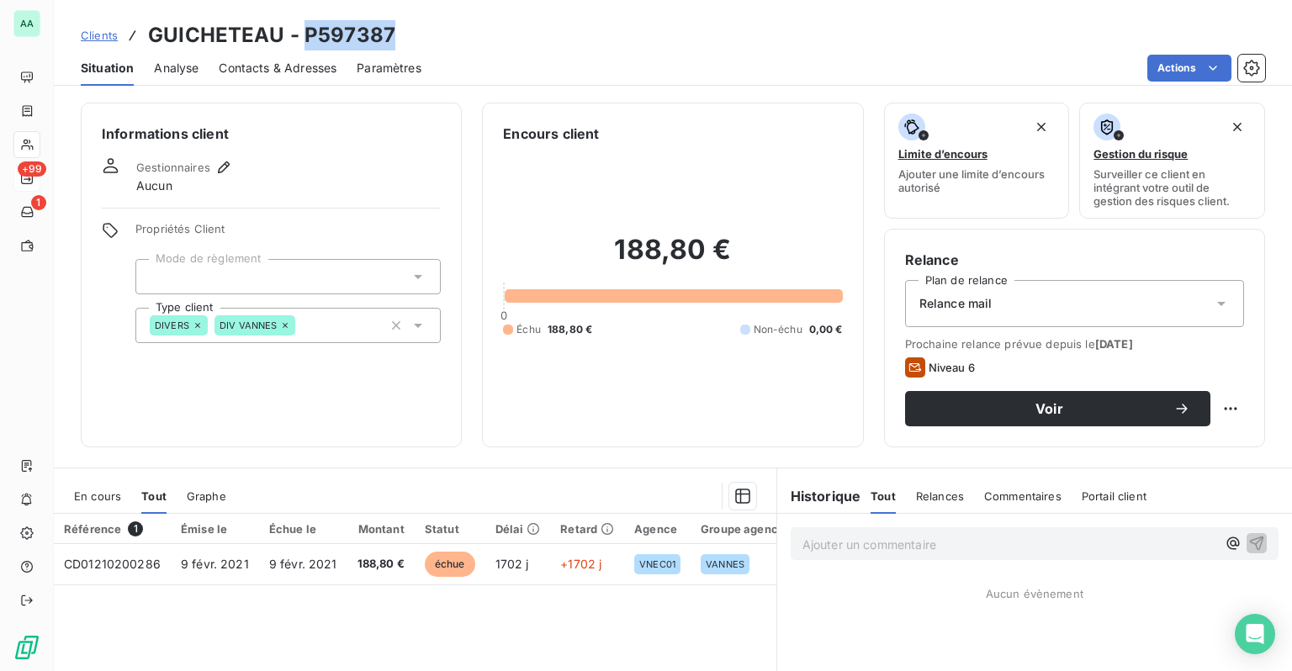
drag, startPoint x: 402, startPoint y: 34, endPoint x: 304, endPoint y: 43, distance: 98.8
click at [304, 43] on div "Clients GUICHETEAU - P597387" at bounding box center [673, 35] width 1238 height 30
copy h3 "P597387"
click at [110, 31] on span "Clients" at bounding box center [99, 35] width 37 height 13
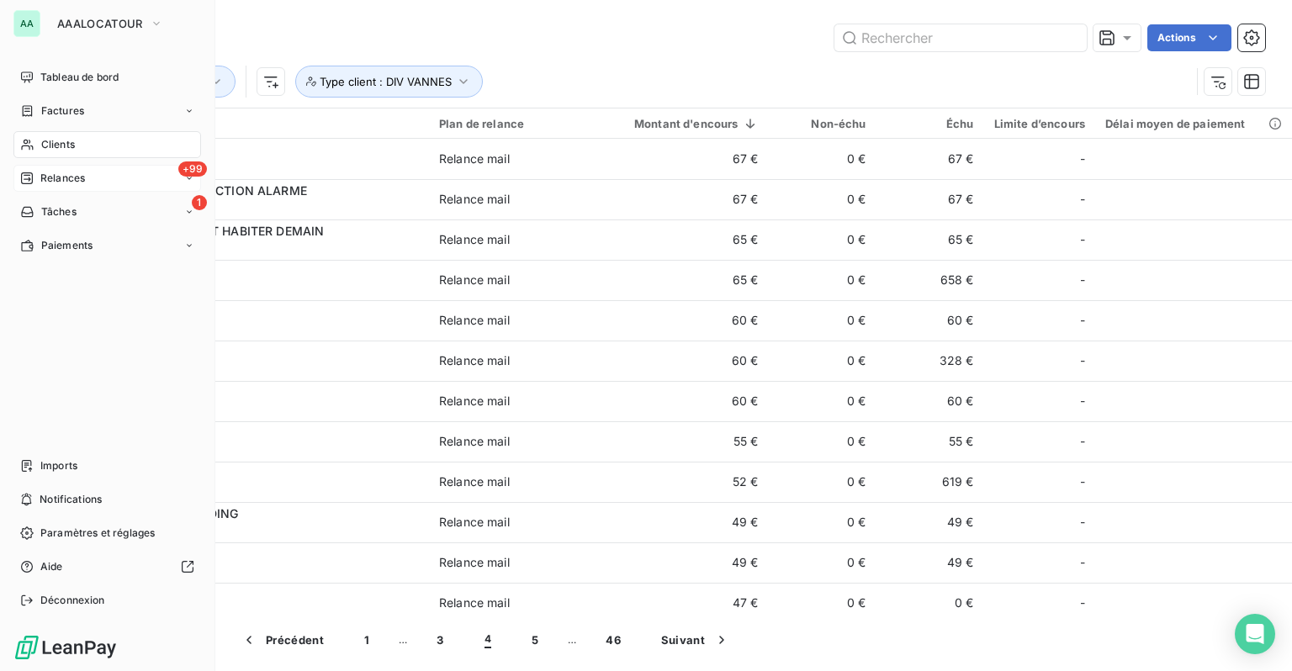
click at [31, 178] on icon at bounding box center [27, 178] width 12 height 12
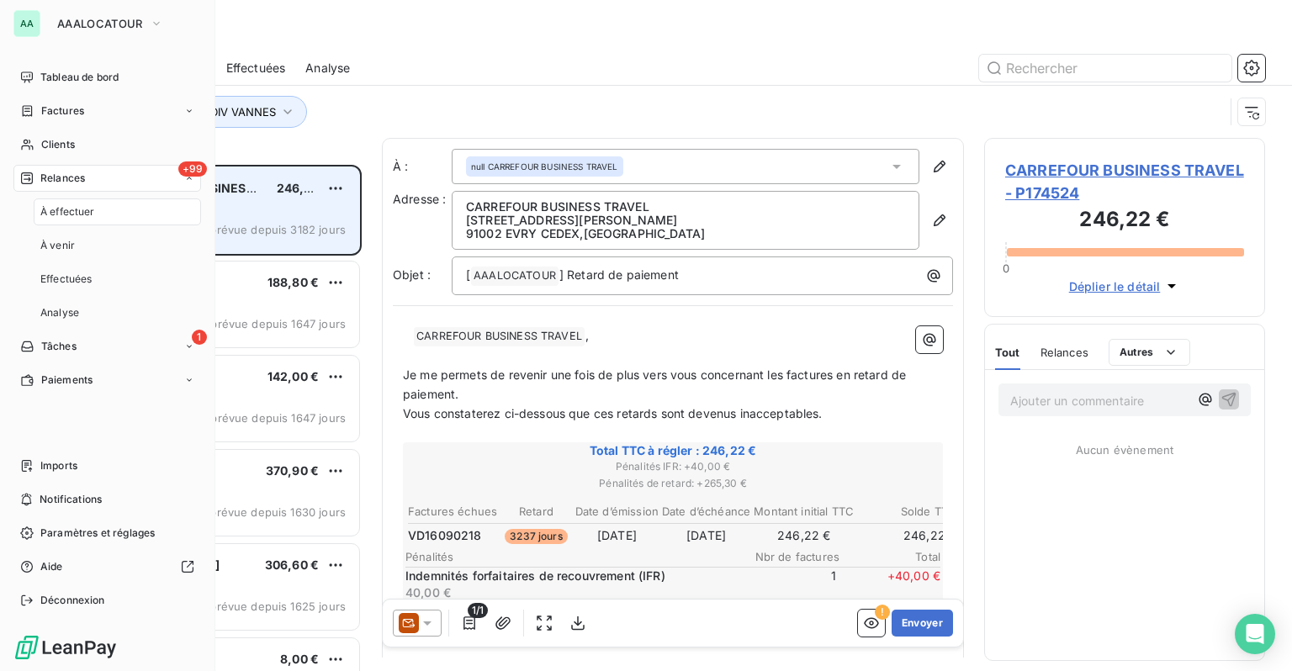
scroll to position [494, 267]
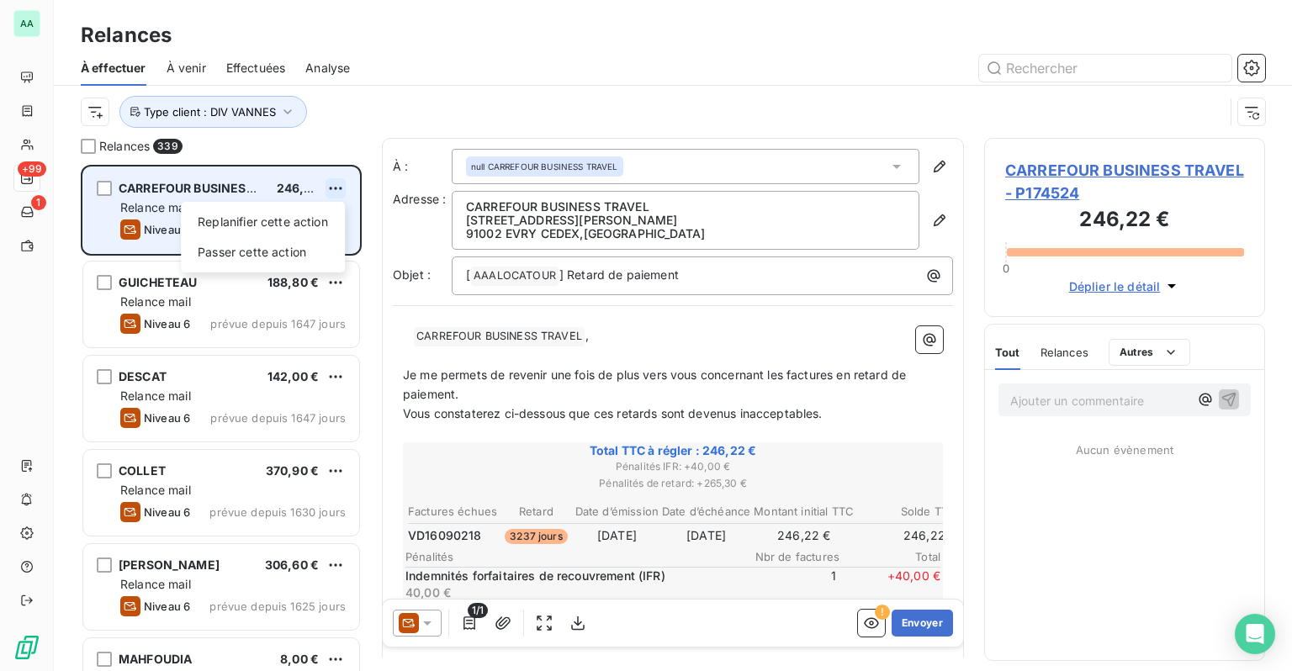
click at [339, 183] on html "AA +99 1 Relances À effectuer À venir Effectuées Analyse Type client : DIV VANN…" at bounding box center [646, 335] width 1292 height 671
click at [292, 251] on div "Passer cette action" at bounding box center [263, 252] width 151 height 27
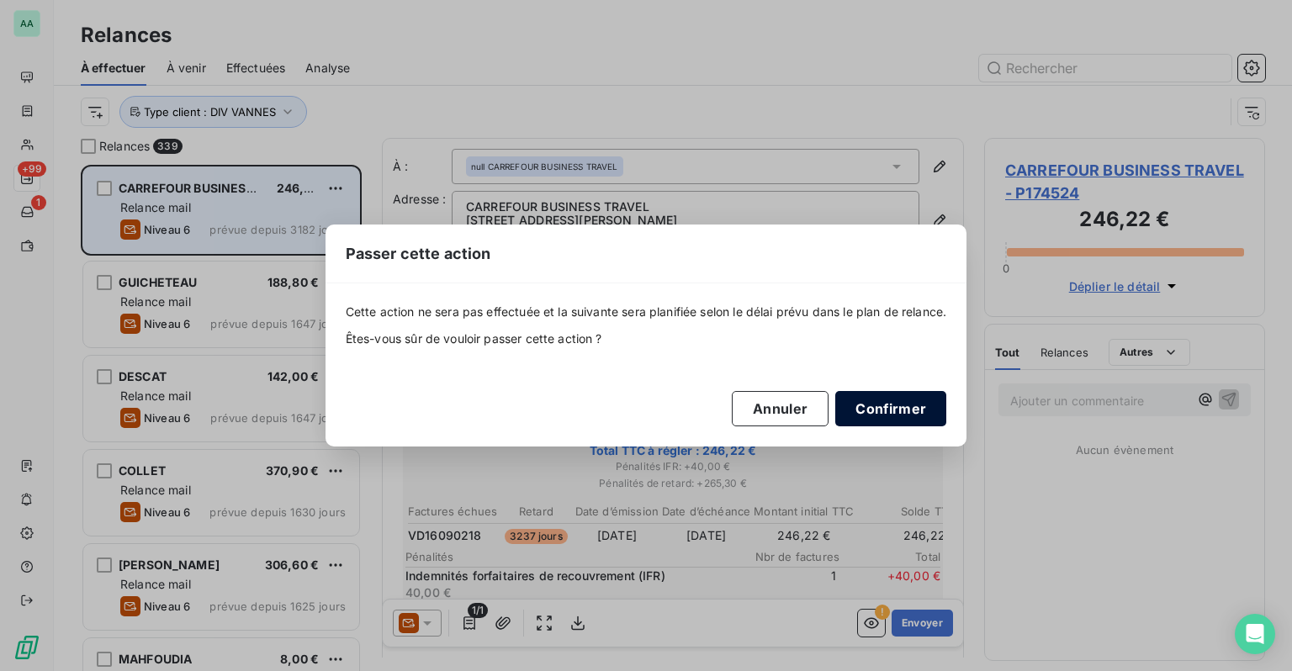
click at [907, 412] on button "Confirmer" at bounding box center [890, 408] width 111 height 35
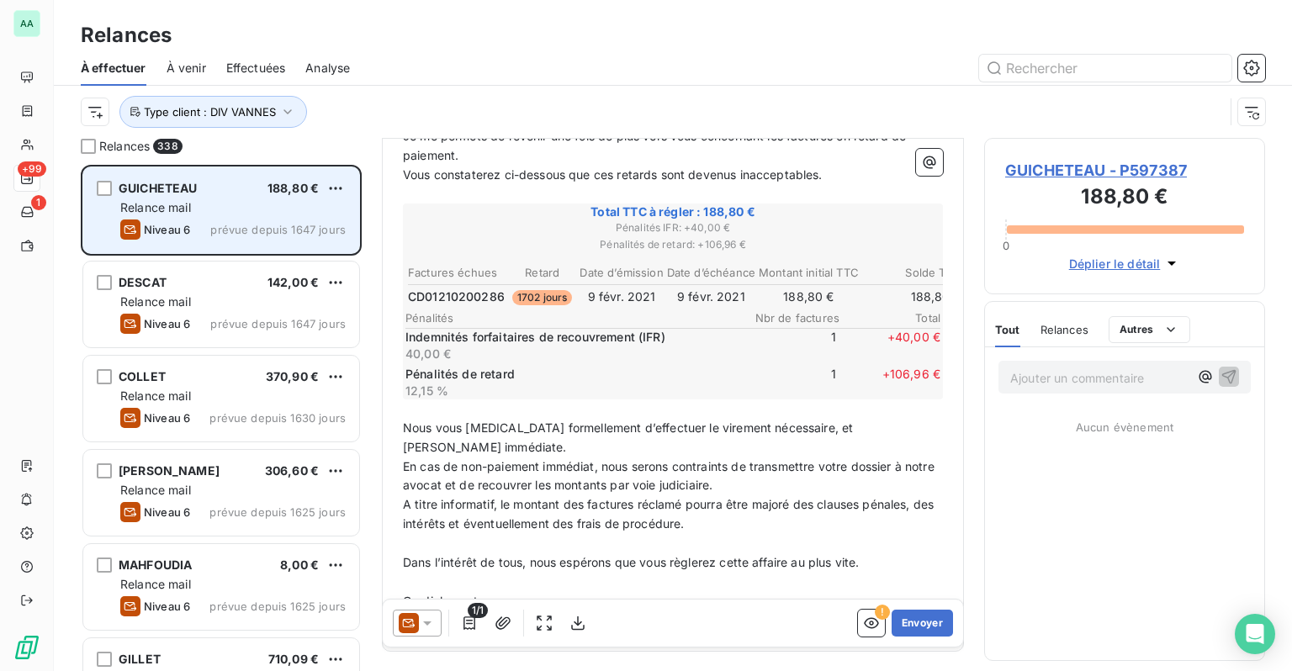
scroll to position [252, 0]
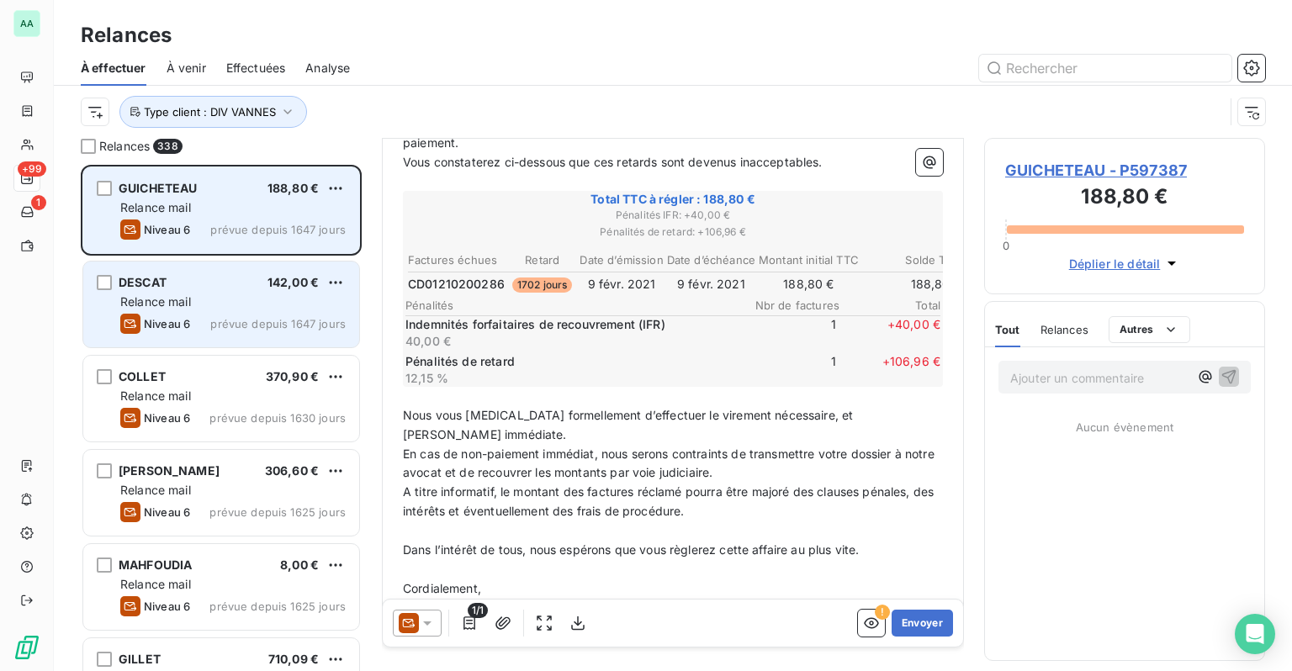
click at [257, 299] on div "Relance mail" at bounding box center [232, 302] width 225 height 17
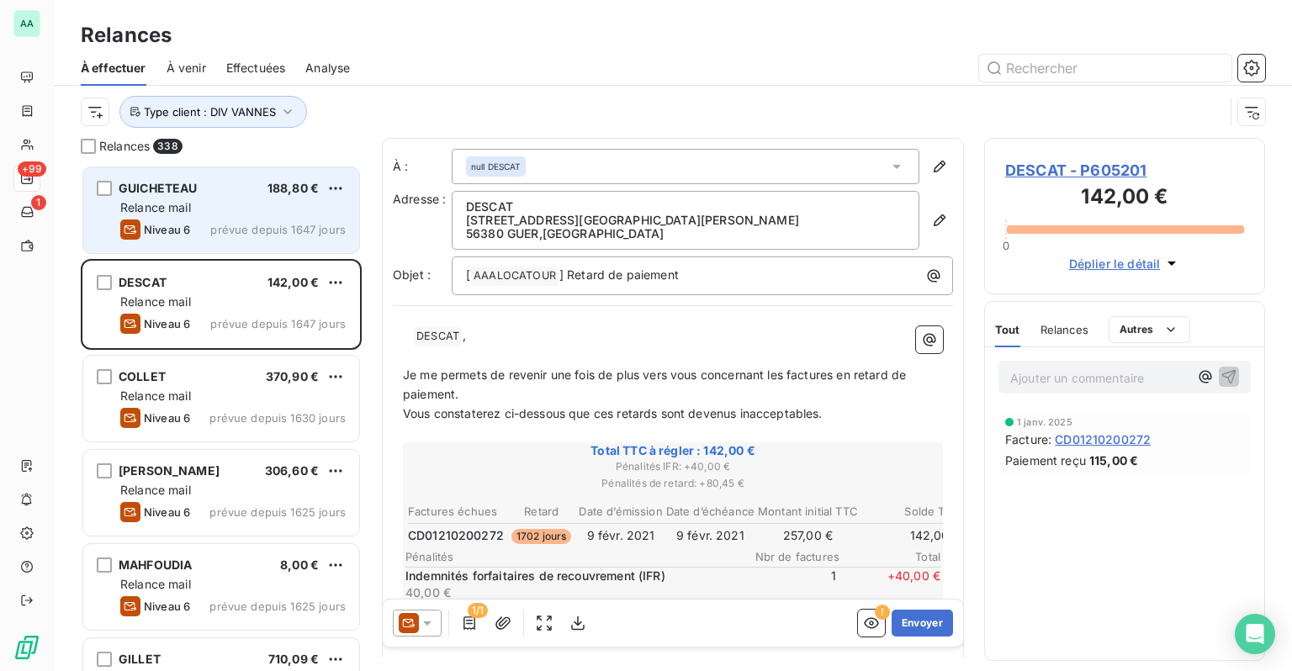
click at [228, 224] on span "prévue depuis 1647 jours" at bounding box center [277, 229] width 135 height 13
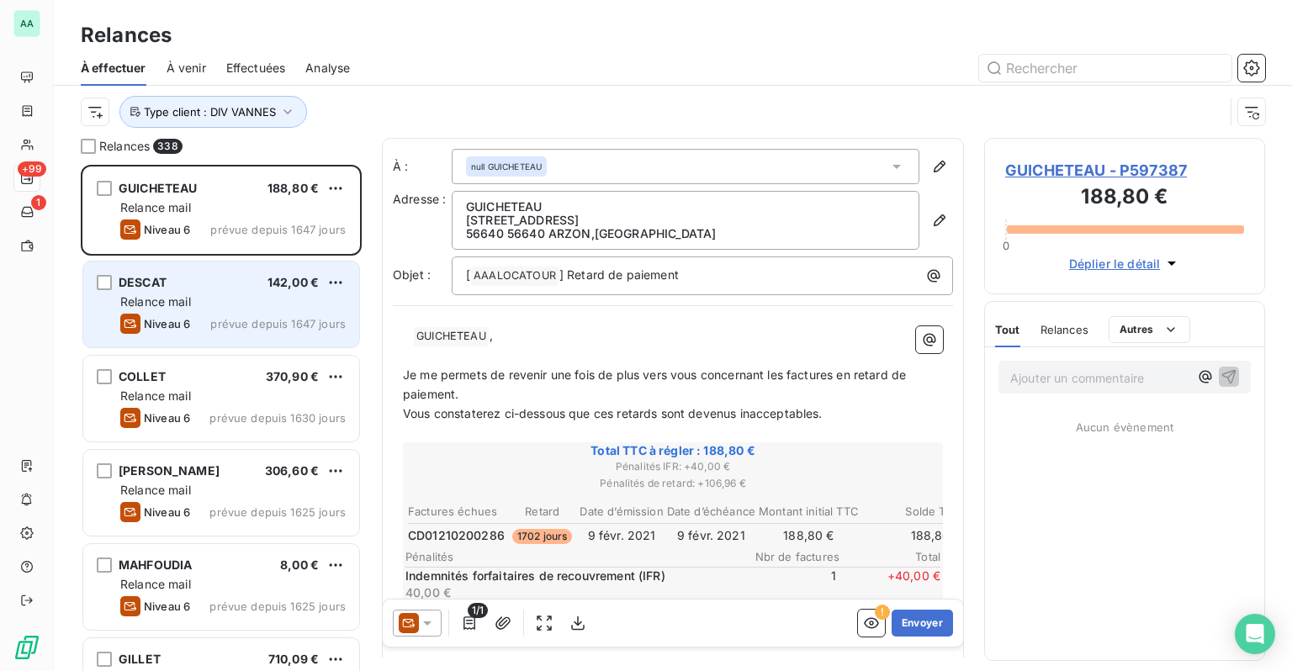
click at [209, 309] on div "Relance mail" at bounding box center [232, 302] width 225 height 17
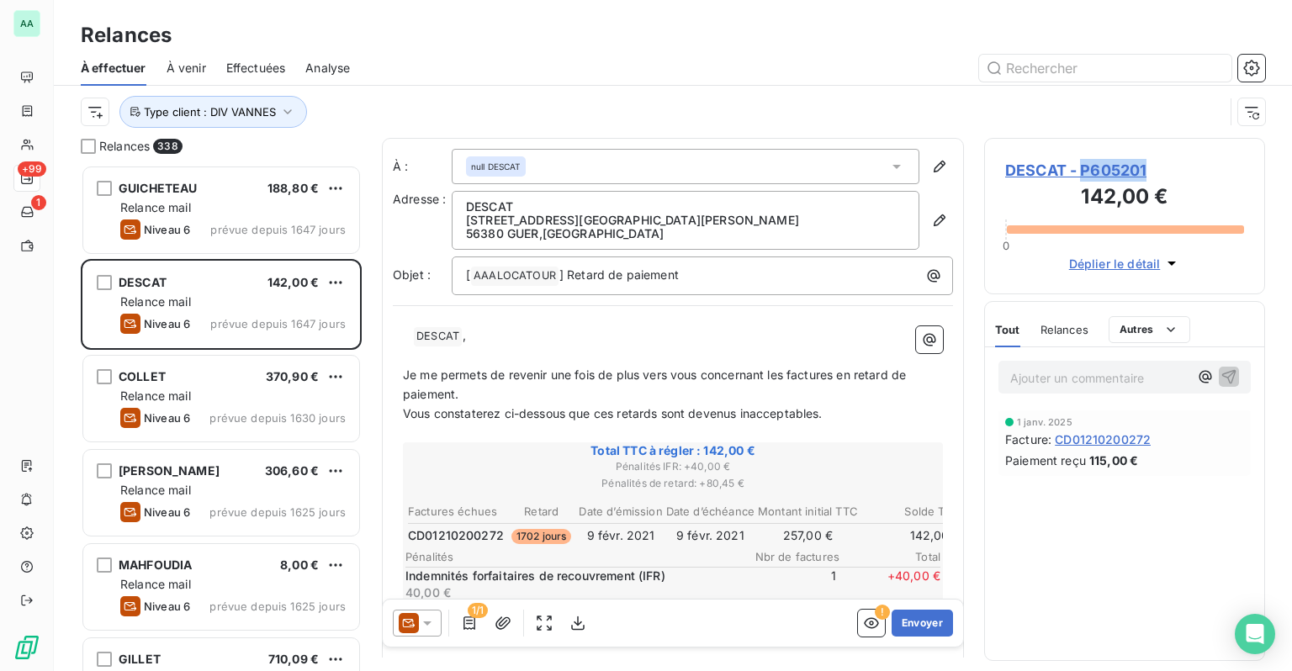
drag, startPoint x: 1179, startPoint y: 163, endPoint x: 1082, endPoint y: 172, distance: 97.2
click at [1082, 172] on span "DESCAT - P605201" at bounding box center [1124, 170] width 239 height 23
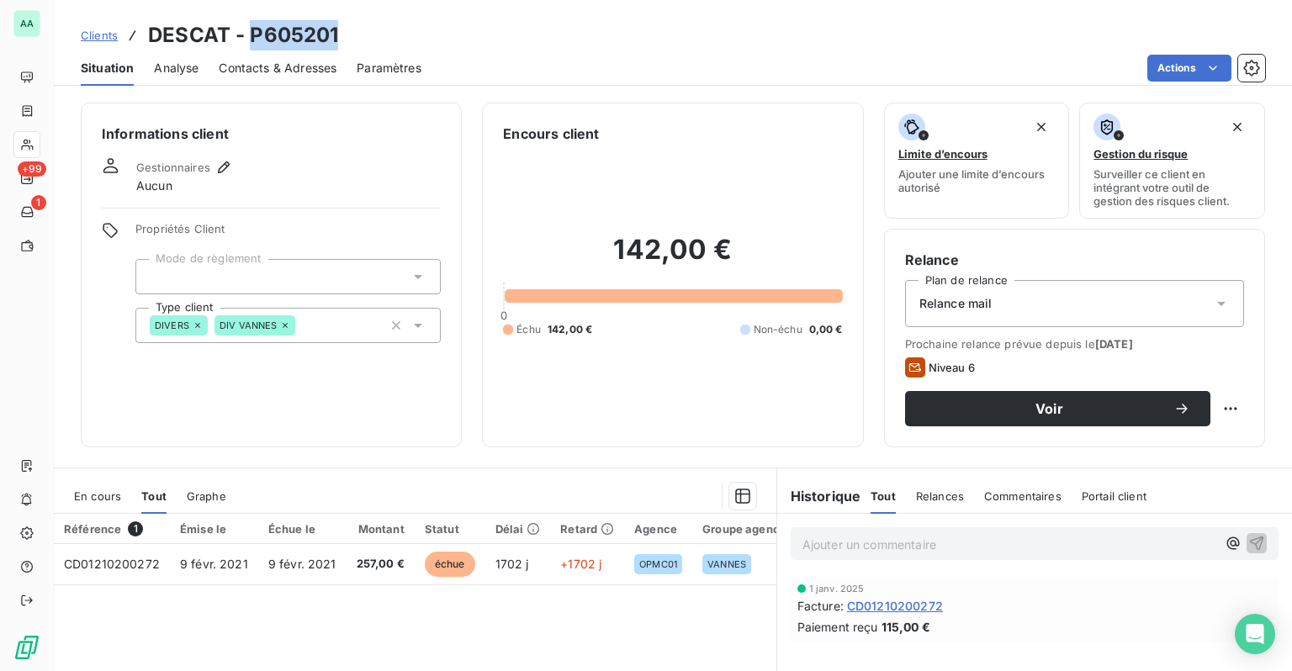
drag, startPoint x: 362, startPoint y: 37, endPoint x: 251, endPoint y: 31, distance: 110.3
click at [251, 31] on div "Clients DESCAT - P605201" at bounding box center [673, 35] width 1238 height 30
copy h3 "P605201"
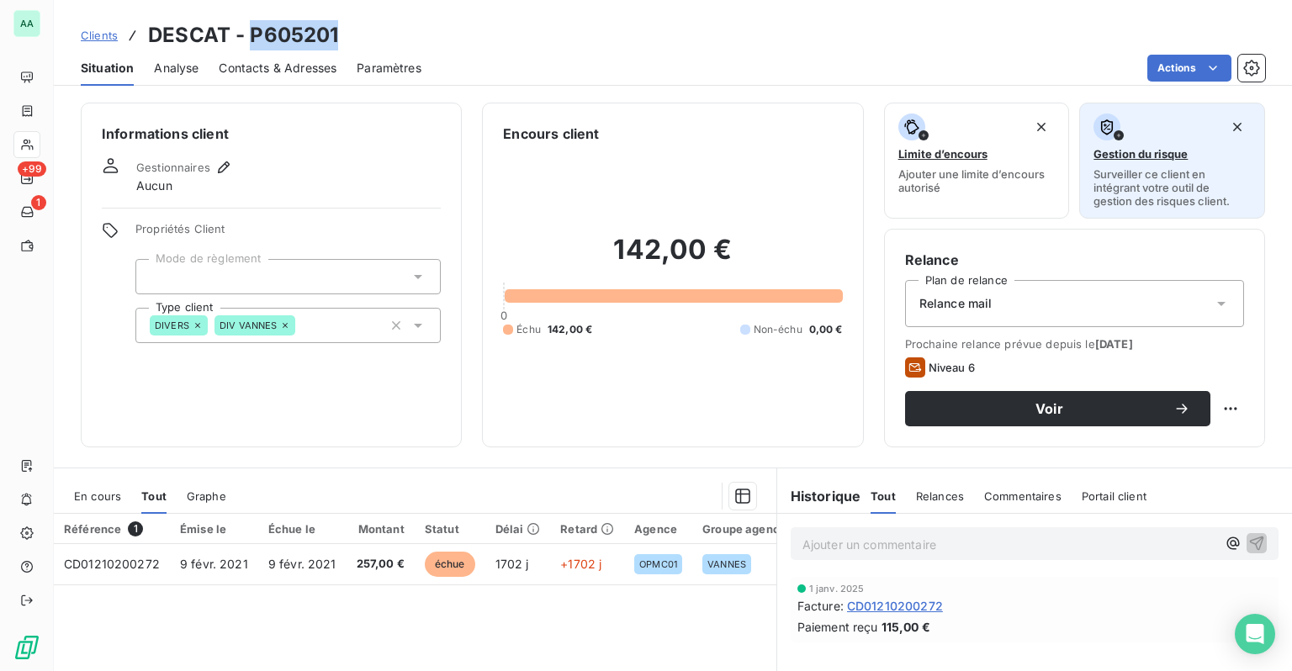
click at [1137, 167] on div "Gestion du risque Surveiller ce client en intégrant votre outil de gestion des …" at bounding box center [1171, 161] width 157 height 94
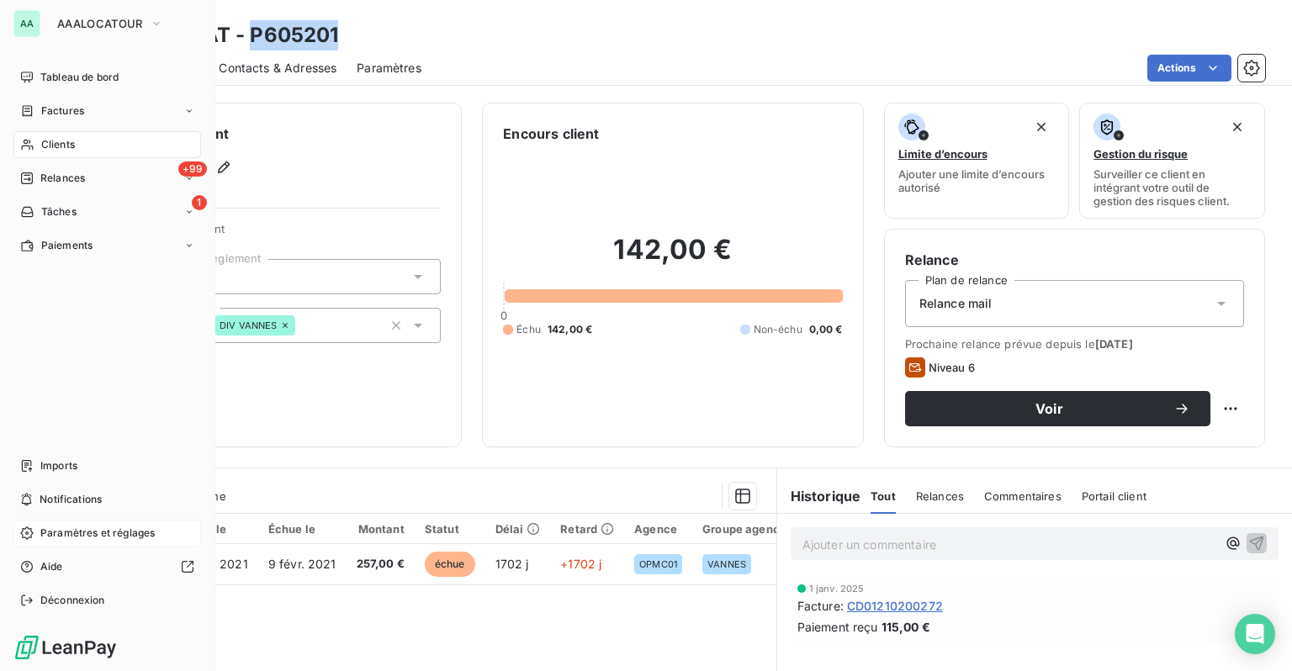
click at [64, 532] on span "Paramètres et réglages" at bounding box center [97, 533] width 114 height 15
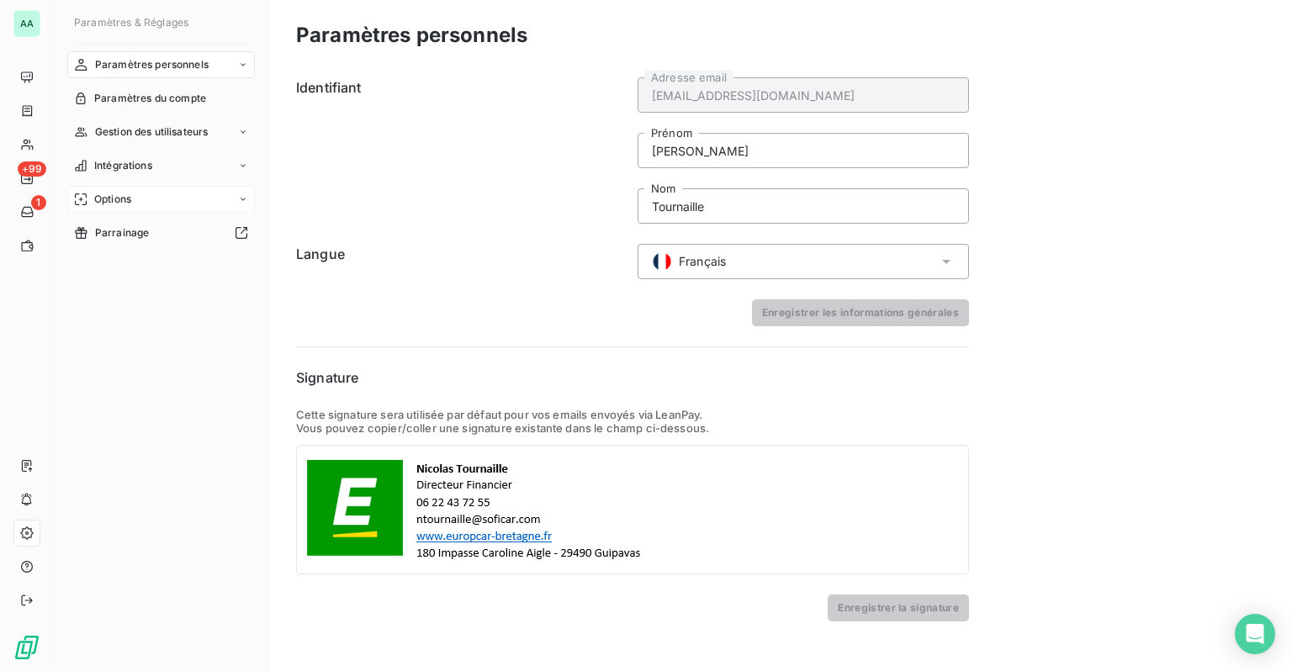
click at [124, 212] on div "Options" at bounding box center [161, 199] width 188 height 27
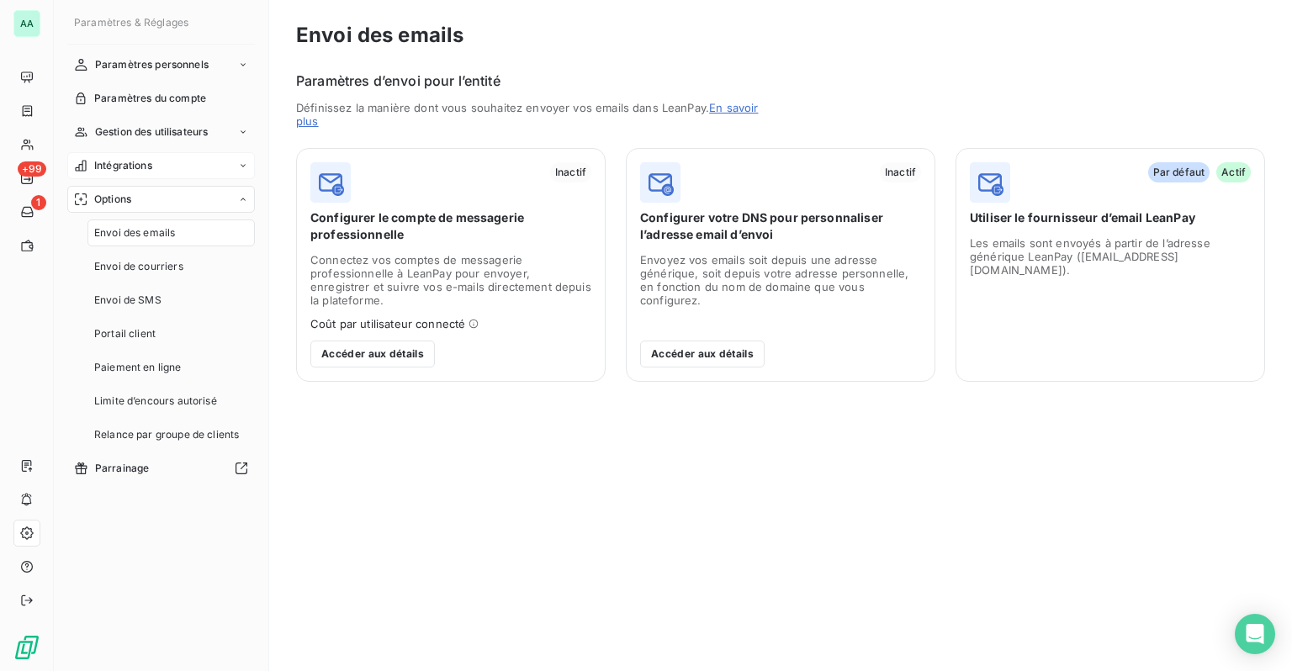
click at [150, 160] on span "Intégrations" at bounding box center [123, 165] width 58 height 15
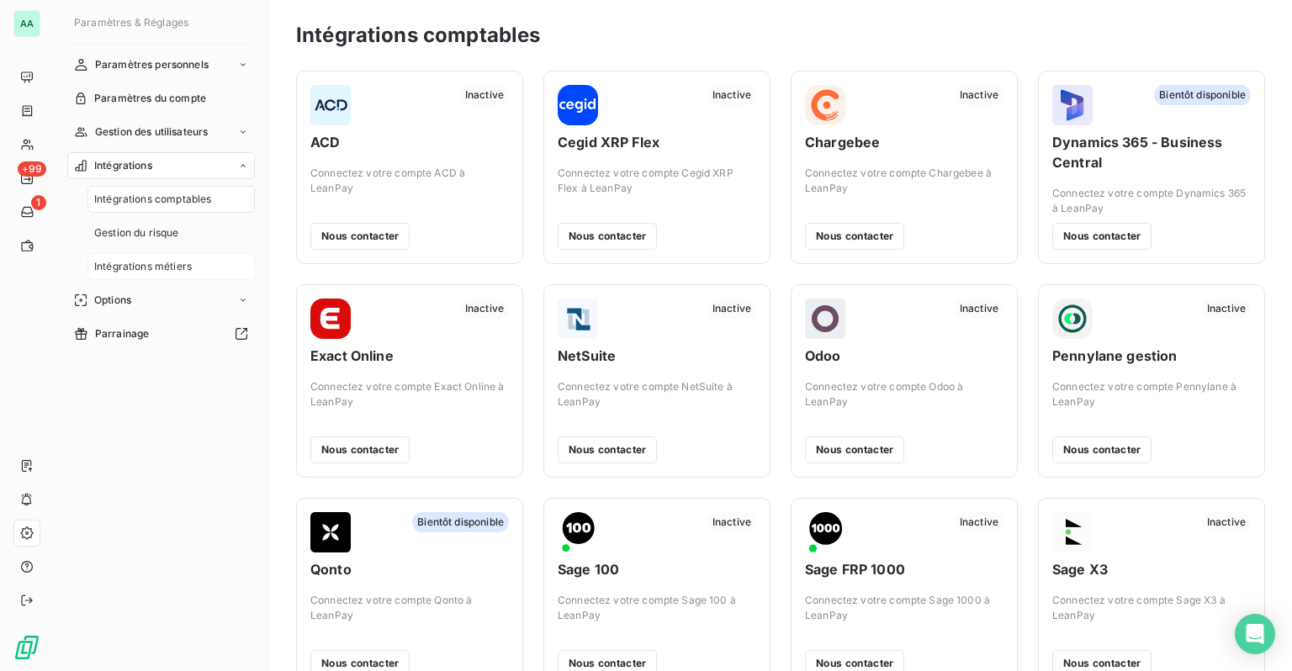
click at [167, 262] on span "Intégrations métiers" at bounding box center [143, 266] width 98 height 15
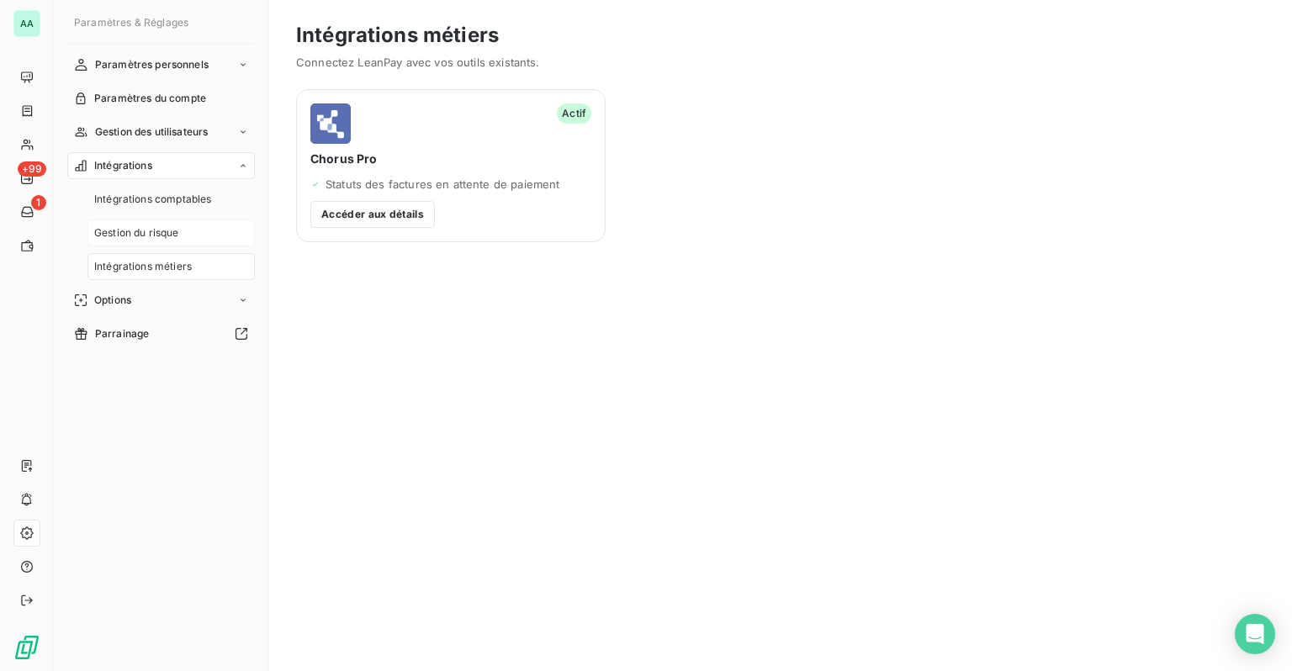
click at [156, 235] on span "Gestion du risque" at bounding box center [136, 232] width 85 height 15
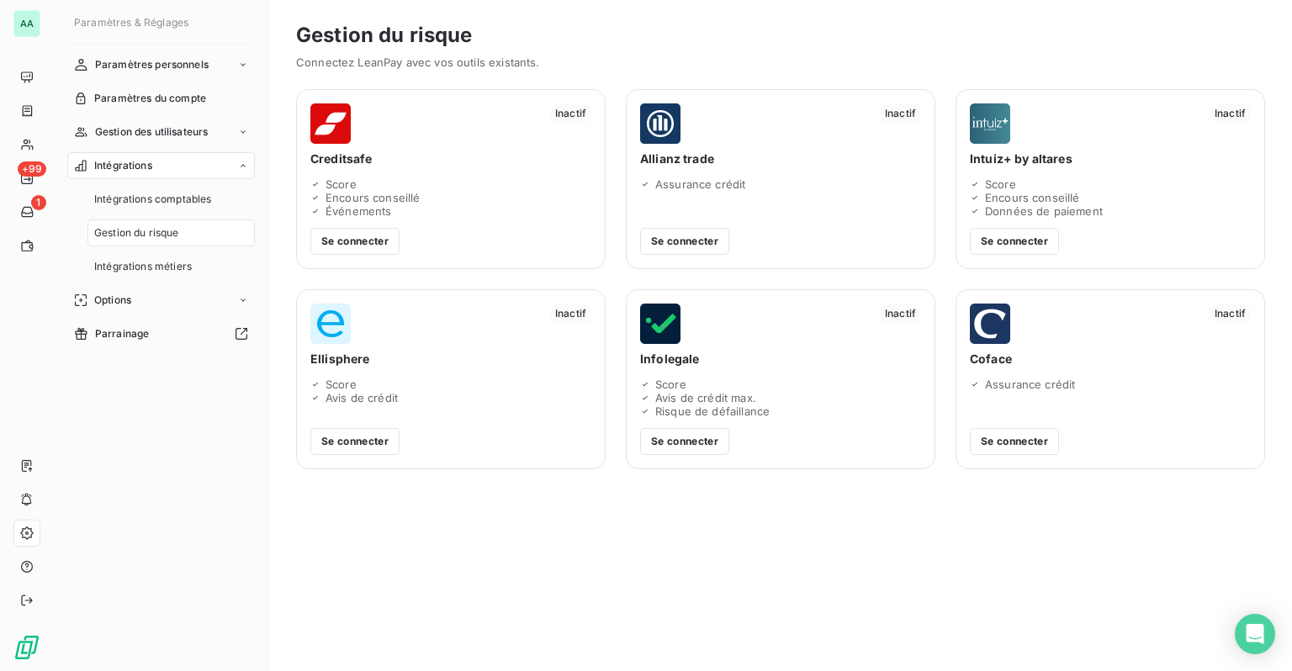
click at [373, 178] on div "Score" at bounding box center [450, 183] width 281 height 13
click at [360, 233] on button "Se connecter" at bounding box center [354, 241] width 89 height 27
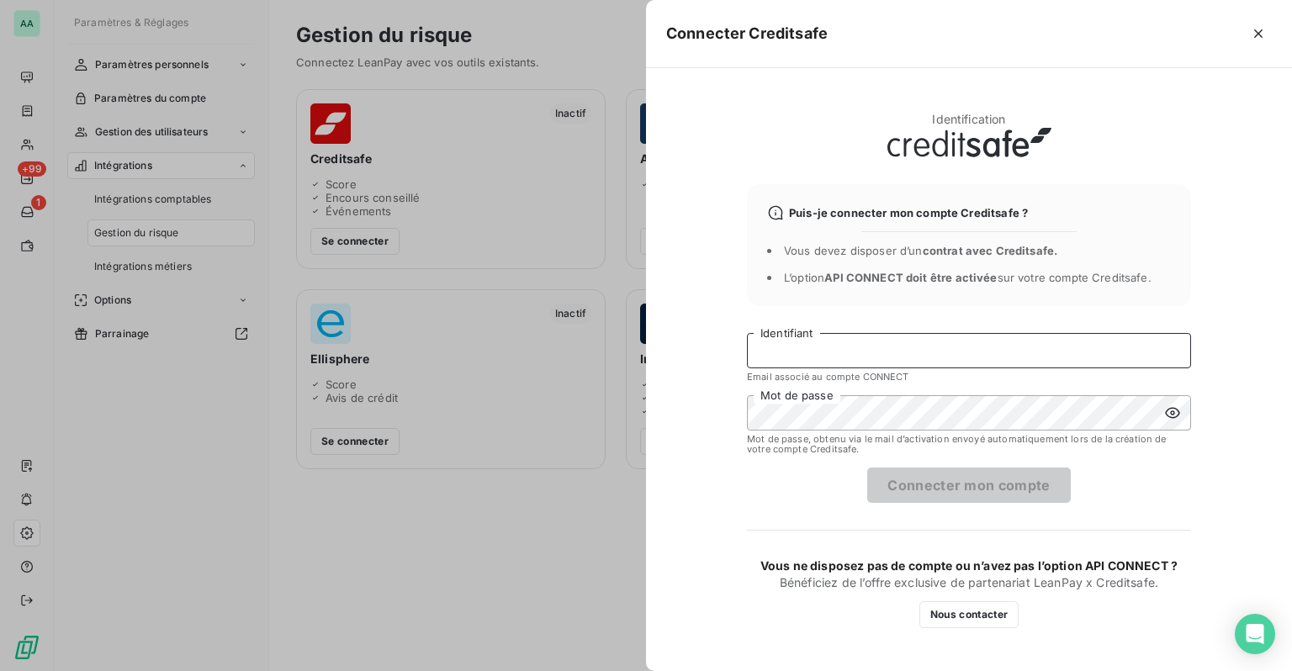
type input "[EMAIL_ADDRESS][DOMAIN_NAME]"
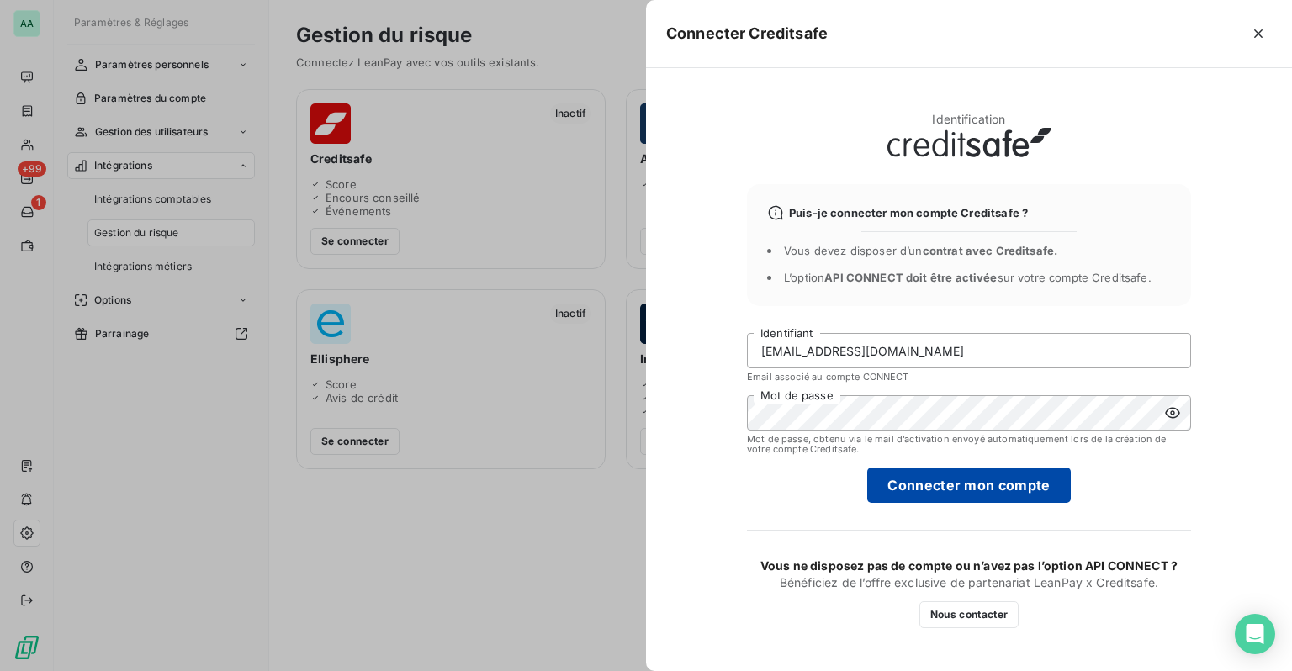
click at [945, 489] on button "Connecter mon compte" at bounding box center [968, 485] width 203 height 35
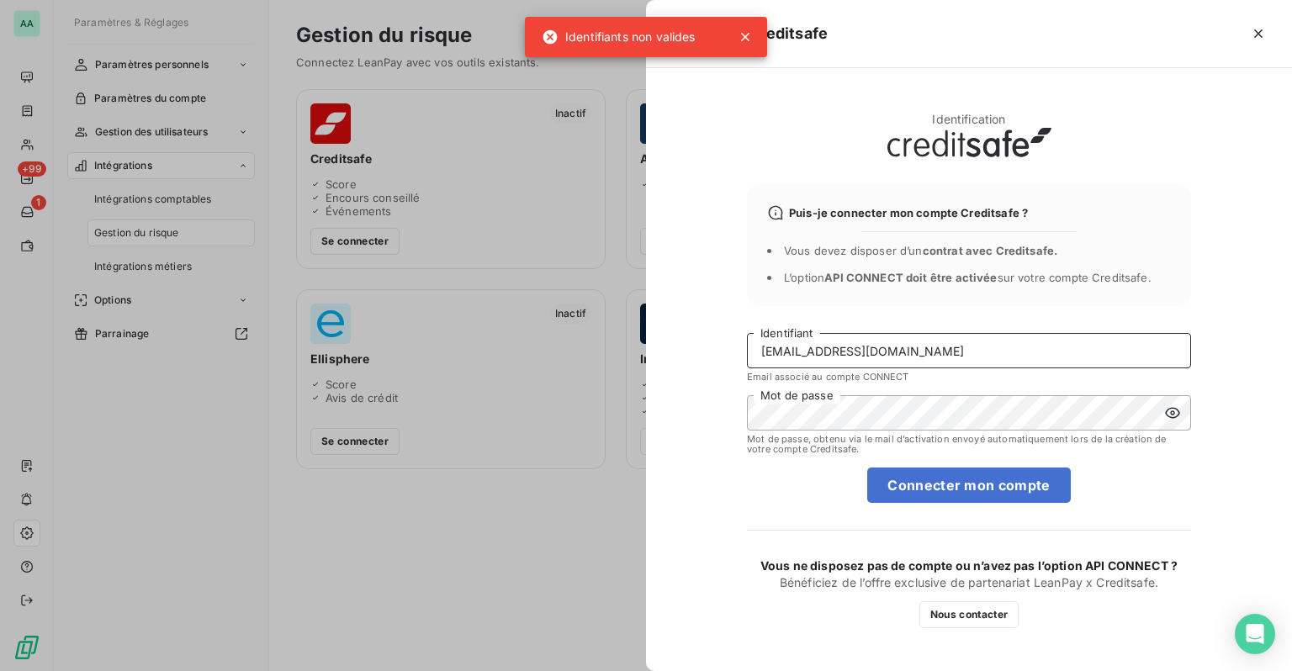
click at [905, 358] on input "[EMAIL_ADDRESS][DOMAIN_NAME]" at bounding box center [969, 350] width 444 height 35
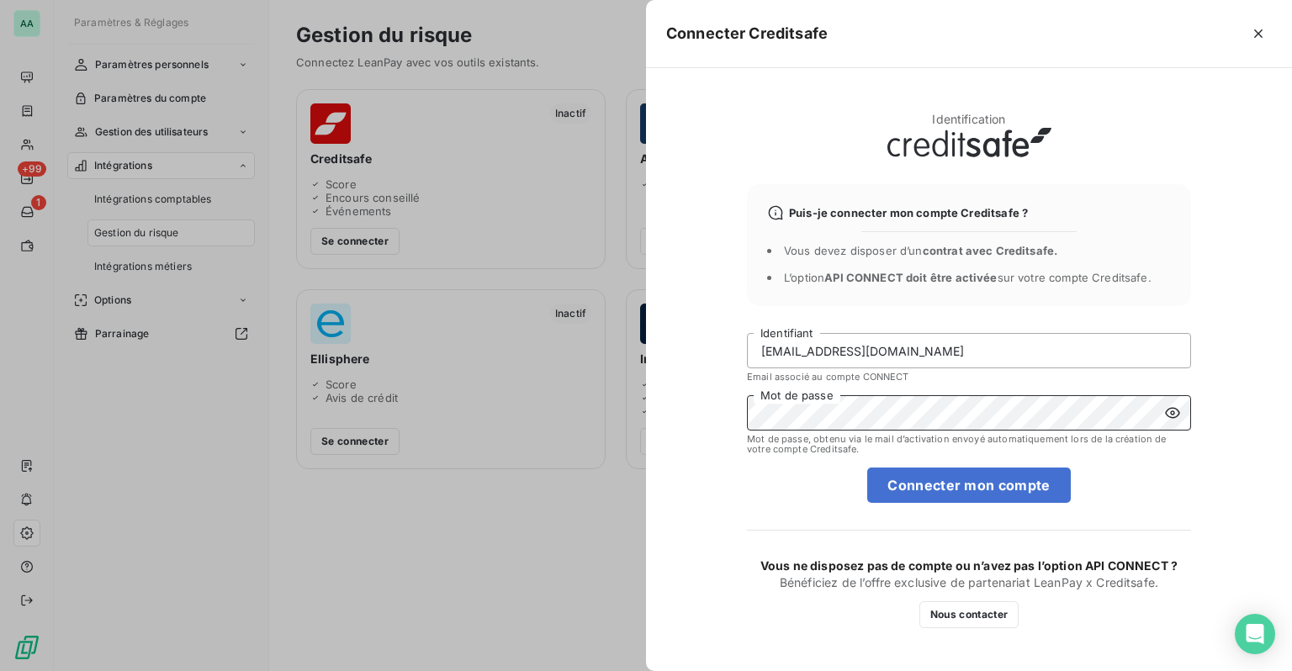
click at [643, 670] on div "Connecter Creditsafe Identification Puis-je connecter mon compte Creditsafe ? V…" at bounding box center [646, 671] width 1292 height 0
click at [752, 486] on form "[EMAIL_ADDRESS][DOMAIN_NAME] Identifiant Email associé au compte CONNECT Mot de…" at bounding box center [969, 418] width 444 height 170
click at [912, 486] on button "Connecter mon compte" at bounding box center [968, 485] width 203 height 35
click at [557, 482] on div at bounding box center [646, 335] width 1292 height 671
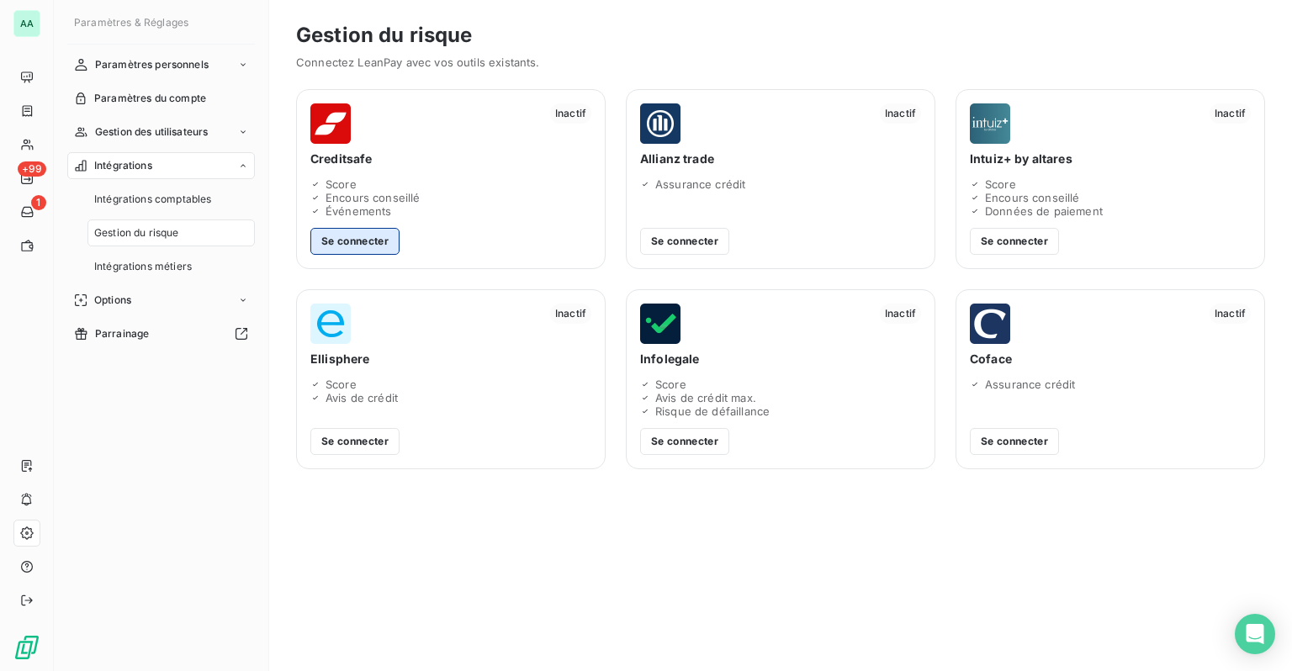
click at [379, 240] on button "Se connecter" at bounding box center [354, 241] width 89 height 27
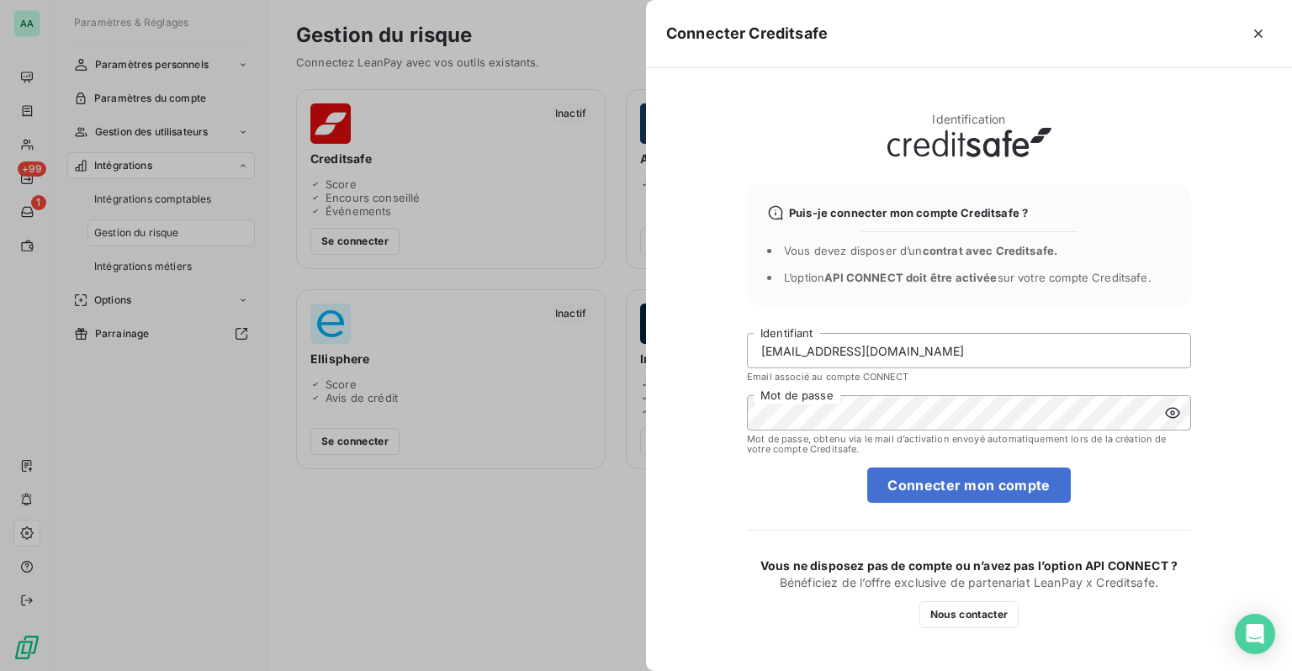
click at [1166, 493] on form "[EMAIL_ADDRESS][DOMAIN_NAME] Identifiant Email associé au compte CONNECT Mot de…" at bounding box center [969, 418] width 444 height 170
click at [1018, 483] on button "Connecter mon compte" at bounding box center [968, 485] width 203 height 35
drag, startPoint x: 979, startPoint y: 616, endPoint x: 953, endPoint y: 550, distance: 71.4
click at [953, 550] on div "Identification Puis-je connecter mon compte Creditsafe ? Vous devez disposer d’…" at bounding box center [969, 369] width 444 height 517
click at [1258, 32] on icon "button" at bounding box center [1258, 33] width 8 height 8
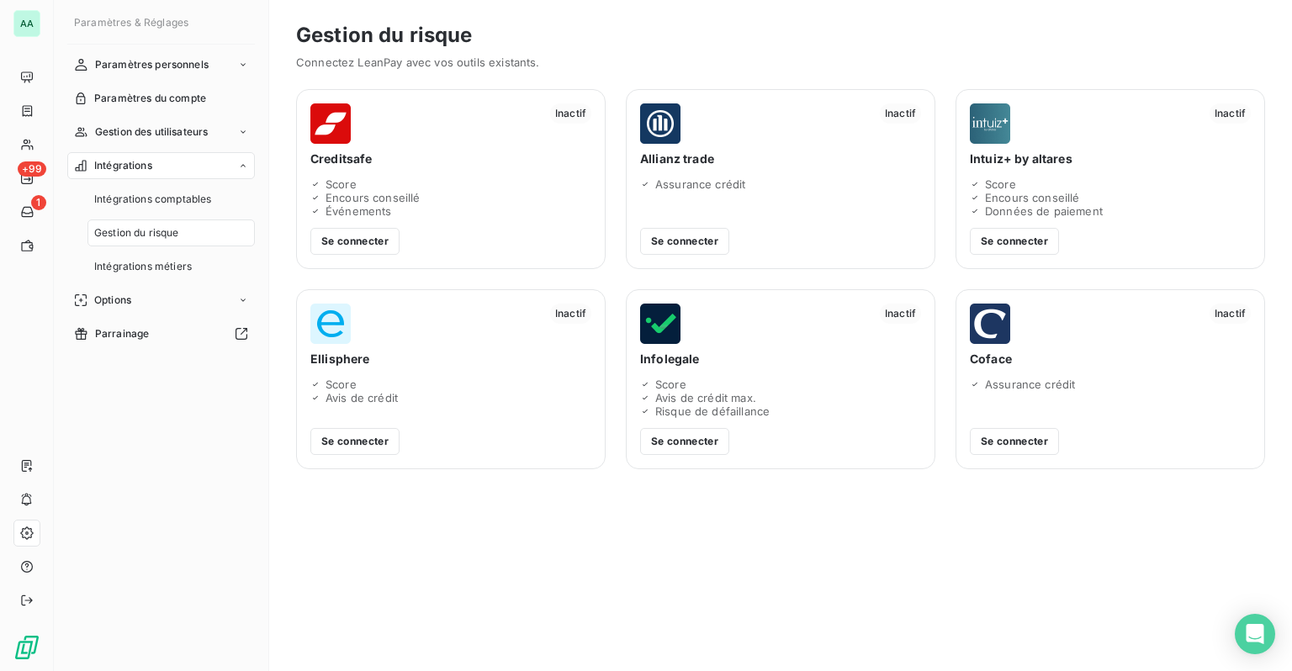
click at [398, 189] on div "Score" at bounding box center [450, 183] width 281 height 13
click at [360, 244] on button "Se connecter" at bounding box center [354, 241] width 89 height 27
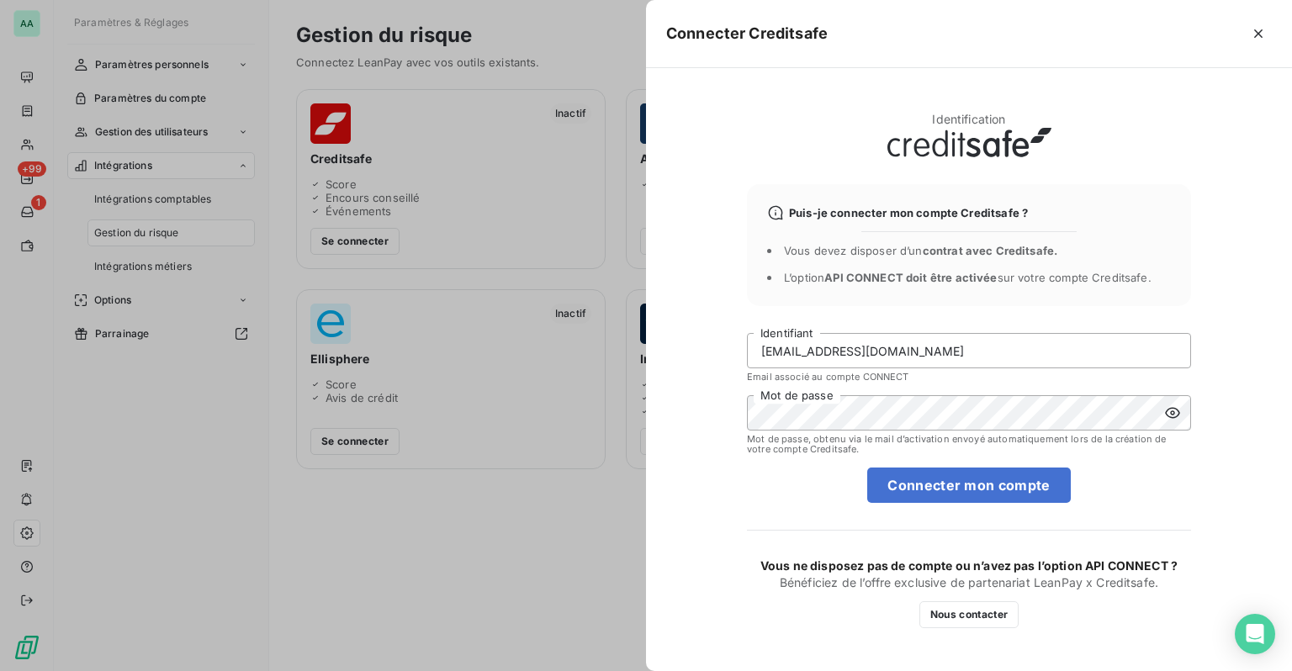
click at [915, 281] on span "API CONNECT doit être activée" at bounding box center [910, 277] width 172 height 13
click at [872, 266] on div "Puis-je connecter mon compte Creditsafe ? Vous devez disposer d’un contrat avec…" at bounding box center [969, 245] width 444 height 122
click at [918, 217] on span "Puis-je connecter mon compte Creditsafe ?" at bounding box center [908, 212] width 239 height 13
click at [770, 213] on icon at bounding box center [775, 212] width 17 height 17
click at [1256, 31] on icon "button" at bounding box center [1258, 33] width 17 height 17
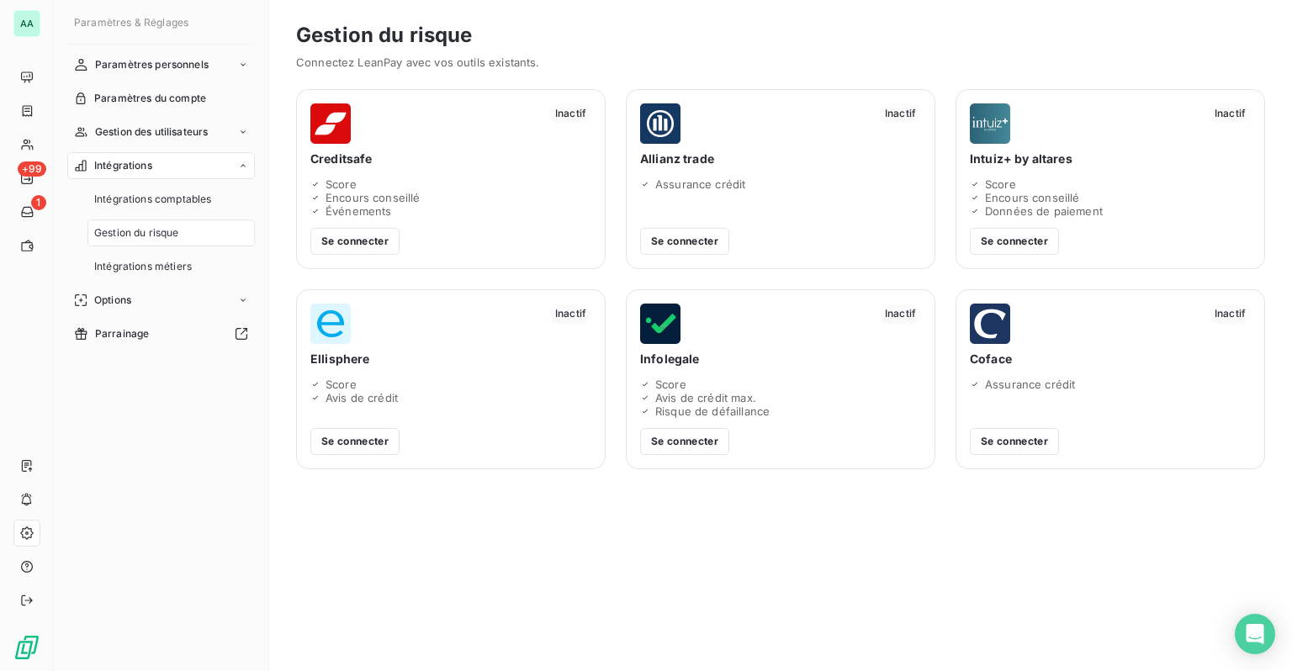
click at [392, 140] on div "Inactif" at bounding box center [450, 123] width 281 height 40
click at [323, 165] on span "Creditsafe" at bounding box center [450, 159] width 281 height 17
click at [337, 140] on img at bounding box center [330, 123] width 40 height 40
click at [204, 198] on span "Intégrations comptables" at bounding box center [152, 199] width 117 height 15
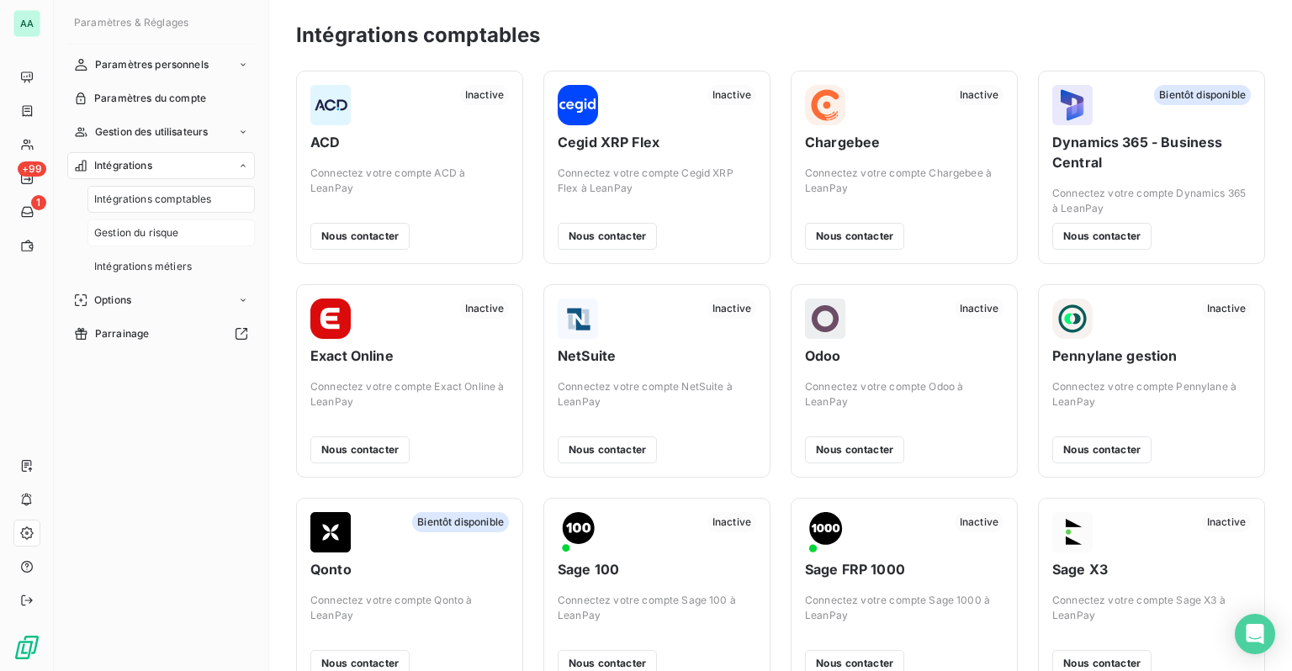
click at [155, 231] on span "Gestion du risque" at bounding box center [136, 232] width 85 height 15
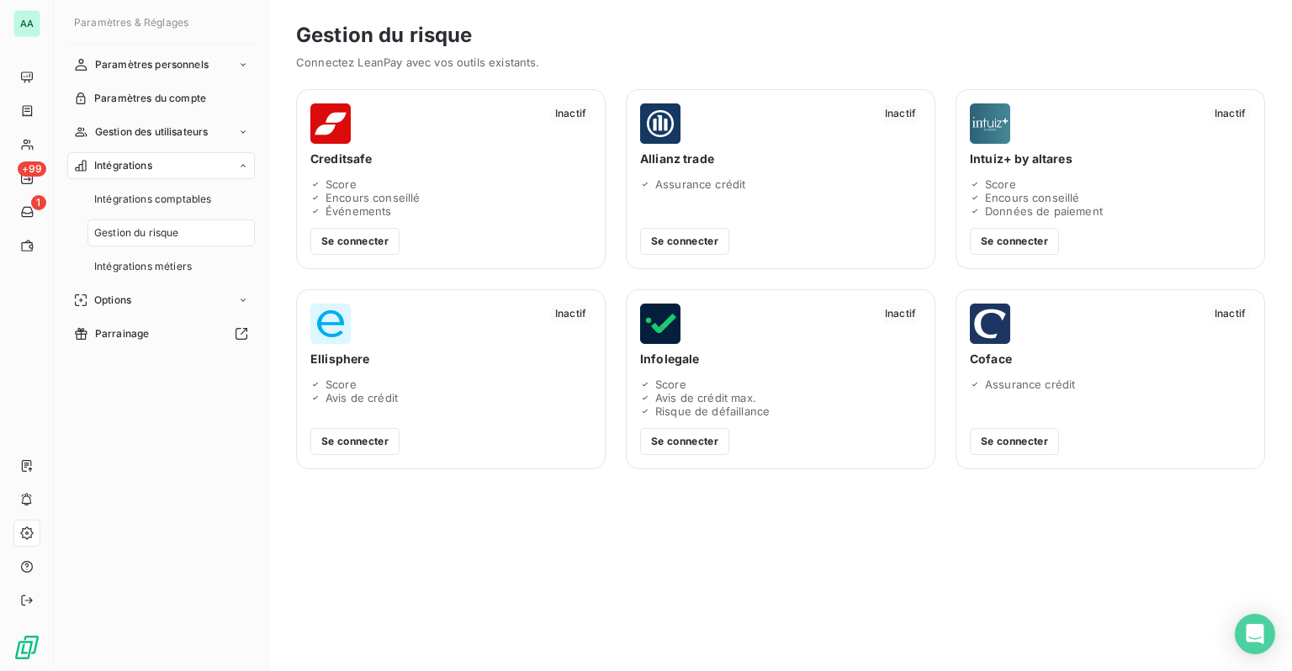
click at [321, 197] on div "Encours conseillé" at bounding box center [450, 197] width 281 height 13
click at [349, 230] on button "Se connecter" at bounding box center [354, 241] width 89 height 27
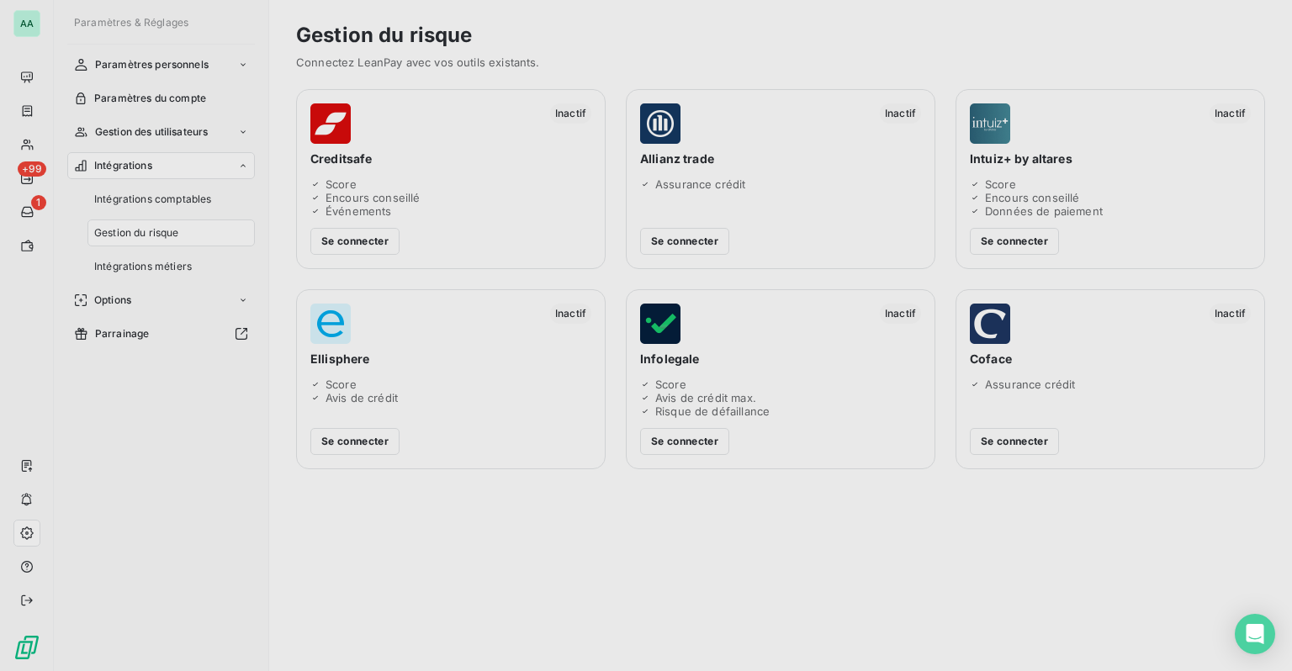
click at [350, 236] on div at bounding box center [646, 335] width 1292 height 671
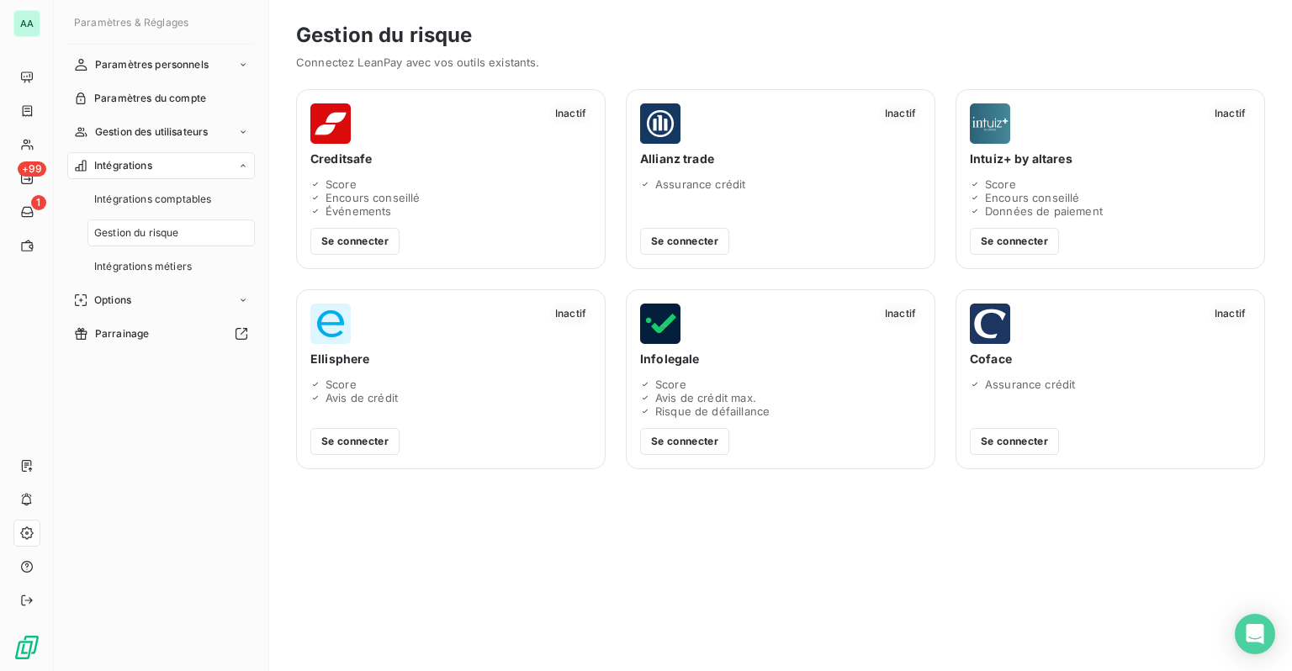
click at [350, 236] on button "Se connecter" at bounding box center [354, 241] width 89 height 27
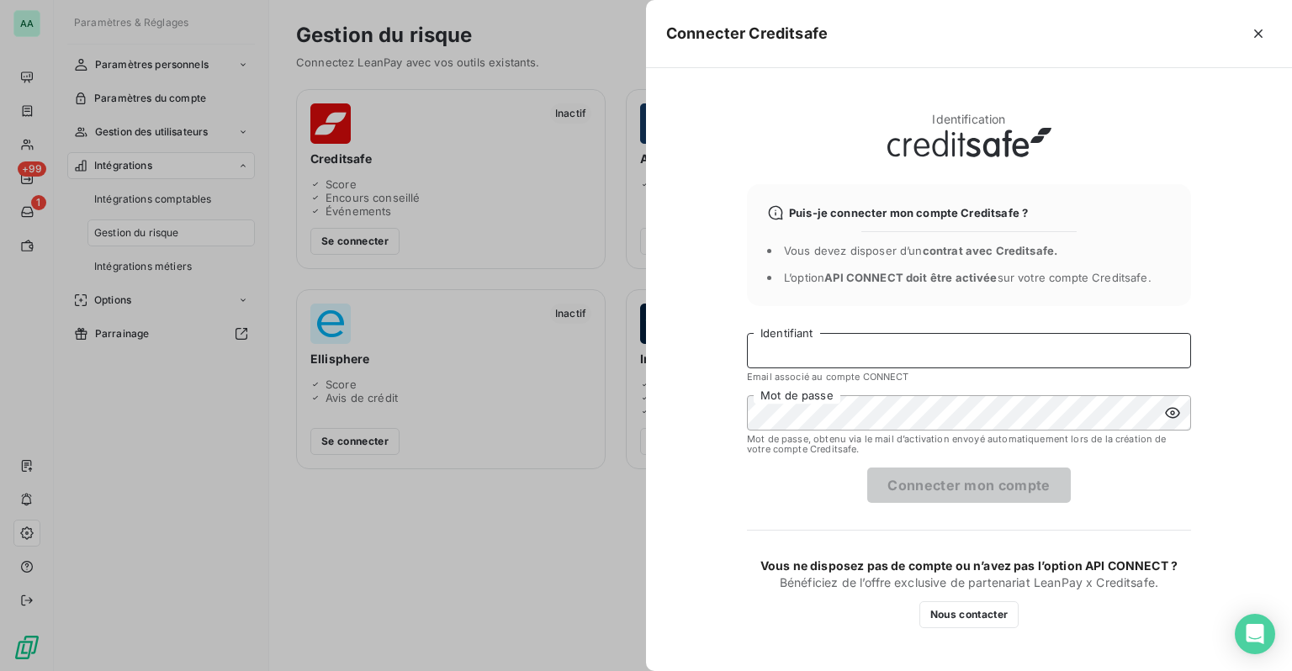
type input "[EMAIL_ADDRESS][DOMAIN_NAME]"
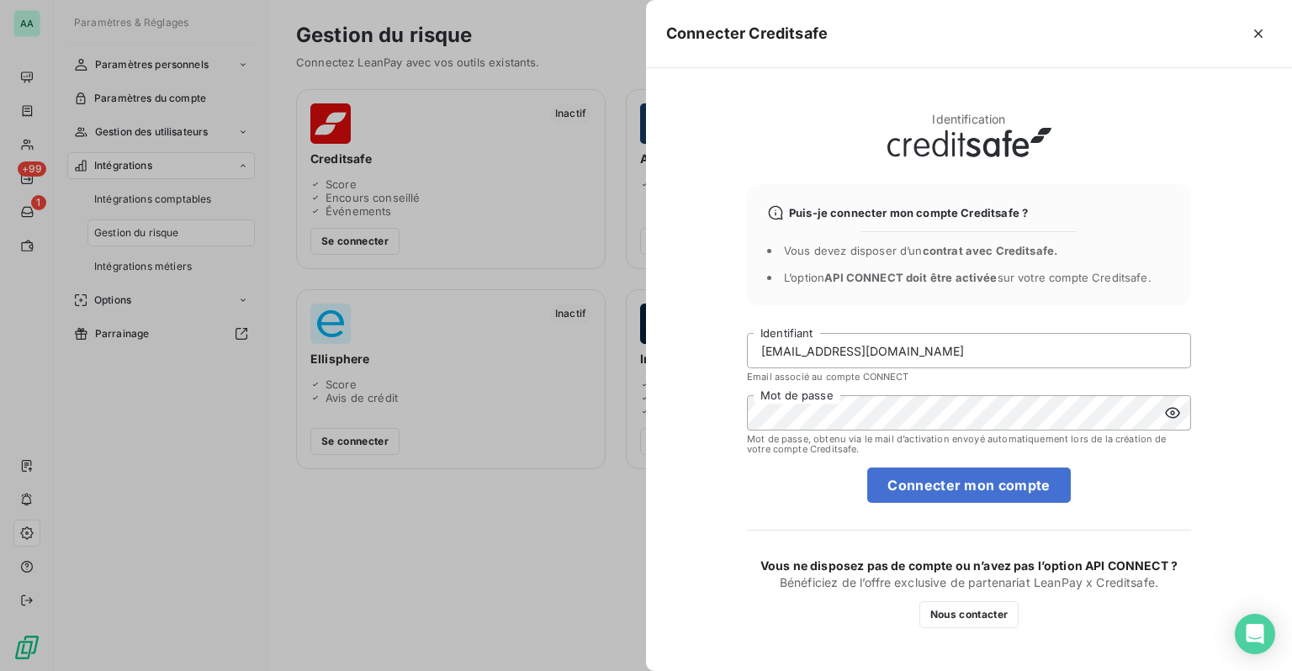
click at [1173, 412] on icon at bounding box center [1172, 413] width 15 height 11
click at [686, 406] on div "Identification Puis-je connecter mon compte Creditsafe ? Vous devez disposer d’…" at bounding box center [969, 369] width 646 height 603
click at [742, 531] on div "Identification Puis-je connecter mon compte Creditsafe ? Vous devez disposer d’…" at bounding box center [969, 369] width 646 height 603
click at [957, 495] on button "Connecter mon compte" at bounding box center [968, 485] width 203 height 35
click at [538, 349] on div at bounding box center [646, 335] width 1292 height 671
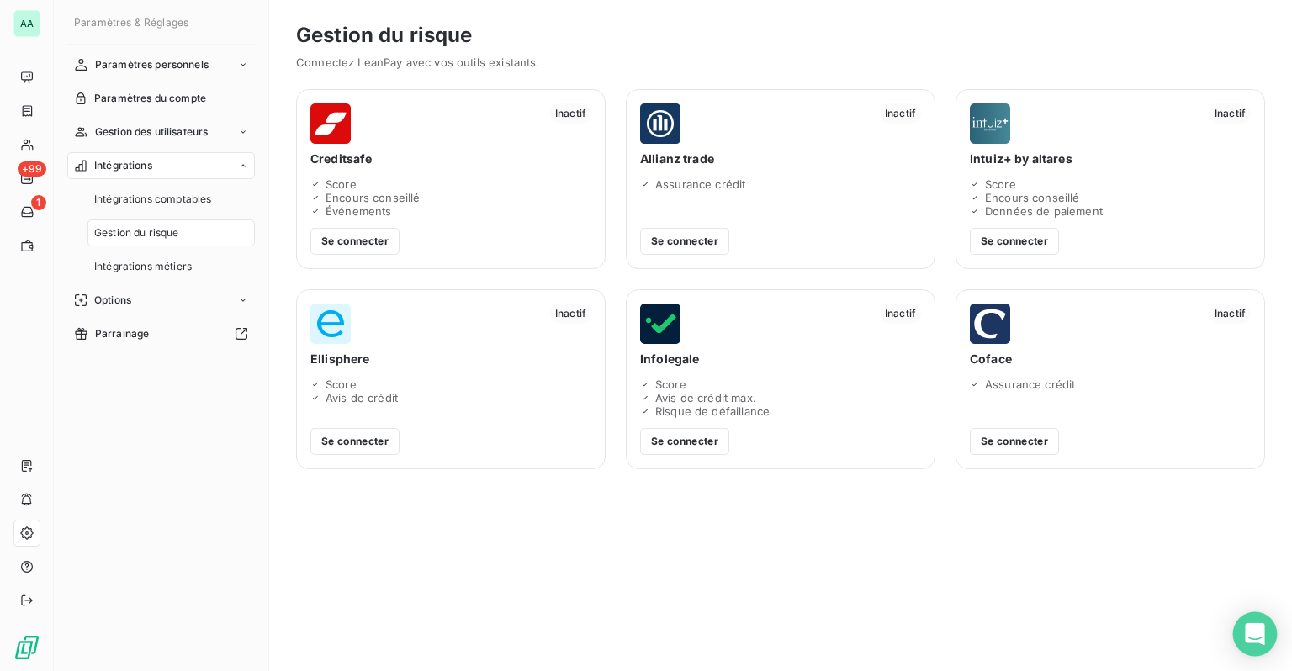
click at [1272, 630] on body "AA +99 1 Paramètres & Réglages Paramètres personnels Paramètres du compte Gesti…" at bounding box center [646, 335] width 1292 height 671
click at [1251, 654] on body "AA +99 1 Paramètres & Réglages Paramètres personnels Paramètres du compte Gesti…" at bounding box center [646, 335] width 1292 height 671
click at [1230, 632] on div "Gestion du risque Connectez LeanPay avec vos outils existants. Inactif Creditsa…" at bounding box center [780, 335] width 1023 height 671
click at [1256, 634] on icon "Open Intercom Messenger" at bounding box center [1254, 634] width 19 height 22
click at [131, 267] on span "Intégrations métiers" at bounding box center [143, 266] width 98 height 15
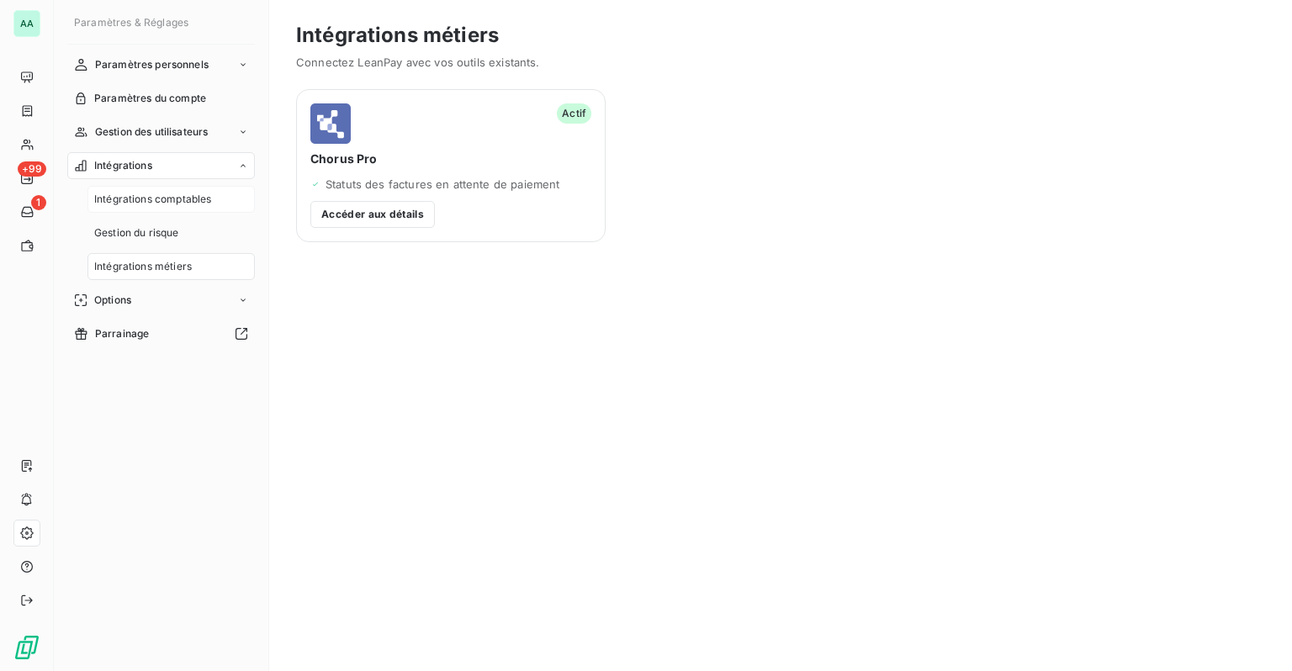
click at [152, 202] on span "Intégrations comptables" at bounding box center [152, 199] width 117 height 15
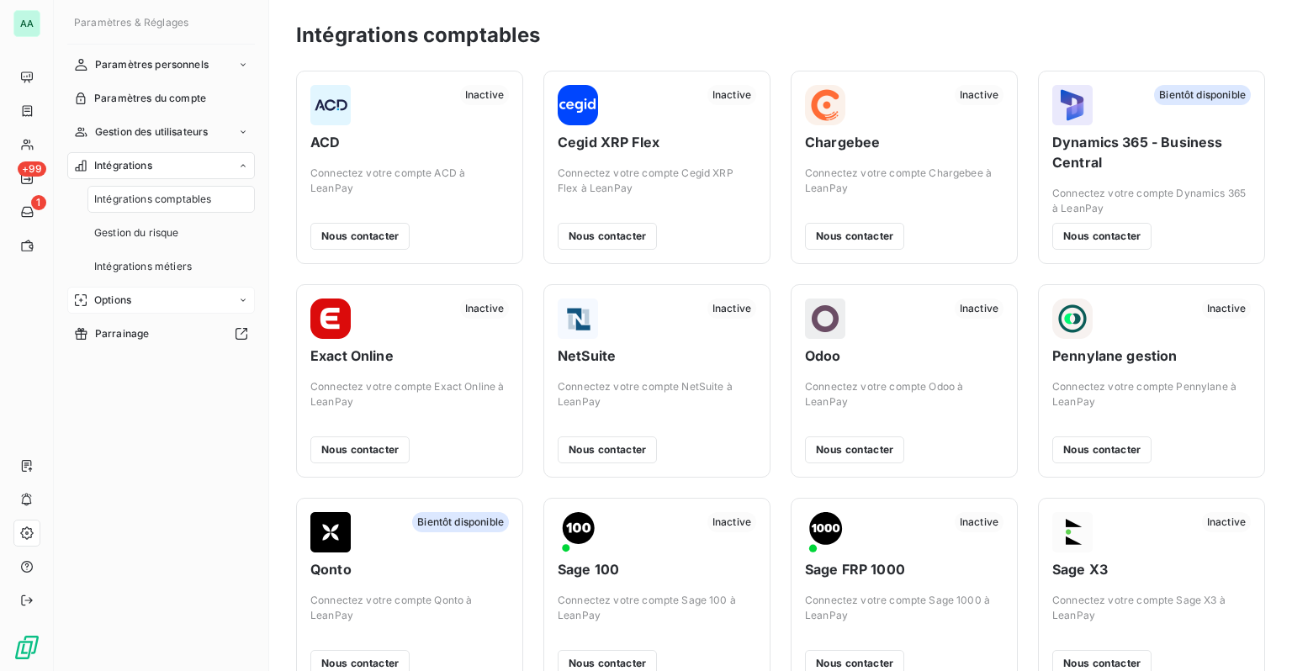
click at [135, 301] on div "Options" at bounding box center [161, 300] width 188 height 27
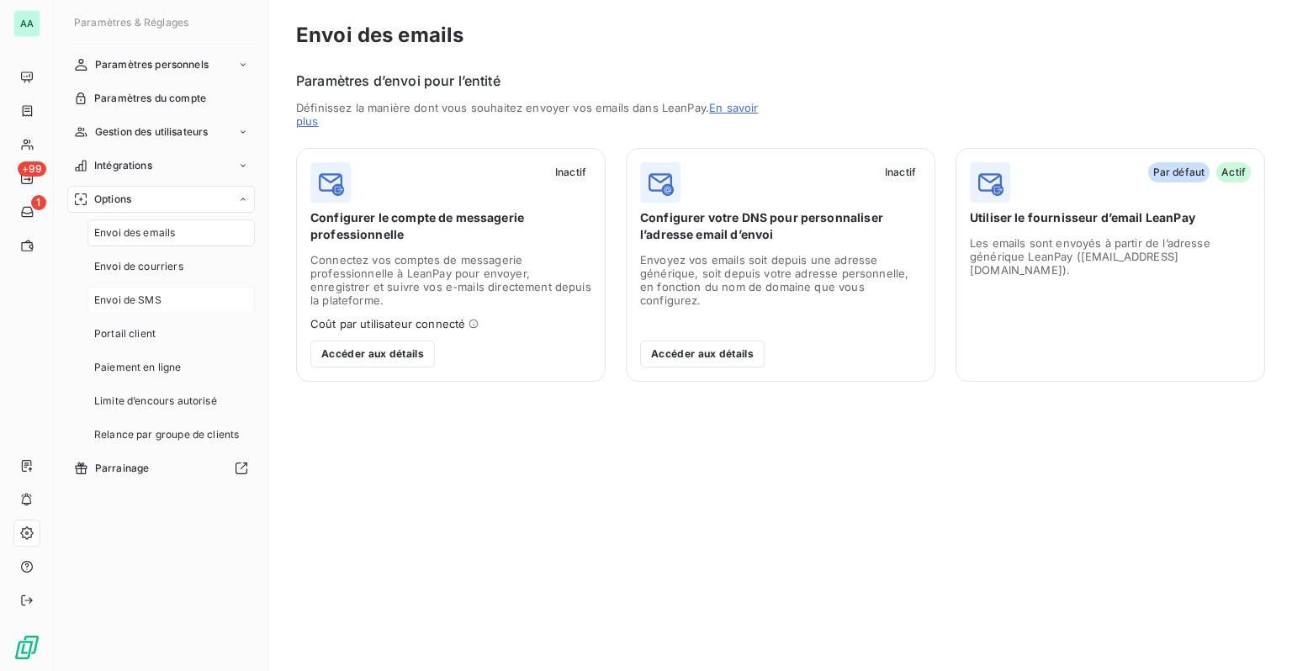
click at [130, 307] on span "Envoi de SMS" at bounding box center [127, 300] width 67 height 15
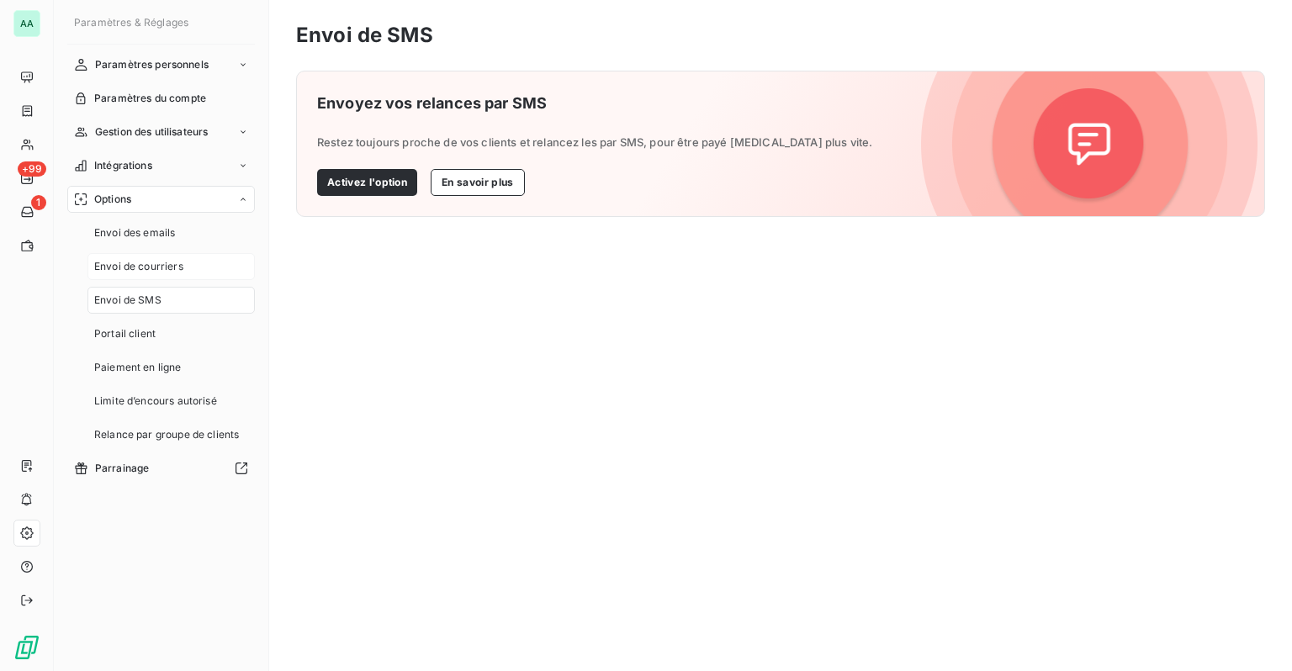
click at [141, 273] on span "Envoi de courriers" at bounding box center [138, 266] width 89 height 15
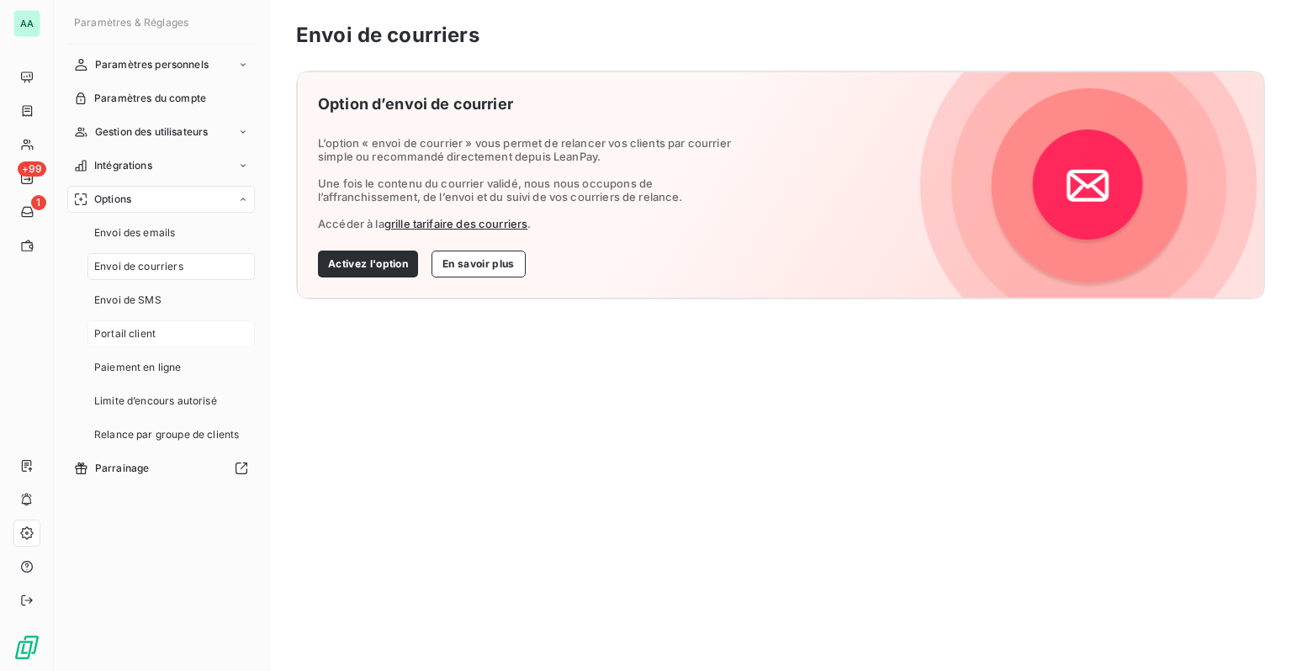
click at [136, 331] on span "Portail client" at bounding box center [124, 333] width 61 height 15
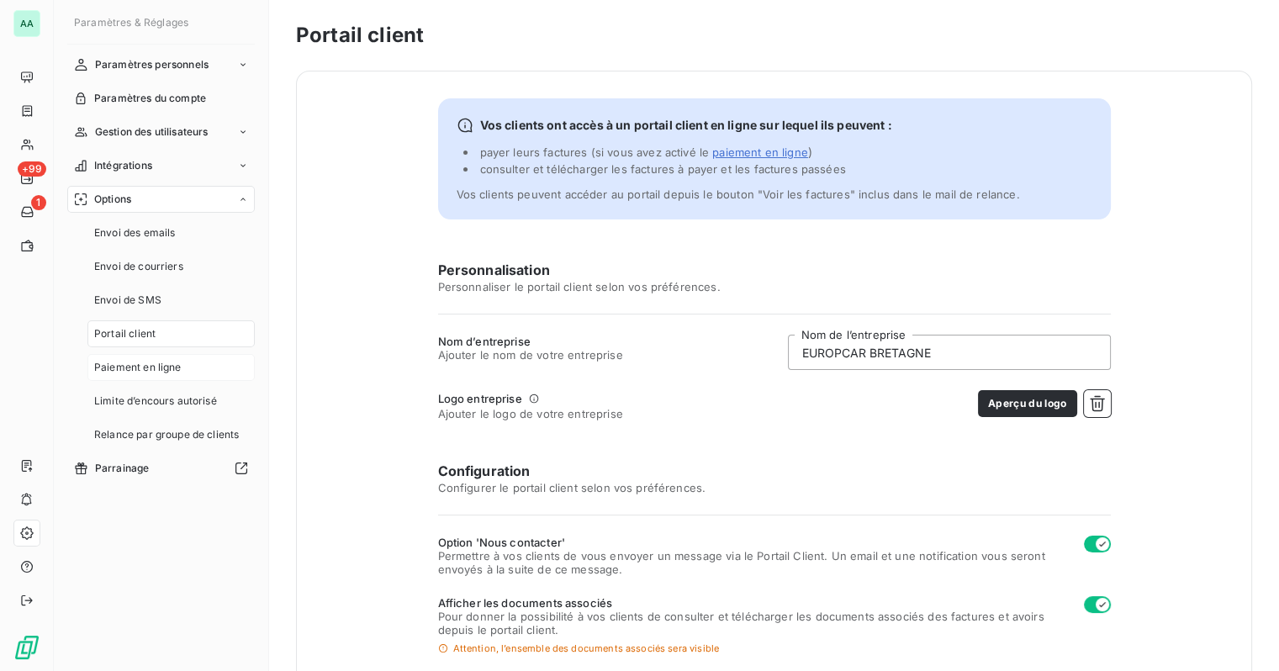
click at [165, 360] on span "Paiement en ligne" at bounding box center [137, 367] width 87 height 15
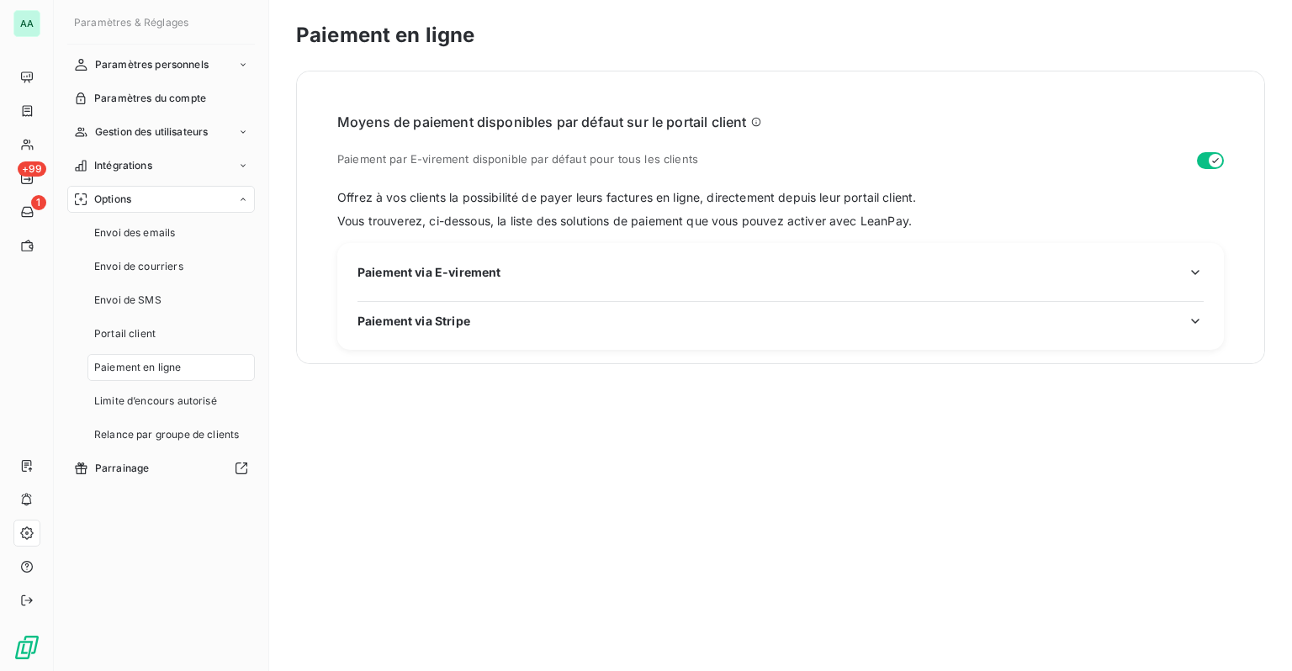
click at [469, 267] on span "Paiement via E-virement" at bounding box center [428, 272] width 143 height 18
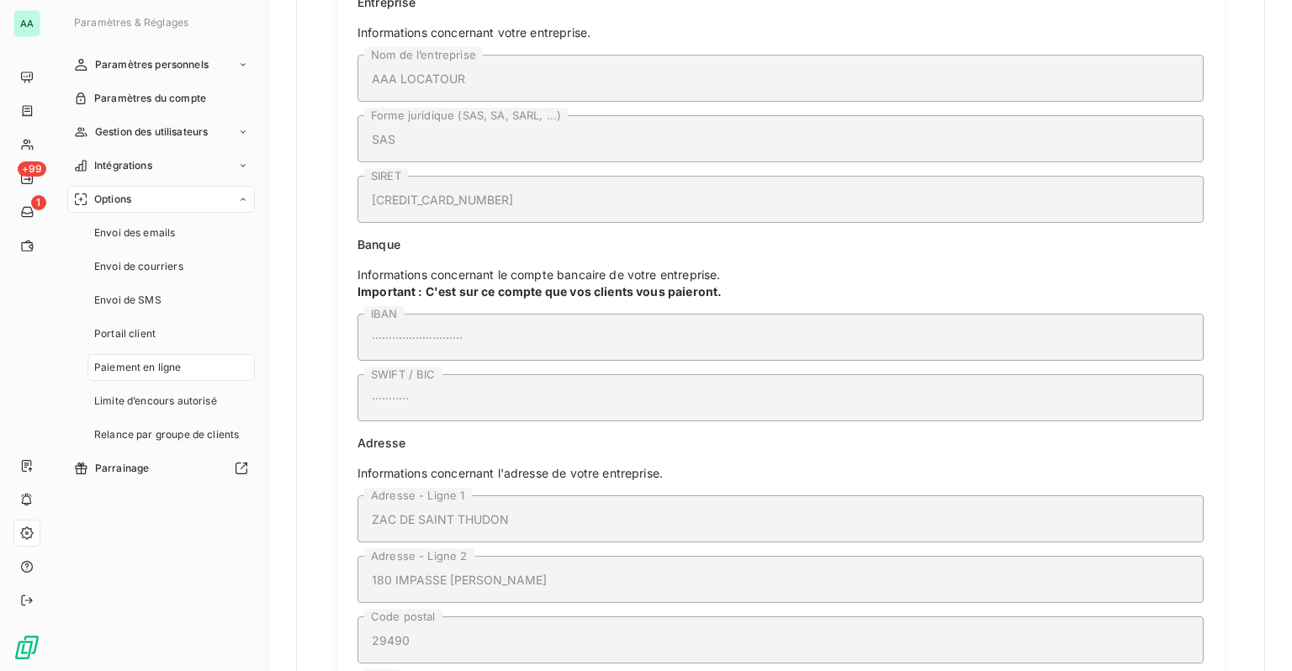
scroll to position [615, 0]
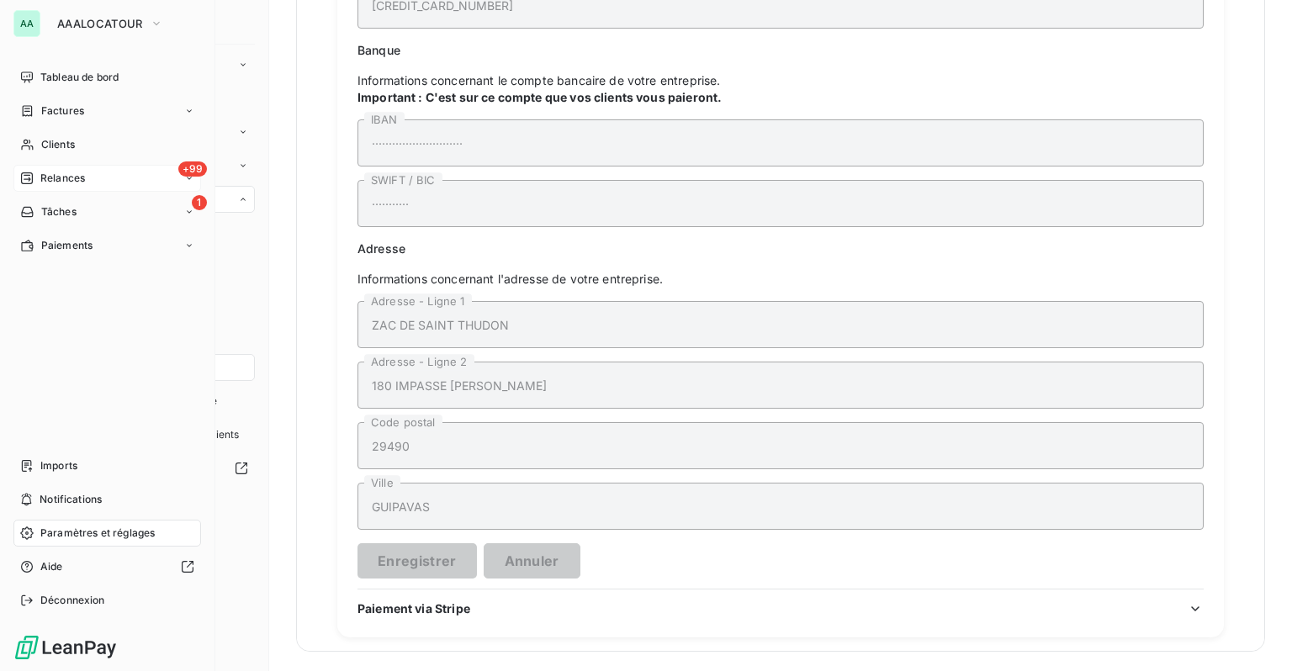
click at [56, 174] on span "Relances" at bounding box center [62, 178] width 45 height 15
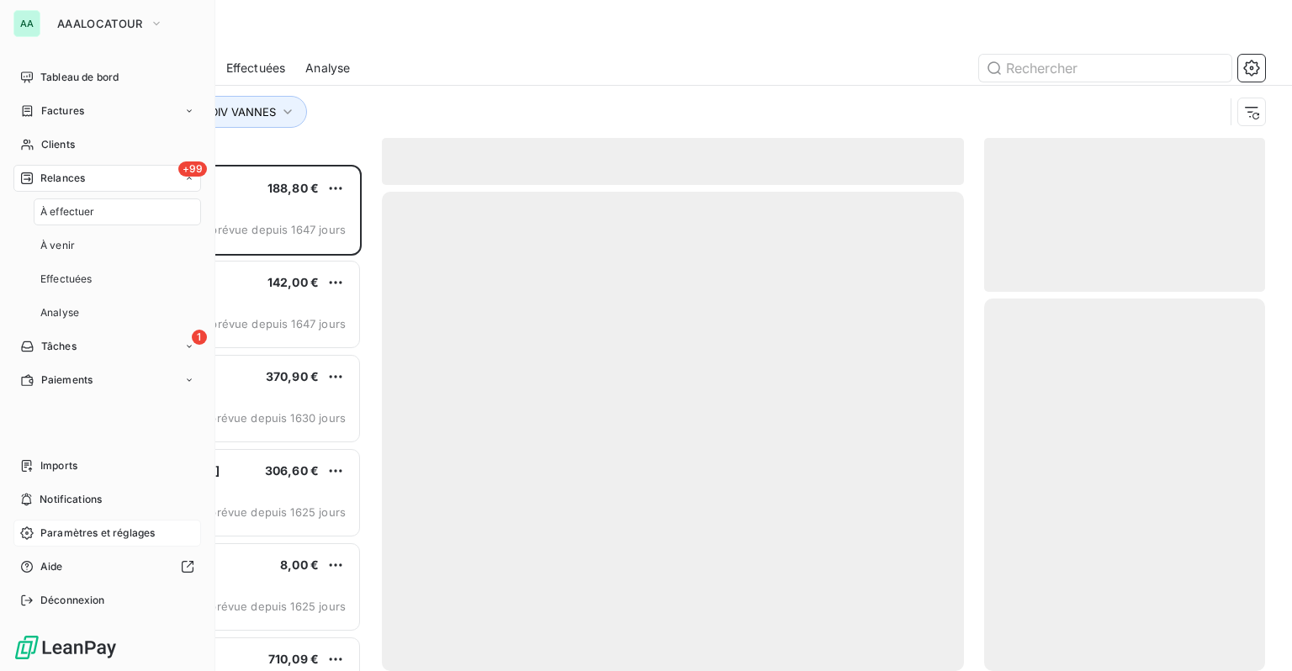
scroll to position [494, 267]
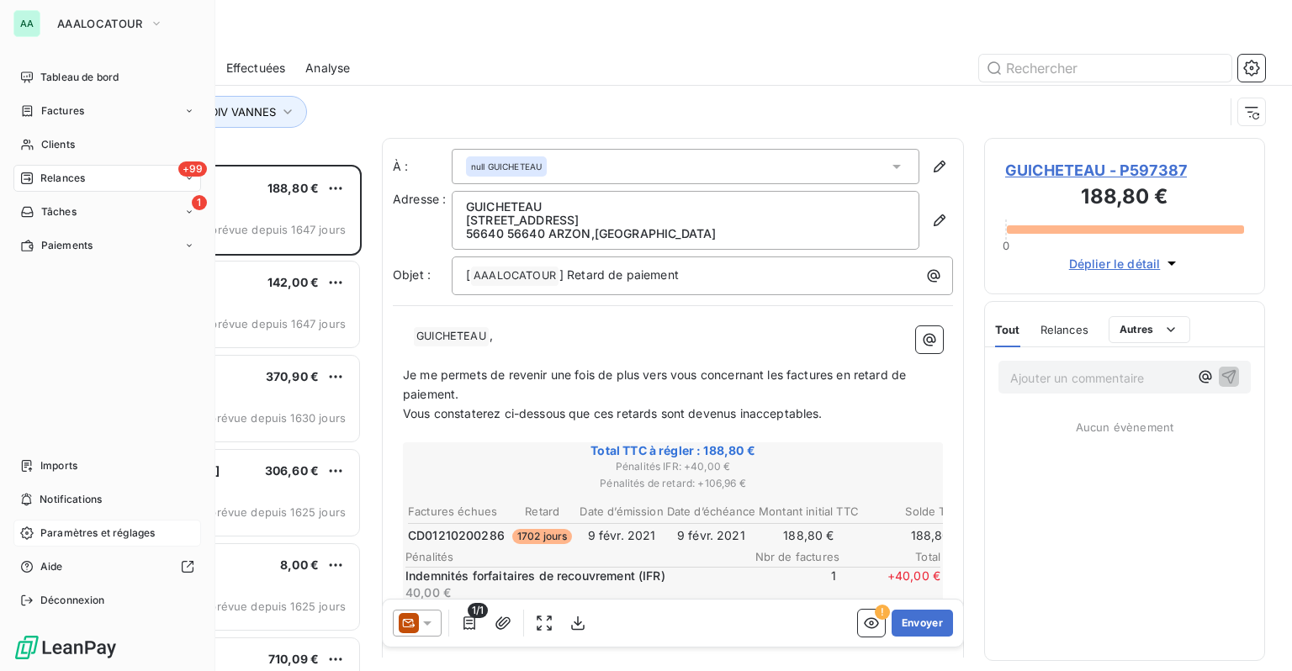
click at [63, 538] on span "Paramètres et réglages" at bounding box center [97, 533] width 114 height 15
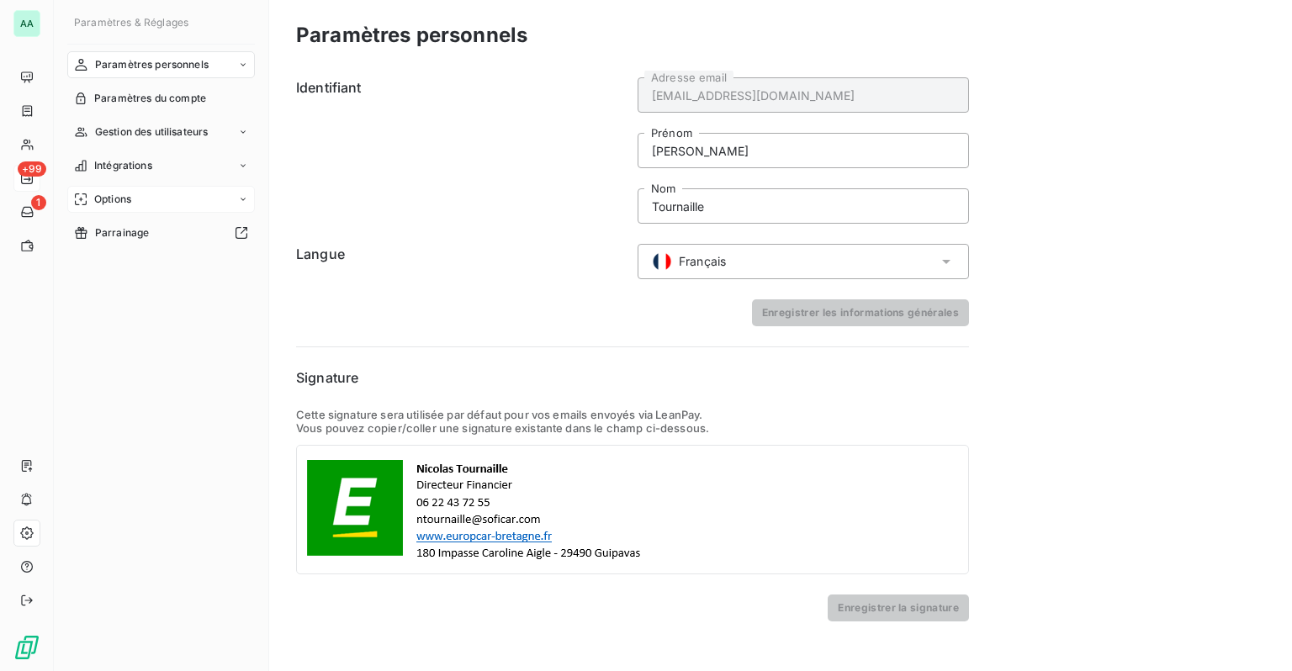
click at [131, 193] on span "Options" at bounding box center [112, 199] width 37 height 15
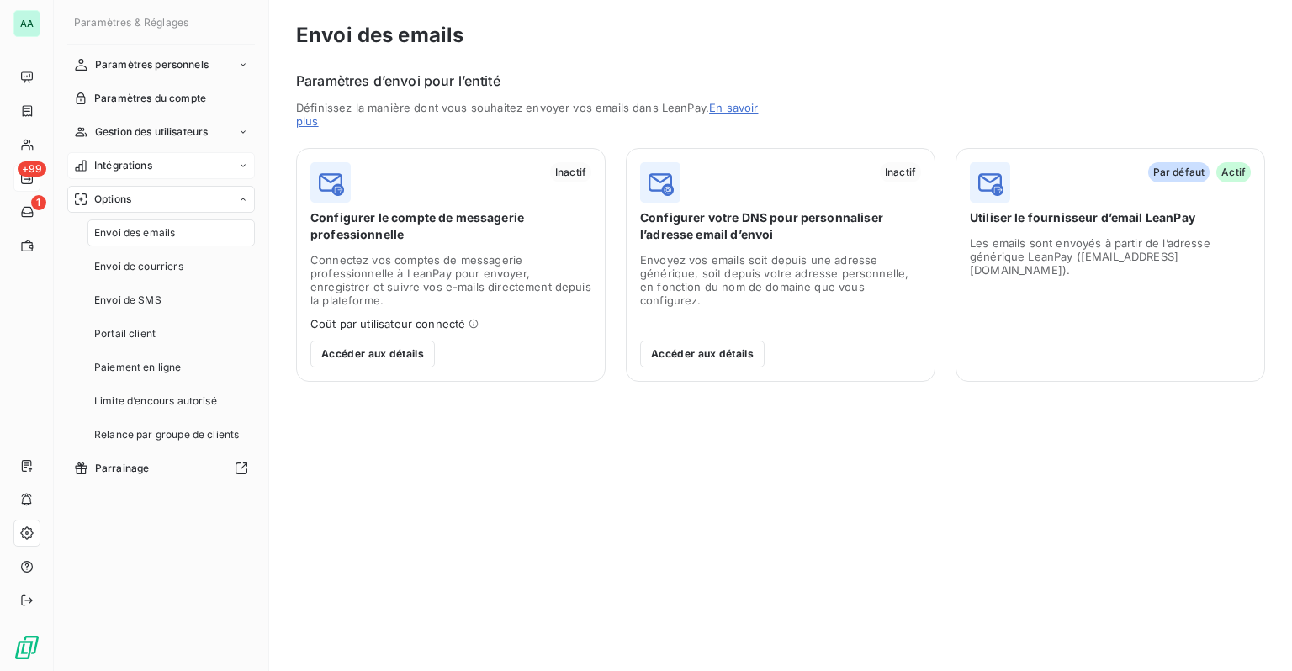
click at [138, 170] on span "Intégrations" at bounding box center [123, 165] width 58 height 15
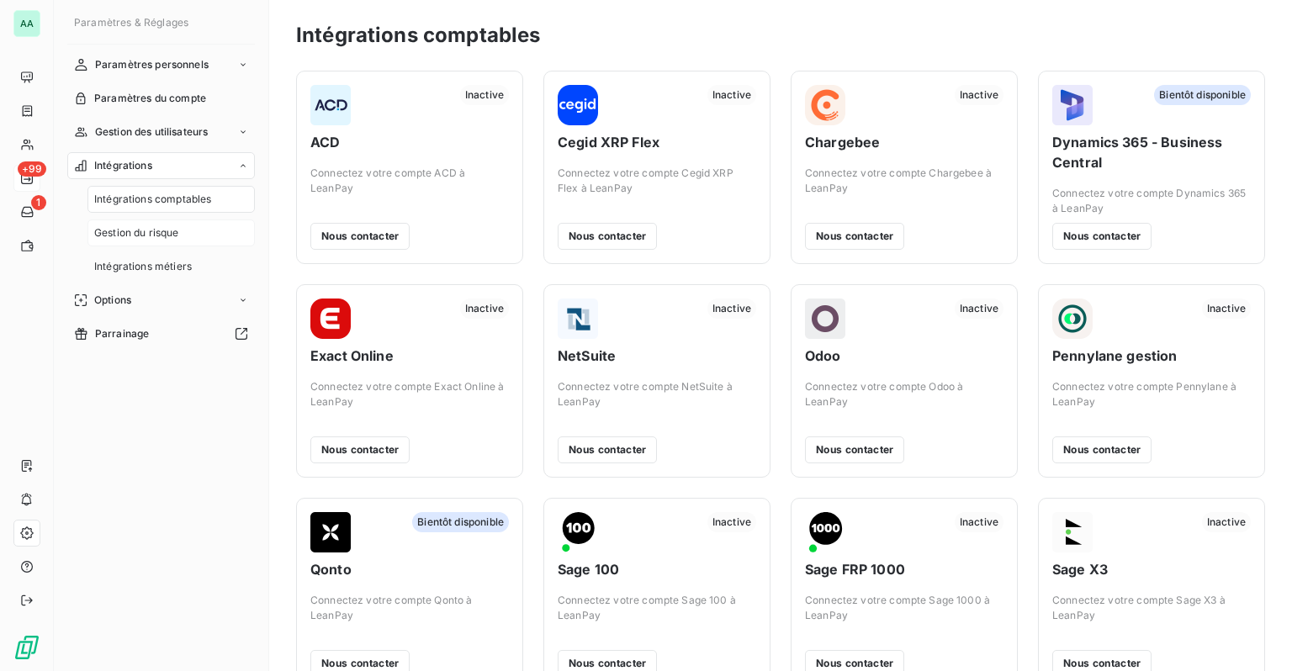
click at [144, 233] on span "Gestion du risque" at bounding box center [136, 232] width 85 height 15
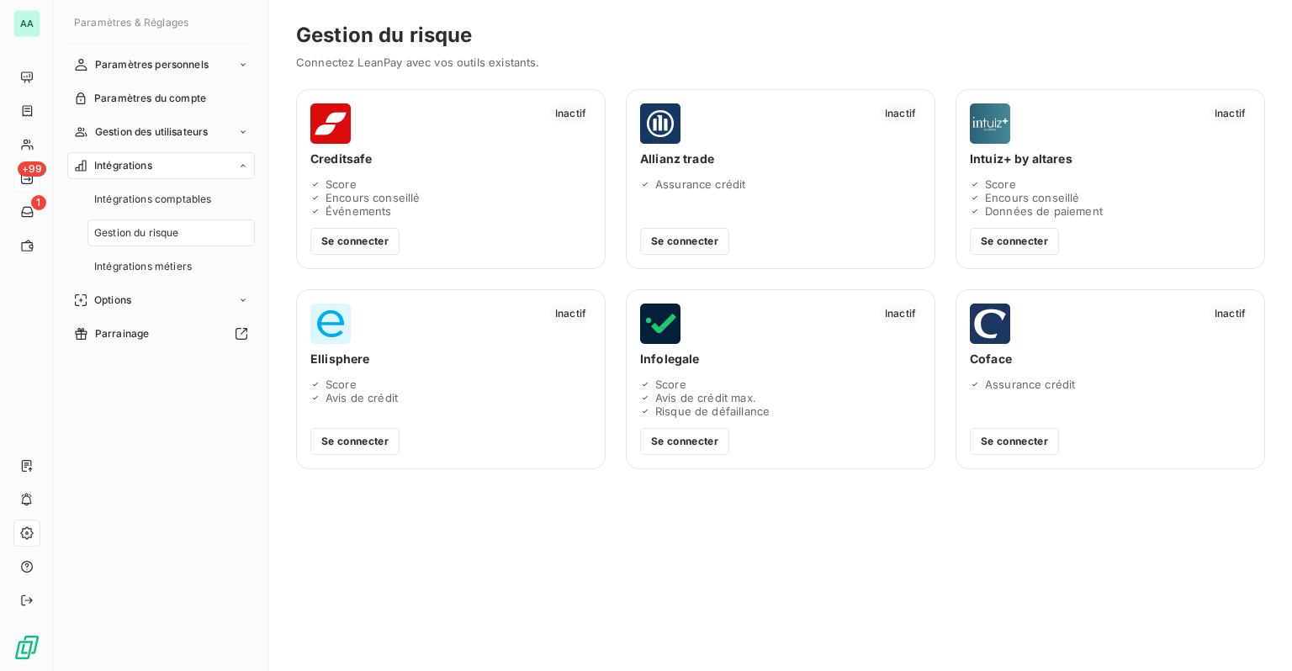
click at [370, 198] on span "Encours conseillé" at bounding box center [372, 197] width 95 height 13
click at [367, 255] on div "Inactif Creditsafe Score Encours conseillé Événements Se connecter" at bounding box center [450, 179] width 309 height 180
click at [367, 245] on button "Se connecter" at bounding box center [354, 241] width 89 height 27
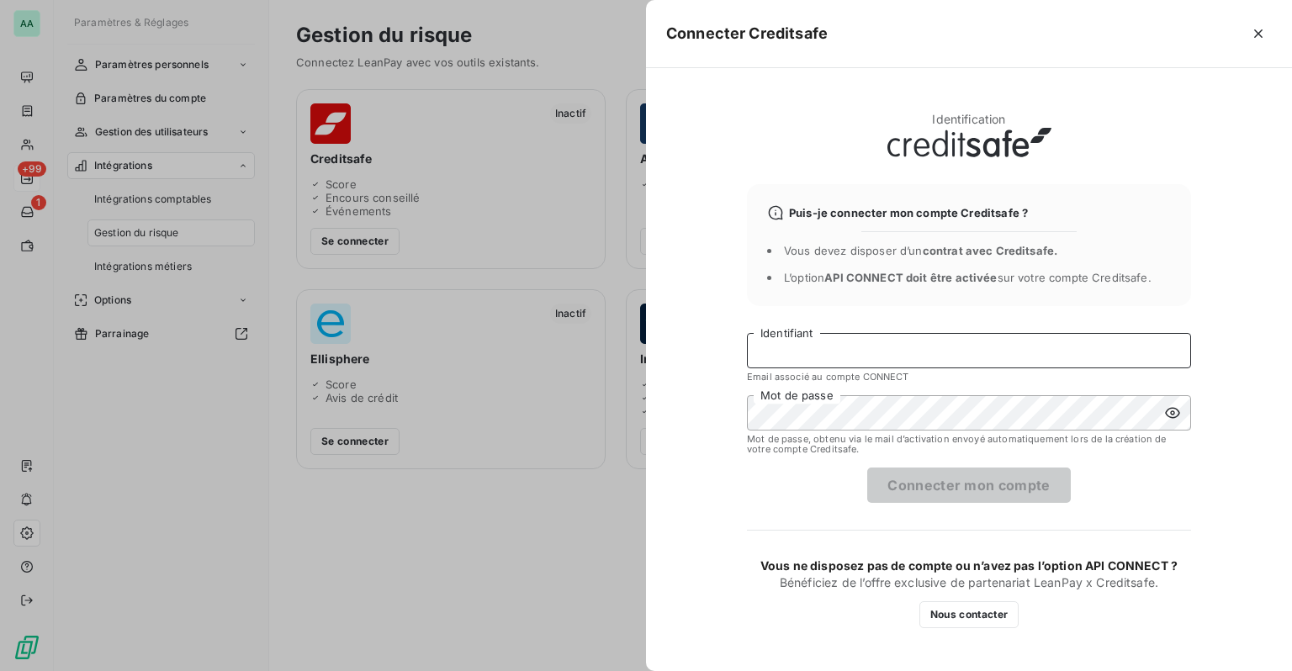
type input "[EMAIL_ADDRESS][DOMAIN_NAME]"
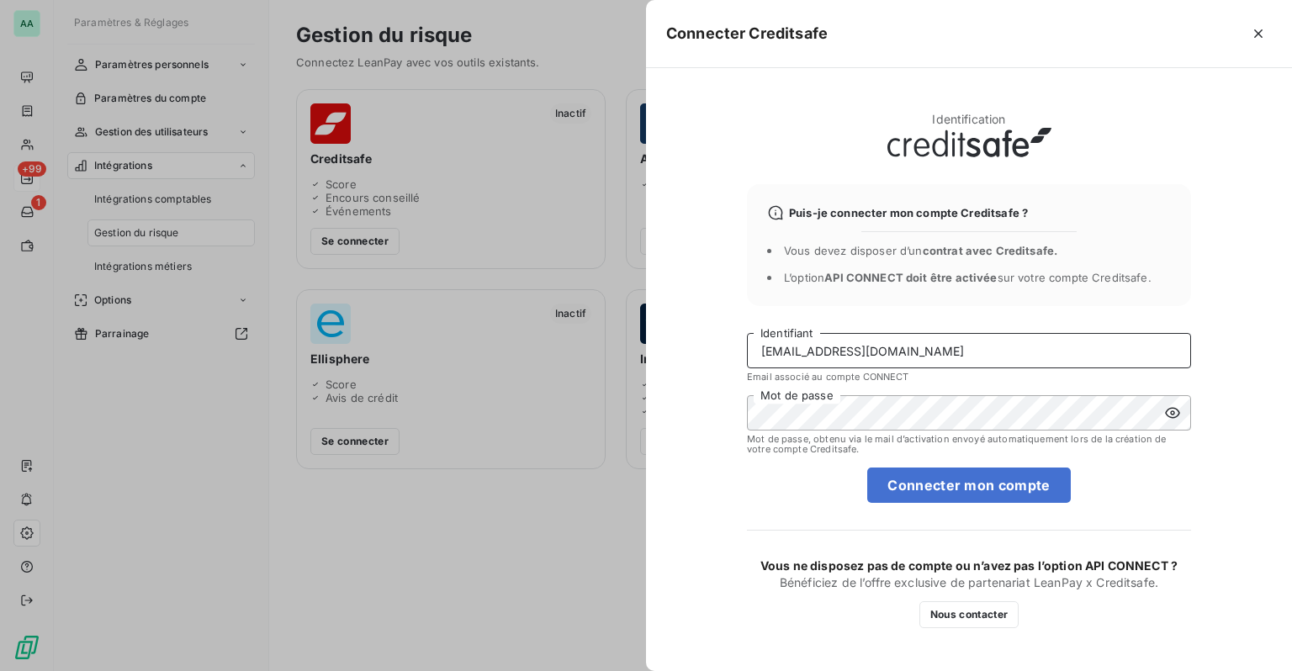
click at [846, 342] on input "[EMAIL_ADDRESS][DOMAIN_NAME]" at bounding box center [969, 350] width 444 height 35
click at [592, 670] on div "Connecter Creditsafe Identification Puis-je connecter mon compte Creditsafe ? V…" at bounding box center [646, 671] width 1292 height 0
click at [1261, 30] on icon "button" at bounding box center [1258, 33] width 8 height 8
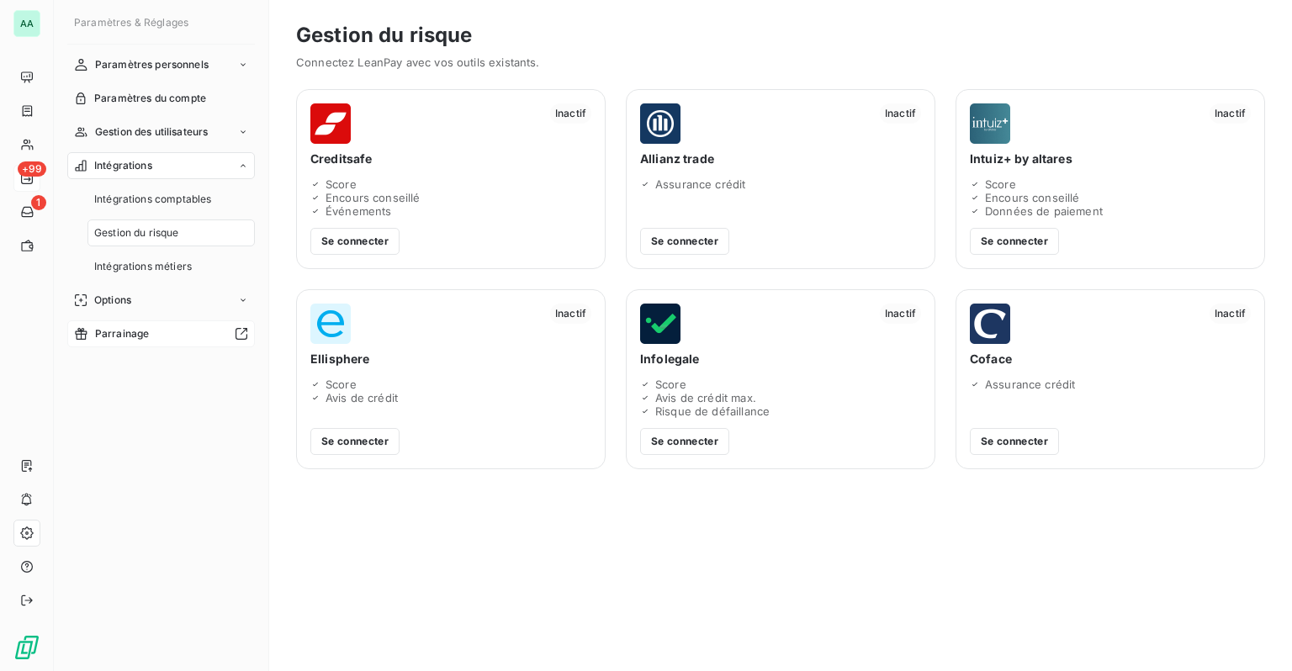
click at [156, 331] on div at bounding box center [202, 333] width 93 height 13
click at [113, 326] on span "Parrainage" at bounding box center [122, 333] width 55 height 15
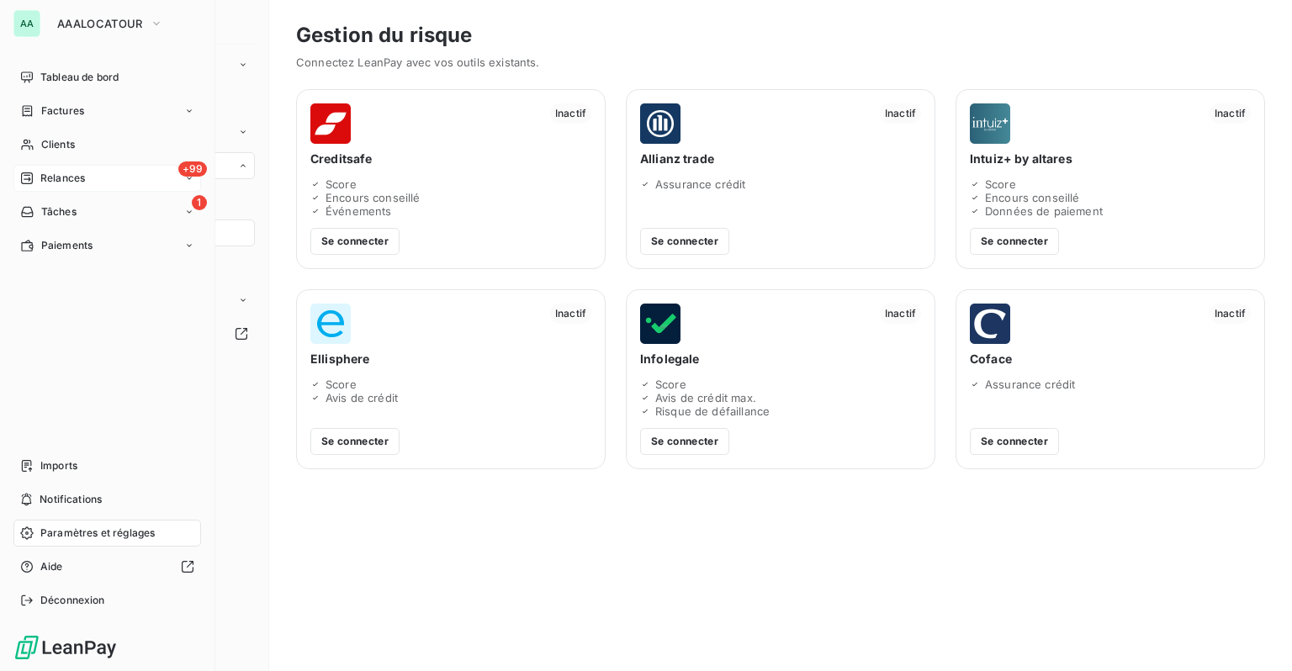
click at [101, 535] on span "Paramètres et réglages" at bounding box center [97, 533] width 114 height 15
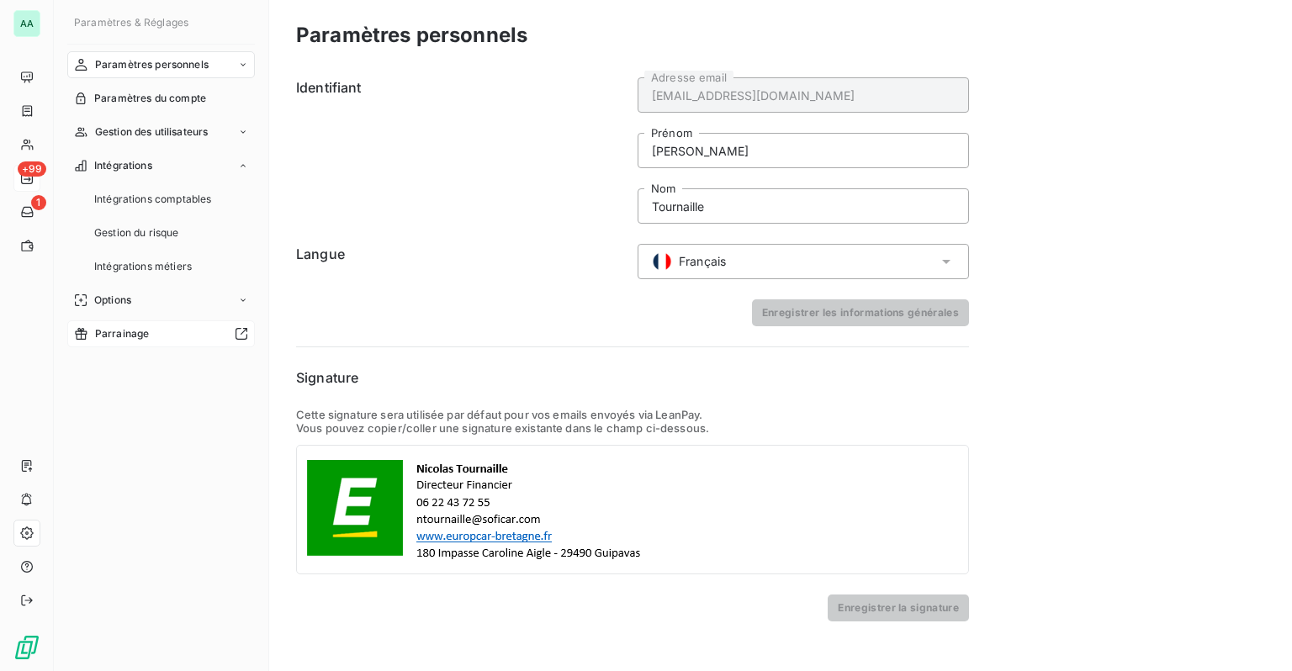
click at [104, 338] on span "Parrainage" at bounding box center [122, 333] width 55 height 15
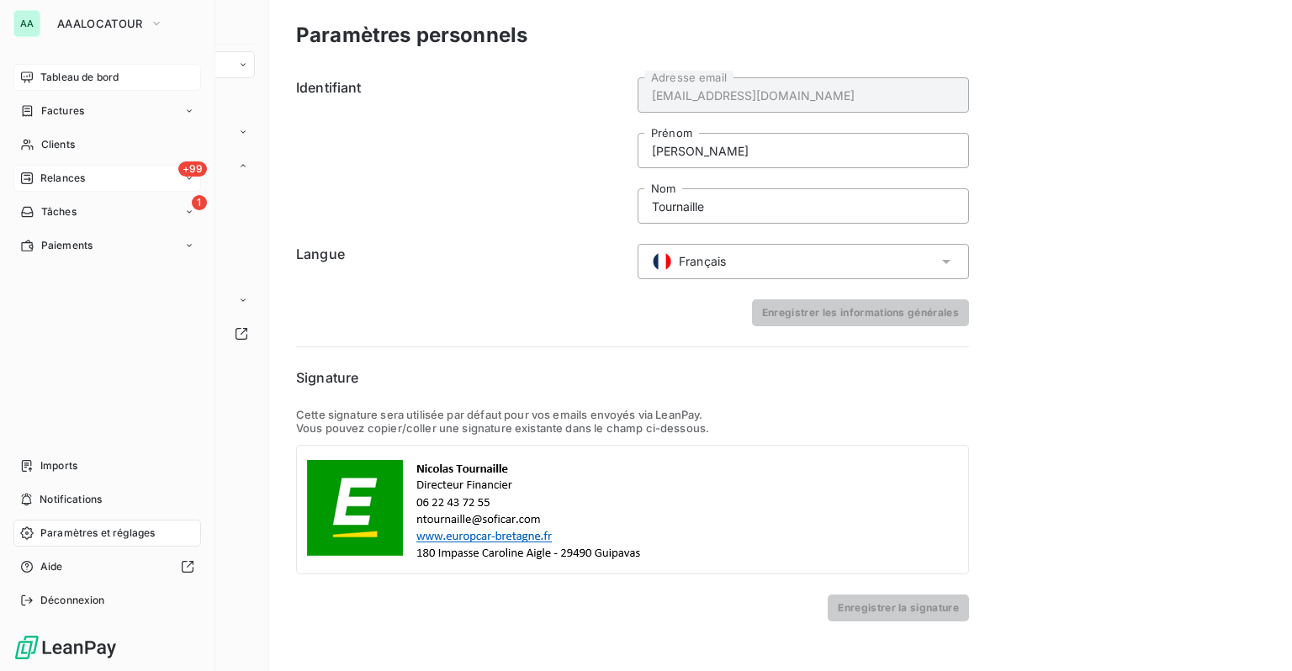
click at [25, 75] on icon at bounding box center [26, 77] width 13 height 13
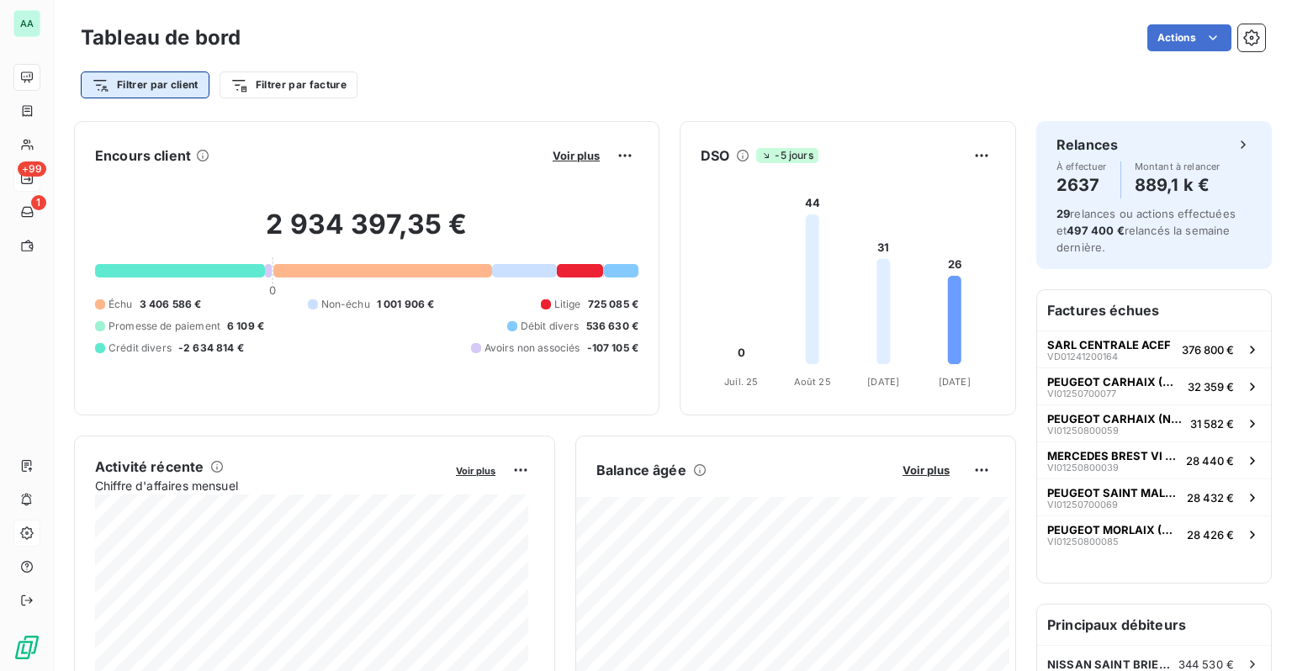
click at [176, 93] on html "AA +99 1 Tableau de bord Actions Filtrer par client Filtrer par facture Encours…" at bounding box center [646, 335] width 1292 height 671
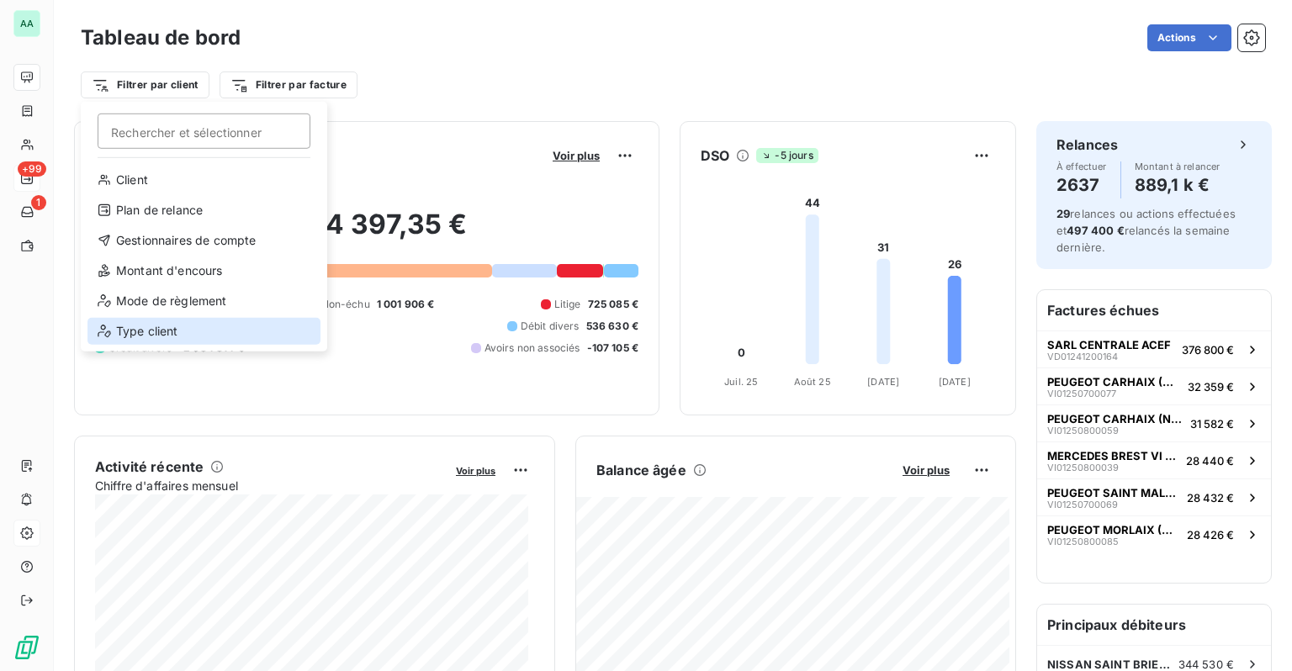
click at [151, 336] on div "Type client" at bounding box center [203, 331] width 233 height 27
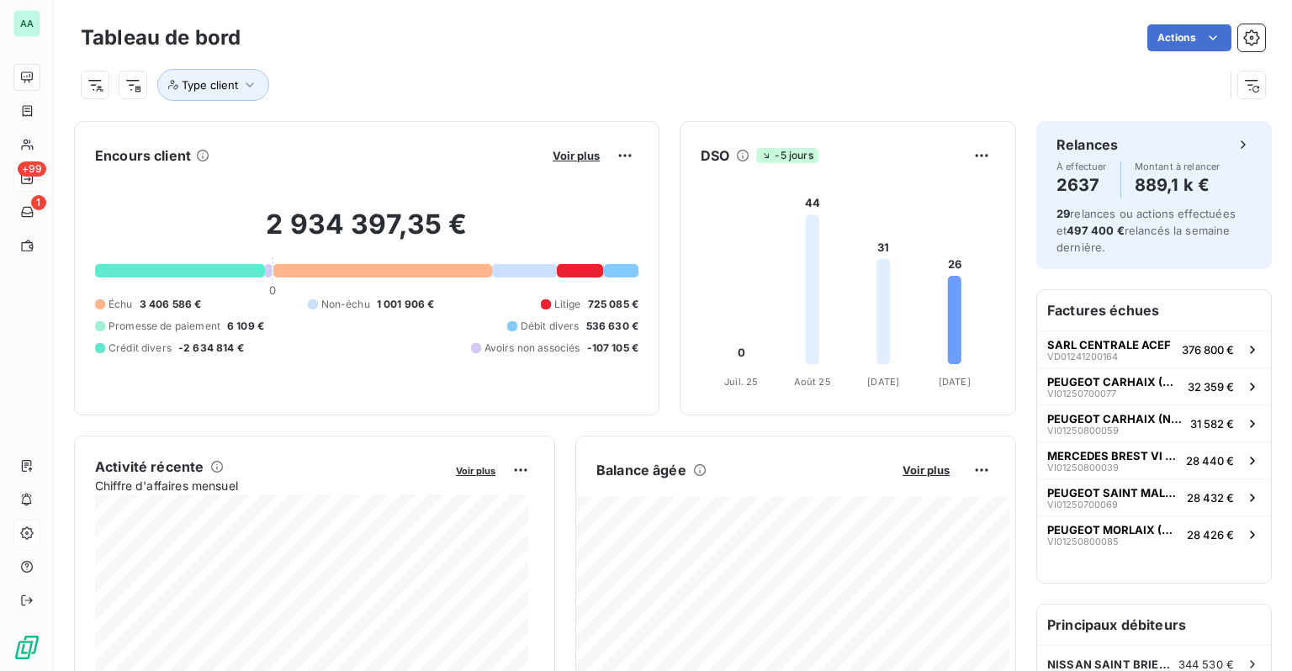
click at [690, 69] on div "Type client" at bounding box center [652, 85] width 1143 height 32
click at [948, 325] on icon at bounding box center [954, 320] width 13 height 88
click at [239, 79] on button "Type client" at bounding box center [213, 85] width 112 height 32
click at [357, 126] on div "Contient is" at bounding box center [303, 128] width 135 height 35
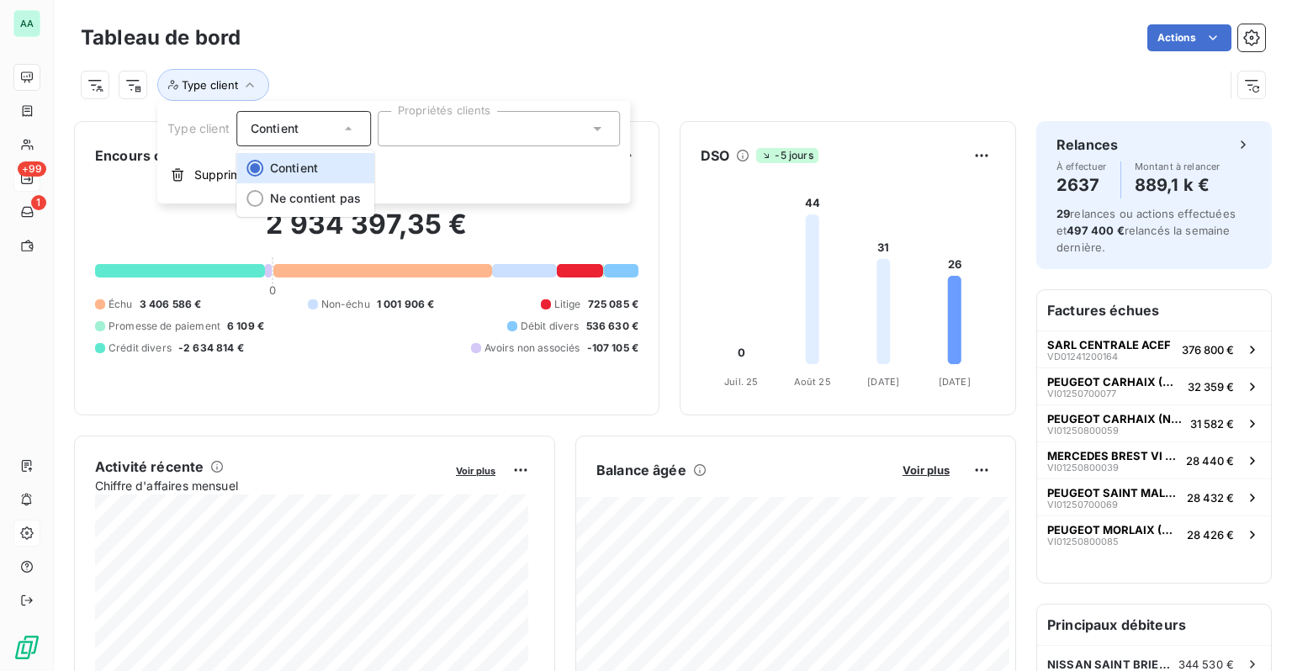
click at [606, 116] on div at bounding box center [499, 128] width 242 height 35
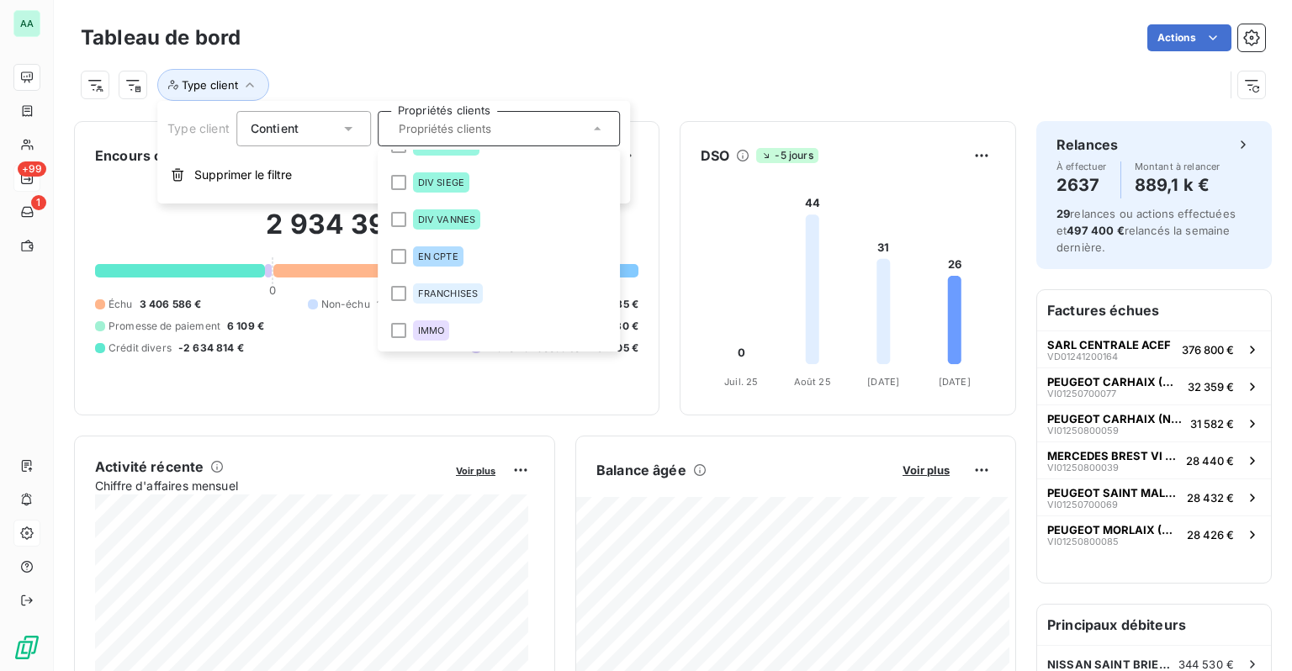
scroll to position [420, 0]
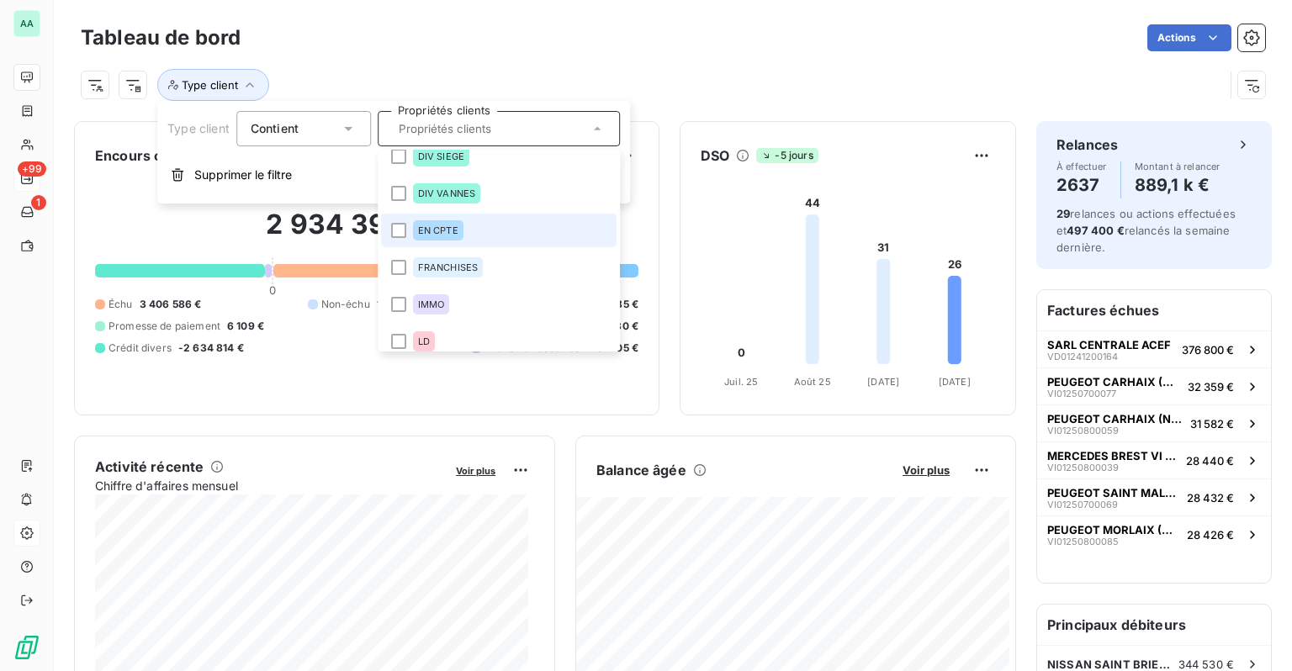
click at [461, 220] on li "EN CPTE" at bounding box center [498, 231] width 235 height 34
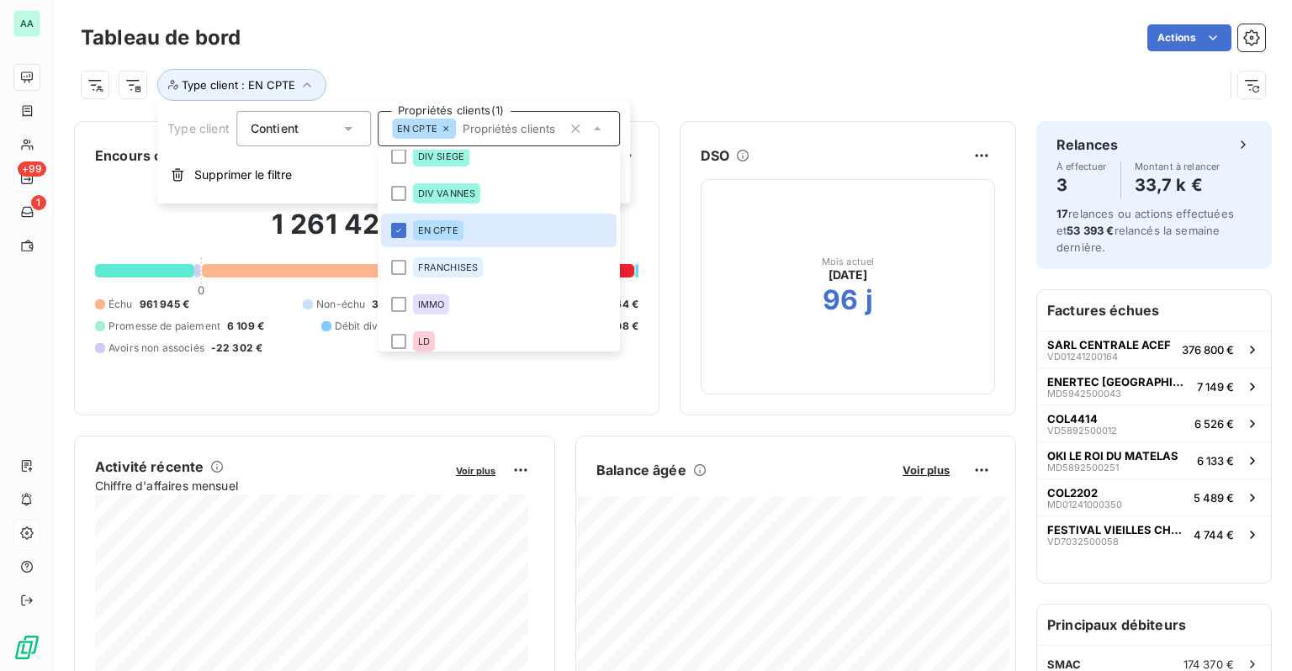
click at [765, 80] on div "Type client : EN CPTE" at bounding box center [652, 85] width 1143 height 32
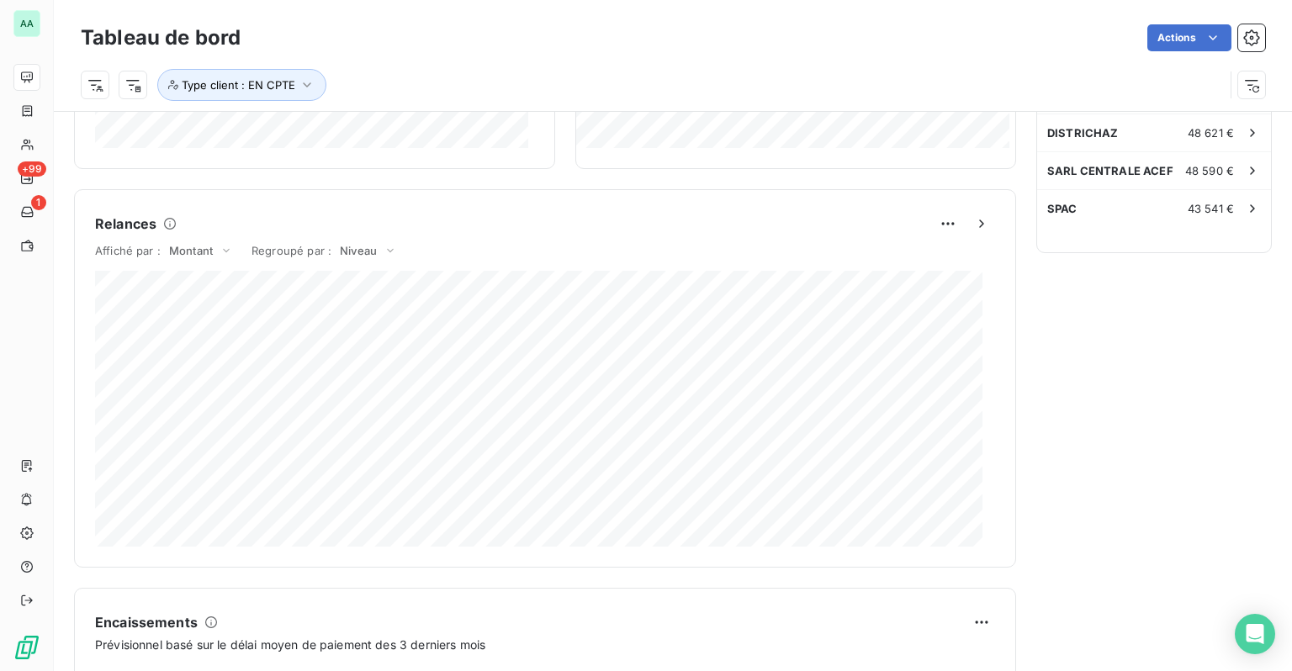
scroll to position [631, 0]
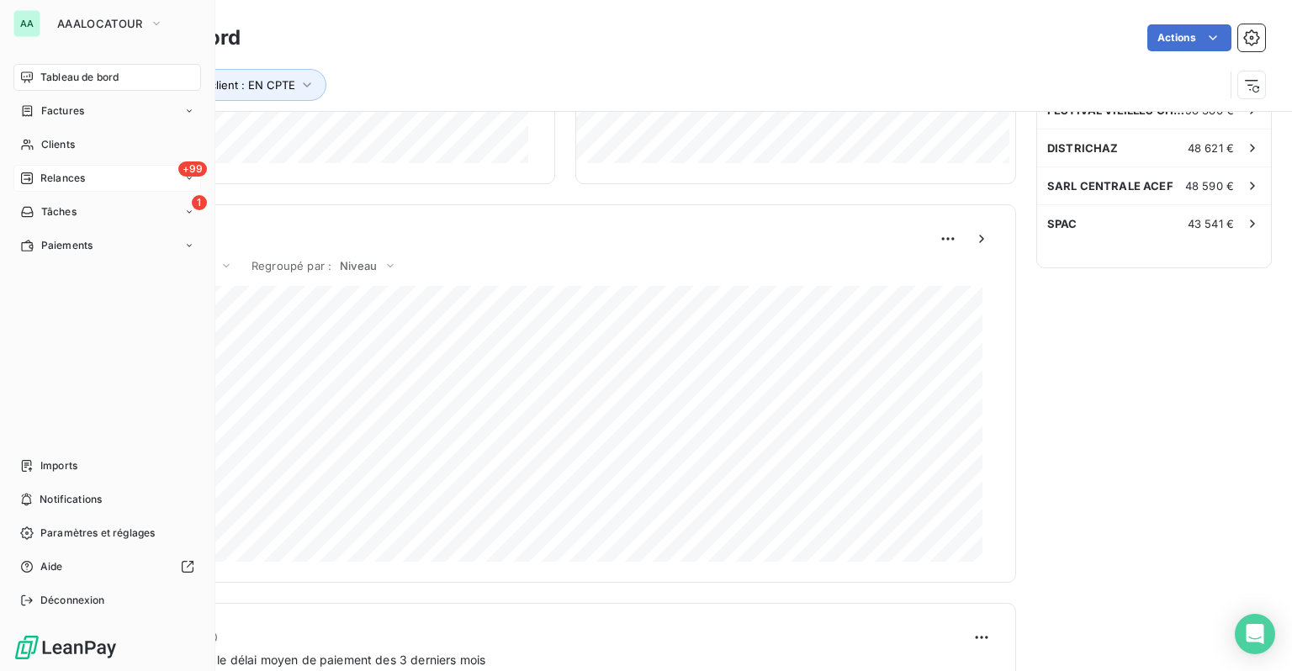
click at [40, 181] on span "Relances" at bounding box center [62, 178] width 45 height 15
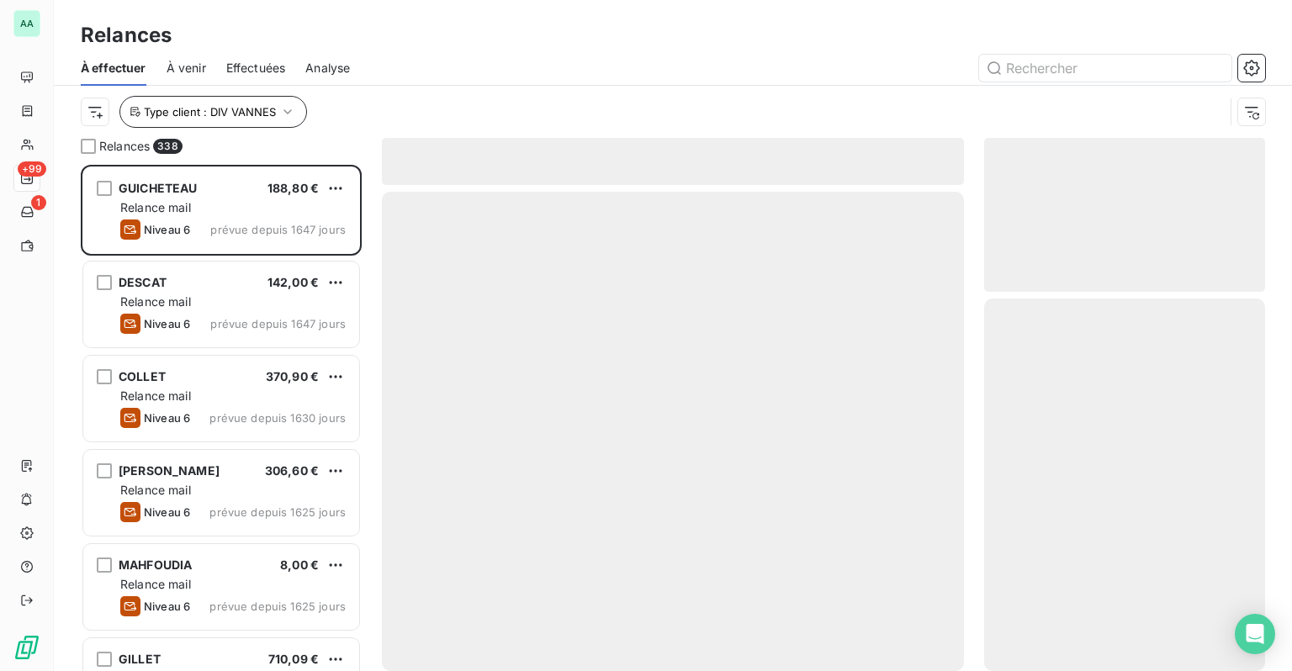
scroll to position [494, 267]
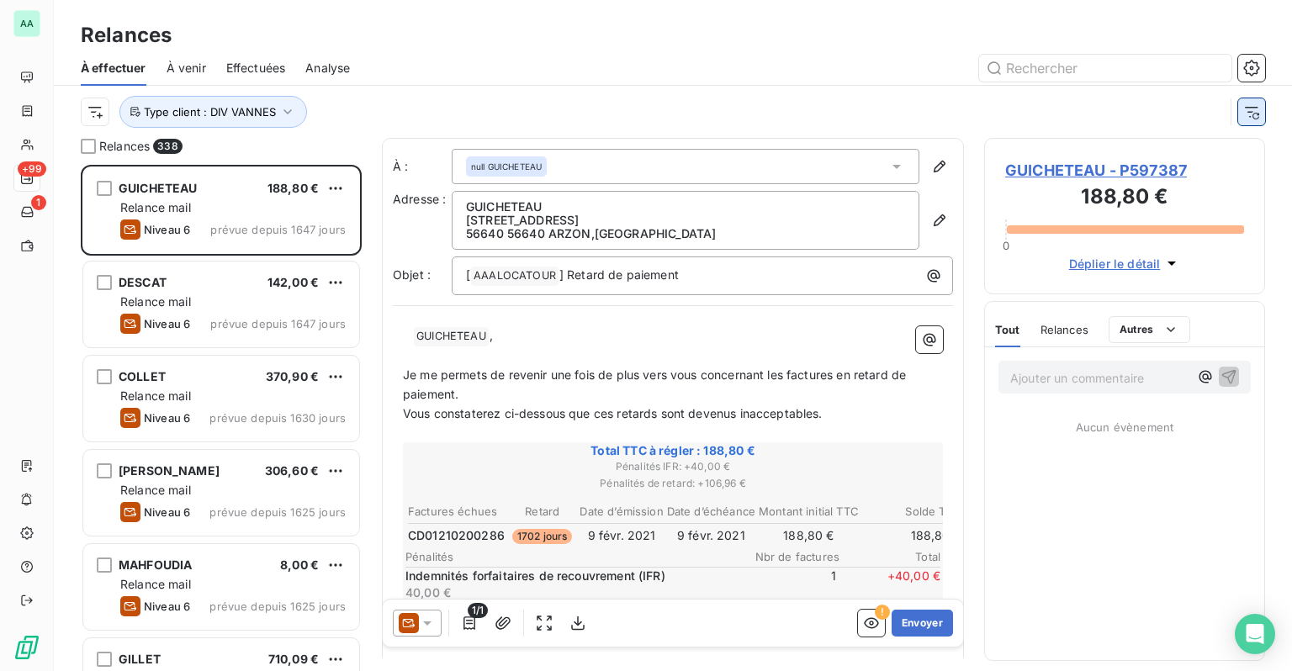
click at [1249, 114] on icon "button" at bounding box center [1251, 111] width 17 height 17
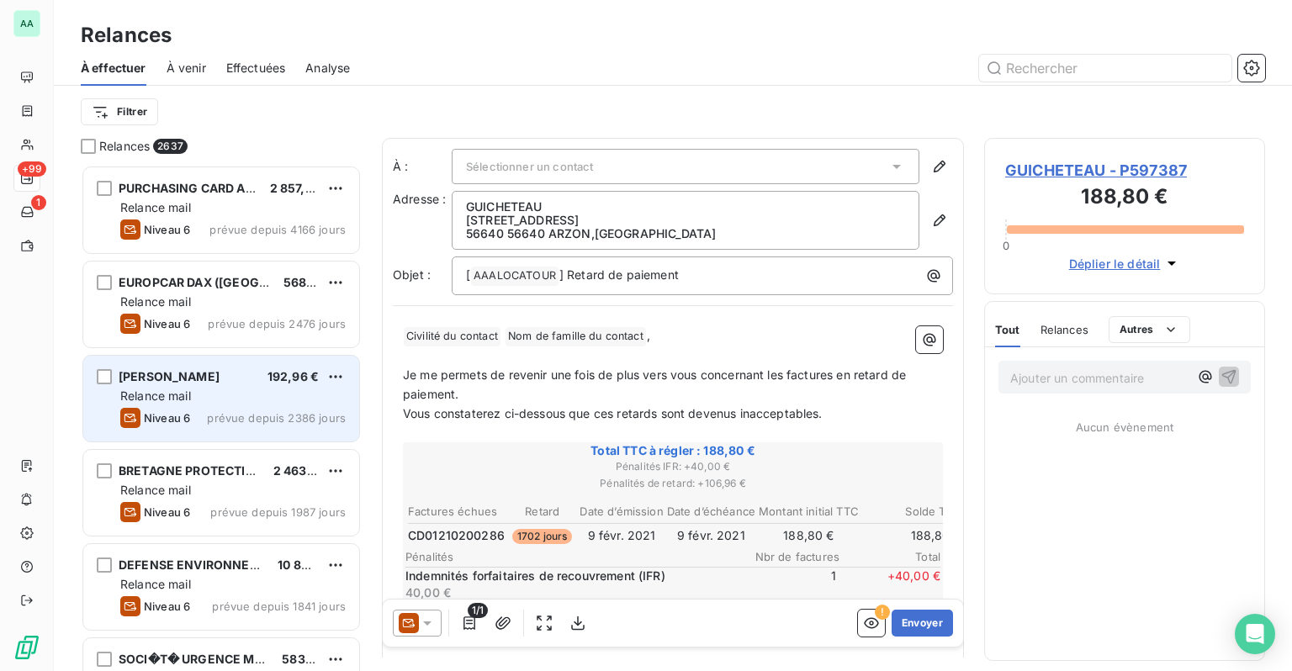
click at [251, 384] on div "DIDIER LAMBERT 192,96 € Relance mail Niveau 6 prévue depuis 2386 jours" at bounding box center [221, 399] width 276 height 86
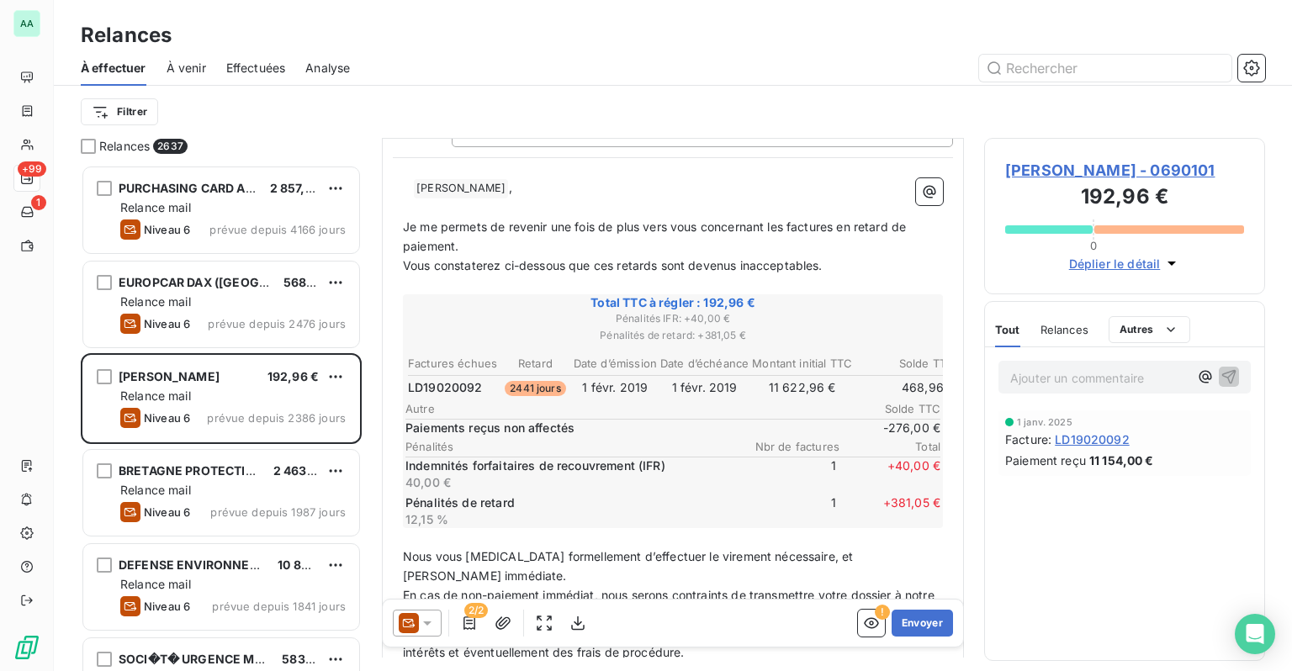
scroll to position [168, 0]
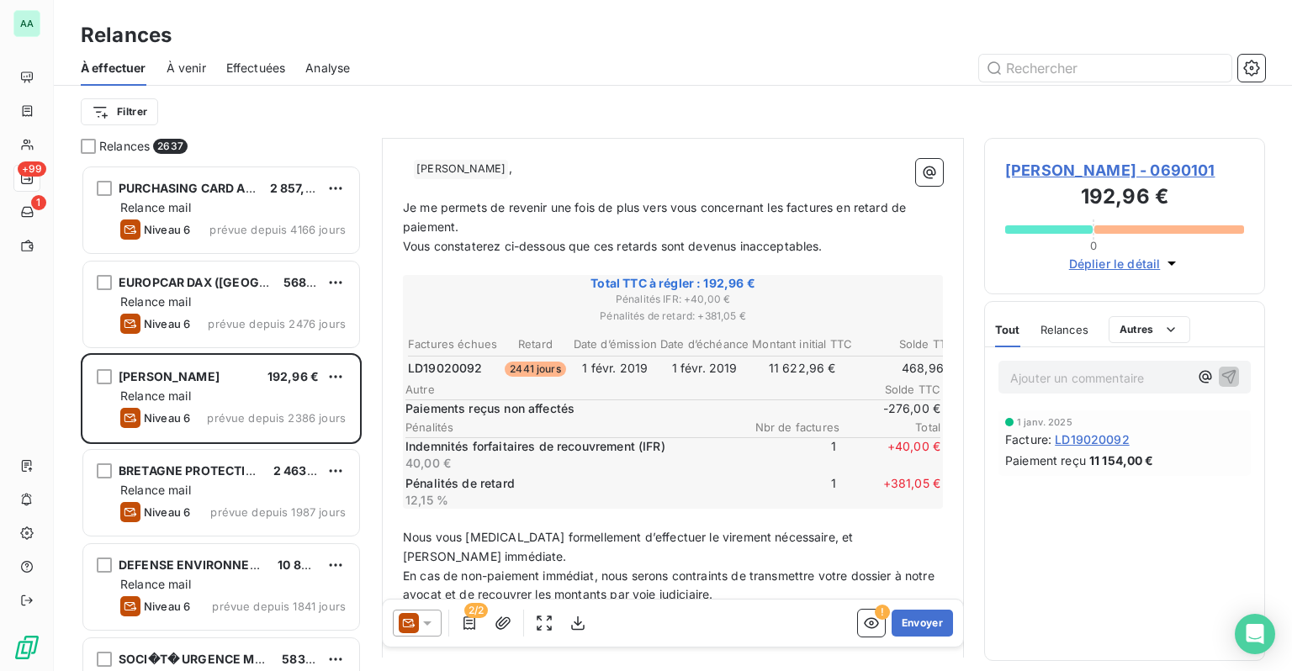
click at [1198, 166] on span "DIDIER LAMBERT - 0690101" at bounding box center [1124, 170] width 239 height 23
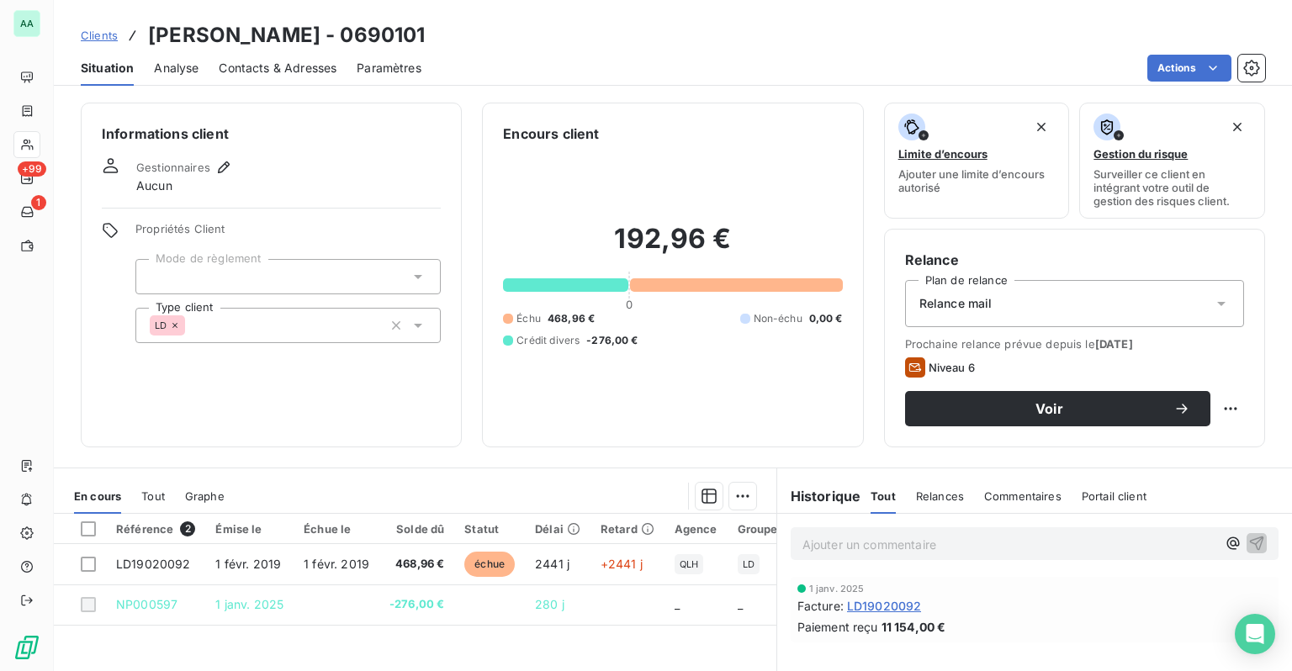
drag, startPoint x: 427, startPoint y: 40, endPoint x: 337, endPoint y: 35, distance: 90.1
click at [337, 35] on div "Clients DIDIER LAMBERT - 0690101" at bounding box center [673, 35] width 1238 height 30
copy h3 "0690101"
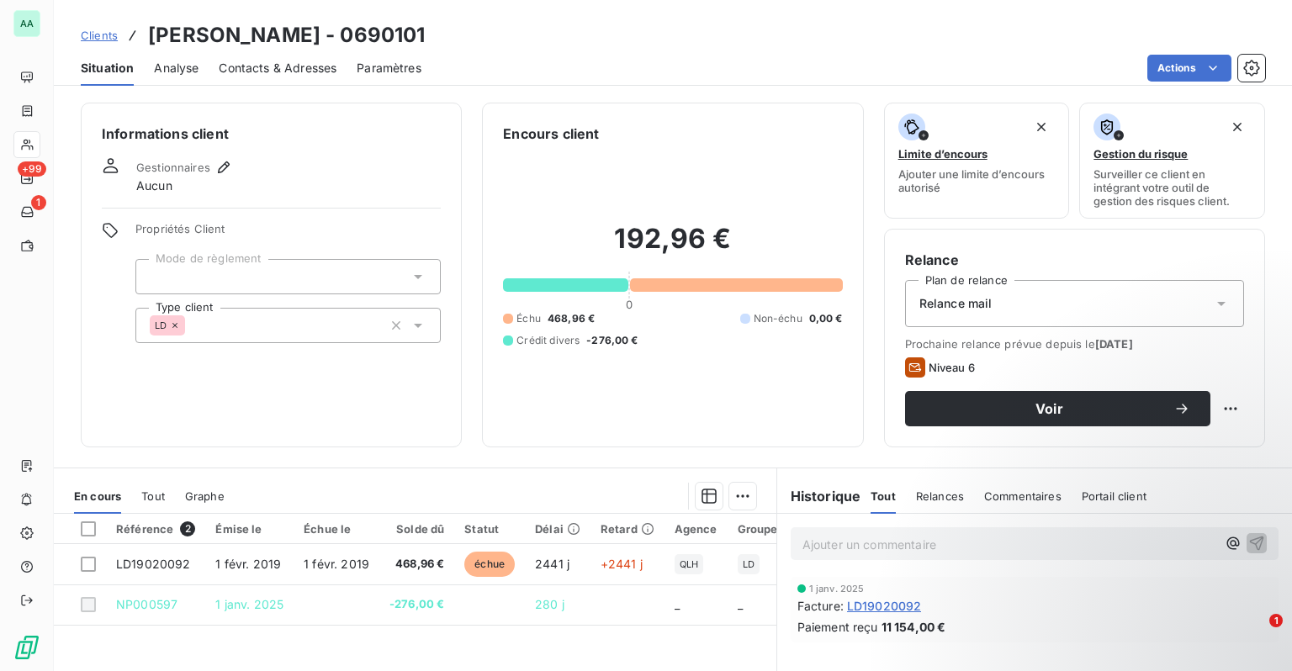
click at [109, 39] on span "Clients" at bounding box center [99, 35] width 37 height 13
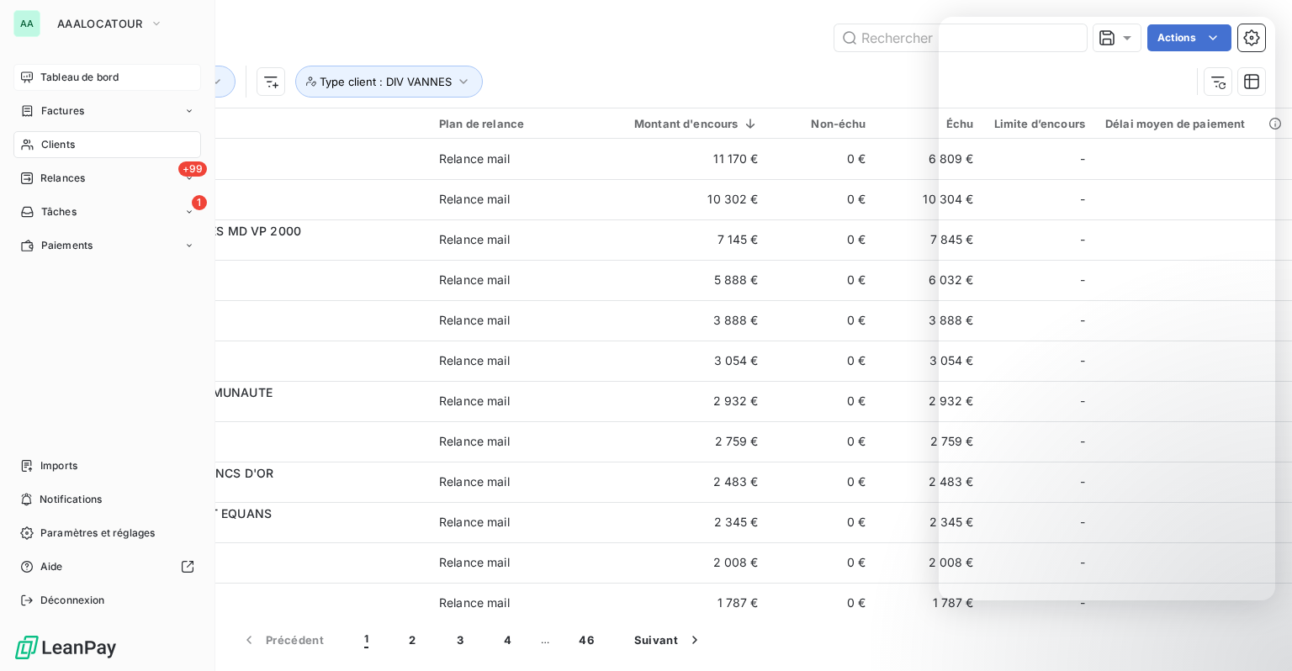
click at [26, 66] on div "Tableau de bord" at bounding box center [107, 77] width 188 height 27
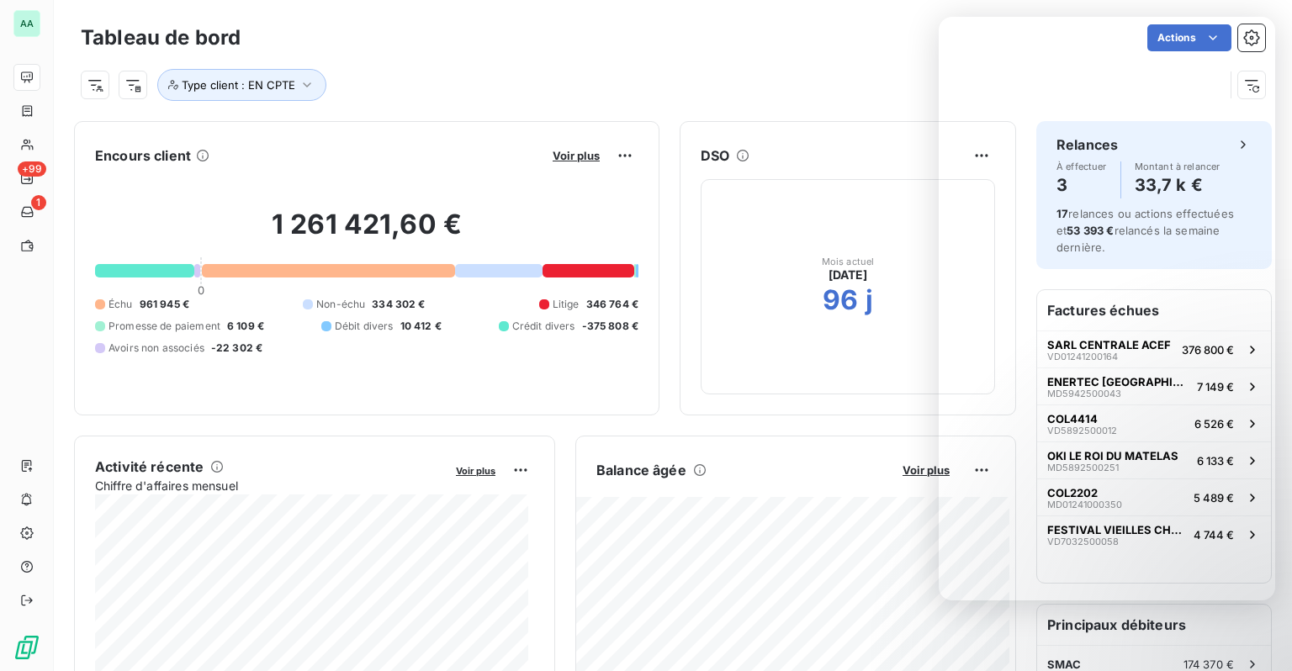
click at [824, 45] on div "Actions" at bounding box center [763, 37] width 1004 height 27
click at [620, 93] on div "Type client : EN CPTE" at bounding box center [652, 85] width 1143 height 32
click at [263, 90] on span "Type client : EN CPTE" at bounding box center [239, 84] width 114 height 13
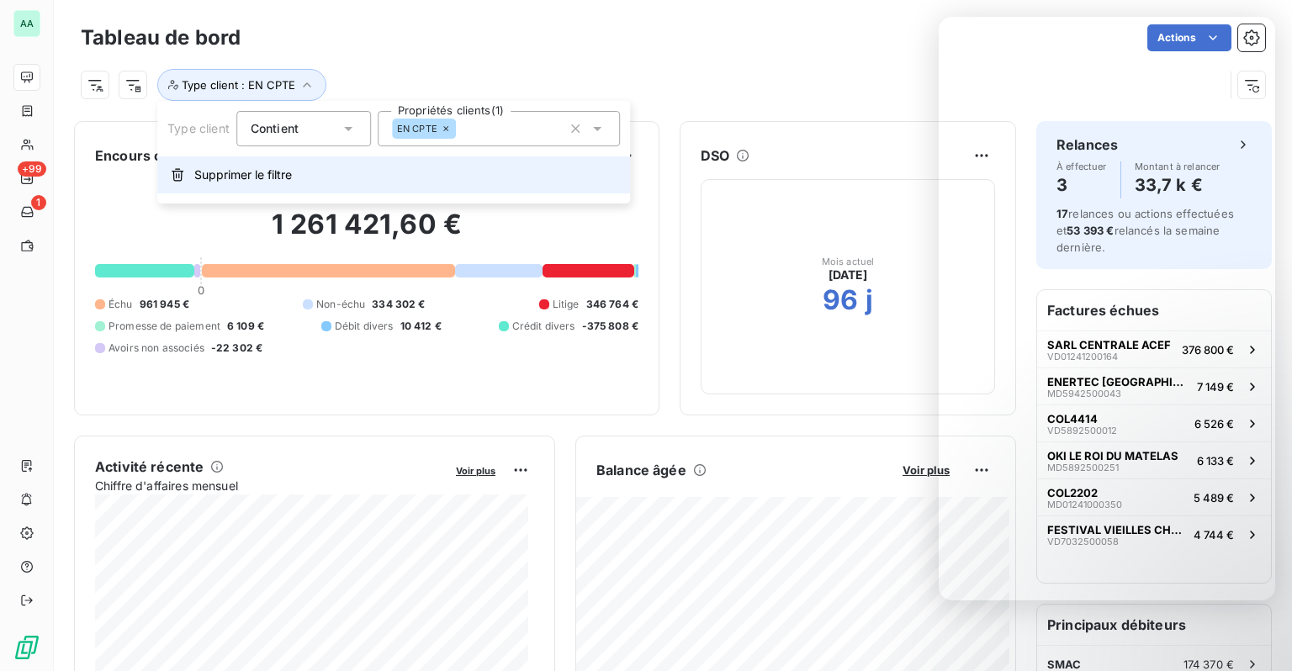
click at [276, 166] on button "Supprimer le filtre" at bounding box center [393, 174] width 473 height 37
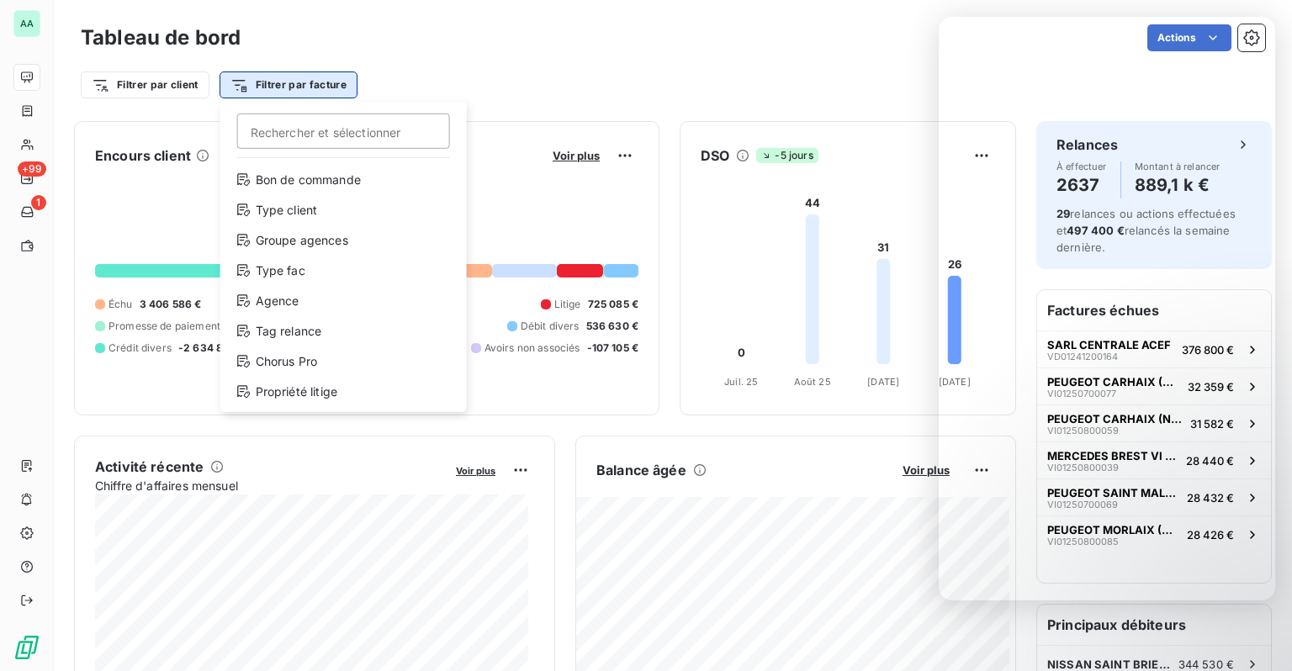
click at [249, 86] on html "AA +99 1 Tableau de bord Actions Filtrer par client Filtrer par facture Recherc…" at bounding box center [646, 335] width 1292 height 671
click at [177, 84] on html "AA +99 1 Tableau de bord Actions Filtrer par client Filtrer par facture Recherc…" at bounding box center [646, 335] width 1292 height 671
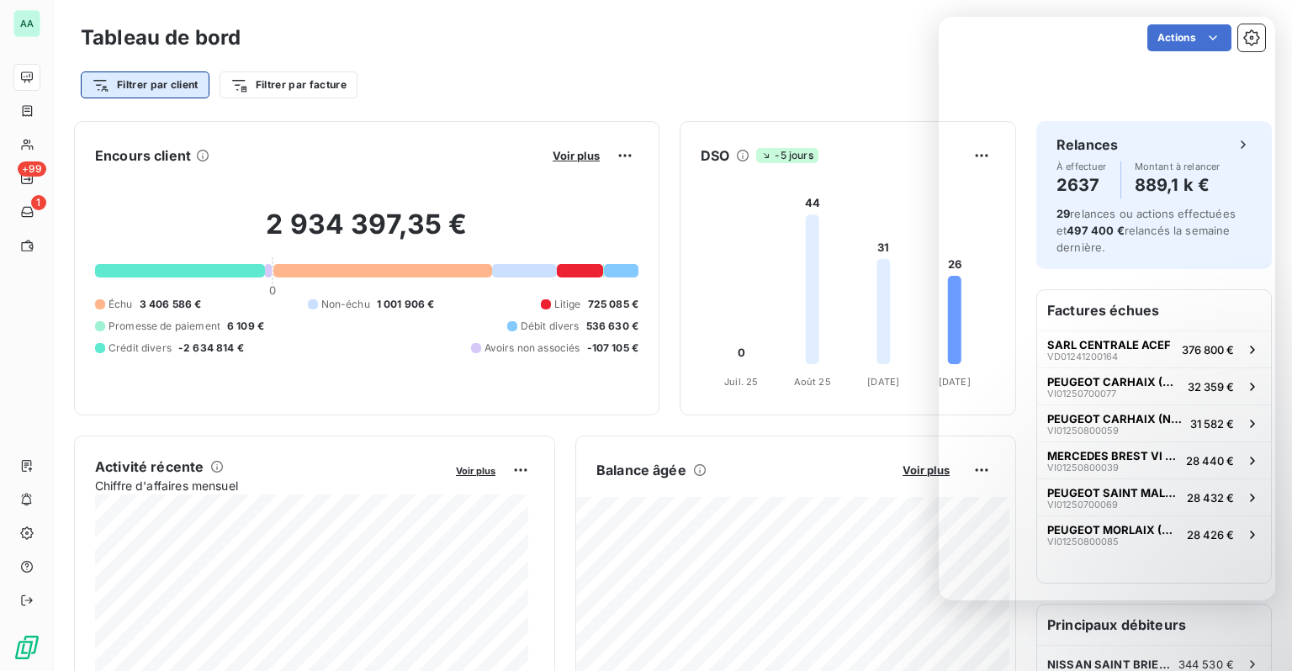
click at [182, 82] on html "AA +99 1 Tableau de bord Actions Filtrer par client Filtrer par facture Encours…" at bounding box center [646, 335] width 1292 height 671
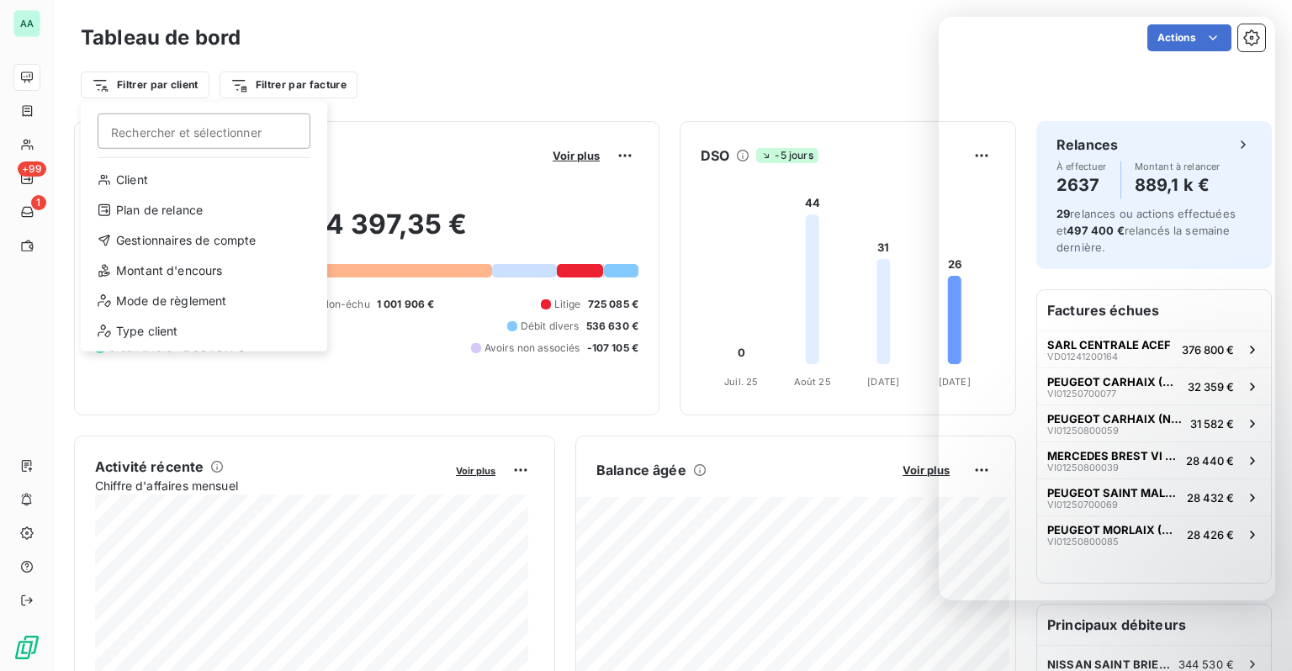
click at [277, 79] on html "AA +99 1 Tableau de bord Actions Filtrer par client Rechercher et sélectionner …" at bounding box center [646, 335] width 1292 height 671
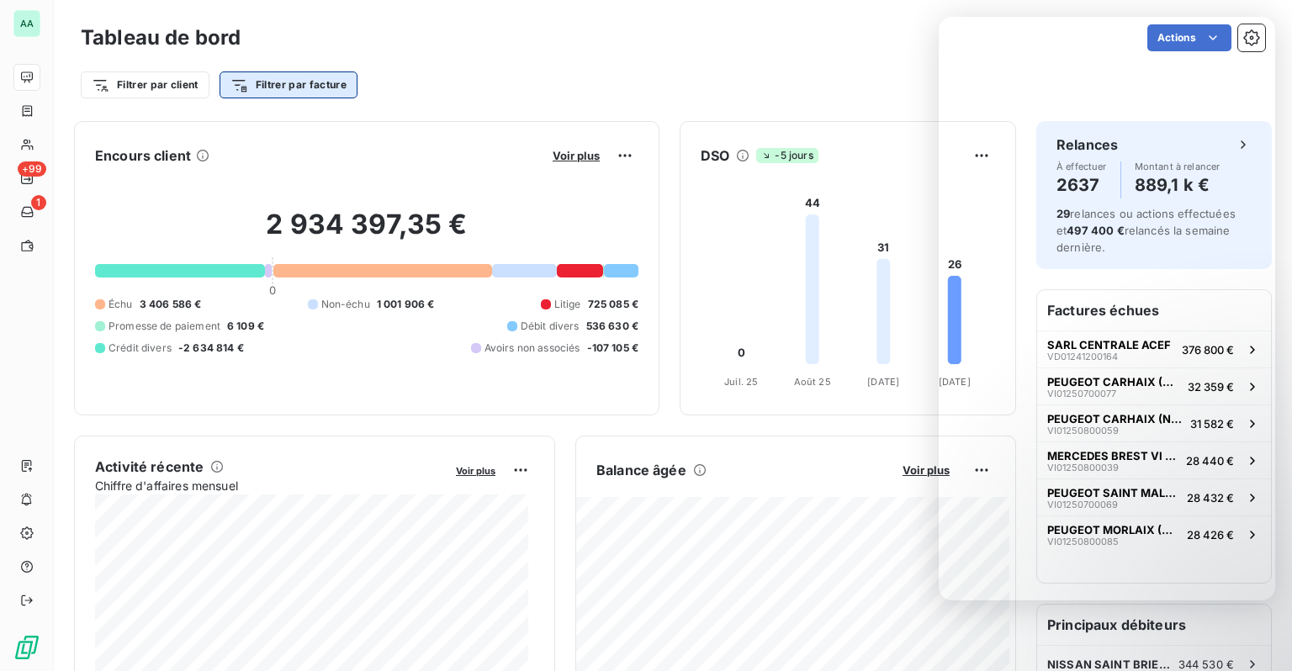
click at [306, 82] on html "AA +99 1 Tableau de bord Actions Filtrer par client Filtrer par facture Encours…" at bounding box center [646, 335] width 1292 height 671
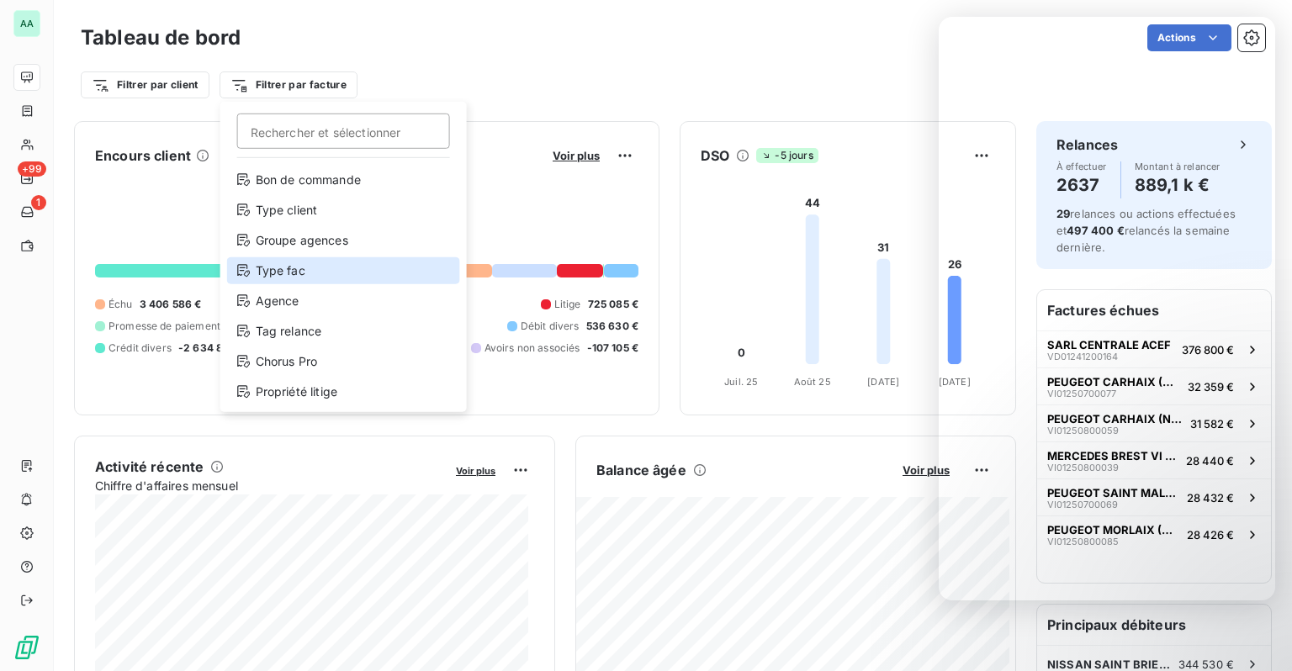
click at [280, 273] on div "Type fac" at bounding box center [343, 270] width 233 height 27
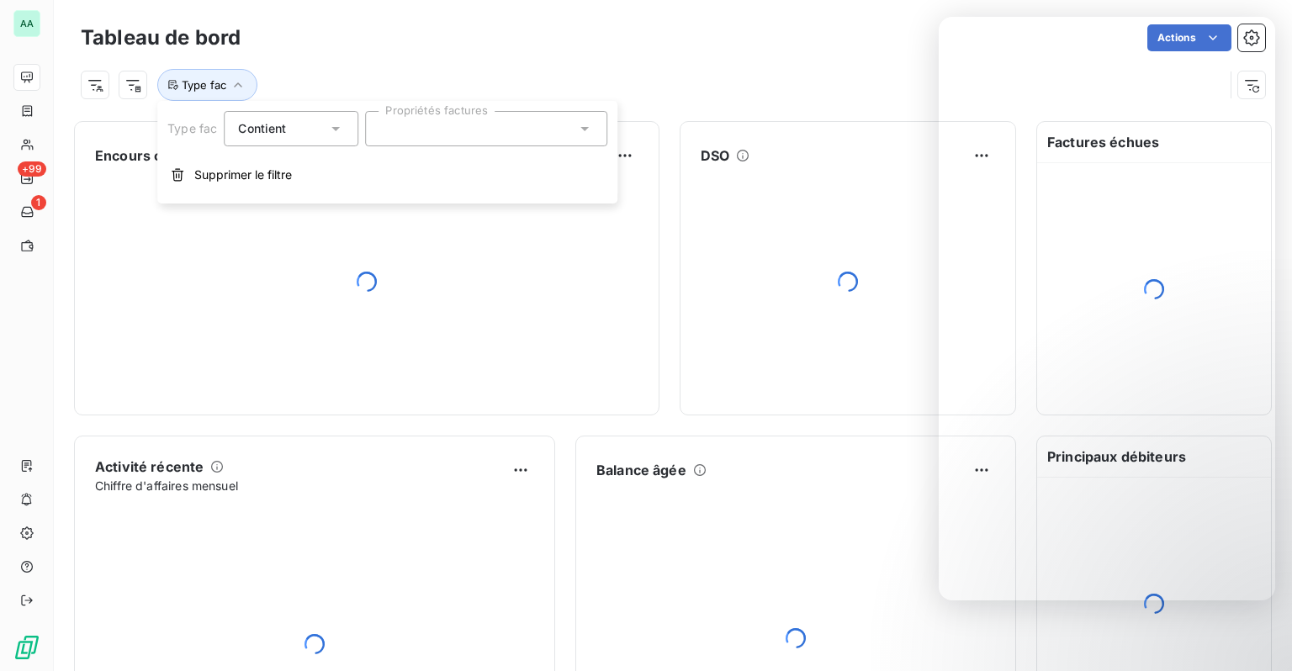
click at [417, 124] on div at bounding box center [486, 128] width 242 height 35
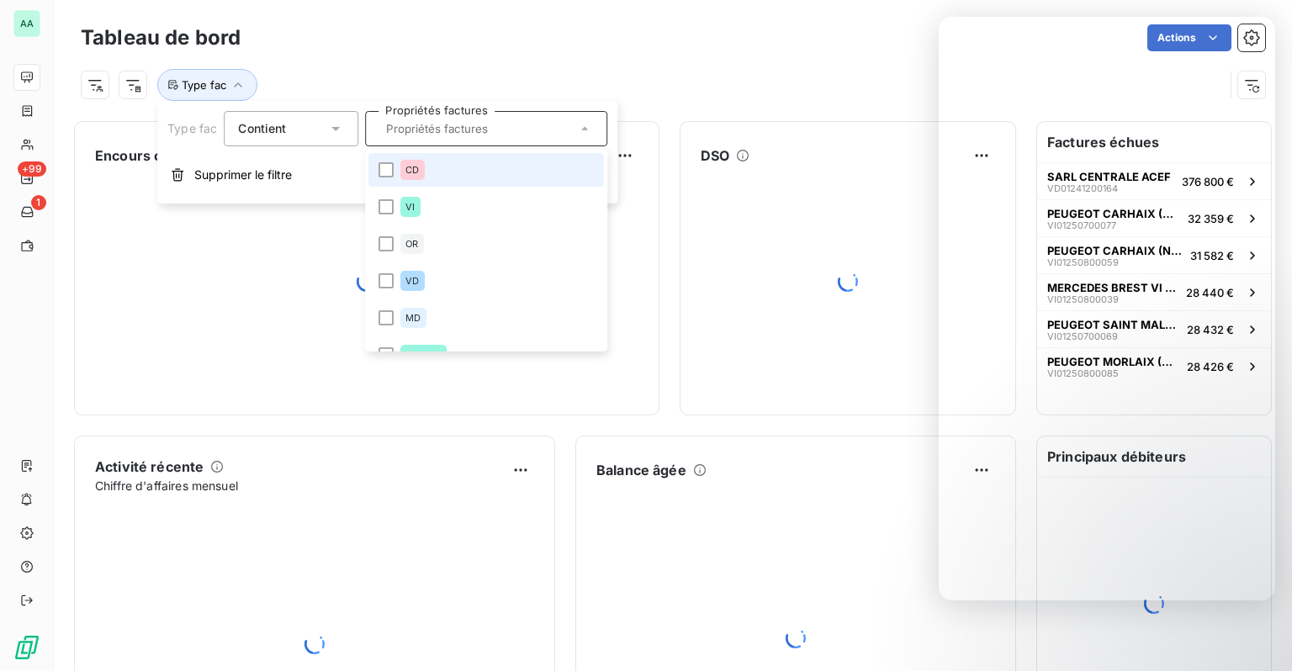
click at [405, 168] on span "CD" at bounding box center [411, 170] width 13 height 10
click at [588, 66] on div "Type fac : CD" at bounding box center [673, 78] width 1184 height 45
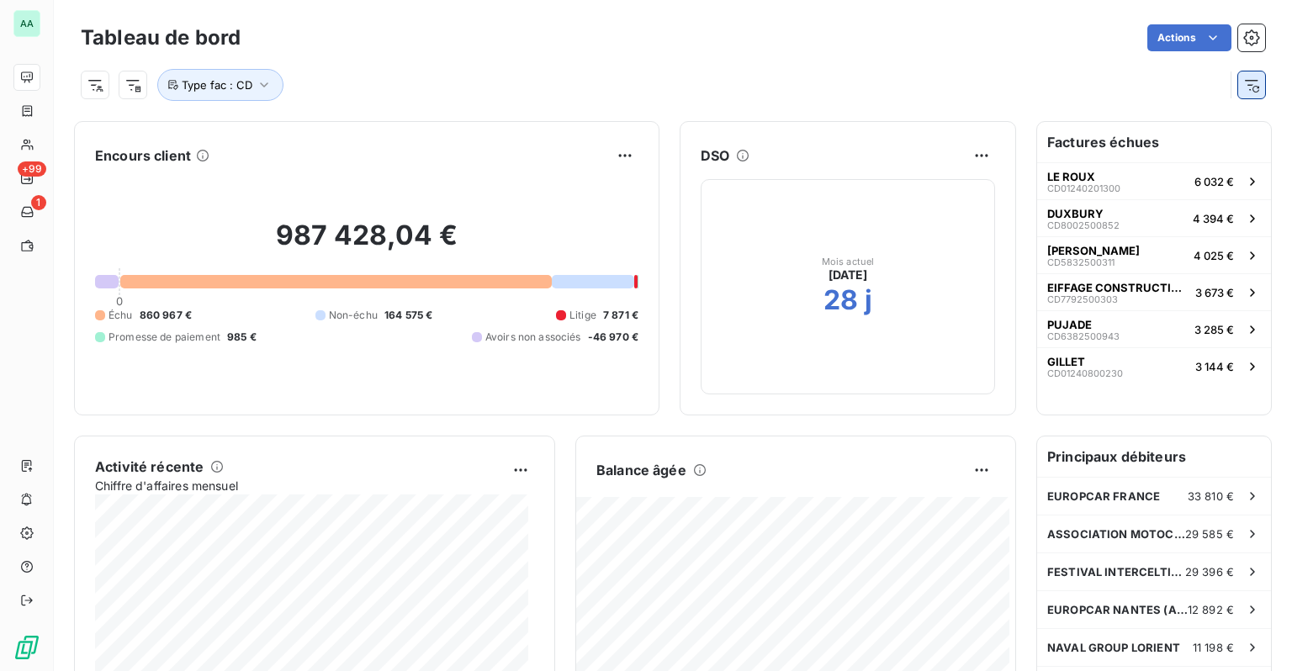
click at [1243, 82] on icon "button" at bounding box center [1251, 85] width 17 height 17
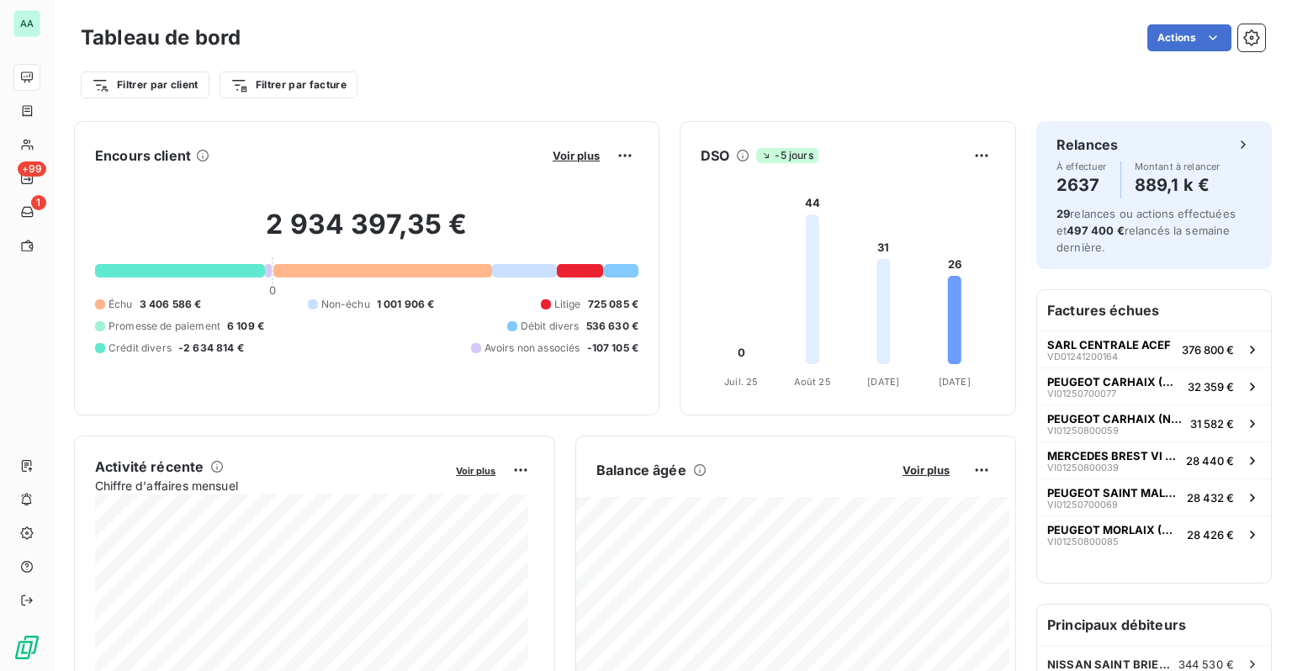
click at [760, 151] on span "-5 jours" at bounding box center [786, 155] width 61 height 15
click at [278, 86] on html "AA +99 1 Tableau de bord Actions Filtrer par client Filtrer par facture Encours…" at bounding box center [646, 335] width 1292 height 671
click at [185, 82] on html "AA +99 1 Tableau de bord Actions Filtrer par client Filtrer par facture Encours…" at bounding box center [646, 335] width 1292 height 671
click at [178, 76] on html "AA +99 1 Tableau de bord Actions Filtrer par client Filtrer par facture Encours…" at bounding box center [646, 335] width 1292 height 671
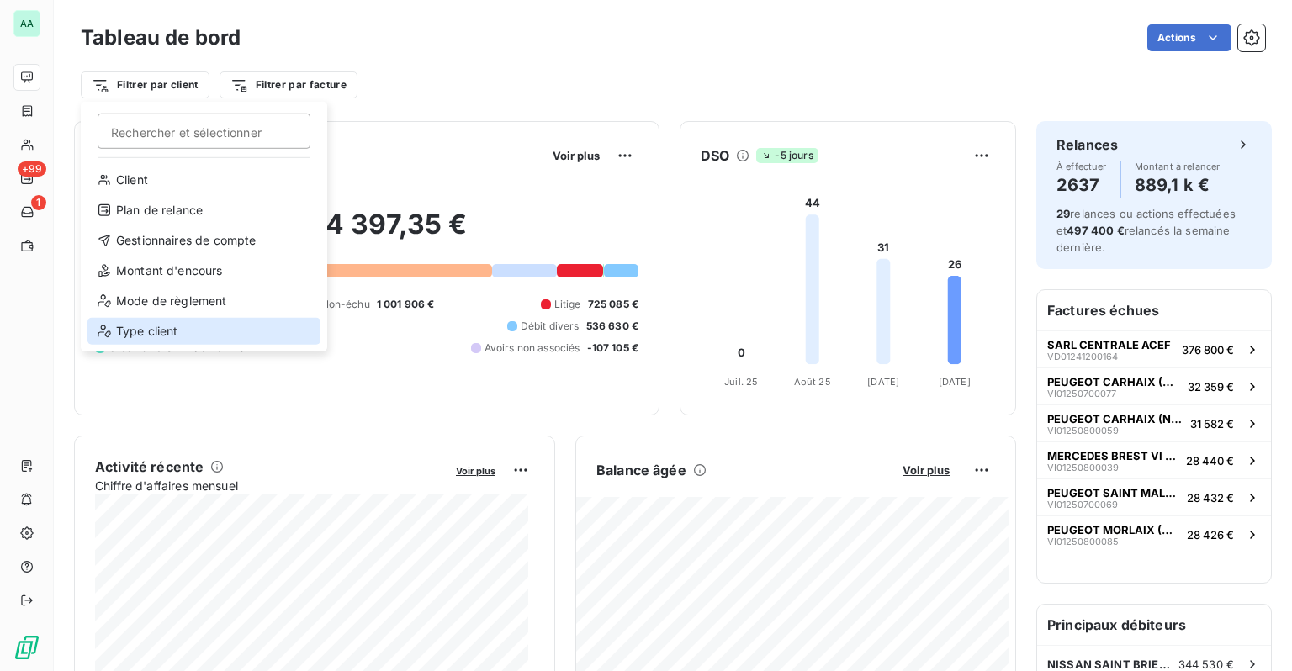
click at [167, 321] on div "Type client" at bounding box center [203, 331] width 233 height 27
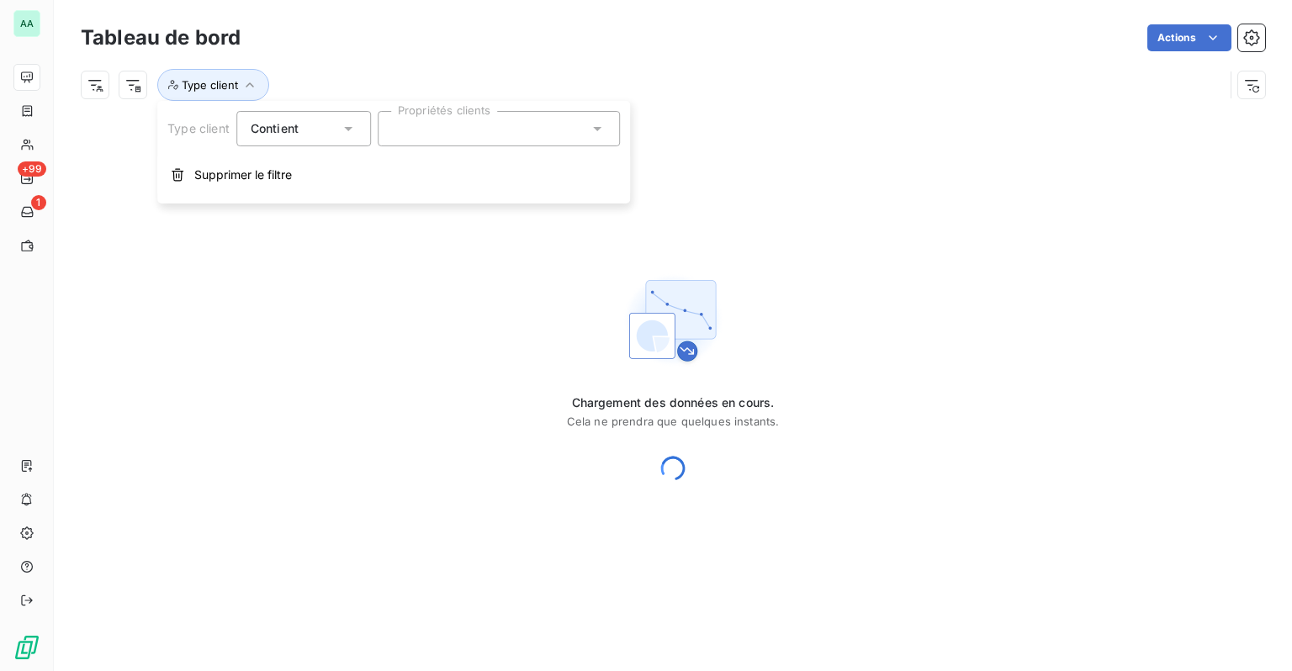
click at [439, 146] on div "Type client Contient is Propriétés clients Supprimer le filtre" at bounding box center [393, 152] width 473 height 103
click at [437, 135] on div at bounding box center [499, 128] width 242 height 35
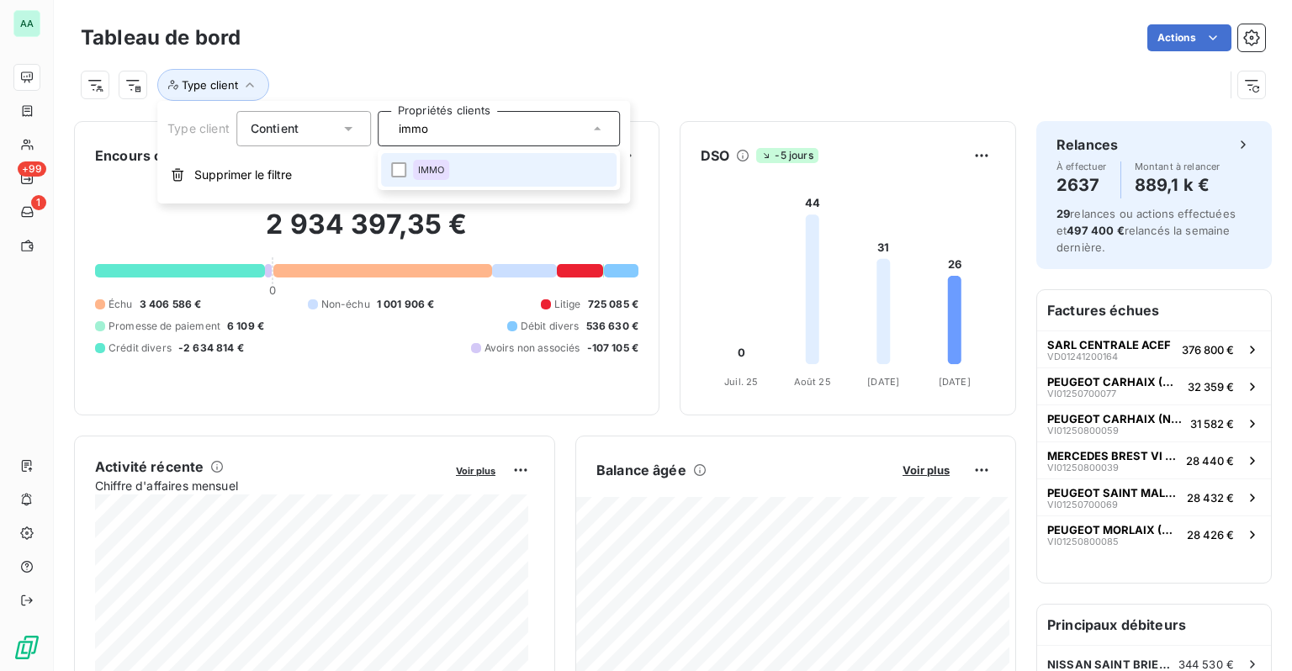
type input "immo"
click at [446, 170] on div "IMMO" at bounding box center [431, 170] width 37 height 20
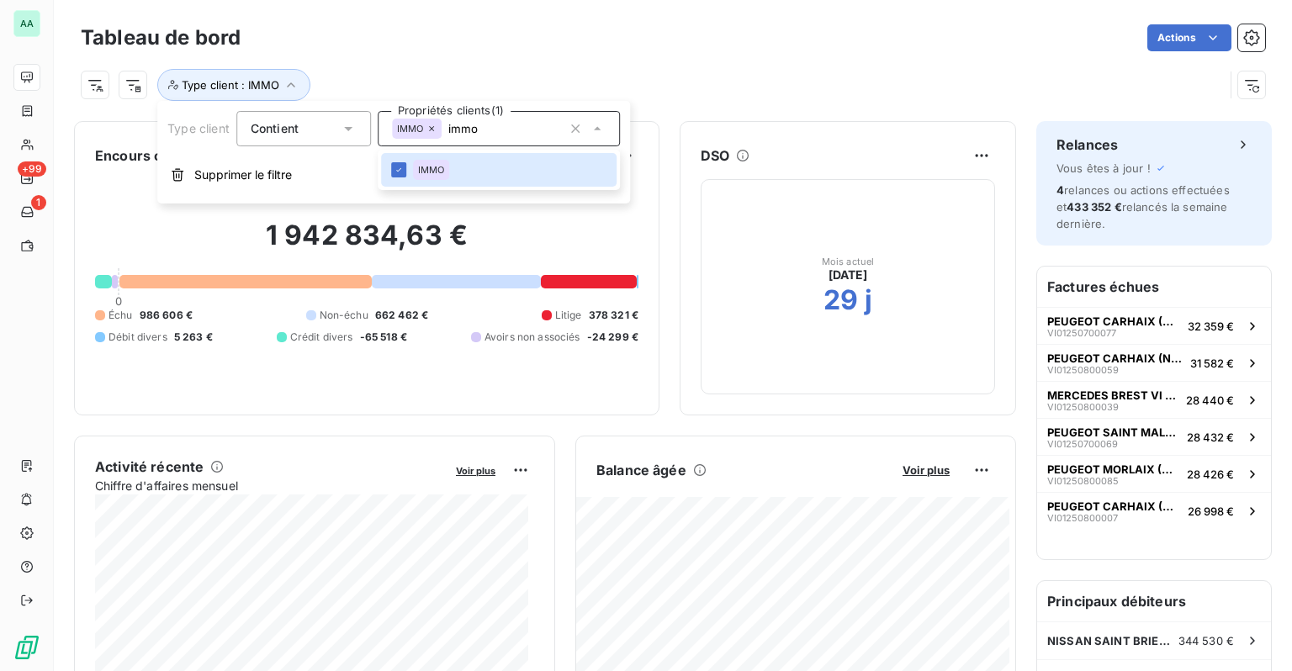
click at [621, 61] on div "Type client : IMMO" at bounding box center [673, 78] width 1184 height 45
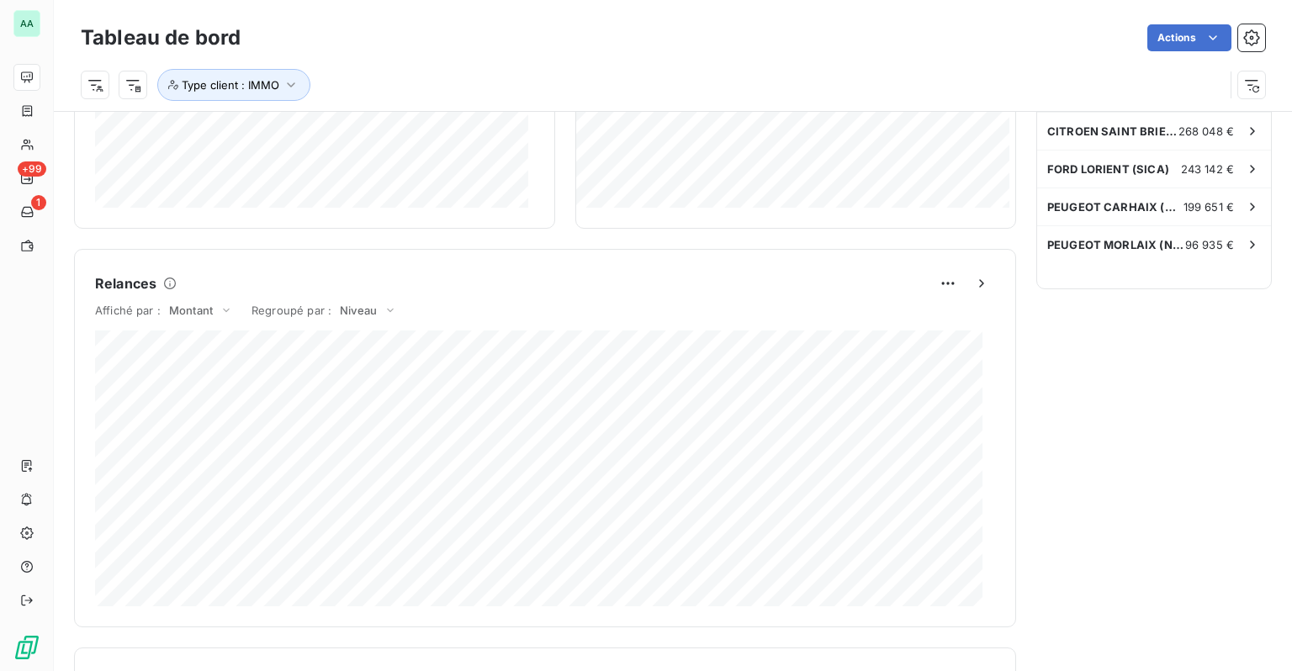
scroll to position [589, 0]
click at [201, 310] on span "Montant" at bounding box center [191, 307] width 44 height 13
click at [294, 272] on div "Relances" at bounding box center [545, 280] width 900 height 27
click at [377, 311] on div "Niveau" at bounding box center [368, 308] width 67 height 20
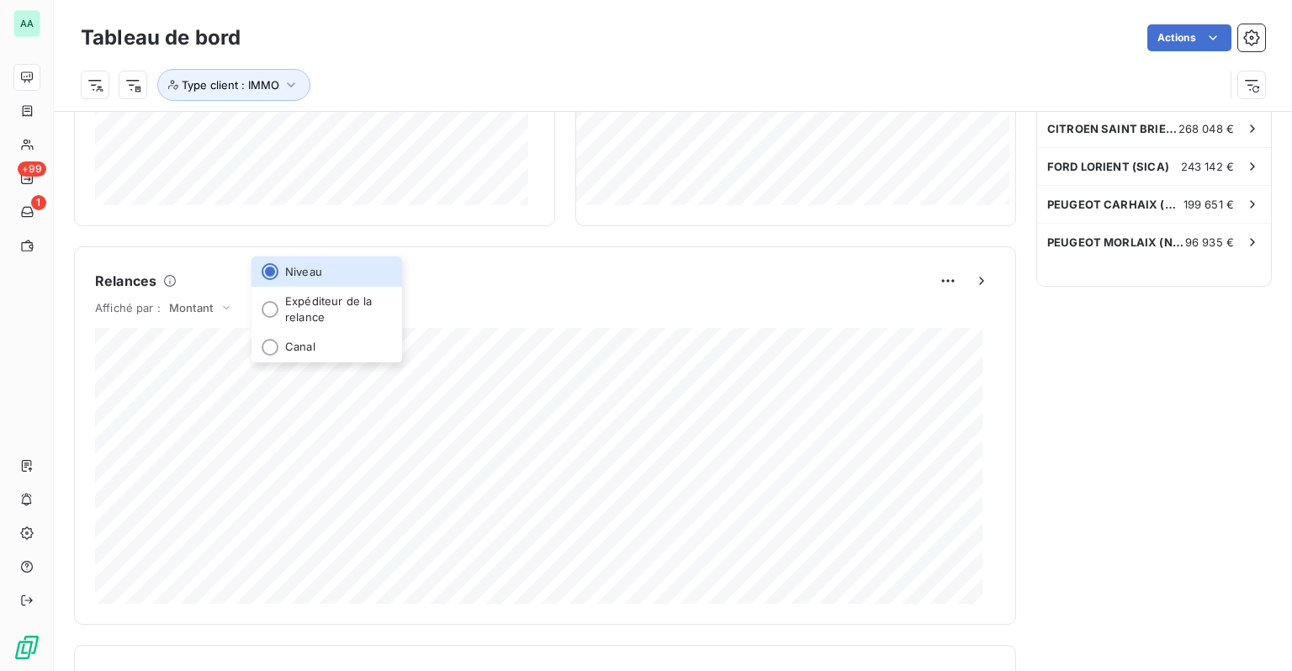
click at [435, 278] on div "Relances" at bounding box center [545, 280] width 900 height 27
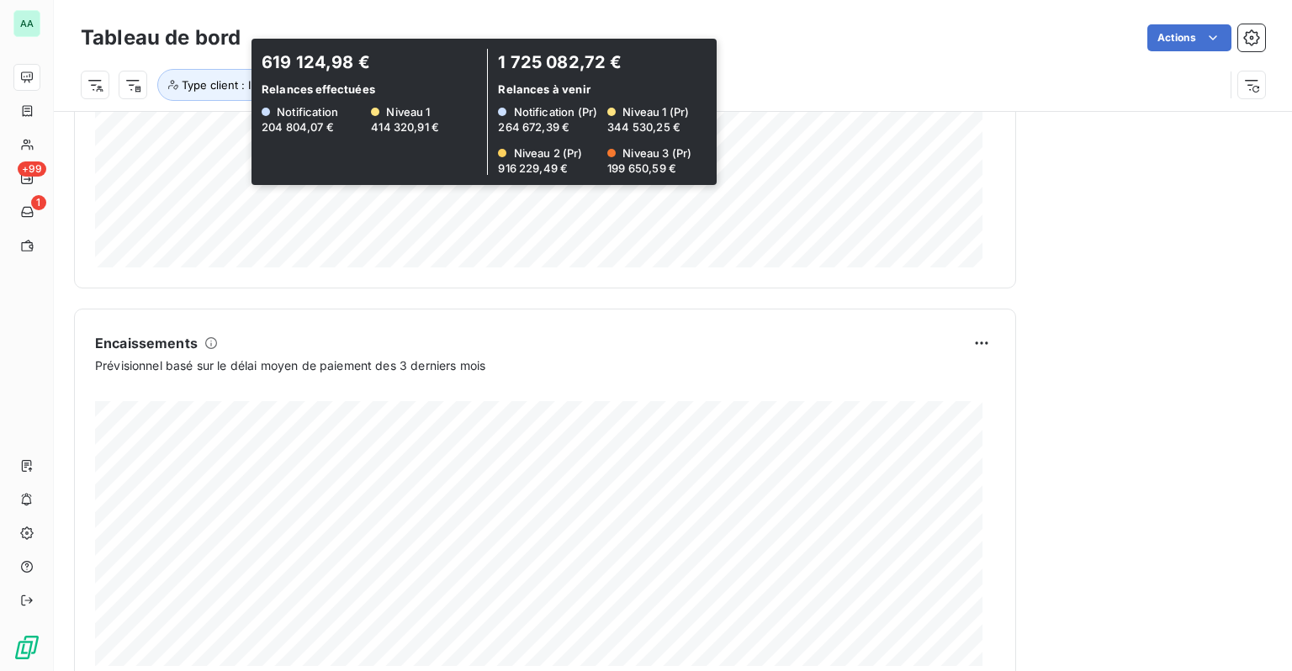
scroll to position [967, 0]
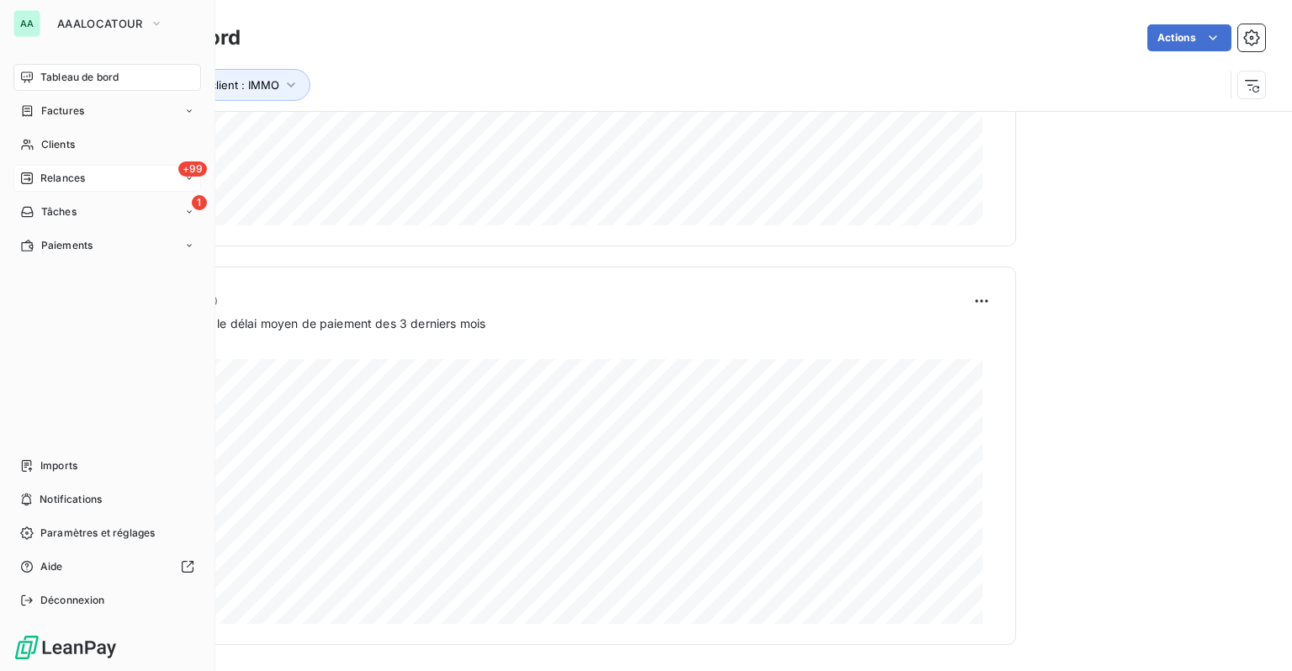
click at [50, 177] on span "Relances" at bounding box center [62, 178] width 45 height 15
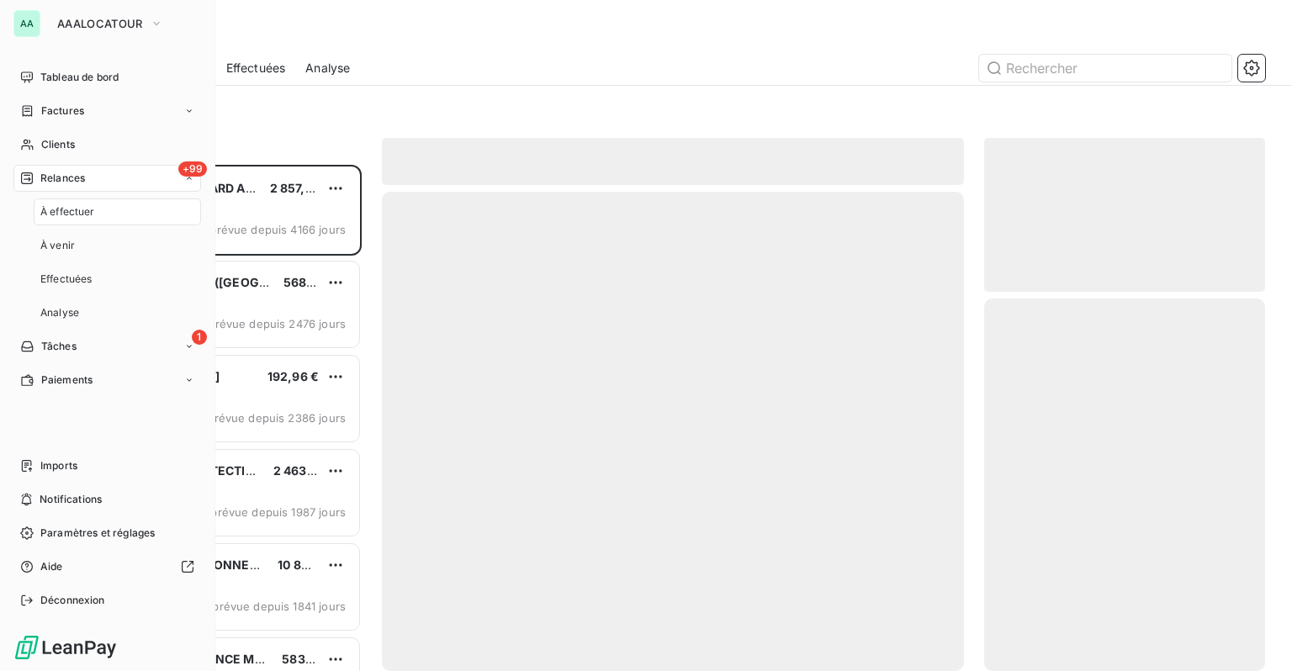
scroll to position [494, 267]
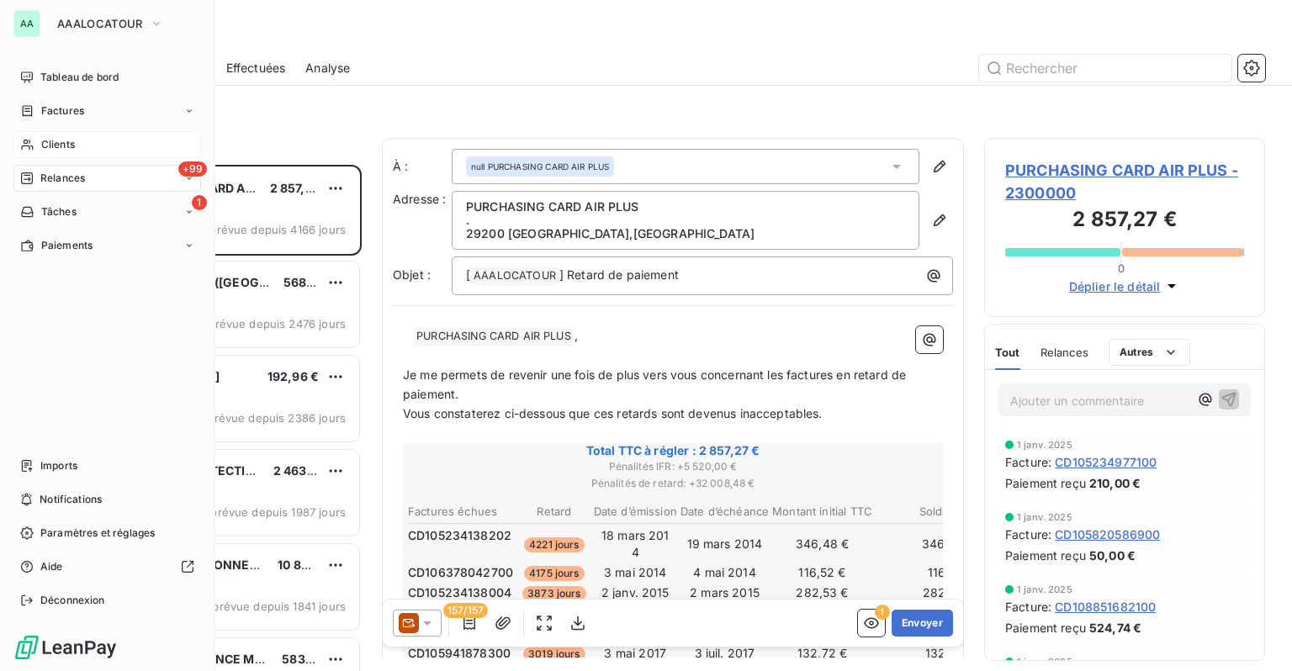
click at [63, 150] on span "Clients" at bounding box center [58, 144] width 34 height 15
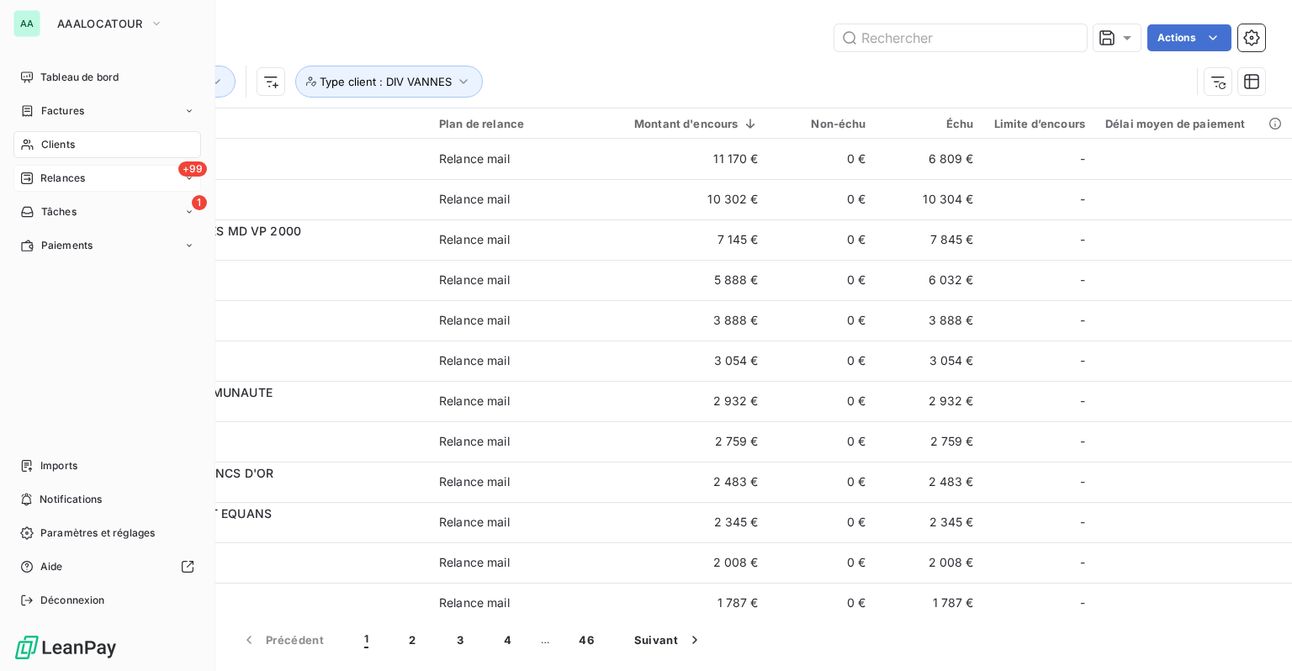
click at [69, 188] on div "+99 Relances" at bounding box center [107, 178] width 188 height 27
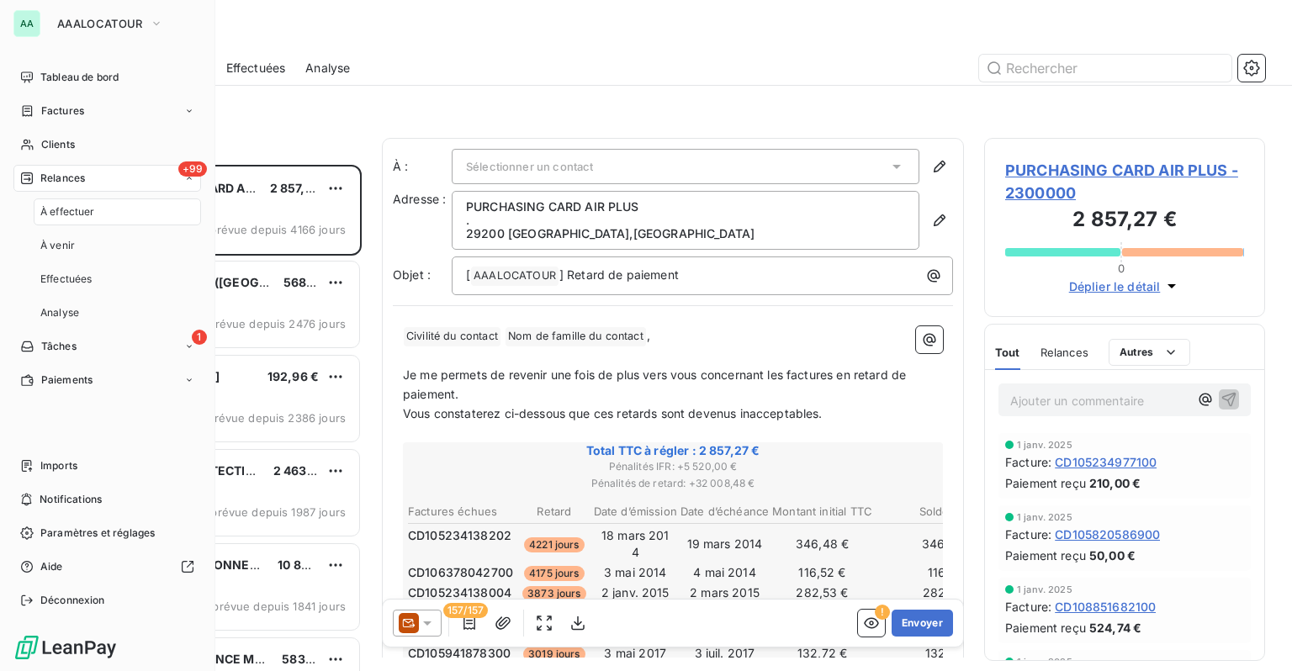
scroll to position [494, 267]
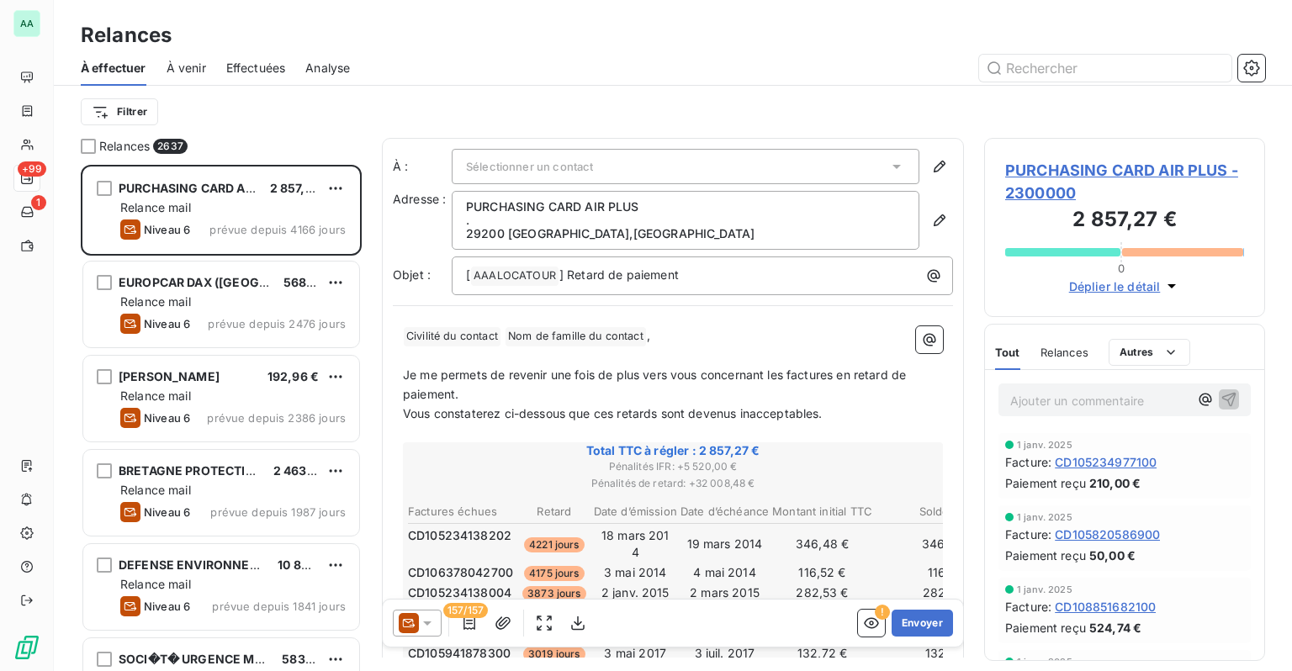
click at [317, 71] on span "Analyse" at bounding box center [327, 68] width 45 height 17
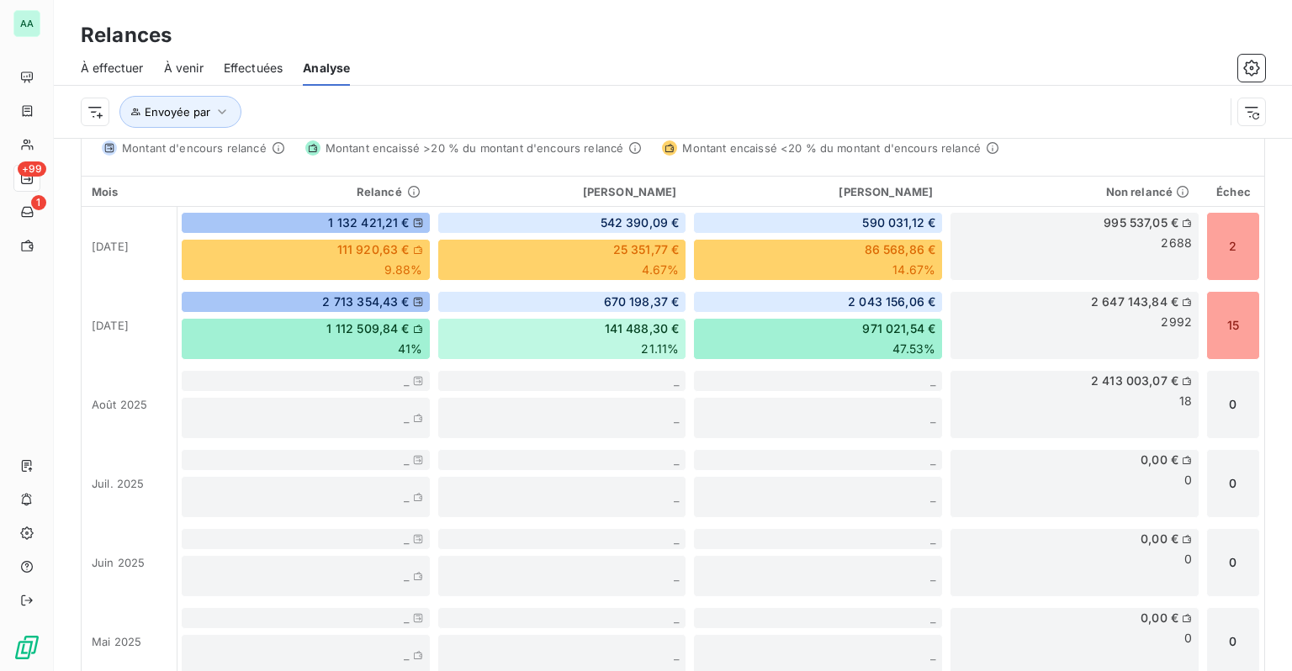
scroll to position [505, 0]
